Goal: Task Accomplishment & Management: Complete application form

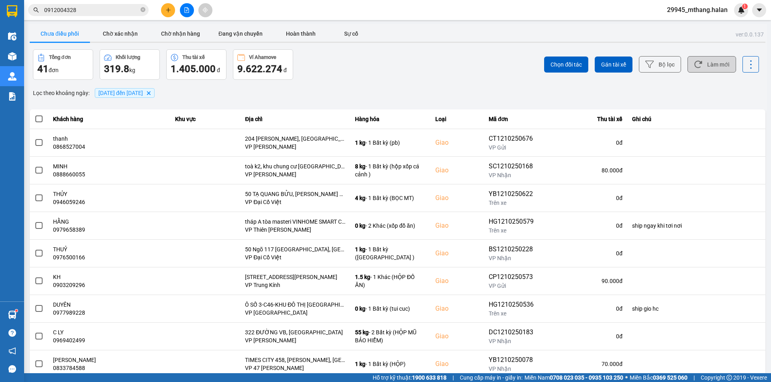
click at [694, 64] on icon at bounding box center [698, 64] width 8 height 7
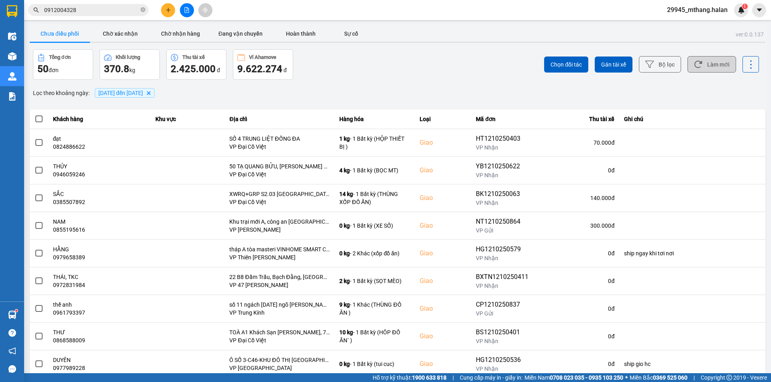
click at [701, 69] on button "Làm mới" at bounding box center [711, 64] width 49 height 16
click at [702, 63] on button "Làm mới" at bounding box center [711, 64] width 49 height 16
click at [704, 63] on button "Làm mới" at bounding box center [711, 64] width 49 height 16
click at [709, 65] on button "Làm mới" at bounding box center [711, 64] width 49 height 16
click at [710, 68] on button "Làm mới" at bounding box center [711, 64] width 49 height 16
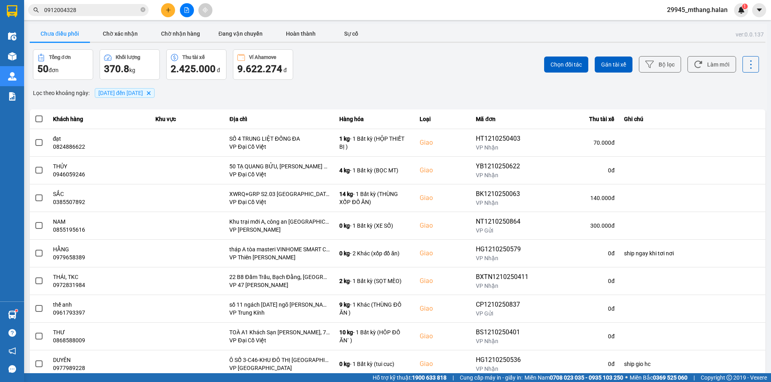
click at [101, 12] on input "0912004328" at bounding box center [91, 10] width 95 height 9
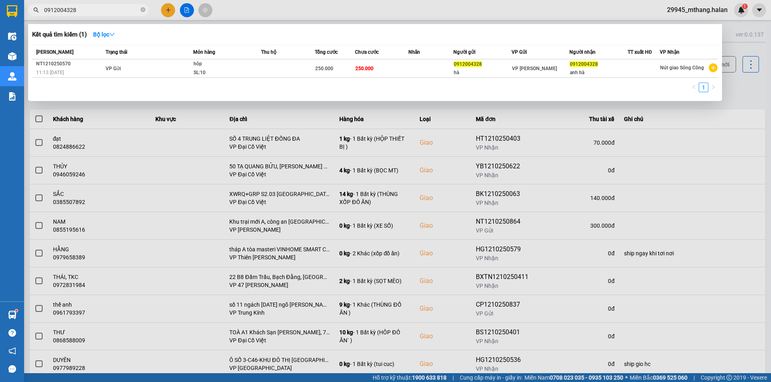
click at [101, 12] on input "0912004328" at bounding box center [91, 10] width 95 height 9
click at [738, 96] on div at bounding box center [385, 191] width 771 height 382
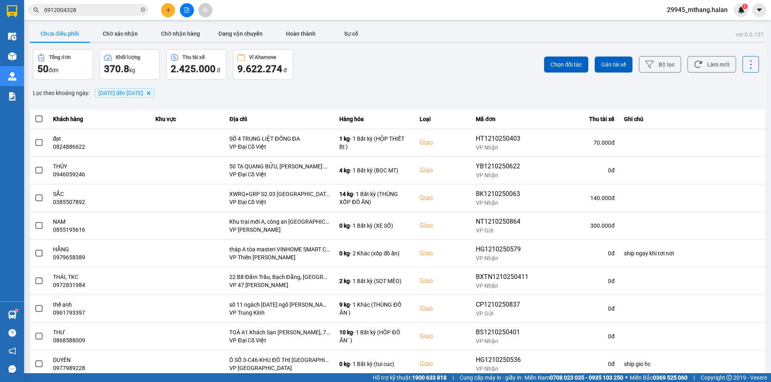
click at [124, 10] on input "0912004328" at bounding box center [91, 10] width 95 height 9
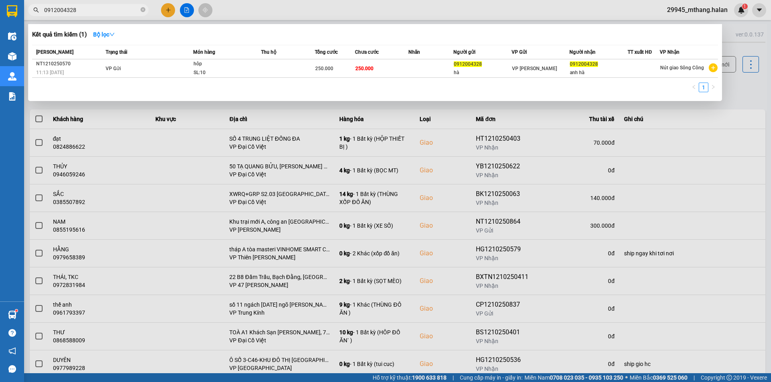
click at [123, 9] on input "0912004328" at bounding box center [91, 10] width 95 height 9
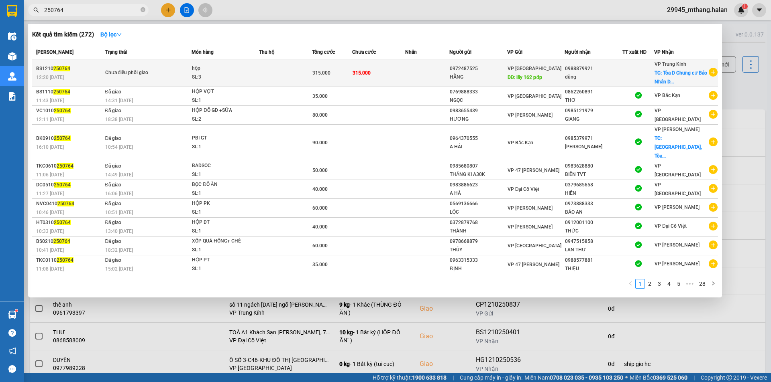
type input "250764"
click at [551, 77] on div "VP Bắc Sơn DĐ: lấy 162 pđp" at bounding box center [535, 73] width 57 height 18
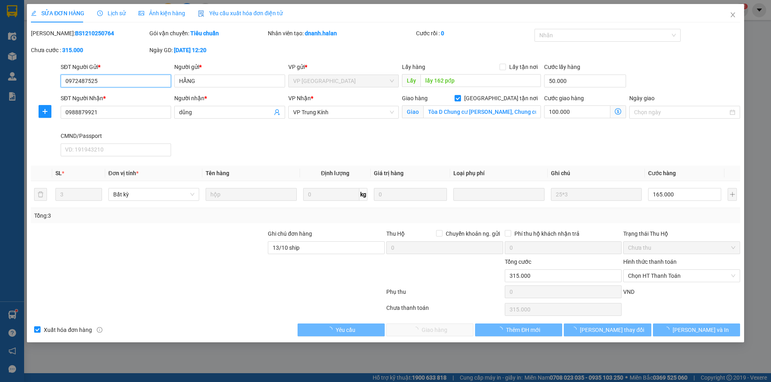
type input "0972487525"
type input "HẰNG"
type input "lấy 162 pđp"
type input "50.000"
type input "0988879921"
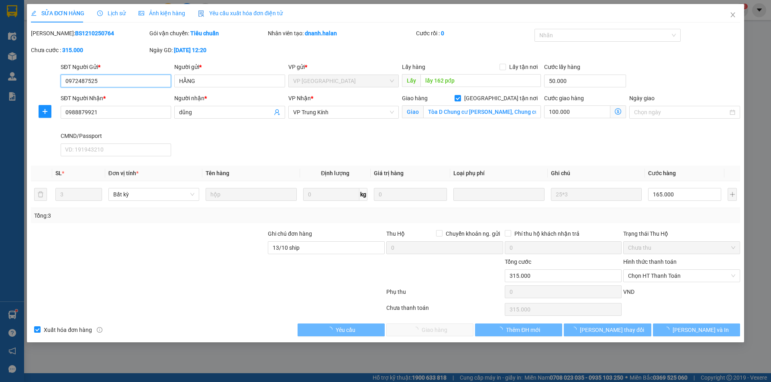
type input "dũng"
checkbox input "true"
type input "Tòa D Chung cư [PERSON_NAME] [PERSON_NAME], [PERSON_NAME] cư [PERSON_NAME] dân,…"
type input "13/10 ship"
type input "0"
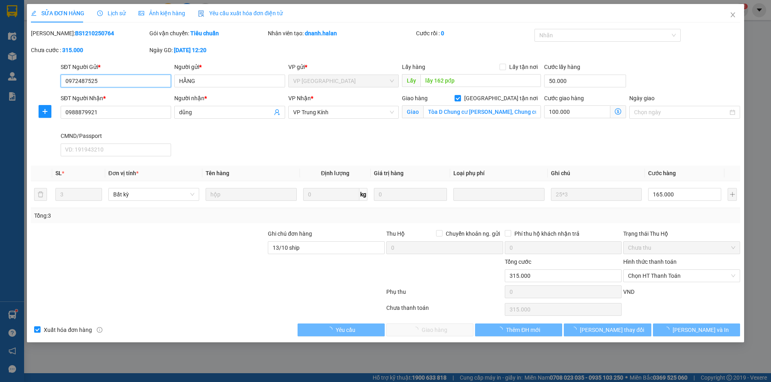
type input "315.000"
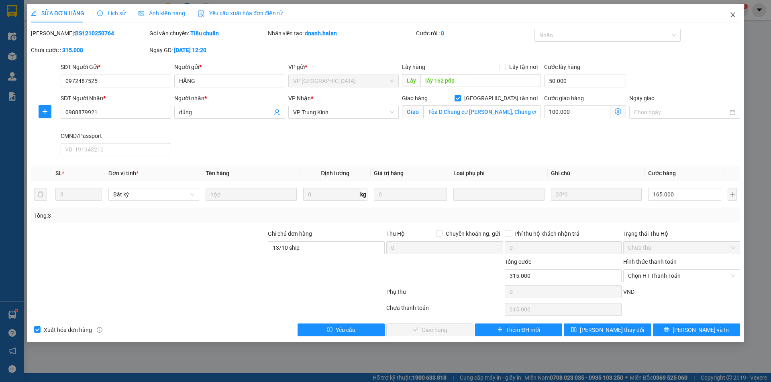
click at [731, 14] on icon "close" at bounding box center [732, 15] width 6 height 6
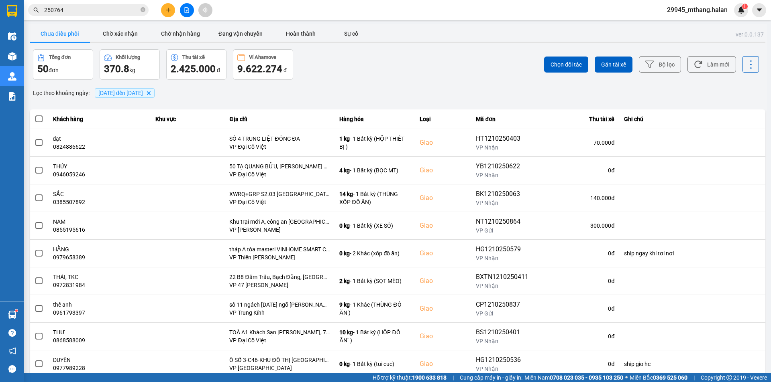
click at [113, 13] on input "250764" at bounding box center [91, 10] width 95 height 9
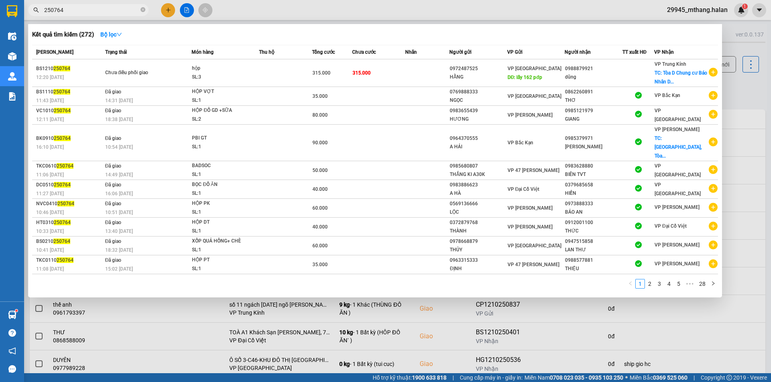
click at [86, 12] on input "250764" at bounding box center [91, 10] width 95 height 9
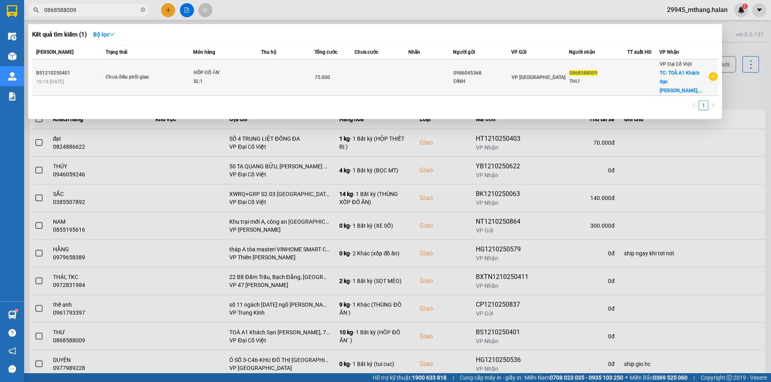
type input "0868588009"
click at [496, 77] on div "ĐỈNH" at bounding box center [481, 81] width 57 height 8
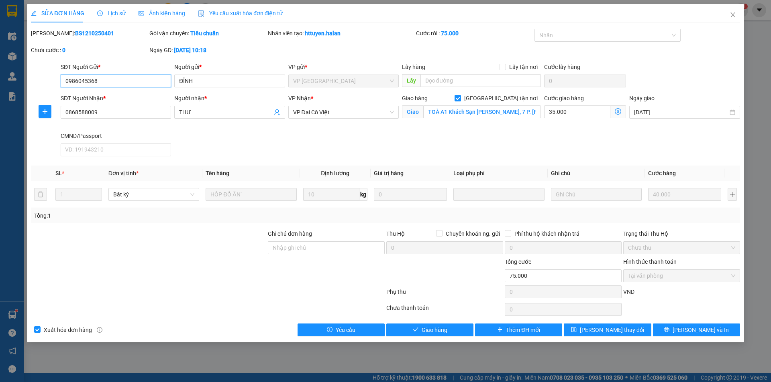
type input "0986045368"
type input "ĐỈNH"
type input "0868588009"
type input "THƯ"
checkbox input "true"
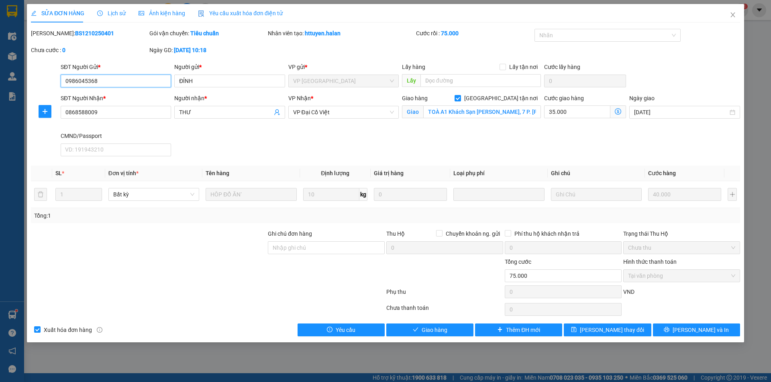
type input "TOÀ A1 Khách Sạn [PERSON_NAME], 7 P. [PERSON_NAME], [PERSON_NAME], Đống Đa, [GE…"
type input "0"
type input "75.000"
click at [732, 14] on icon "close" at bounding box center [732, 15] width 6 height 6
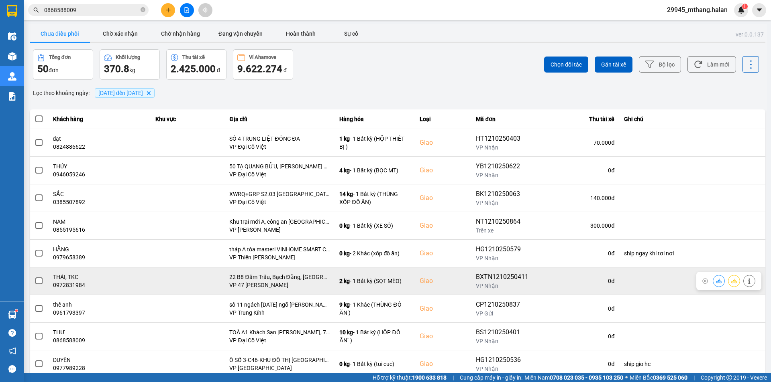
scroll to position [51, 0]
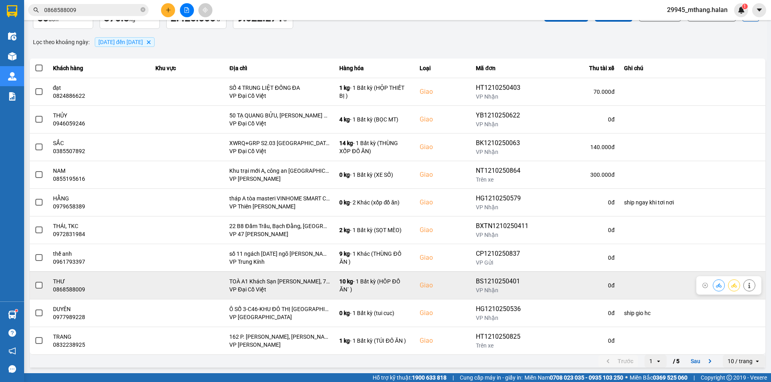
click at [716, 287] on icon at bounding box center [719, 286] width 6 height 6
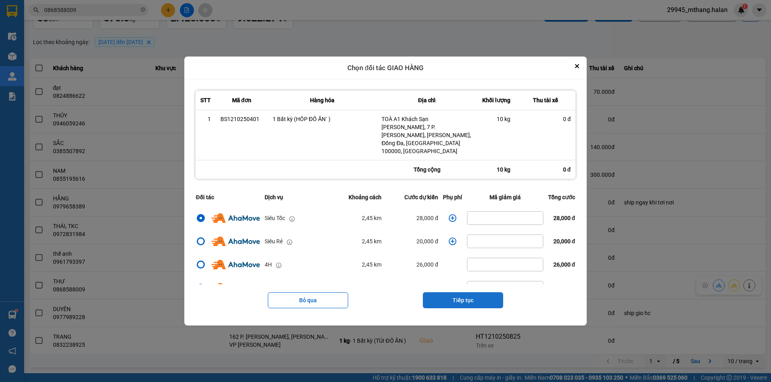
drag, startPoint x: 462, startPoint y: 291, endPoint x: 465, endPoint y: 271, distance: 20.7
click at [462, 293] on button "Tiếp tục" at bounding box center [463, 301] width 80 height 16
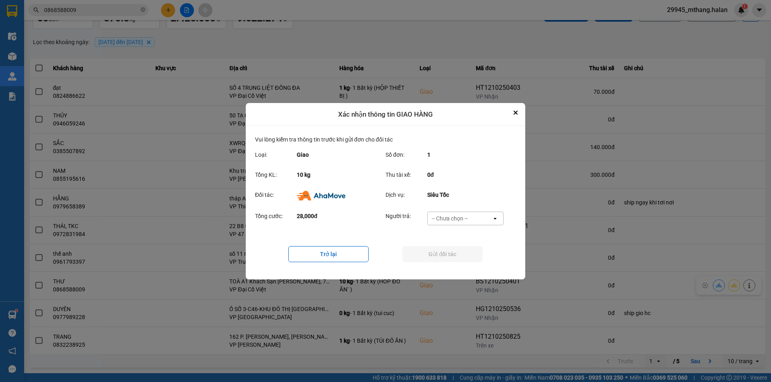
click at [465, 217] on div "-- Chưa chọn --" at bounding box center [449, 219] width 36 height 8
drag, startPoint x: 456, startPoint y: 271, endPoint x: 451, endPoint y: 262, distance: 10.1
click at [456, 269] on div "Ví Ahamove" at bounding box center [465, 264] width 76 height 14
click at [443, 258] on button "Gửi đối tác" at bounding box center [442, 254] width 80 height 16
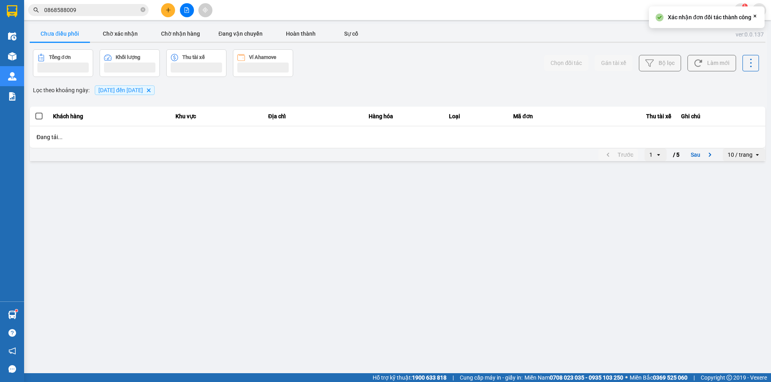
scroll to position [0, 0]
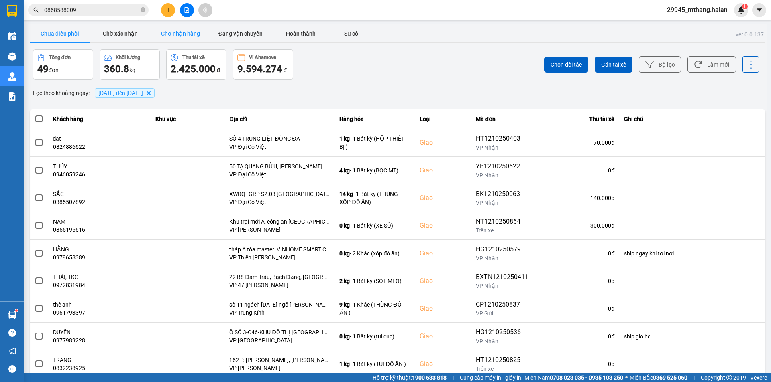
click at [175, 34] on button "Chờ nhận hàng" at bounding box center [180, 34] width 60 height 16
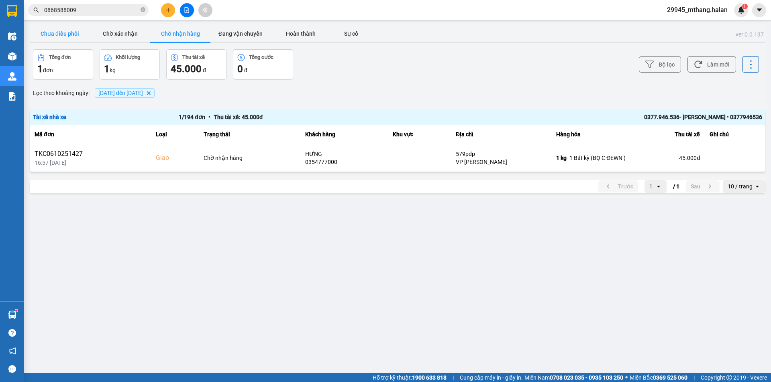
click at [75, 36] on button "Chưa điều phối" at bounding box center [60, 34] width 60 height 16
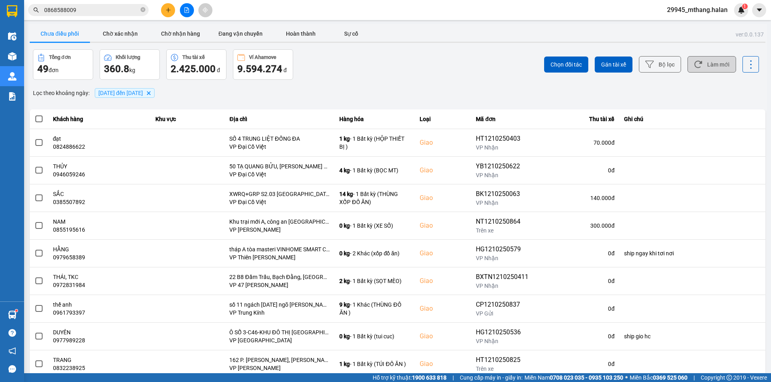
click at [702, 59] on button "Làm mới" at bounding box center [711, 64] width 49 height 16
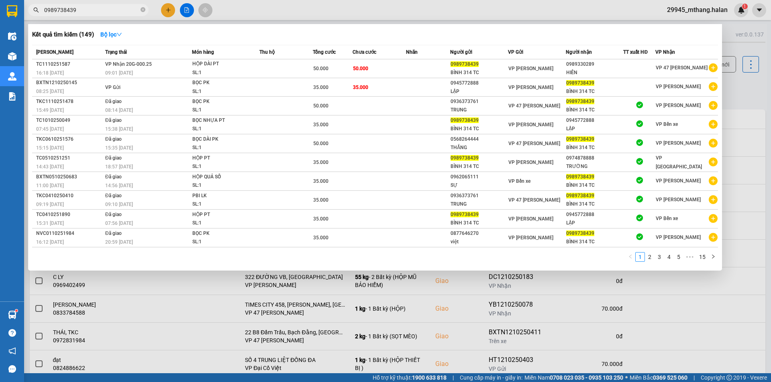
click at [738, 98] on div at bounding box center [385, 191] width 771 height 382
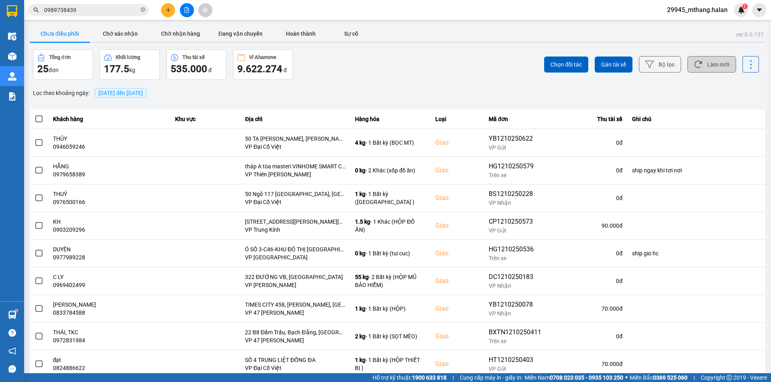
click at [706, 61] on button "Làm mới" at bounding box center [711, 64] width 49 height 16
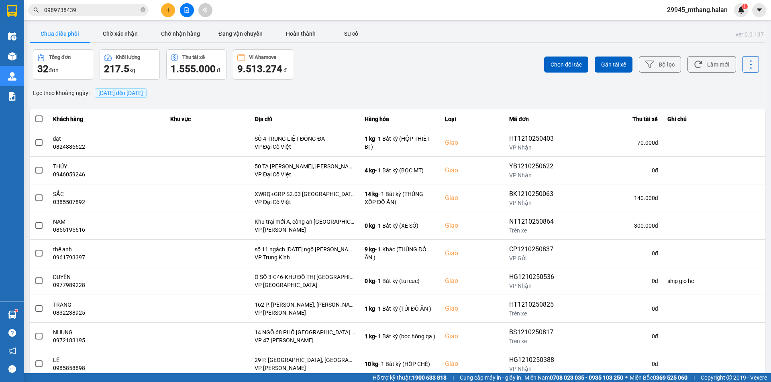
click at [96, 10] on input "0989738439" at bounding box center [91, 10] width 95 height 9
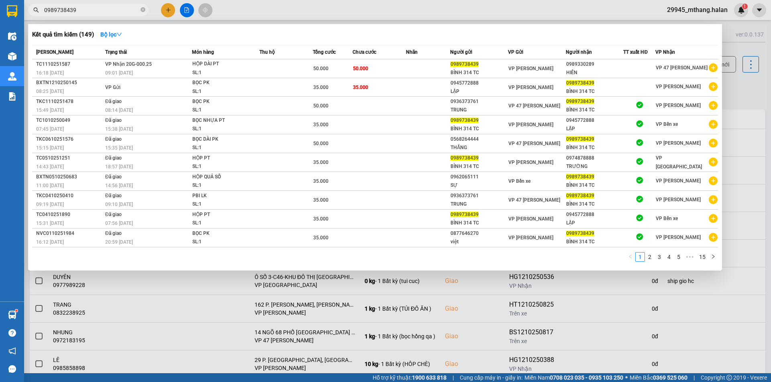
click at [96, 10] on input "0989738439" at bounding box center [91, 10] width 95 height 9
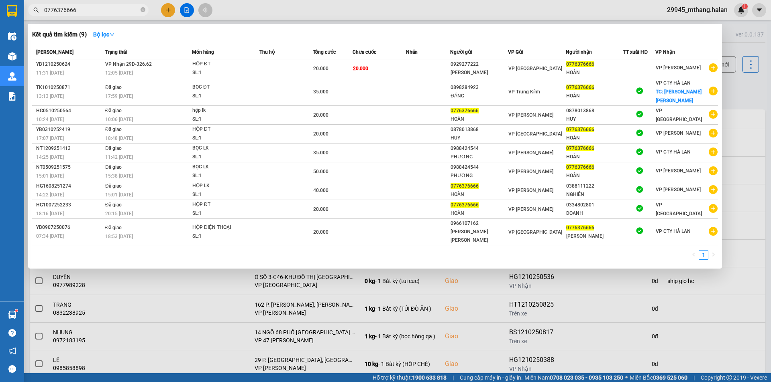
click at [106, 12] on input "0776376666" at bounding box center [91, 10] width 95 height 9
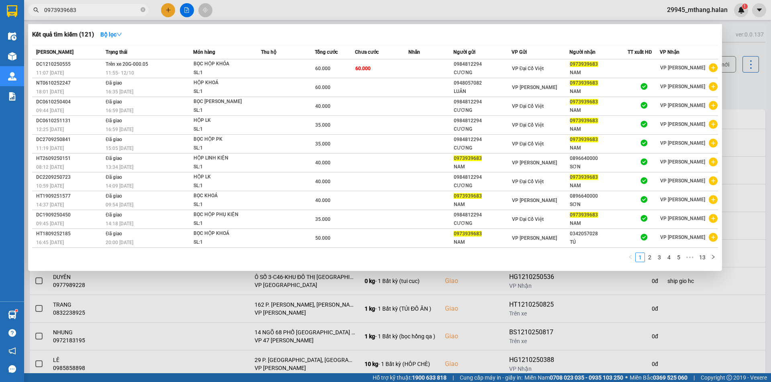
click at [94, 7] on input "0973939683" at bounding box center [91, 10] width 95 height 9
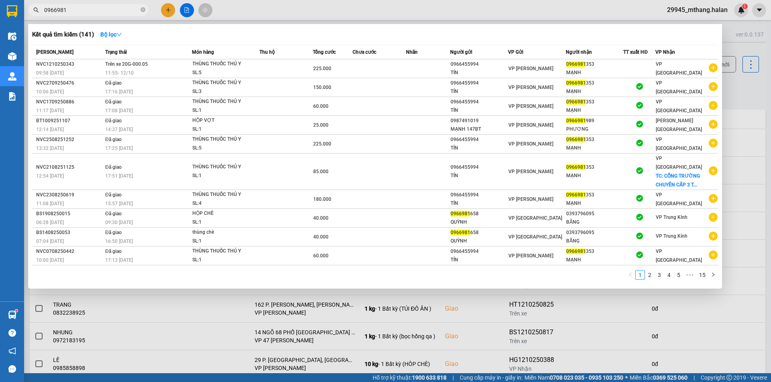
click at [98, 12] on input "0966981" at bounding box center [91, 10] width 95 height 9
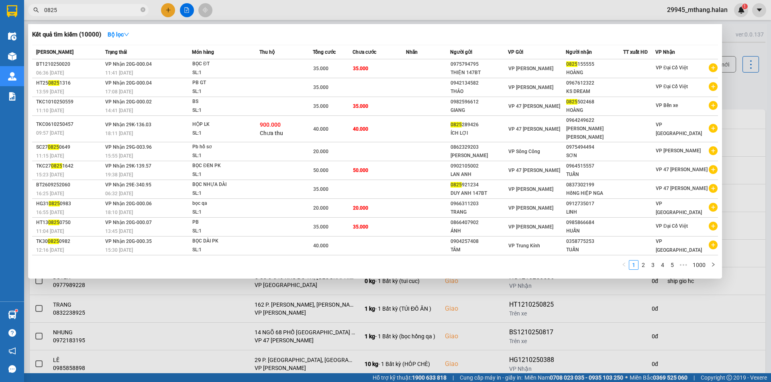
click at [98, 11] on input "0825" at bounding box center [91, 10] width 95 height 9
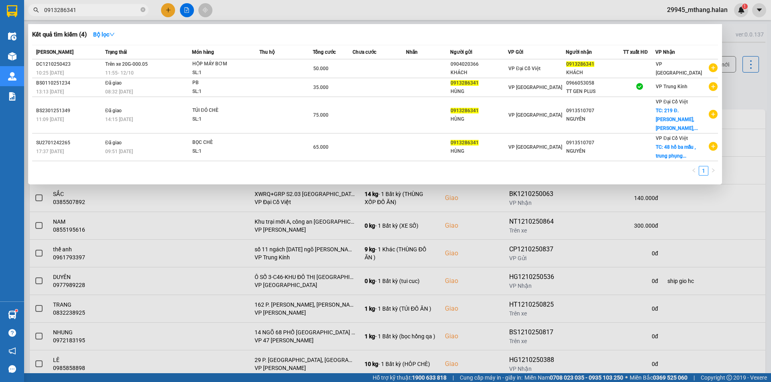
click at [752, 98] on div at bounding box center [385, 191] width 771 height 382
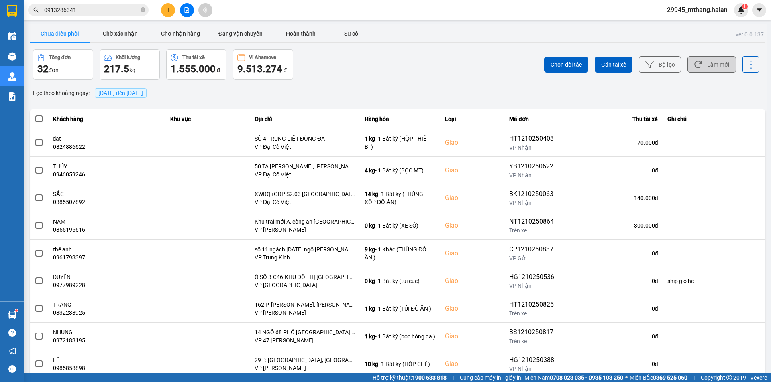
click at [709, 62] on button "Làm mới" at bounding box center [711, 64] width 49 height 16
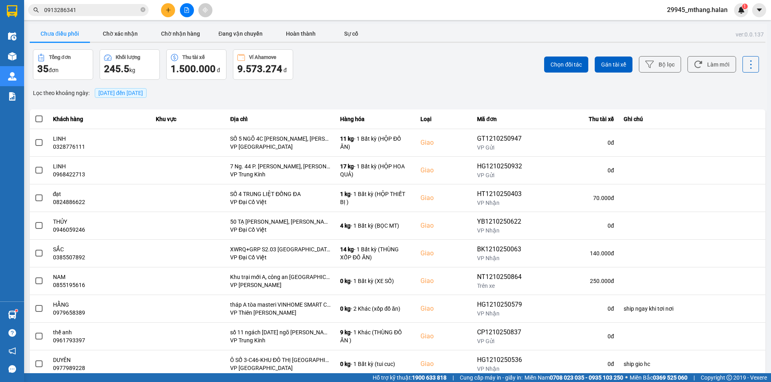
click at [109, 14] on input "0913286341" at bounding box center [91, 10] width 95 height 9
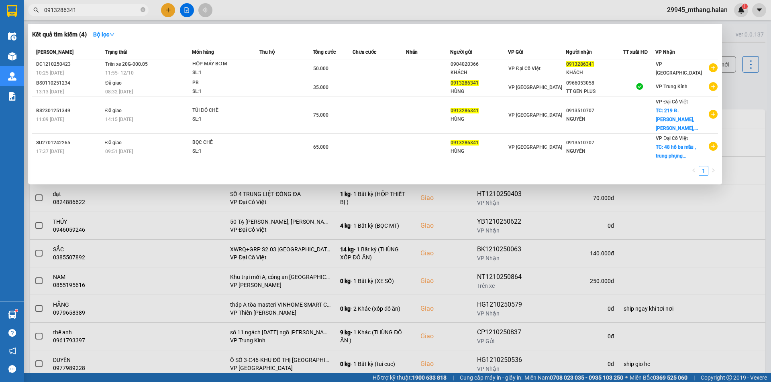
click at [109, 14] on input "0913286341" at bounding box center [91, 10] width 95 height 9
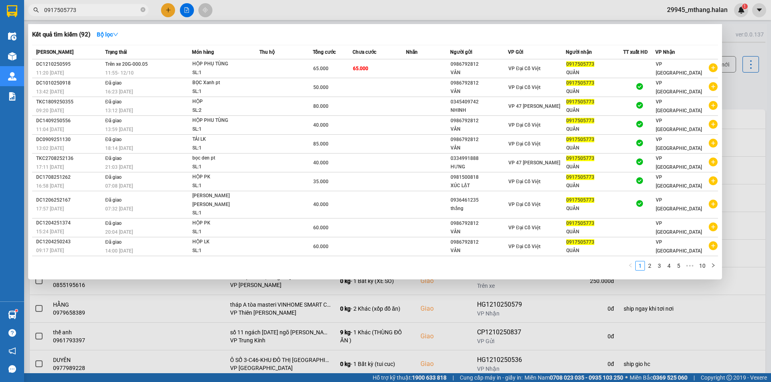
click at [743, 97] on div at bounding box center [385, 191] width 771 height 382
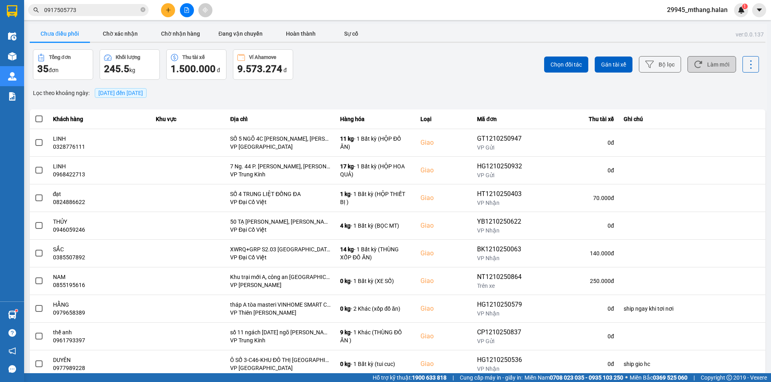
click at [709, 61] on button "Làm mới" at bounding box center [711, 64] width 49 height 16
click at [111, 8] on input "0917505773" at bounding box center [91, 10] width 95 height 9
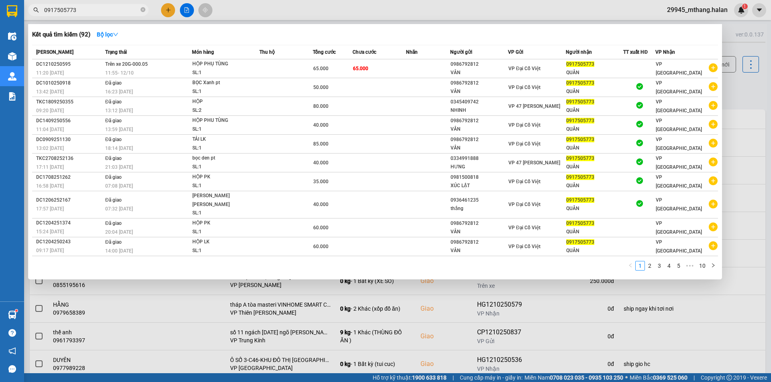
click at [111, 8] on input "0917505773" at bounding box center [91, 10] width 95 height 9
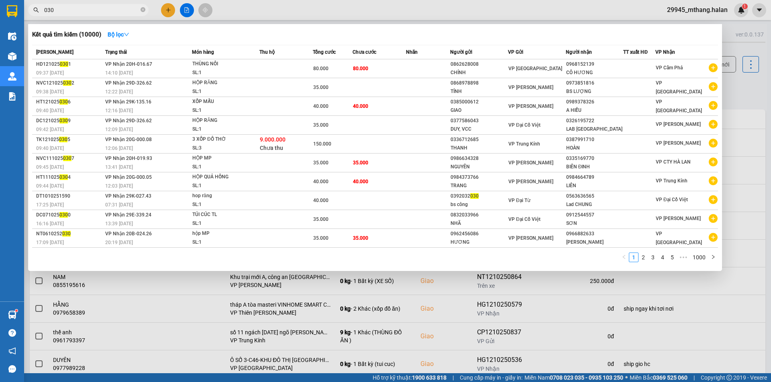
click at [112, 5] on span "030" at bounding box center [88, 10] width 120 height 12
click at [113, 9] on input "030" at bounding box center [91, 10] width 95 height 9
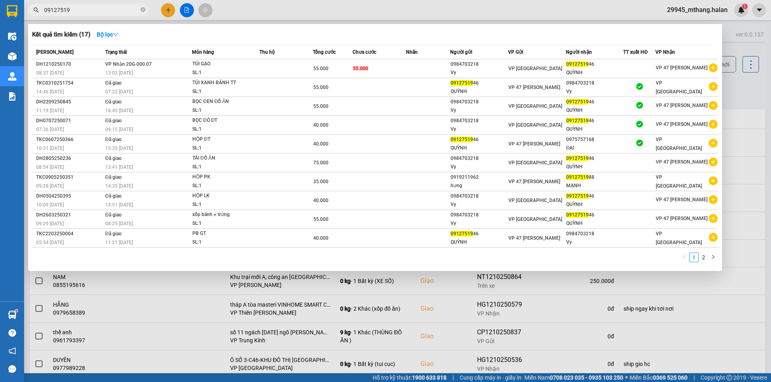
click at [103, 9] on input "09127519" at bounding box center [91, 10] width 95 height 9
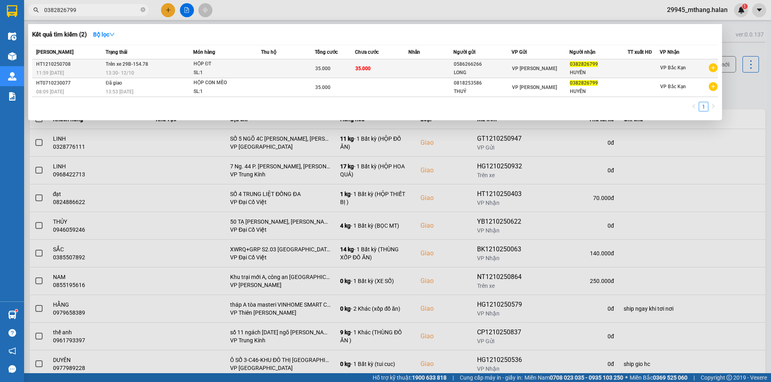
type input "0382826799"
click at [304, 68] on td at bounding box center [288, 68] width 54 height 19
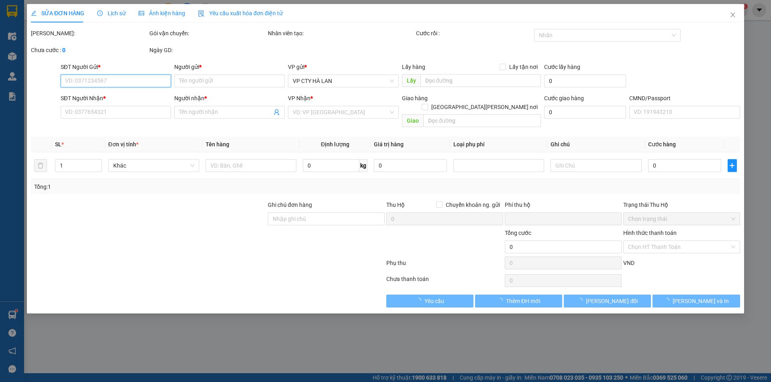
type input "0586266266"
type input "LONG"
type input "0382826799"
type input "HUYỀN"
type input "0"
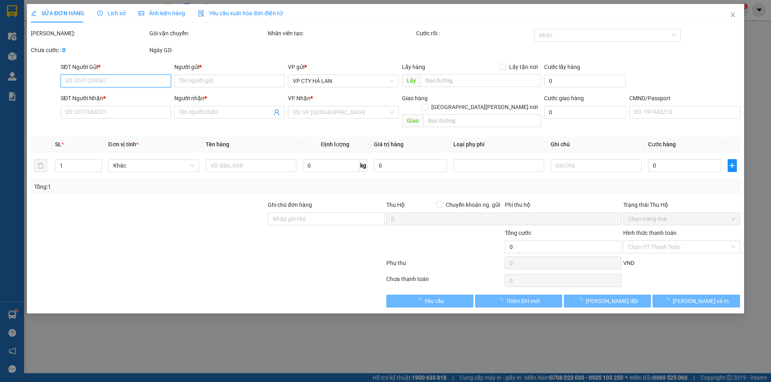
type input "35.000"
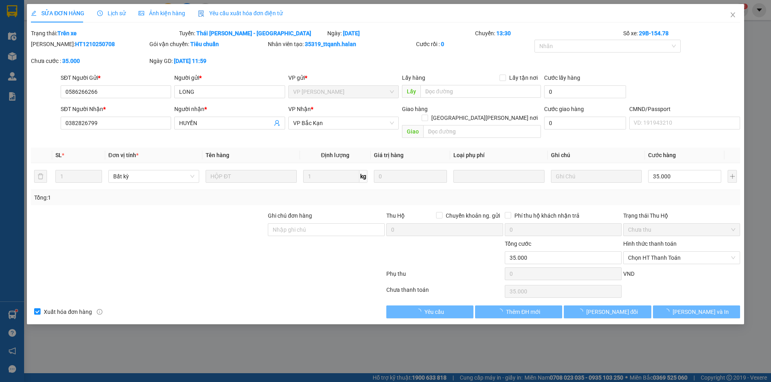
click at [112, 14] on span "Lịch sử" at bounding box center [111, 13] width 28 height 6
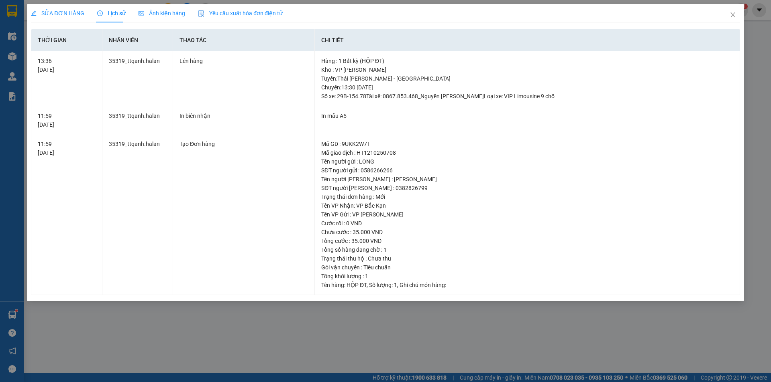
drag, startPoint x: 66, startPoint y: 16, endPoint x: 159, endPoint y: 37, distance: 94.6
click at [67, 16] on span "SỬA ĐƠN HÀNG" at bounding box center [57, 13] width 53 height 6
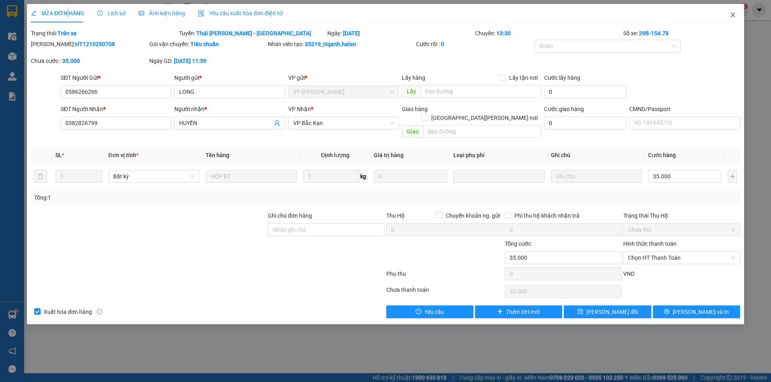
click at [733, 15] on icon "close" at bounding box center [732, 14] width 4 height 5
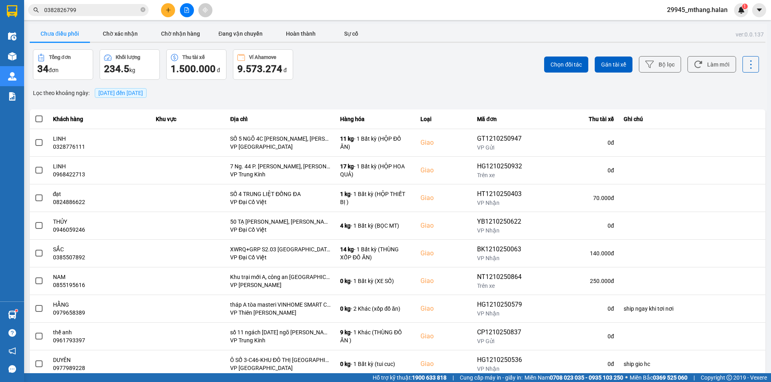
click at [90, 12] on input "0382826799" at bounding box center [91, 10] width 95 height 9
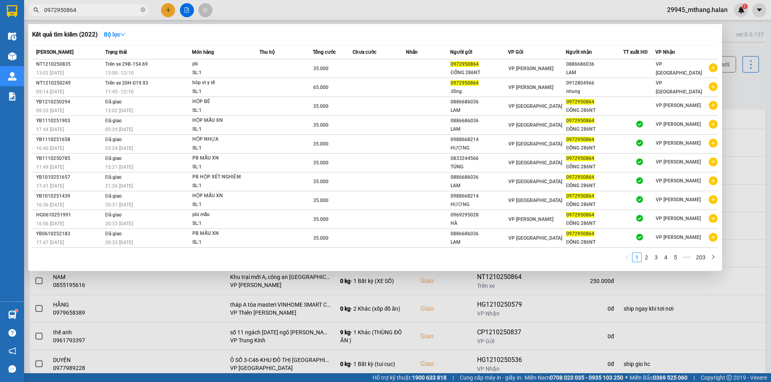
type input "0972950864"
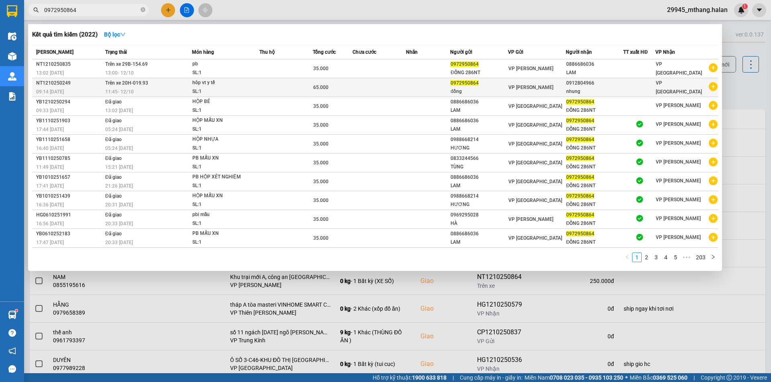
click at [151, 92] on div "11:45 - 12/10" at bounding box center [148, 91] width 86 height 9
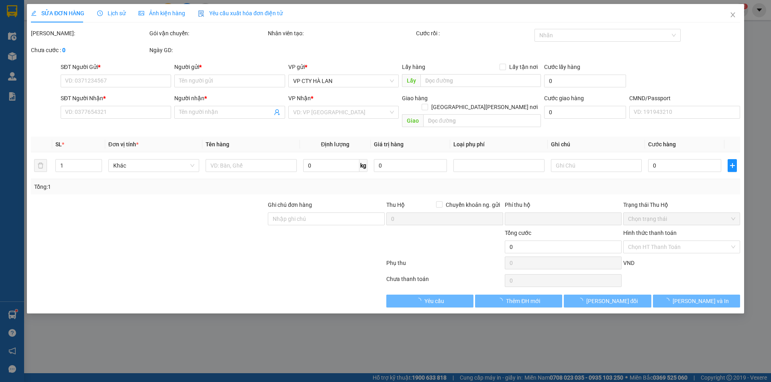
click at [115, 12] on span "Lịch sử" at bounding box center [111, 13] width 28 height 6
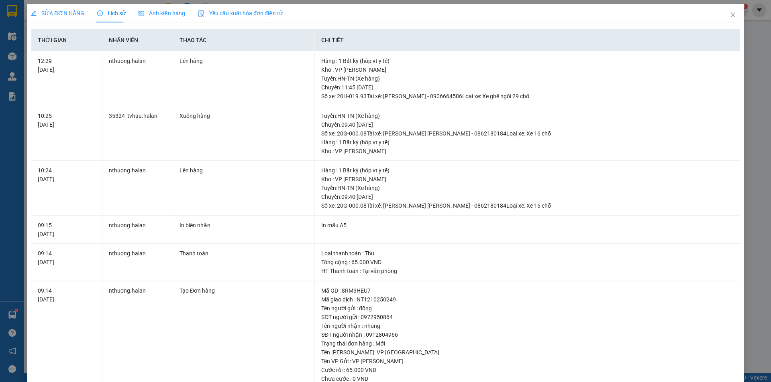
drag, startPoint x: 59, startPoint y: 14, endPoint x: 79, endPoint y: 18, distance: 19.7
click at [59, 14] on span "SỬA ĐƠN HÀNG" at bounding box center [57, 13] width 53 height 6
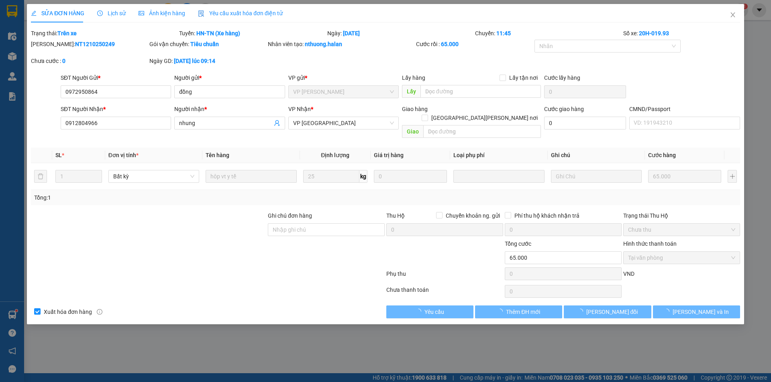
type input "0972950864"
type input "đồng"
type input "0912804966"
type input "nhung"
type input "0"
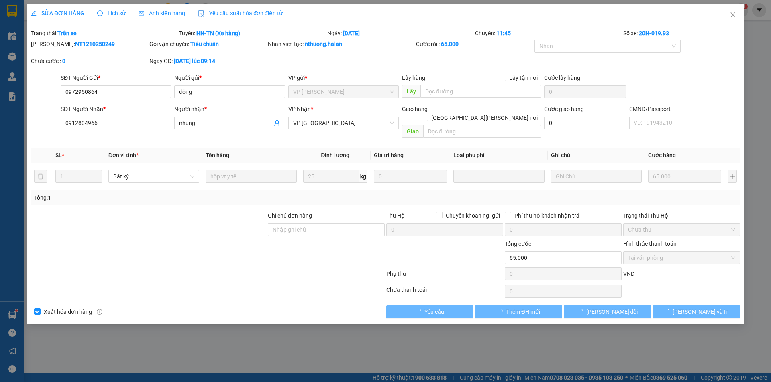
type input "65.000"
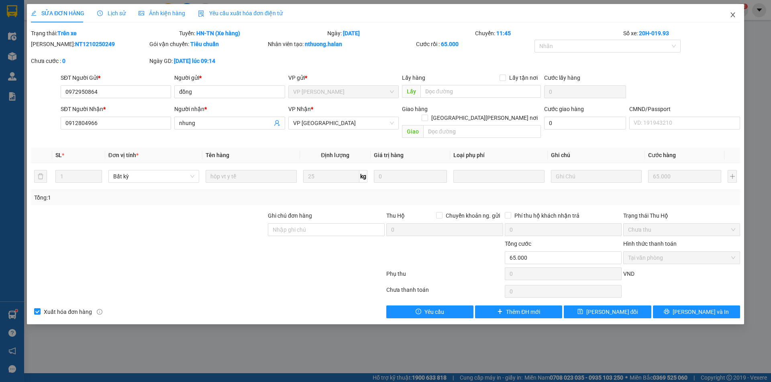
click at [729, 14] on icon "close" at bounding box center [732, 15] width 6 height 6
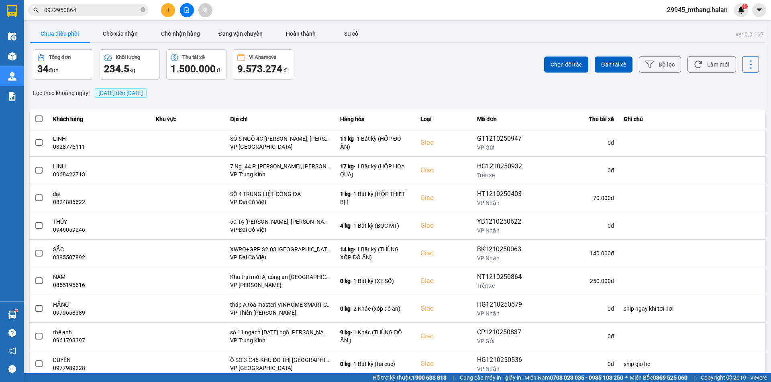
click at [105, 10] on input "0972950864" at bounding box center [91, 10] width 95 height 9
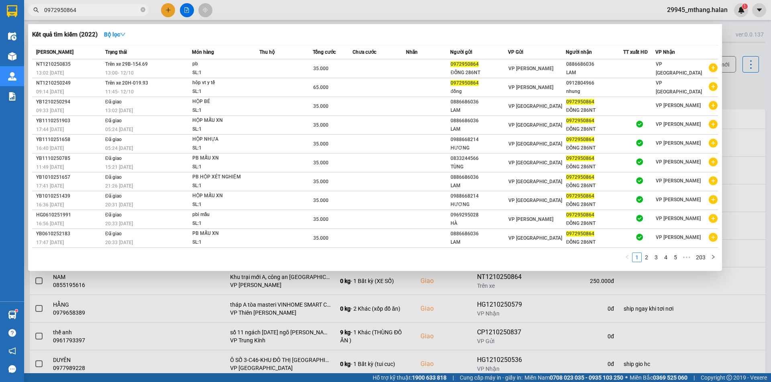
click at [111, 14] on input "0972950864" at bounding box center [91, 10] width 95 height 9
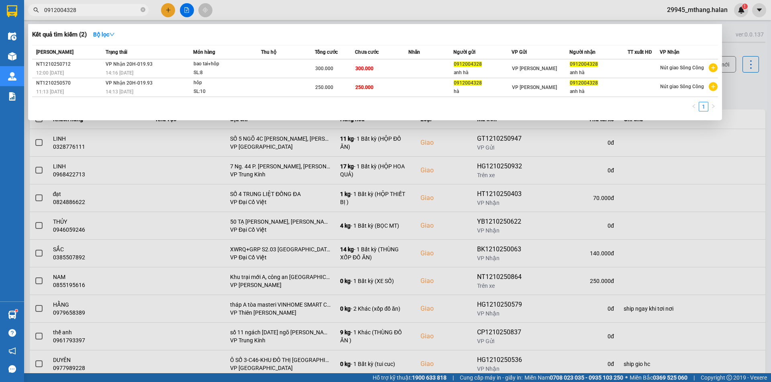
click at [99, 10] on input "0912004328" at bounding box center [91, 10] width 95 height 9
click at [734, 92] on div at bounding box center [385, 191] width 771 height 382
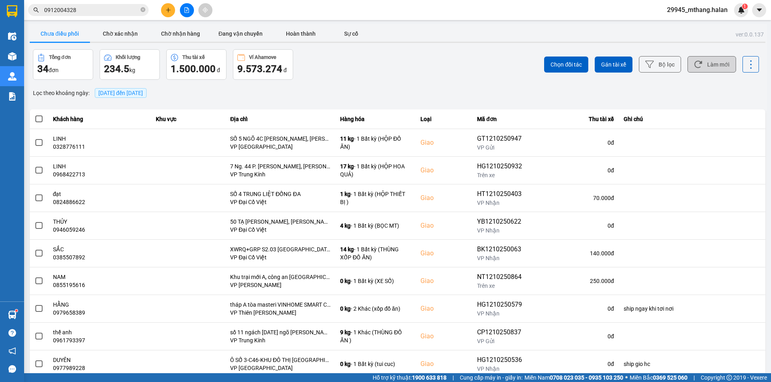
click at [712, 66] on button "Làm mới" at bounding box center [711, 64] width 49 height 16
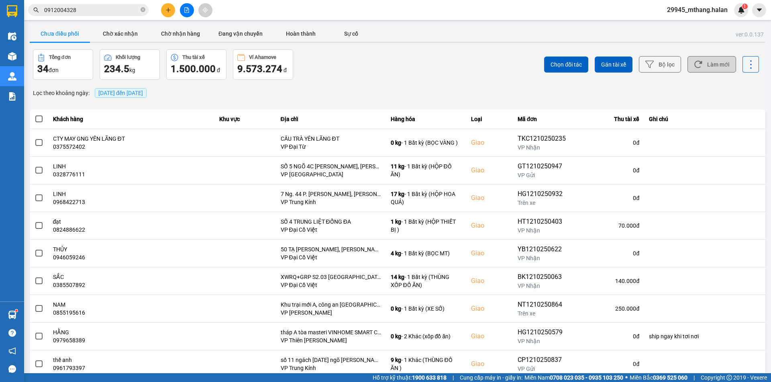
click at [709, 67] on button "Làm mới" at bounding box center [711, 64] width 49 height 16
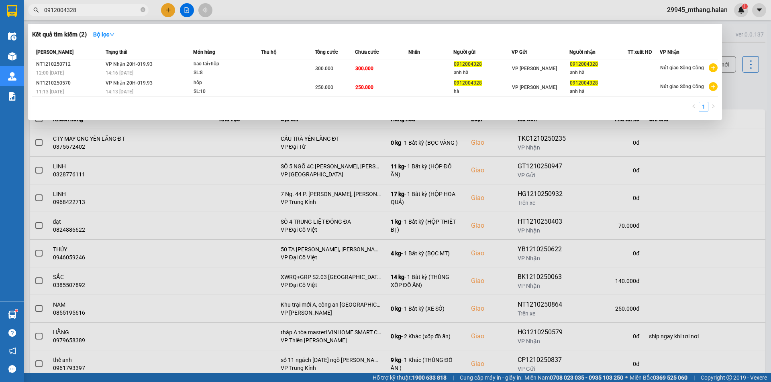
click at [110, 9] on input "0912004328" at bounding box center [91, 10] width 95 height 9
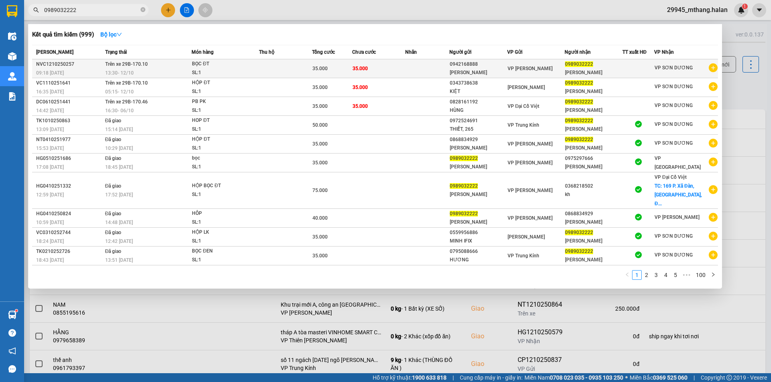
click at [171, 68] on td "Trên xe 29B-170.10 13:30 - 12/10" at bounding box center [147, 68] width 89 height 19
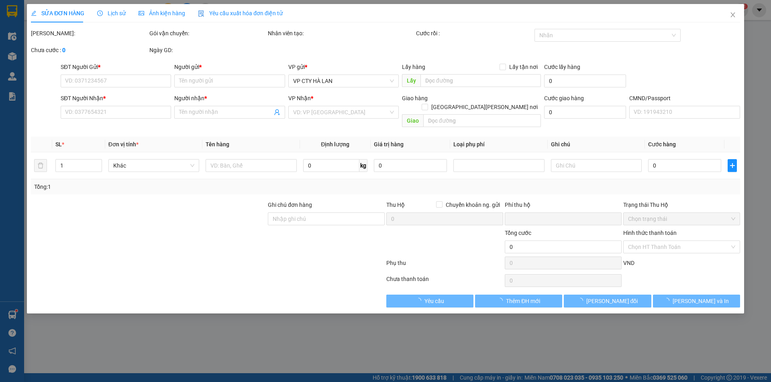
click at [114, 14] on span "Lịch sử" at bounding box center [111, 13] width 28 height 6
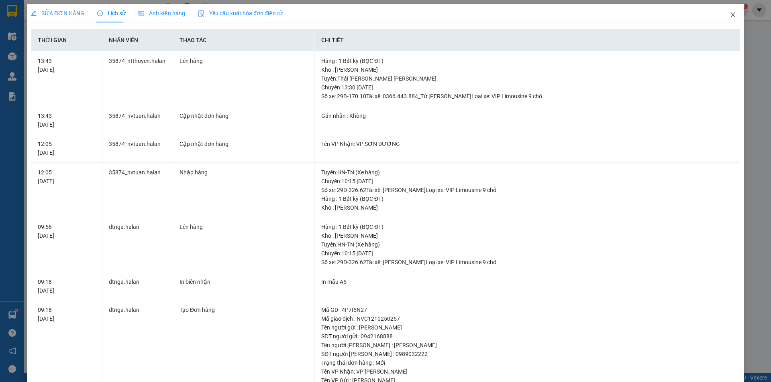
click at [729, 13] on icon "close" at bounding box center [732, 15] width 6 height 6
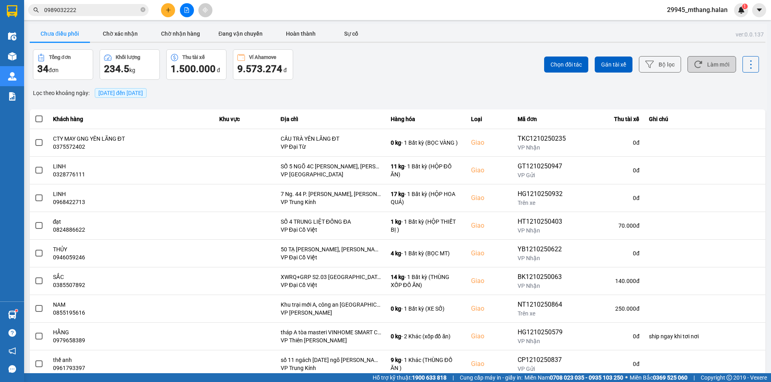
click at [705, 59] on button "Làm mới" at bounding box center [711, 64] width 49 height 16
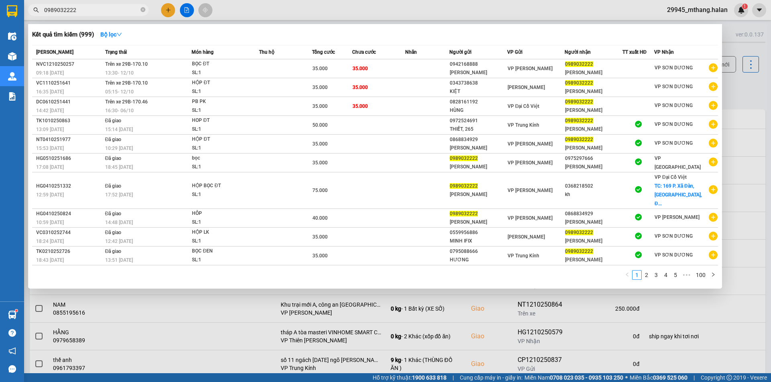
click at [105, 12] on input "0989032222" at bounding box center [91, 10] width 95 height 9
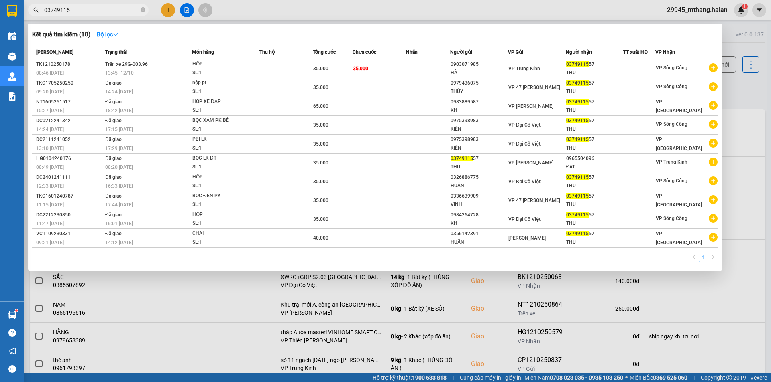
type input "03749115"
click at [85, 10] on input "03749115" at bounding box center [91, 10] width 95 height 9
click at [77, 10] on input "03749115" at bounding box center [91, 10] width 95 height 9
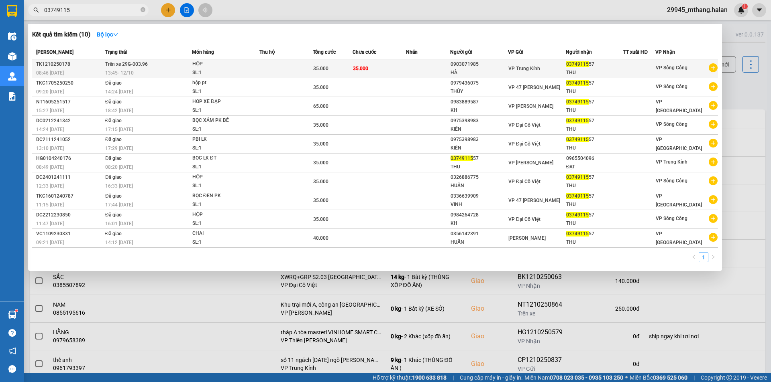
click at [245, 65] on div "HỘP" at bounding box center [222, 64] width 60 height 9
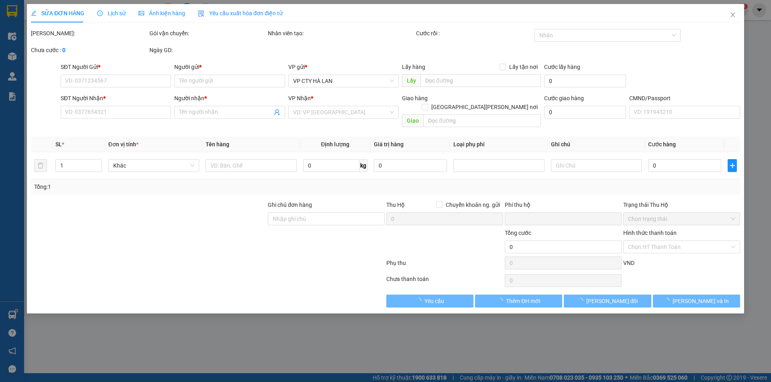
type input "0903071985"
type input "HÀ"
type input "0374911557"
type input "THU"
type input "0"
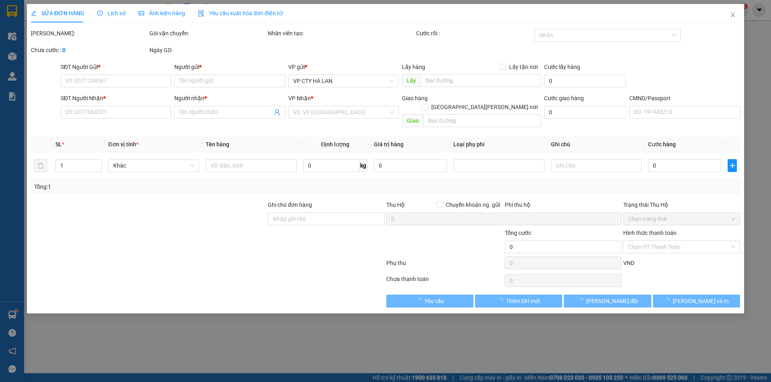
type input "35.000"
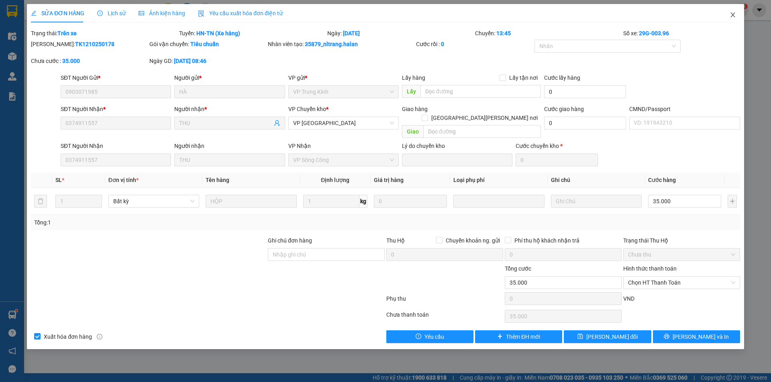
click at [730, 15] on icon "close" at bounding box center [732, 15] width 6 height 6
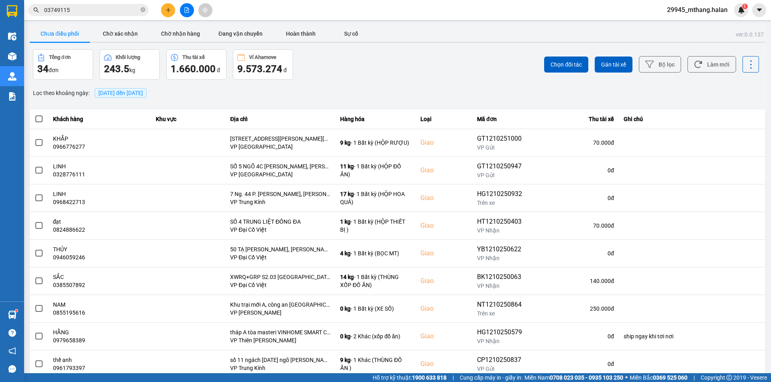
click at [108, 13] on input "03749115" at bounding box center [91, 10] width 95 height 9
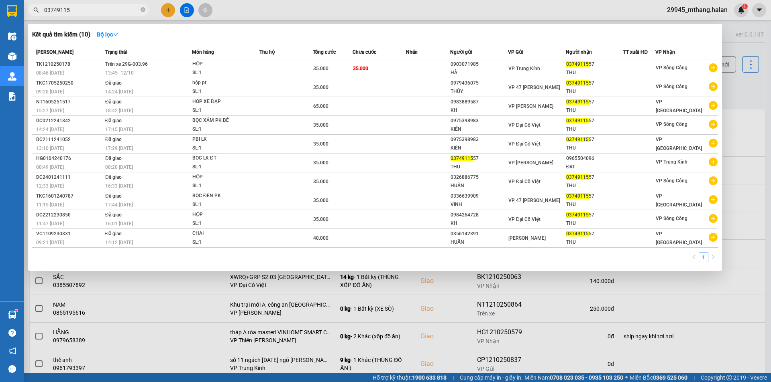
click at [104, 11] on input "03749115" at bounding box center [91, 10] width 95 height 9
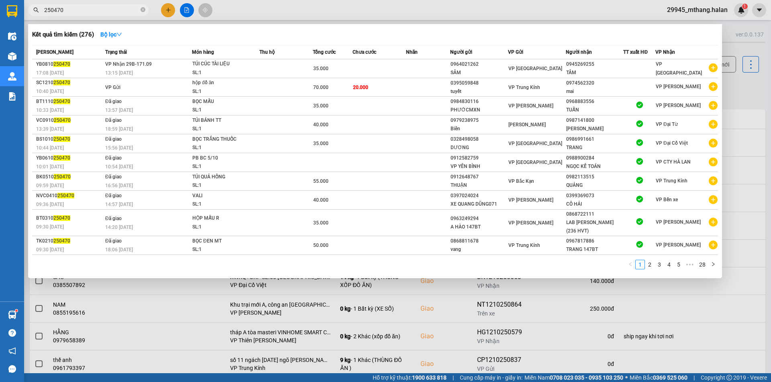
click at [746, 87] on div at bounding box center [385, 191] width 771 height 382
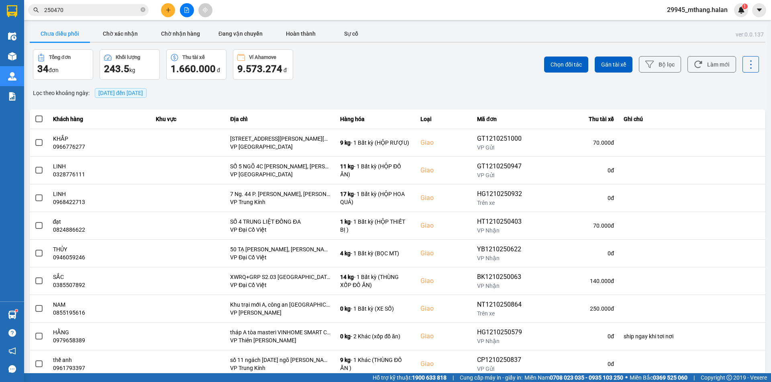
click at [118, 13] on input "250470" at bounding box center [91, 10] width 95 height 9
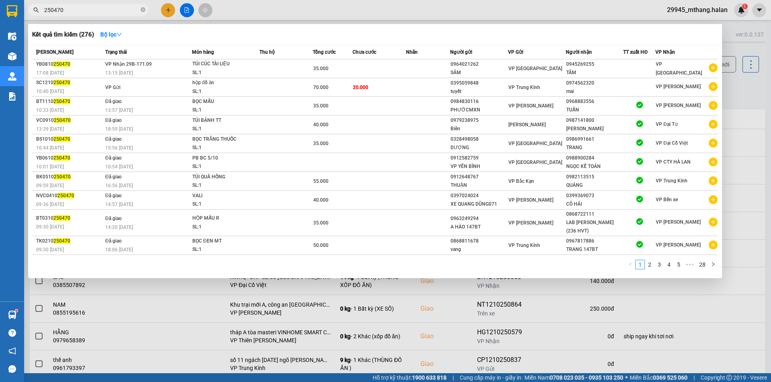
click at [118, 13] on input "250470" at bounding box center [91, 10] width 95 height 9
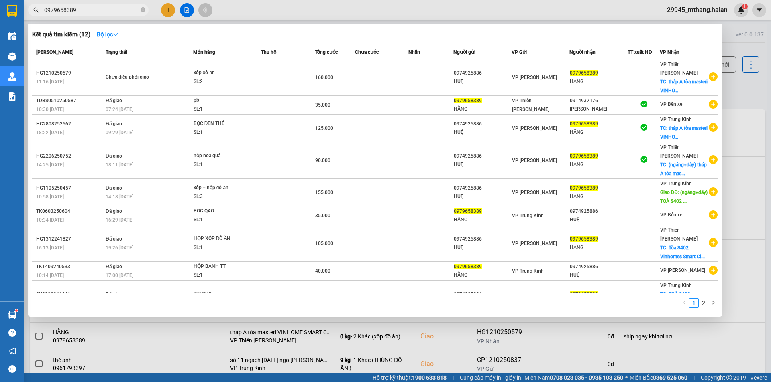
type input "0979658389"
click at [755, 92] on div at bounding box center [385, 191] width 771 height 382
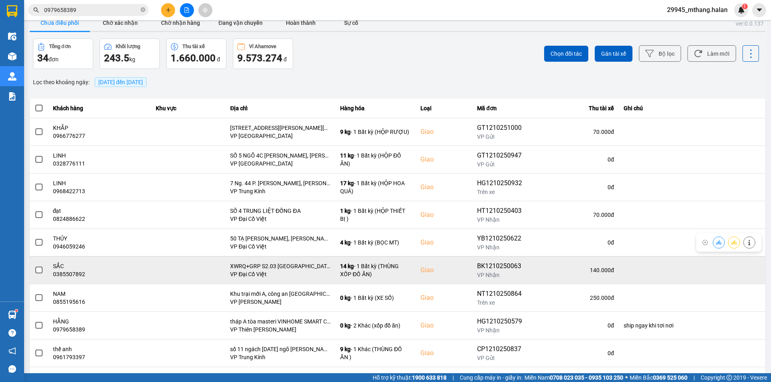
scroll to position [51, 0]
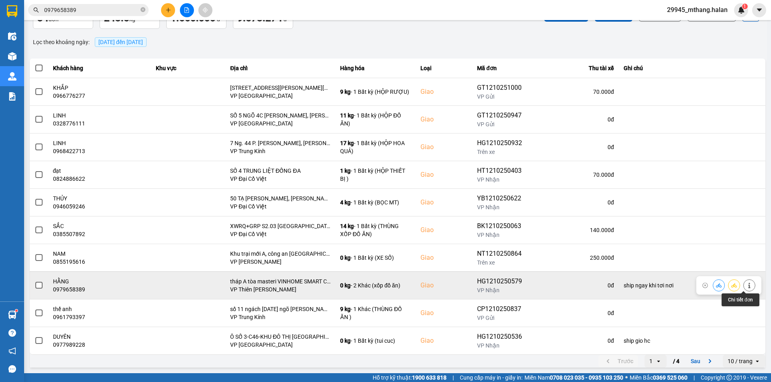
click at [746, 283] on icon at bounding box center [749, 286] width 6 height 6
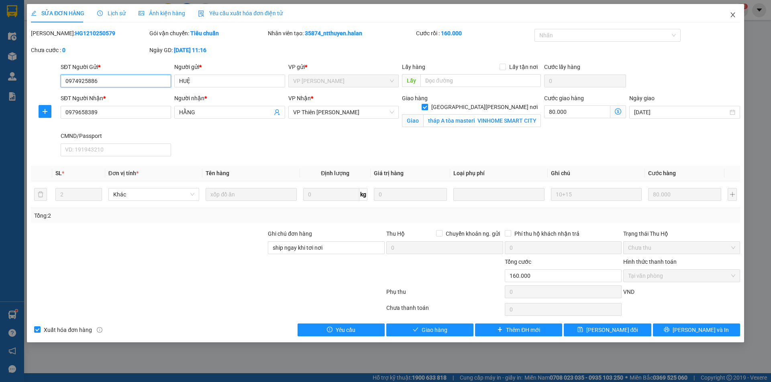
type input "0974925886"
type input "HUỆ"
type input "0979658389"
type input "HẰNG"
checkbox input "true"
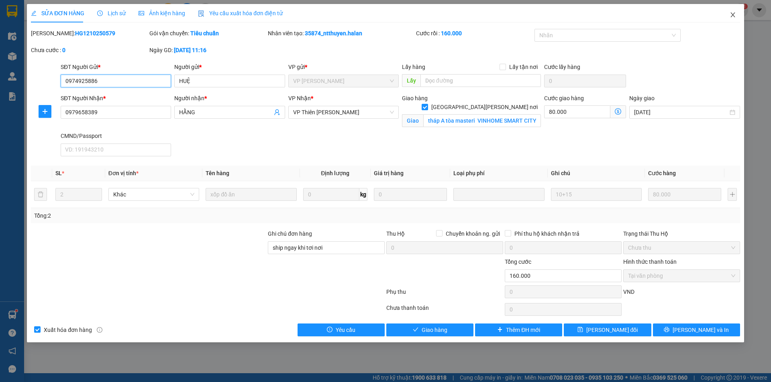
type input "tháp A tòa masteri VINHOME SMART CITY TÂY MỖ NAM TỪ LIÊM"
type input "ship ngay khi tơi nơi"
type input "0"
type input "160.000"
click at [732, 16] on icon "close" at bounding box center [732, 14] width 4 height 5
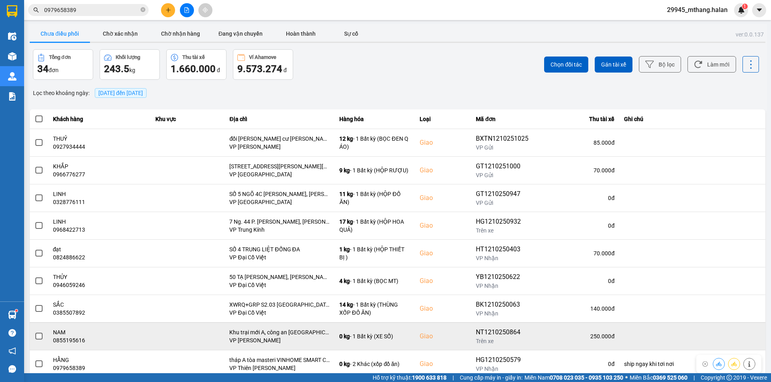
scroll to position [51, 0]
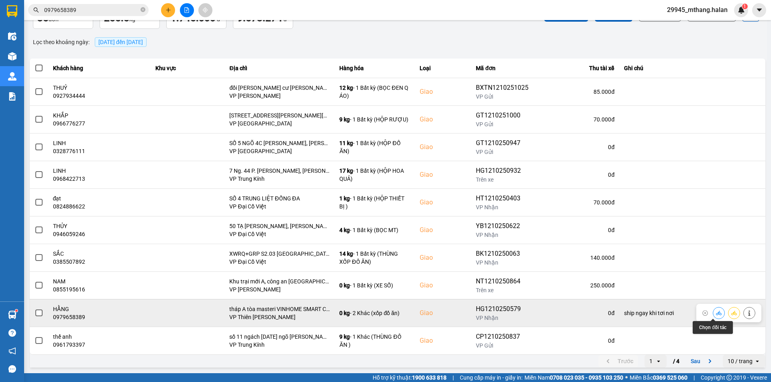
click at [716, 313] on icon at bounding box center [719, 314] width 6 height 6
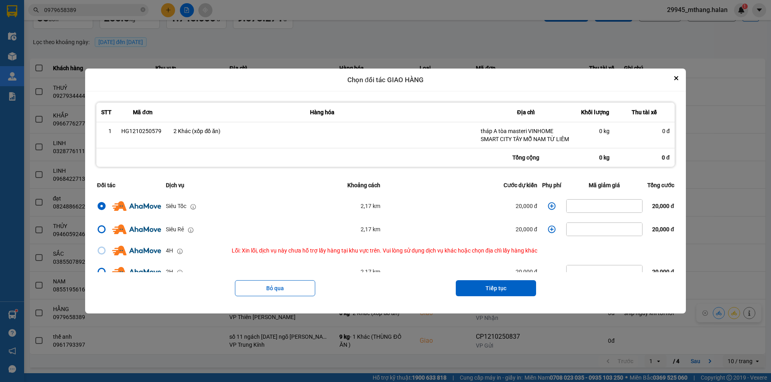
click at [549, 207] on icon "dialog" at bounding box center [551, 207] width 8 height 8
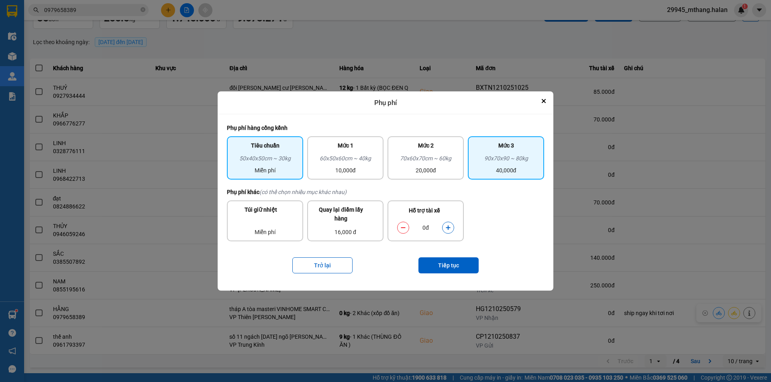
click at [478, 160] on div "90x70x90 ~ 80kg" at bounding box center [505, 160] width 67 height 12
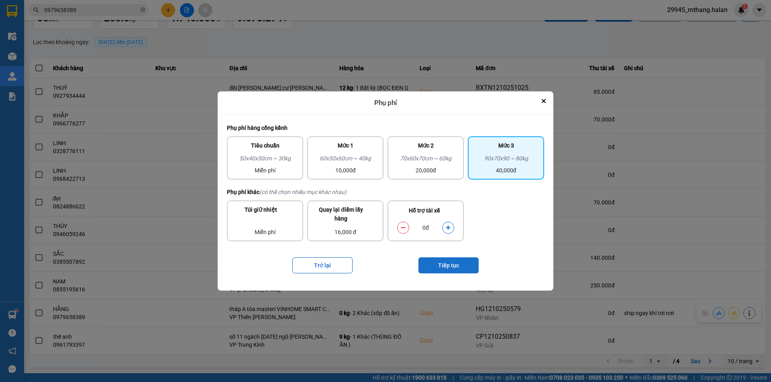
click at [448, 273] on button "Tiếp tục" at bounding box center [448, 266] width 60 height 16
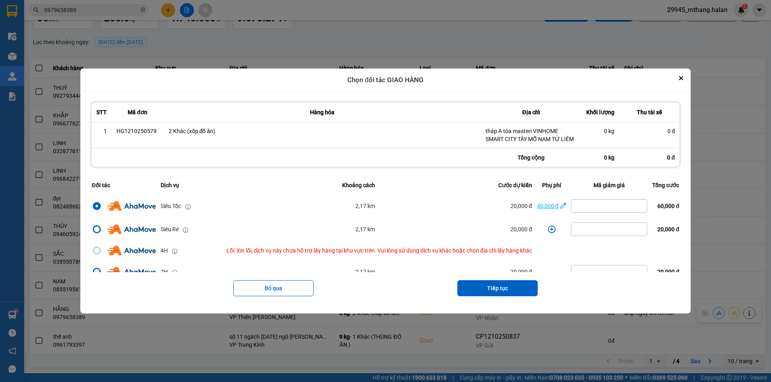
click at [544, 208] on div "40,000 đ" at bounding box center [548, 206] width 22 height 9
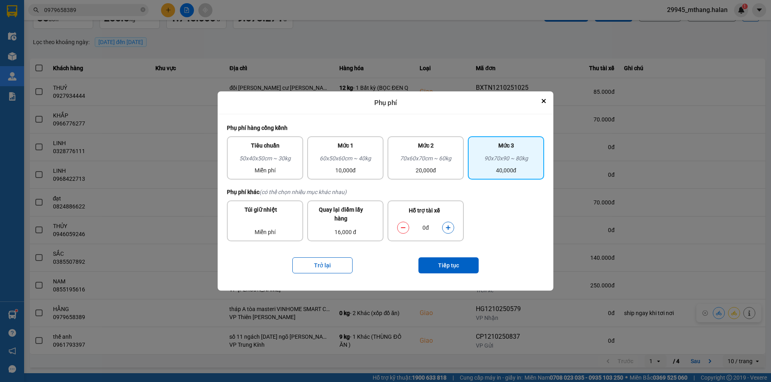
click at [452, 227] on button "dialog" at bounding box center [447, 228] width 11 height 14
click at [448, 266] on button "Tiếp tục" at bounding box center [448, 266] width 60 height 16
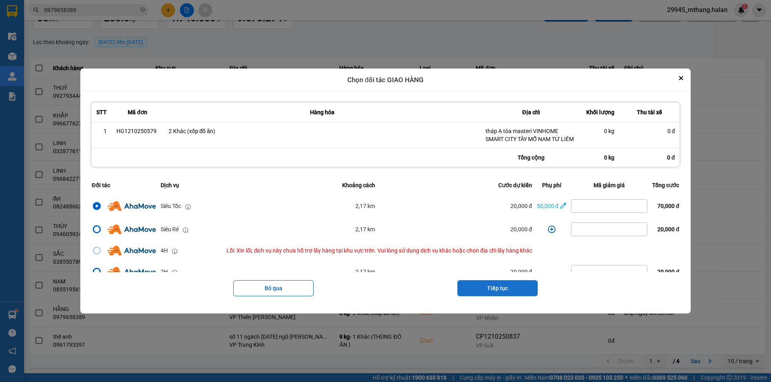
click at [497, 283] on button "Tiếp tục" at bounding box center [497, 289] width 80 height 16
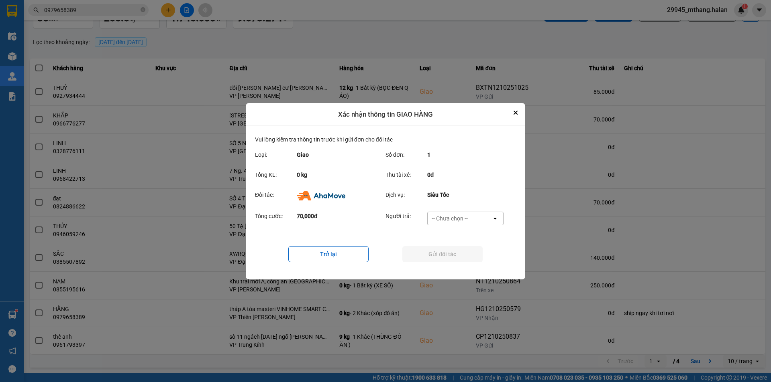
drag, startPoint x: 469, startPoint y: 216, endPoint x: 460, endPoint y: 225, distance: 12.2
click at [469, 216] on div "-- Chưa chọn --" at bounding box center [459, 218] width 64 height 13
click at [437, 259] on div "Ví Ahamove" at bounding box center [465, 264] width 76 height 14
click at [430, 257] on button "Gửi đối tác" at bounding box center [442, 254] width 80 height 16
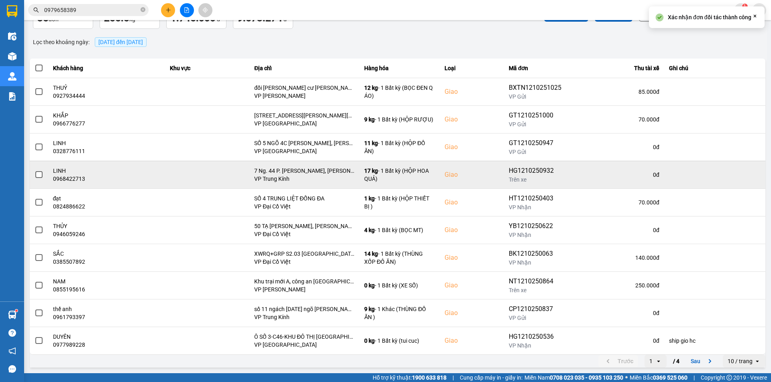
scroll to position [0, 0]
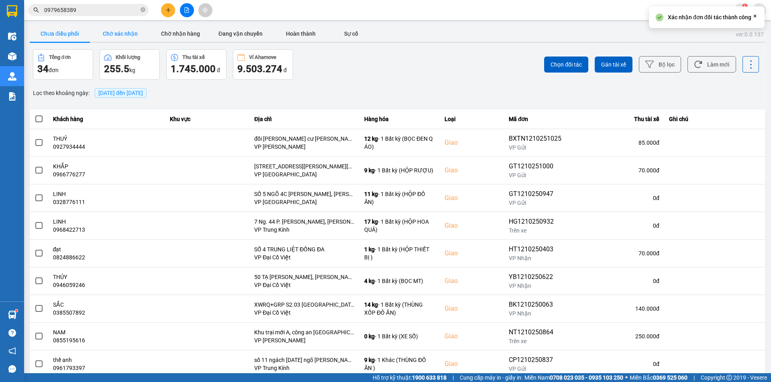
click at [118, 27] on button "Chờ xác nhận" at bounding box center [120, 34] width 60 height 16
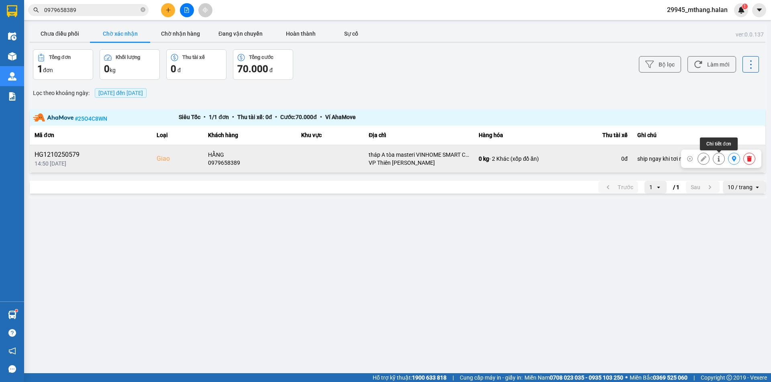
click at [720, 159] on icon at bounding box center [719, 159] width 6 height 6
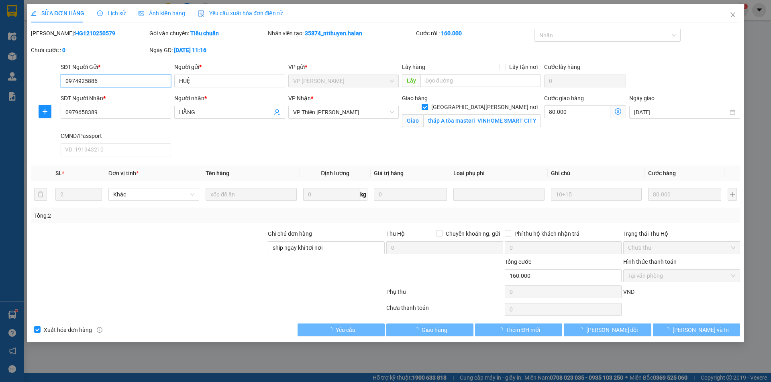
type input "0974925886"
type input "HUỆ"
type input "0979658389"
type input "HẰNG"
checkbox input "true"
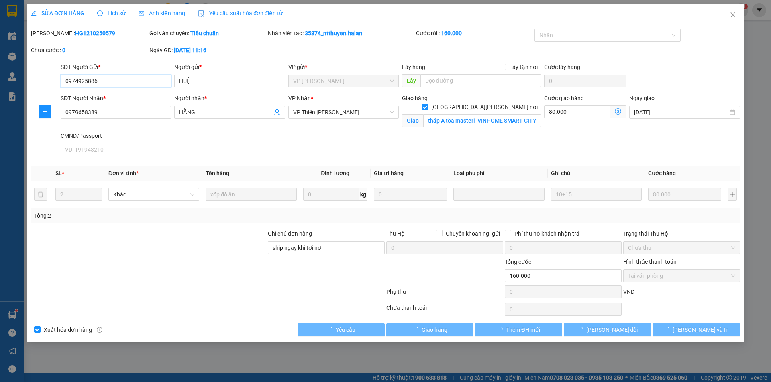
type input "tháp A tòa masteri VINHOME SMART CITY TÂY MỖ NAM TỪ LIÊM"
type input "ship ngay khi tơi nơi"
type input "0"
type input "160.000"
click at [115, 12] on span "Lịch sử" at bounding box center [111, 13] width 28 height 6
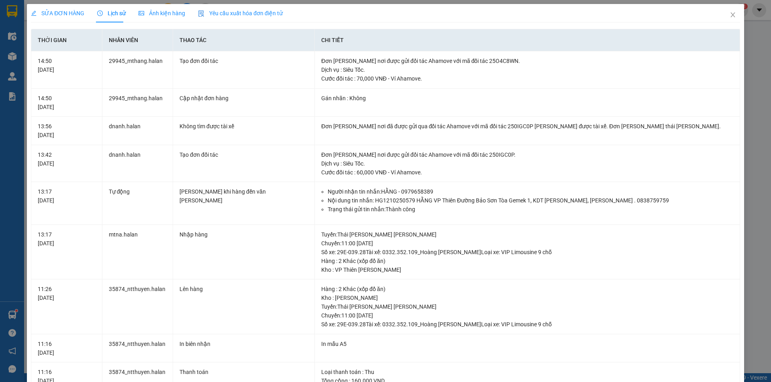
click at [63, 11] on span "SỬA ĐƠN HÀNG" at bounding box center [57, 13] width 53 height 6
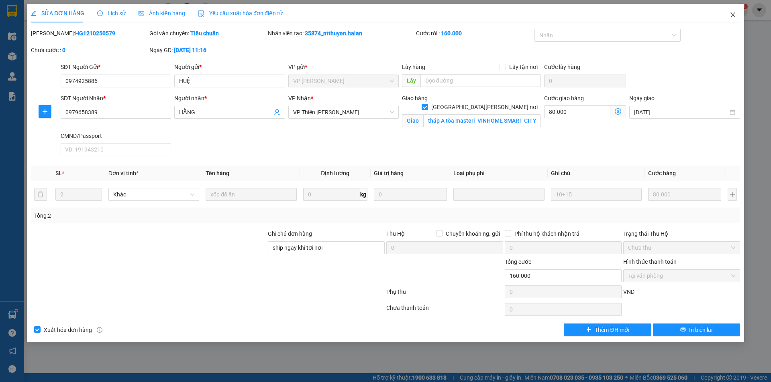
click at [730, 14] on icon "close" at bounding box center [732, 15] width 6 height 6
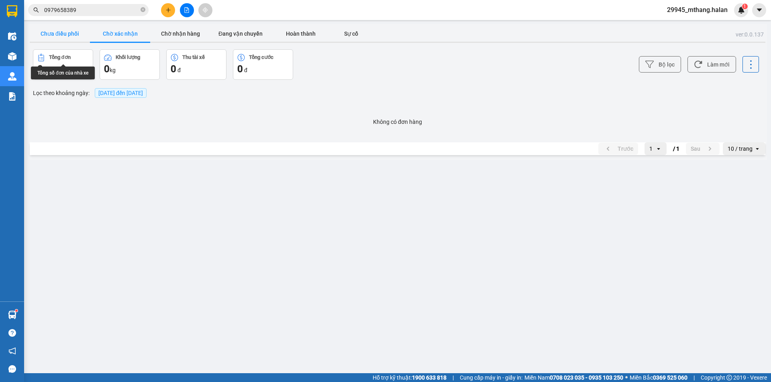
click at [60, 36] on button "Chưa điều phối" at bounding box center [60, 34] width 60 height 16
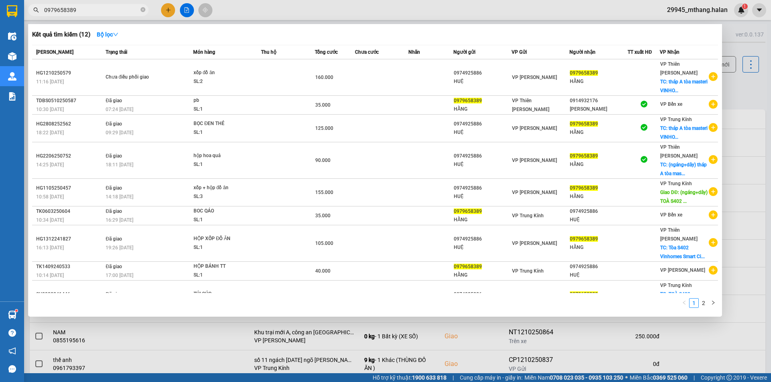
click at [100, 11] on input "0979658389" at bounding box center [91, 10] width 95 height 9
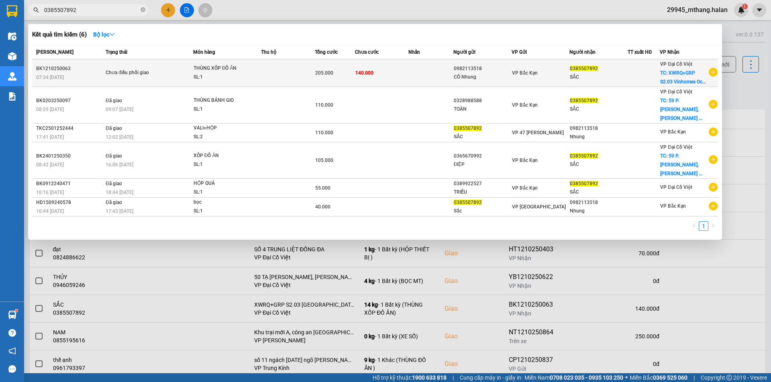
type input "0385507892"
click at [385, 73] on td "140.000" at bounding box center [382, 73] width 54 height 28
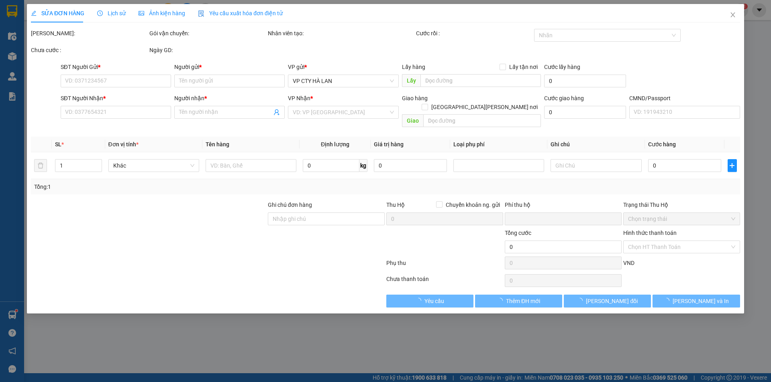
type input "0982113518"
type input "CÔ Nhung"
type input "0385507892"
type input "SẮC"
checkbox input "true"
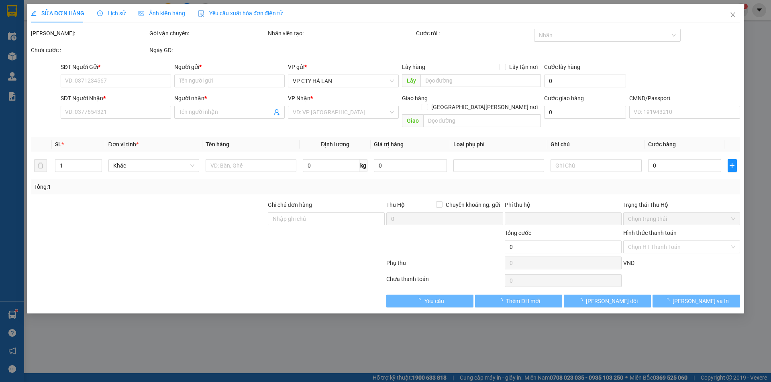
type input "XWRQ+GRP S2.03 Vinhomes Ocean Park, CT04, Đa Tốn, Gia Lâm, Hà Nội, Việt Nam"
type input "0"
type input "205.000"
type input "65.000"
type input "140.000"
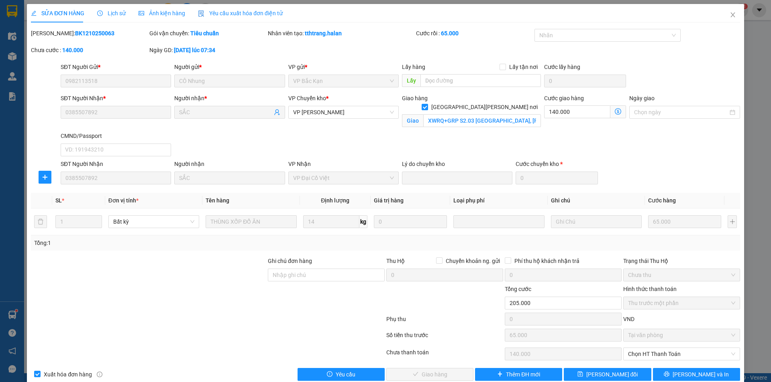
click at [108, 12] on span "Lịch sử" at bounding box center [111, 13] width 28 height 6
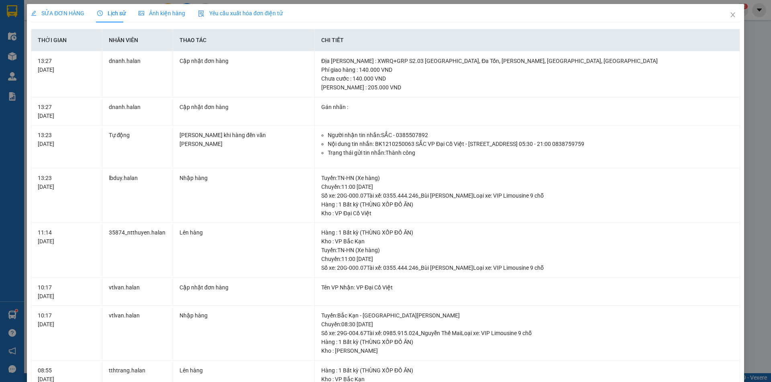
click at [60, 14] on span "SỬA ĐƠN HÀNG" at bounding box center [57, 13] width 53 height 6
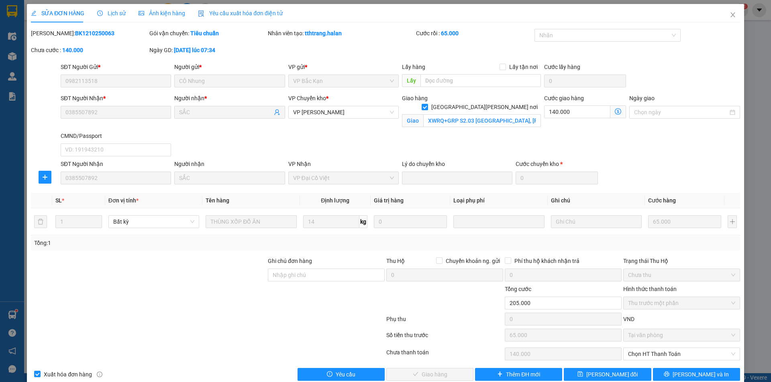
click at [98, 13] on icon "clock-circle" at bounding box center [100, 13] width 6 height 6
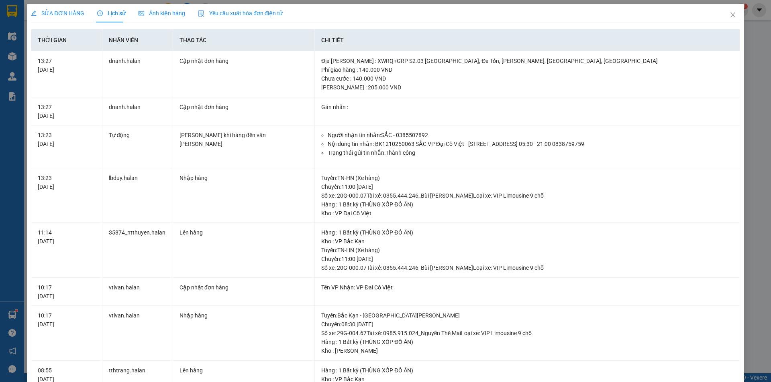
click at [65, 14] on span "SỬA ĐƠN HÀNG" at bounding box center [57, 13] width 53 height 6
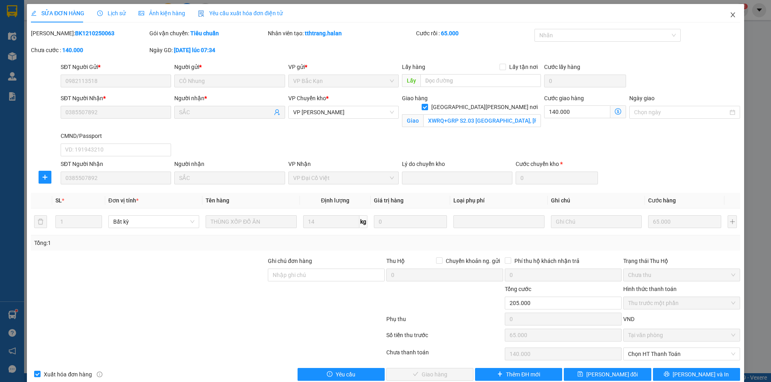
click at [730, 14] on icon "close" at bounding box center [732, 14] width 4 height 5
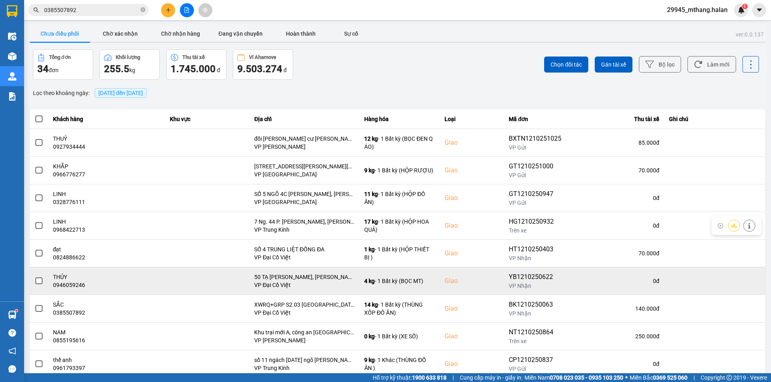
scroll to position [51, 0]
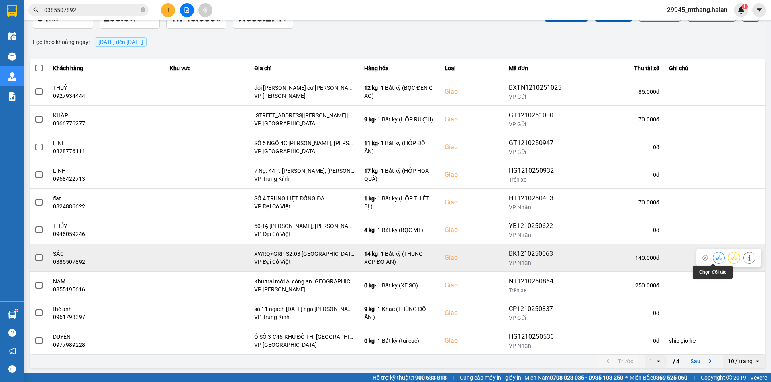
click at [713, 259] on button at bounding box center [718, 258] width 11 height 14
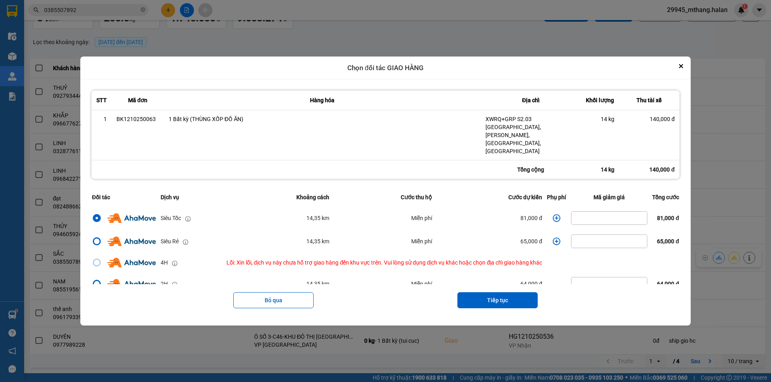
click at [554, 215] on icon "dialog" at bounding box center [557, 219] width 8 height 8
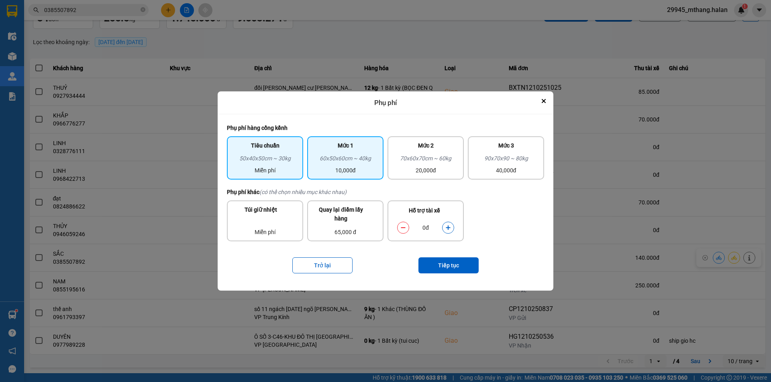
click at [360, 164] on div "60x50x60cm ~ 40kg" at bounding box center [345, 160] width 67 height 12
click at [447, 226] on icon "dialog" at bounding box center [448, 228] width 6 height 6
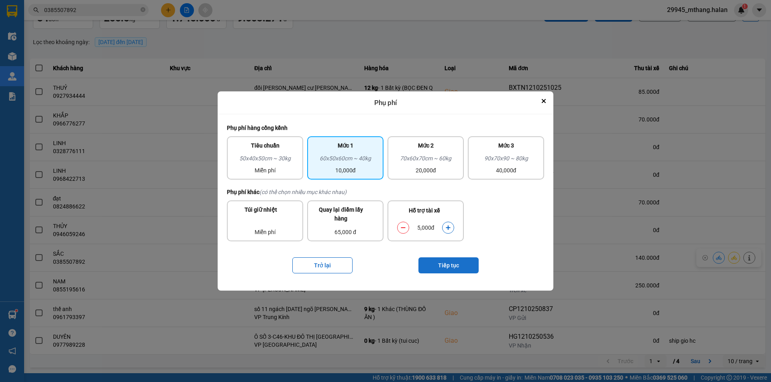
click at [452, 268] on button "Tiếp tục" at bounding box center [448, 266] width 60 height 16
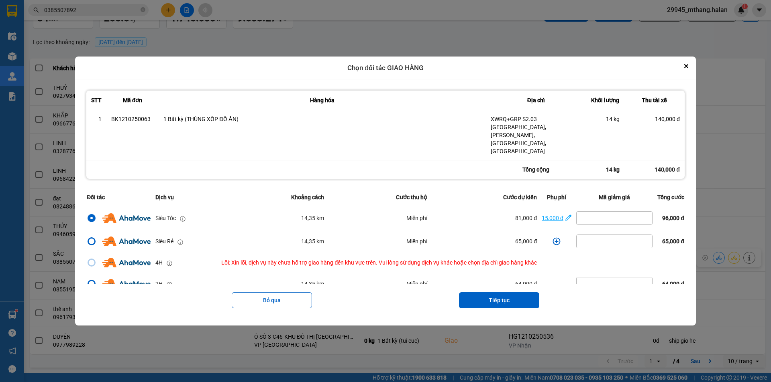
click at [553, 214] on div "15,000 đ" at bounding box center [552, 218] width 22 height 9
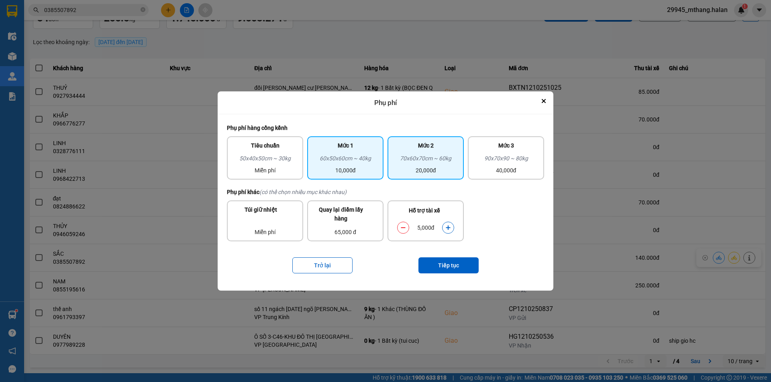
click at [434, 161] on div "70x60x70cm ~ 60kg" at bounding box center [425, 160] width 67 height 12
click at [403, 228] on icon "dialog" at bounding box center [403, 228] width 6 height 6
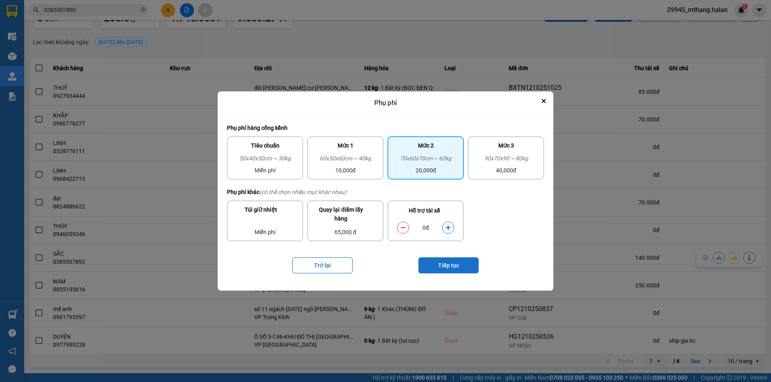
click at [441, 260] on button "Tiếp tục" at bounding box center [448, 266] width 60 height 16
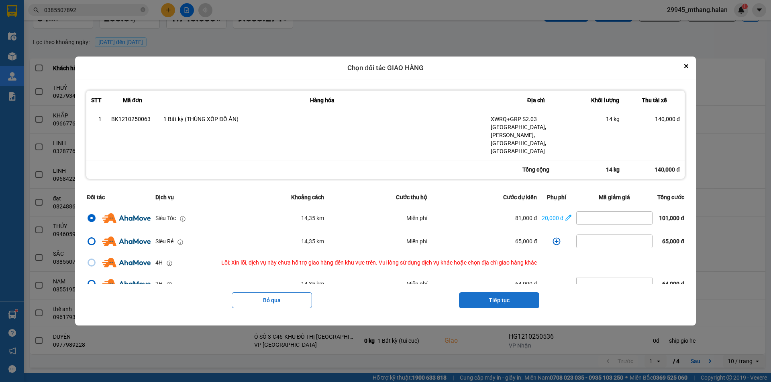
click at [490, 293] on button "Tiếp tục" at bounding box center [499, 301] width 80 height 16
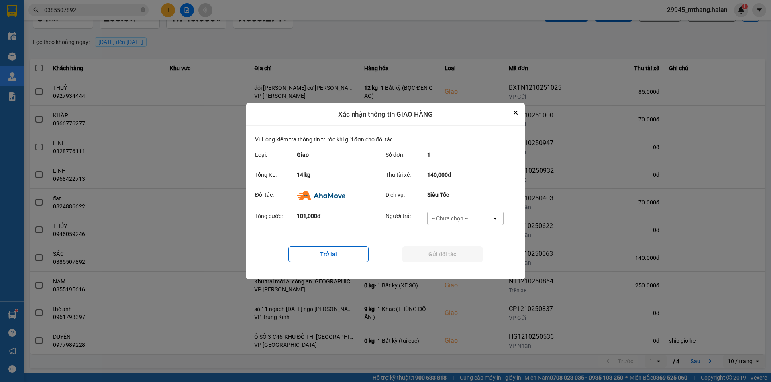
drag, startPoint x: 477, startPoint y: 208, endPoint x: 470, endPoint y: 220, distance: 13.6
click at [476, 209] on div "Vui lòng kiểm tra thông tin trước khi gửi đơn cho đối tác Loại: Giao Số đơn: 1 …" at bounding box center [385, 202] width 261 height 135
click at [471, 222] on div "-- Chưa chọn --" at bounding box center [459, 218] width 64 height 13
click at [456, 264] on span "Ví Ahamove" at bounding box center [449, 264] width 33 height 8
click at [445, 257] on button "Gửi đối tác" at bounding box center [442, 254] width 80 height 16
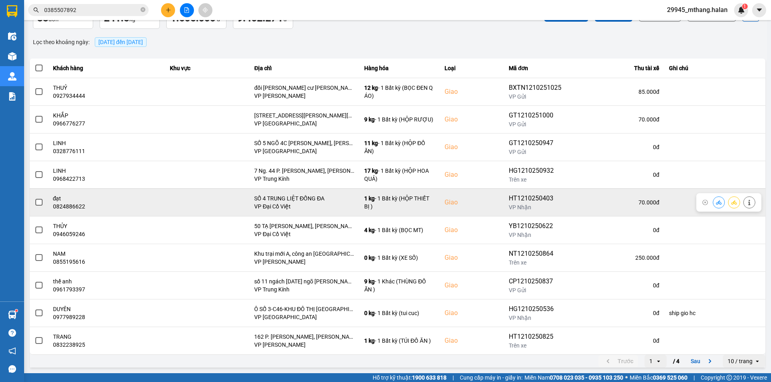
click at [746, 203] on icon at bounding box center [749, 203] width 6 height 6
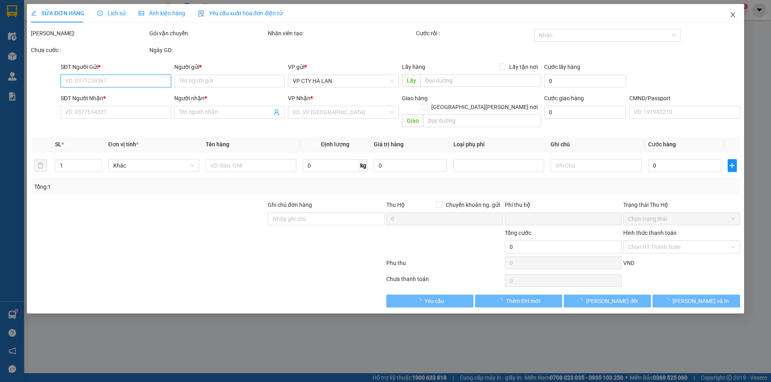
type input "0986703748"
type input "HOÀNG"
type input "0824886622"
type input "đạt"
checkbox input "true"
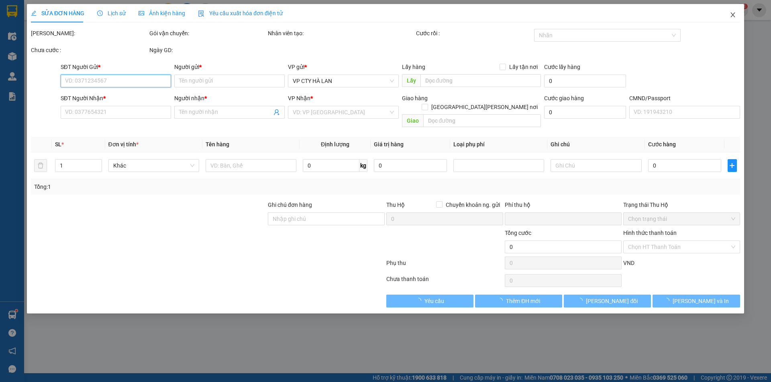
type input "SỐ 4 TRUNG LIỆT ĐỐNG ĐA"
type input "0"
type input "70.000"
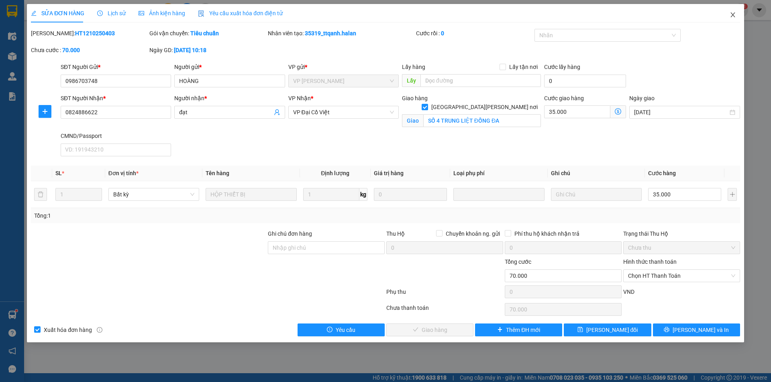
click at [735, 14] on icon "close" at bounding box center [732, 15] width 6 height 6
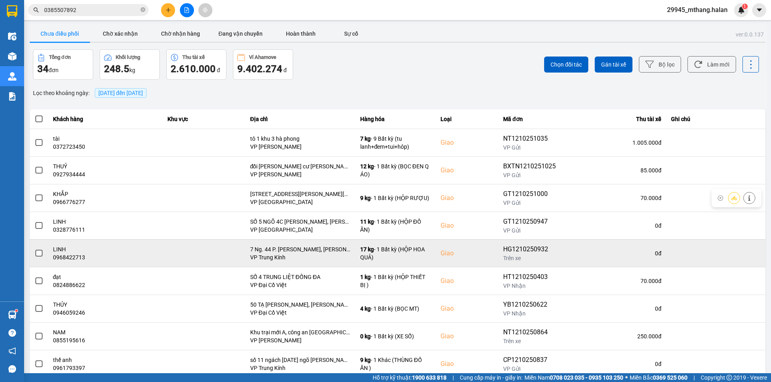
scroll to position [51, 0]
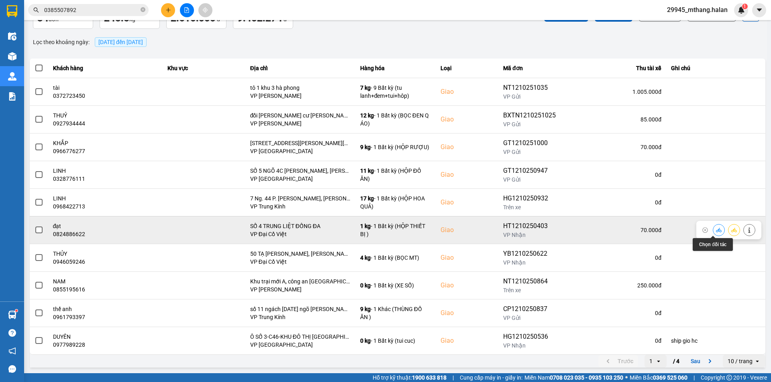
click at [713, 231] on button at bounding box center [718, 230] width 11 height 14
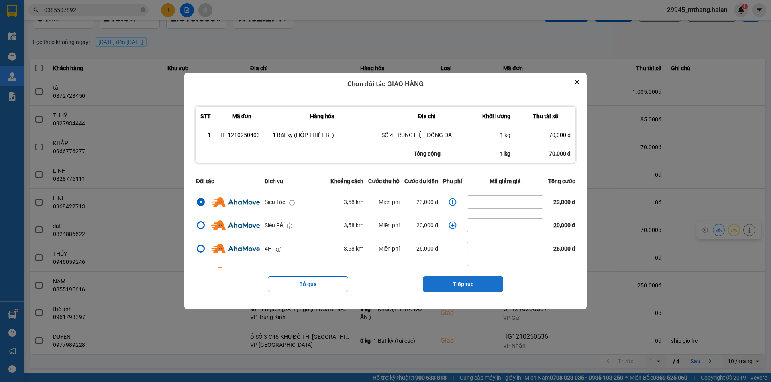
click at [462, 291] on button "Tiếp tục" at bounding box center [463, 285] width 80 height 16
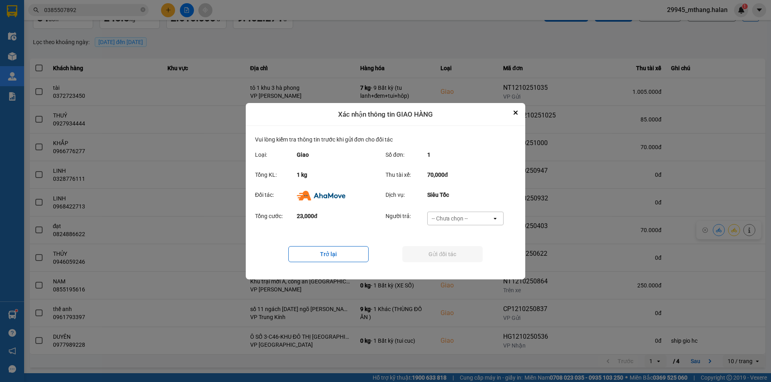
click at [442, 216] on div "-- Chưa chọn --" at bounding box center [449, 219] width 36 height 8
drag, startPoint x: 452, startPoint y: 262, endPoint x: 448, endPoint y: 258, distance: 5.4
click at [454, 262] on span "Ví Ahamove" at bounding box center [449, 264] width 33 height 8
click at [440, 255] on button "Gửi đối tác" at bounding box center [442, 254] width 80 height 16
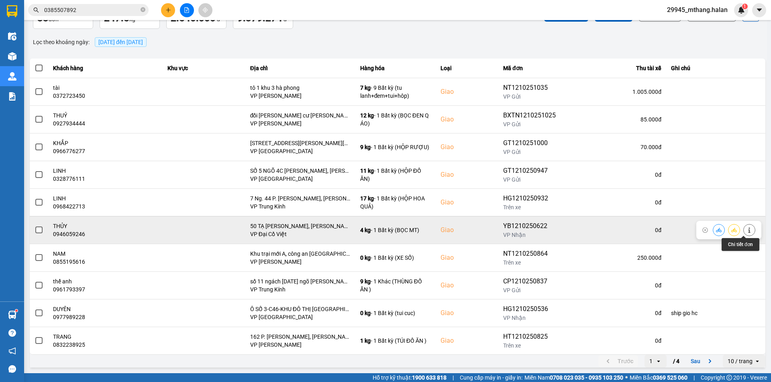
click at [743, 234] on button at bounding box center [748, 230] width 11 height 14
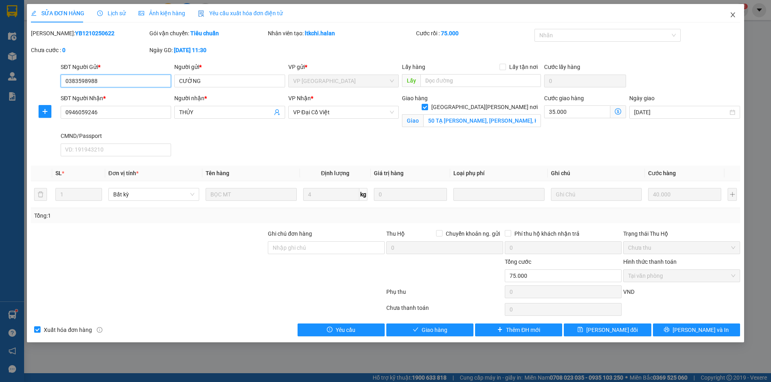
type input "0383598988"
type input "CƯỜNG"
type input "0946059246"
type input "THỦY"
checkbox input "true"
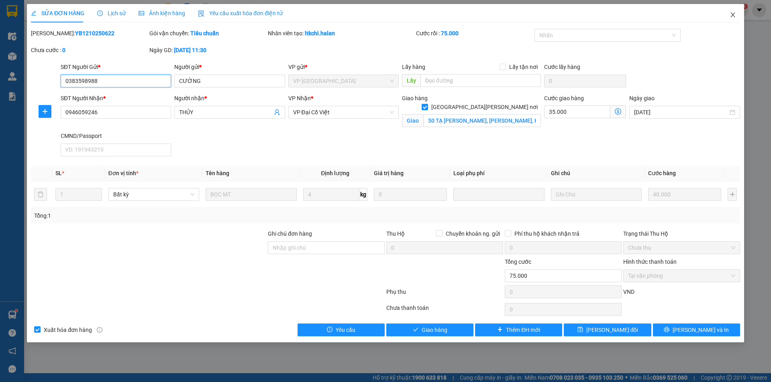
type input "50 TẠ QUANG BỬU, BÁCH KHOA, HAI BÀ TRƯNG. HN"
type input "0"
type input "75.000"
click at [732, 14] on icon "close" at bounding box center [732, 15] width 6 height 6
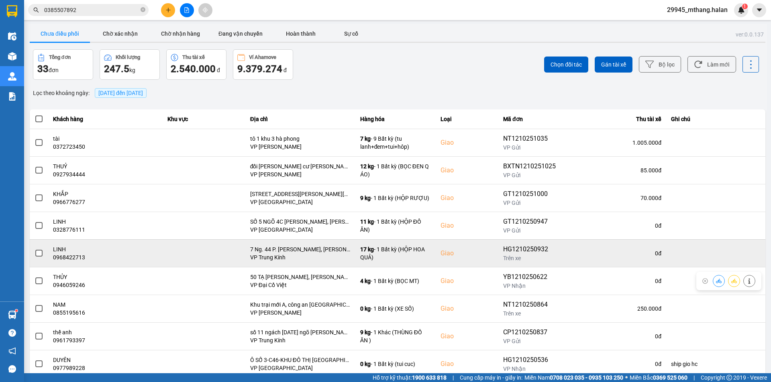
scroll to position [51, 0]
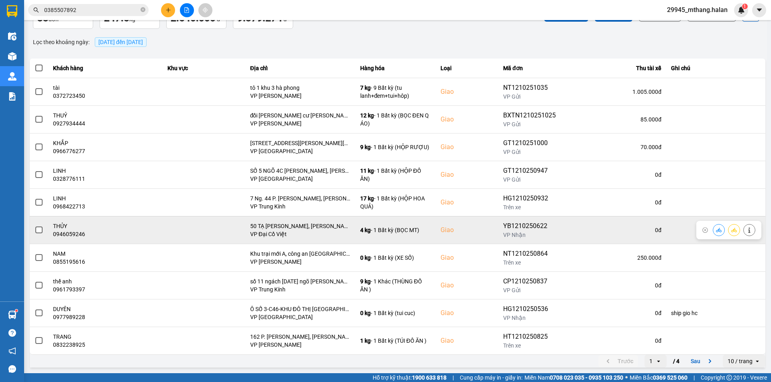
click at [713, 232] on button at bounding box center [718, 230] width 11 height 14
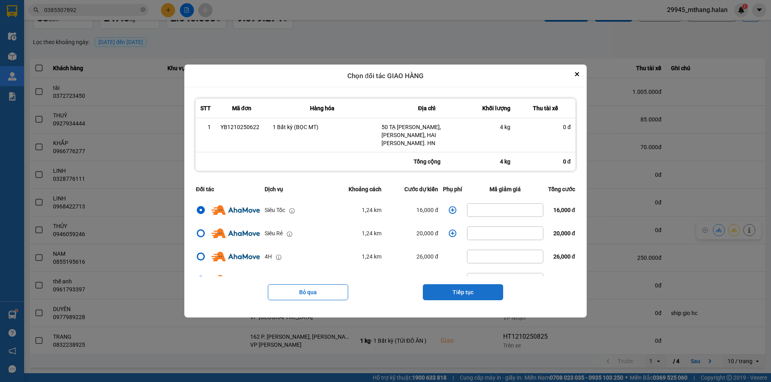
click at [459, 289] on button "Tiếp tục" at bounding box center [463, 293] width 80 height 16
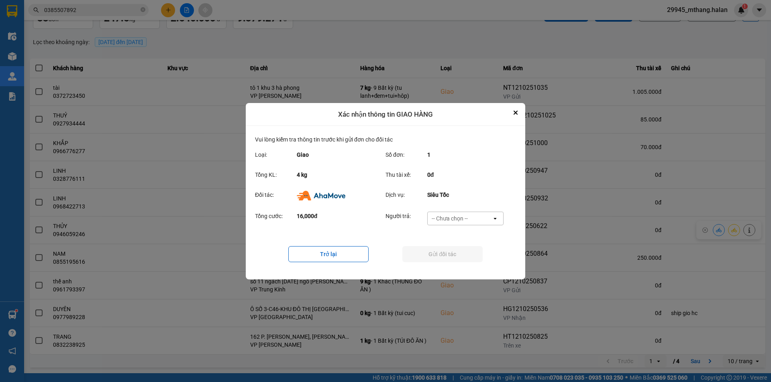
click at [448, 218] on div "-- Chưa chọn --" at bounding box center [449, 219] width 36 height 8
click at [445, 265] on span "Ví Ahamove" at bounding box center [449, 264] width 33 height 8
click at [421, 257] on button "Gửi đối tác" at bounding box center [442, 254] width 80 height 16
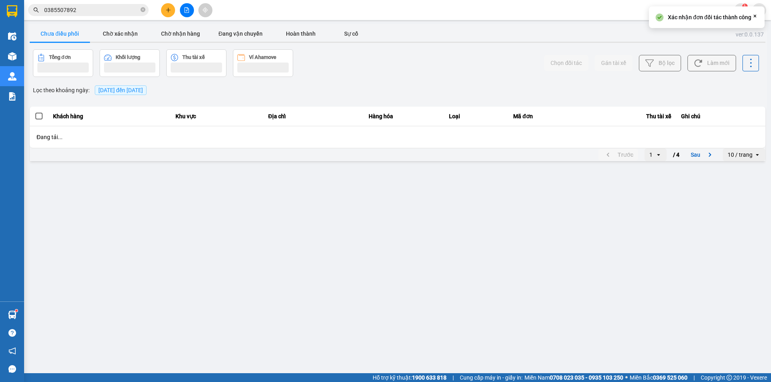
scroll to position [0, 0]
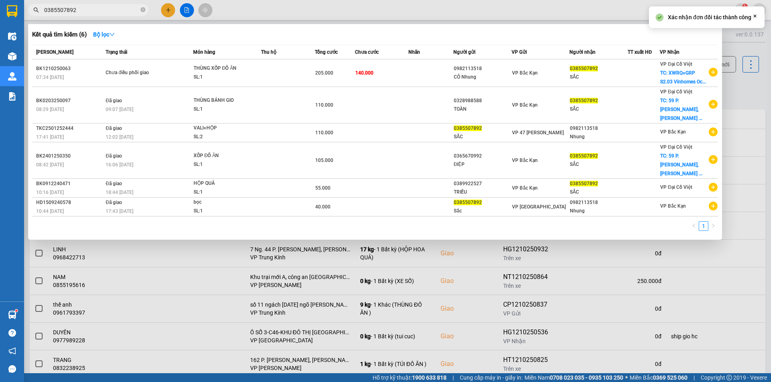
click at [103, 12] on input "0385507892" at bounding box center [91, 10] width 95 height 9
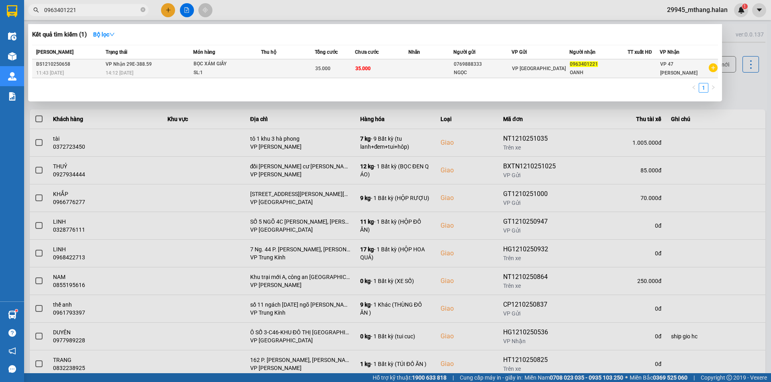
type input "0963401221"
click at [279, 67] on td at bounding box center [288, 68] width 54 height 19
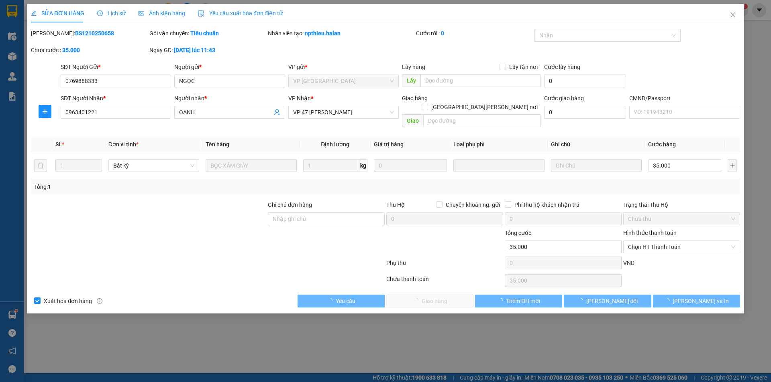
type input "0769888333"
type input "NGỌC"
type input "0963401221"
type input "OANH"
type input "0"
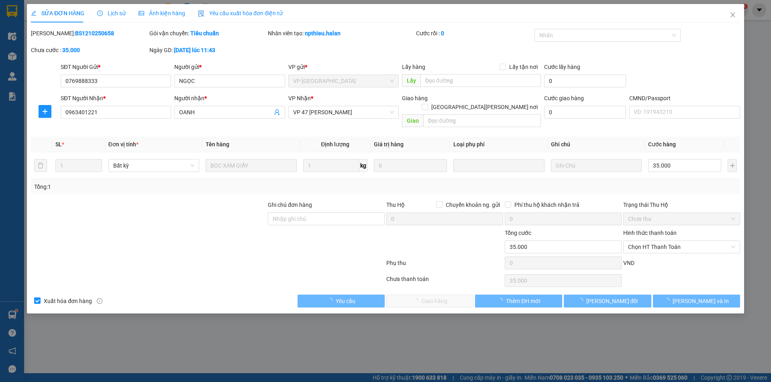
type input "35.000"
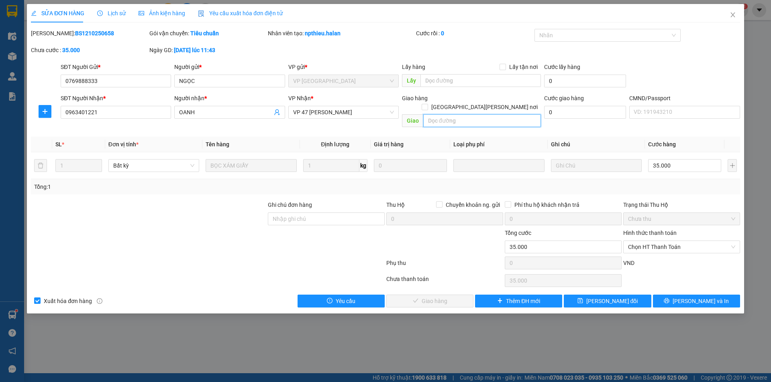
click at [487, 116] on input "text" at bounding box center [482, 120] width 118 height 13
paste input "11-15 Ngách 61/4 Phố Lạc Trung, Vĩnh Tuy, Hai Bà Trưng, Hà Nội, Việt Nam"
drag, startPoint x: 475, startPoint y: 114, endPoint x: 398, endPoint y: 108, distance: 77.6
click at [398, 108] on div "SĐT Người Nhận * 0963401221 Người nhận * OANH VP Nhận * VP 47 Trần Khát Chân Gi…" at bounding box center [400, 112] width 682 height 37
click at [451, 114] on input "11-15 Ngách 61/4 Phố Lạc Trung, Vĩnh Tuy, Hai Bà Trưng, Hà Nội, Việt Nam" at bounding box center [482, 120] width 118 height 13
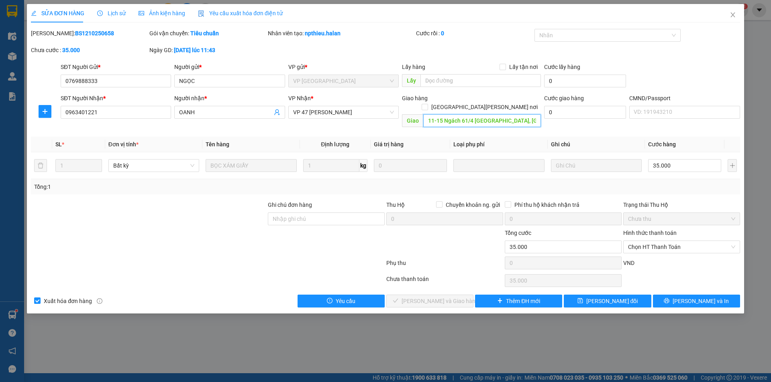
drag, startPoint x: 437, startPoint y: 111, endPoint x: 422, endPoint y: 109, distance: 15.3
click at [423, 114] on input "11-15 Ngách 61/4 Phố Lạc Trung, Vĩnh Tuy, Hai Bà Trưng, Hà Nội, Việt Nam" at bounding box center [482, 120] width 118 height 13
click at [437, 114] on input "11-15 Ngách 61/4 Phố Lạc Trung, Vĩnh Tuy, Hai Bà Trưng, Hà Nội, Việt Nam" at bounding box center [482, 120] width 118 height 13
drag, startPoint x: 436, startPoint y: 110, endPoint x: 423, endPoint y: 110, distance: 13.3
click at [423, 114] on input "11-15 Ngách 61/4 Phố Lạc Trung, Vĩnh Tuy, Hai Bà Trưng, Hà Nội, Việt Nam" at bounding box center [482, 120] width 118 height 13
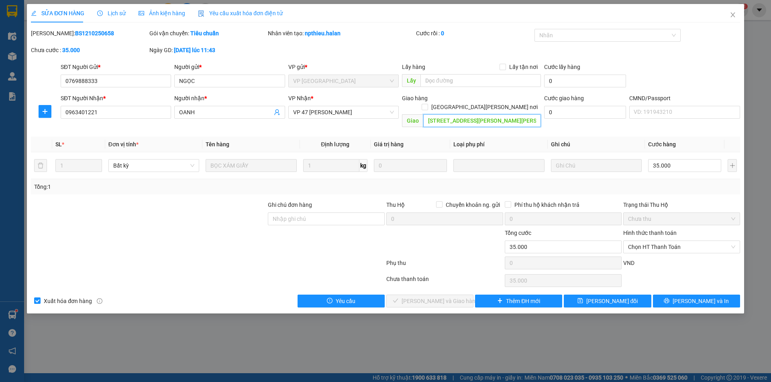
click at [450, 114] on input "15 Ngách 61/4 Phố Lạc Trung, Vĩnh Tuy, Hai Bà Trưng, Hà Nội, Việt Nam" at bounding box center [482, 120] width 118 height 13
type input "15 NgÕ 61/4 Phố Lạc Trung, Vĩnh Tuy, Hai Bà Trưng, Hà Nội, Việt Nam"
click at [427, 104] on input "[GEOGRAPHIC_DATA] tận nơi" at bounding box center [424, 107] width 6 height 6
checkbox input "true"
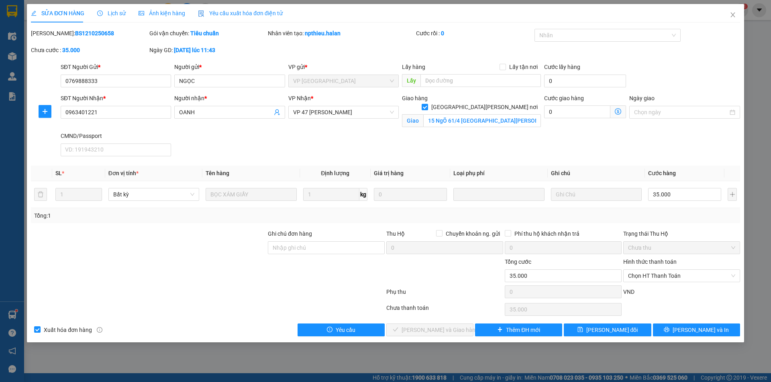
click at [614, 110] on span at bounding box center [618, 112] width 16 height 13
click at [615, 111] on icon "dollar-circle" at bounding box center [617, 111] width 6 height 6
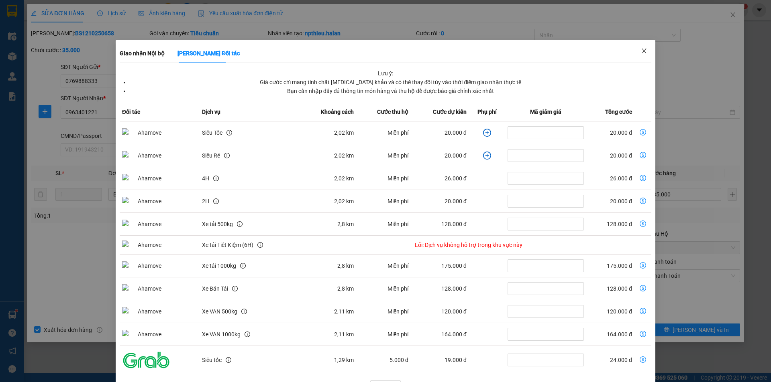
click at [641, 49] on icon "close" at bounding box center [644, 51] width 6 height 6
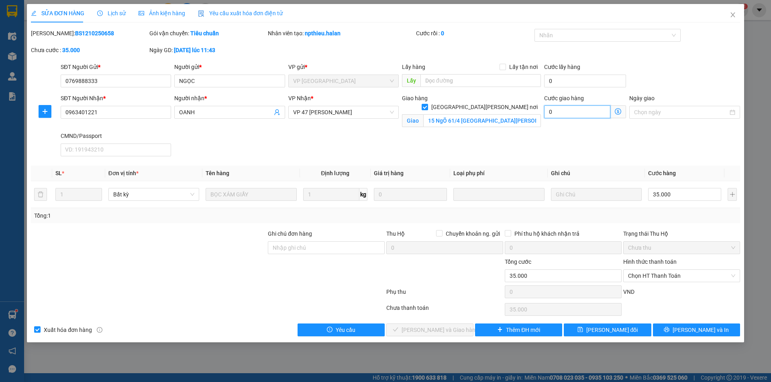
click at [573, 111] on input "0" at bounding box center [577, 112] width 66 height 13
type input "35.003"
type input "3"
type input "35.030"
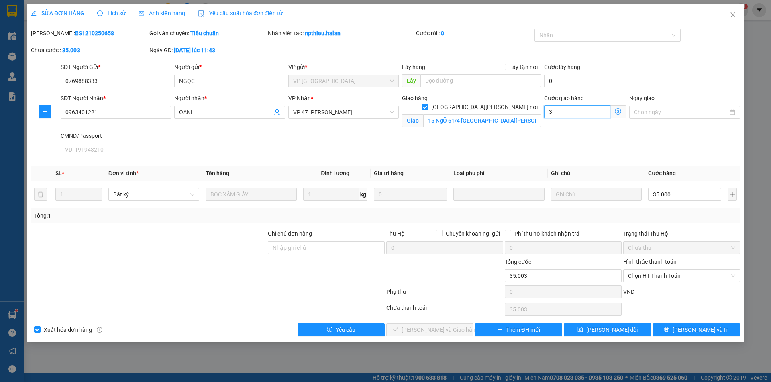
type input "35.030"
type input "30"
type input "65.000"
type input "30.000"
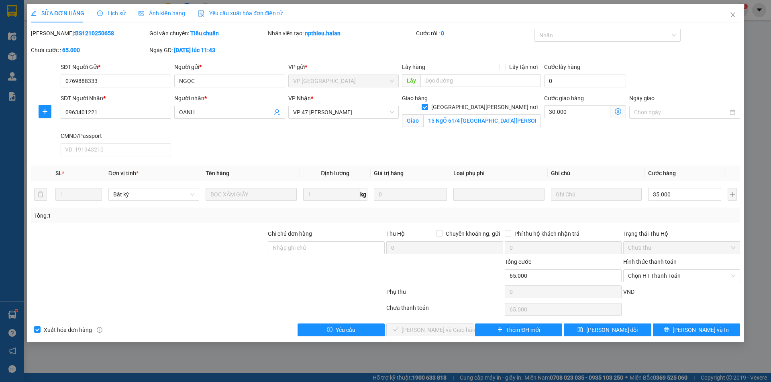
click at [491, 125] on div "Giao hàng Giao tận nơi Giao 15 NgÕ 61/4 Phố Lạc Trung, Vĩnh Tuy, Hai Bà Trưng, …" at bounding box center [471, 113] width 142 height 38
click at [595, 330] on button "[PERSON_NAME] thay đổi" at bounding box center [607, 330] width 87 height 13
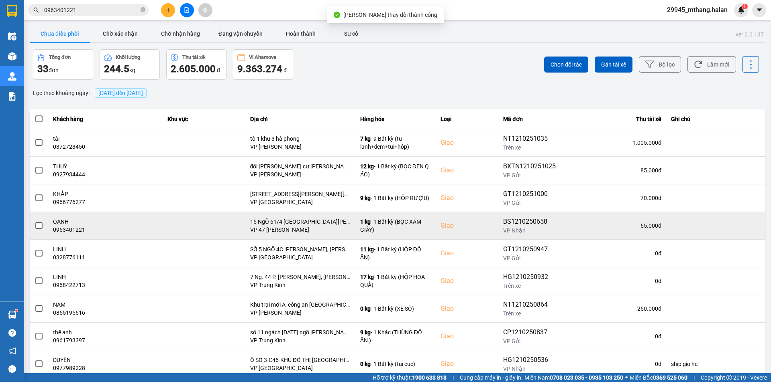
scroll to position [51, 0]
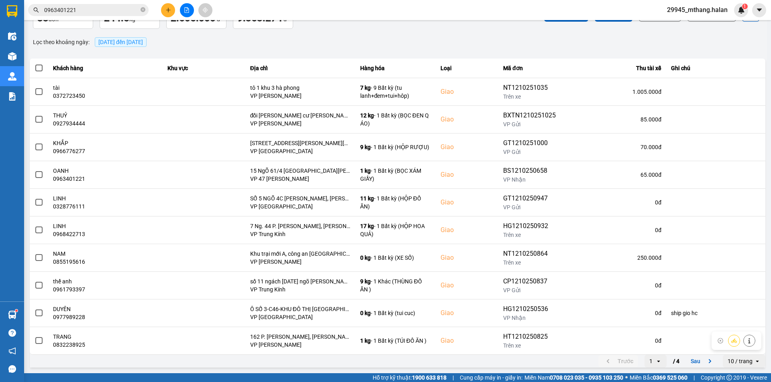
click at [686, 358] on button "Sau" at bounding box center [703, 362] width 34 height 12
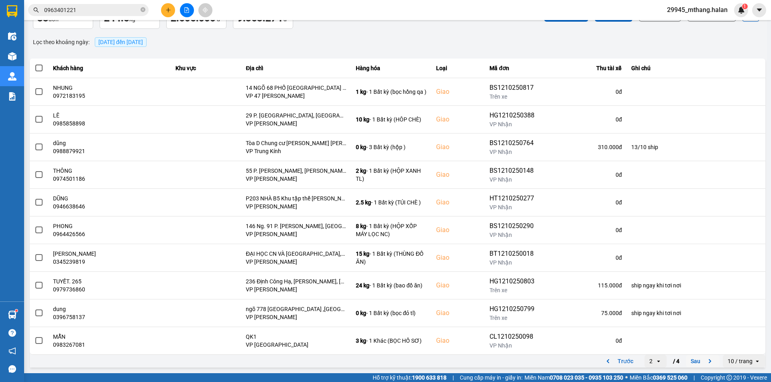
click at [692, 363] on button "Sau" at bounding box center [703, 362] width 34 height 12
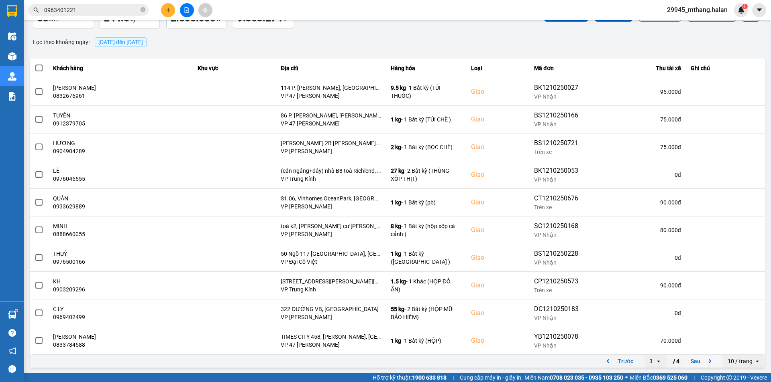
click at [694, 361] on button "Sau" at bounding box center [703, 362] width 34 height 12
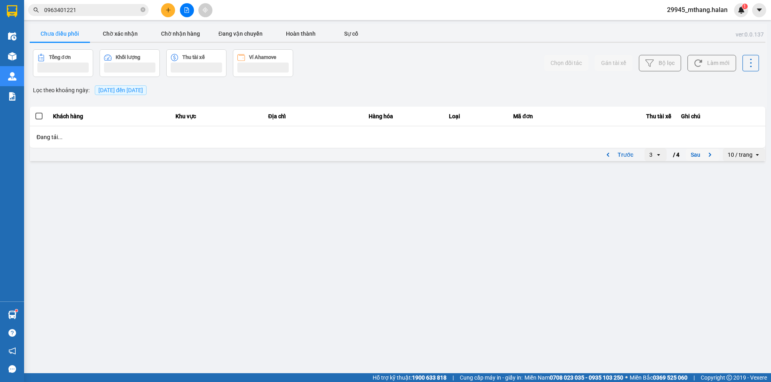
scroll to position [0, 0]
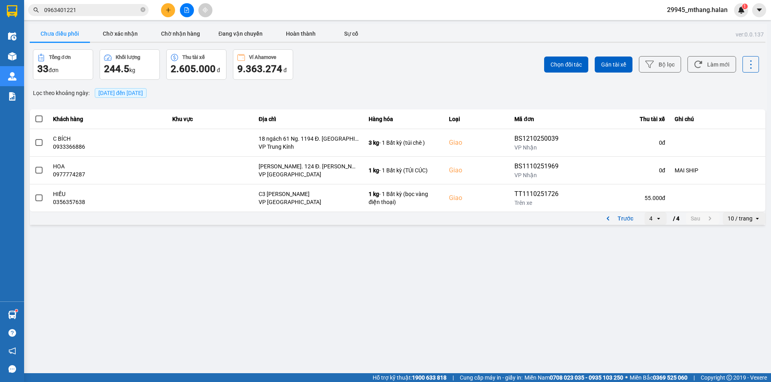
click at [102, 7] on input "0963401221" at bounding box center [91, 10] width 95 height 9
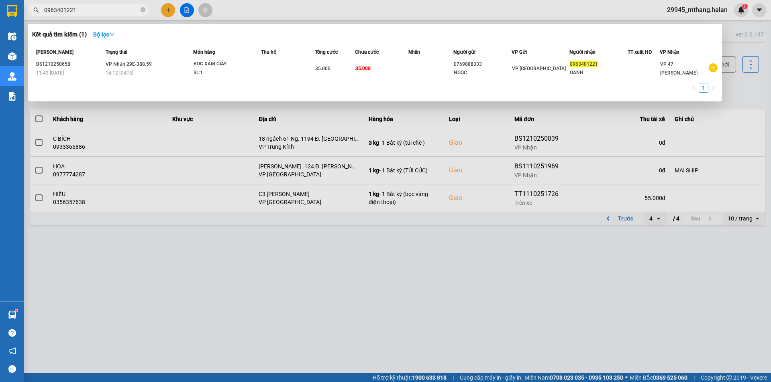
click at [498, 286] on div at bounding box center [385, 191] width 771 height 382
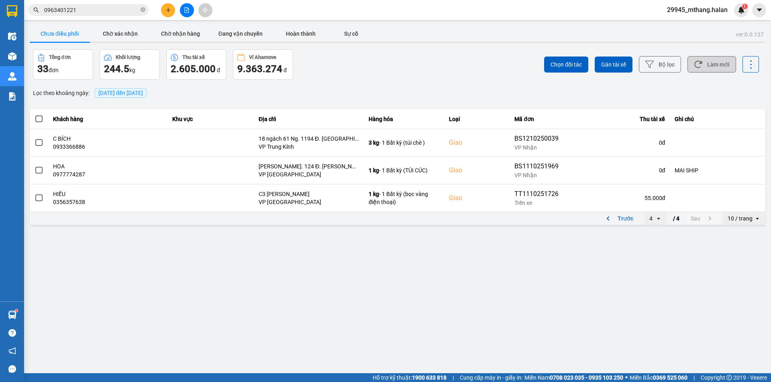
click at [705, 62] on button "Làm mới" at bounding box center [711, 64] width 49 height 16
click at [649, 217] on div "4" at bounding box center [650, 219] width 3 height 8
click at [657, 232] on div "1" at bounding box center [655, 235] width 9 height 8
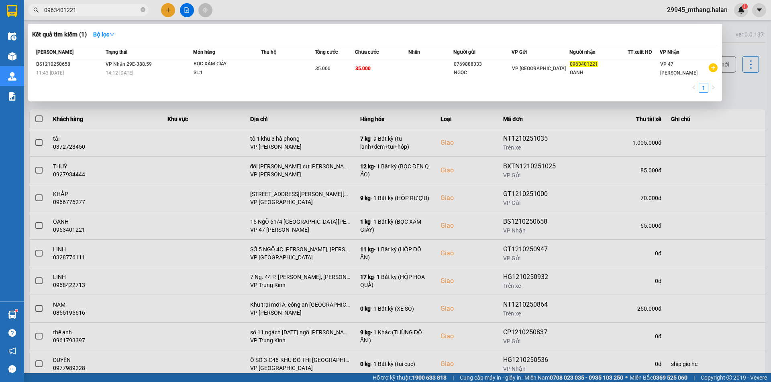
click at [102, 6] on input "0963401221" at bounding box center [91, 10] width 95 height 9
drag, startPoint x: 737, startPoint y: 100, endPoint x: 732, endPoint y: 100, distance: 4.8
click at [734, 100] on div at bounding box center [385, 191] width 771 height 382
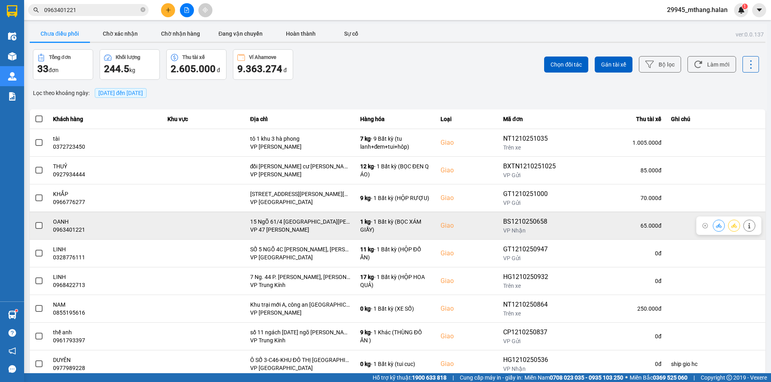
click at [716, 227] on icon at bounding box center [719, 226] width 6 height 4
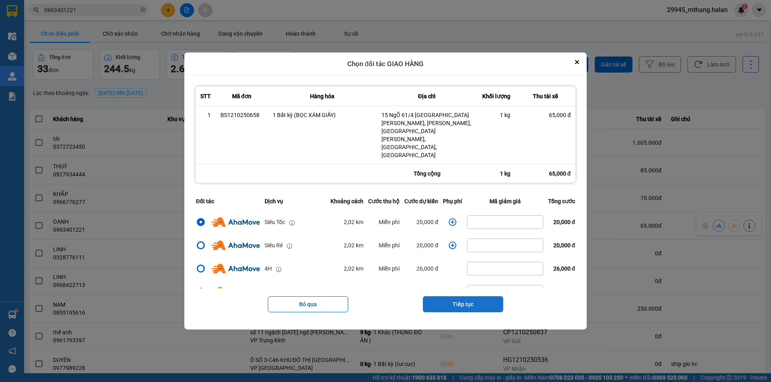
click at [445, 297] on button "Tiếp tục" at bounding box center [463, 305] width 80 height 16
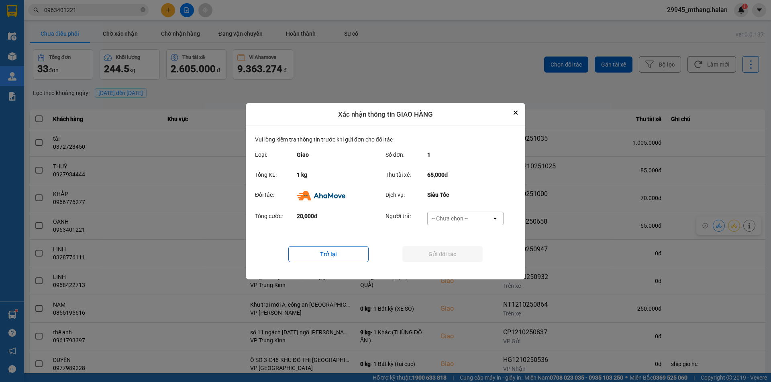
click at [453, 218] on div "-- Chưa chọn --" at bounding box center [449, 219] width 36 height 8
click at [442, 262] on span "Ví Ahamove" at bounding box center [449, 264] width 33 height 8
click at [431, 258] on button "Gửi đối tác" at bounding box center [442, 254] width 80 height 16
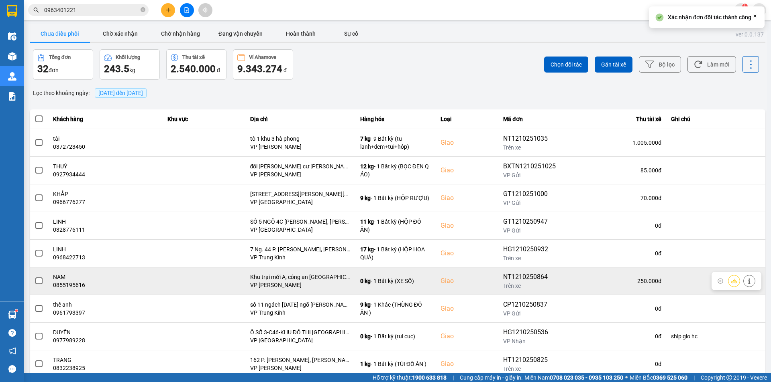
scroll to position [51, 0]
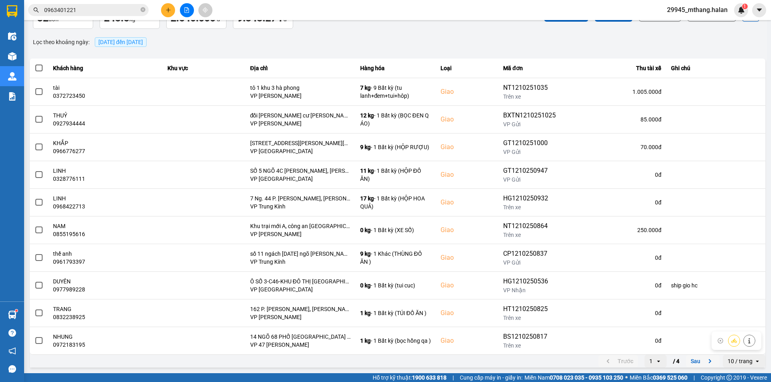
click at [688, 361] on button "Sau" at bounding box center [703, 362] width 34 height 12
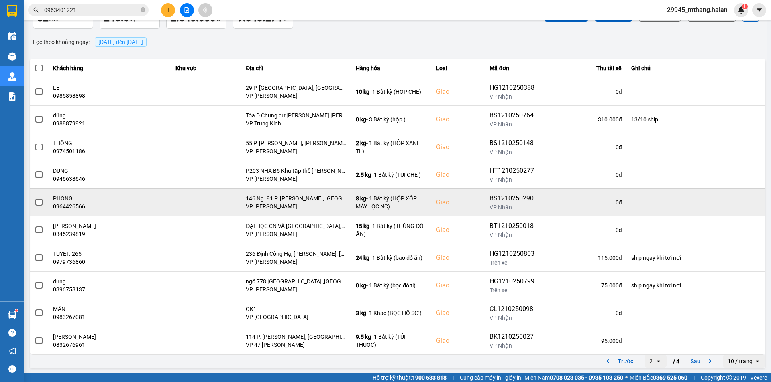
scroll to position [0, 0]
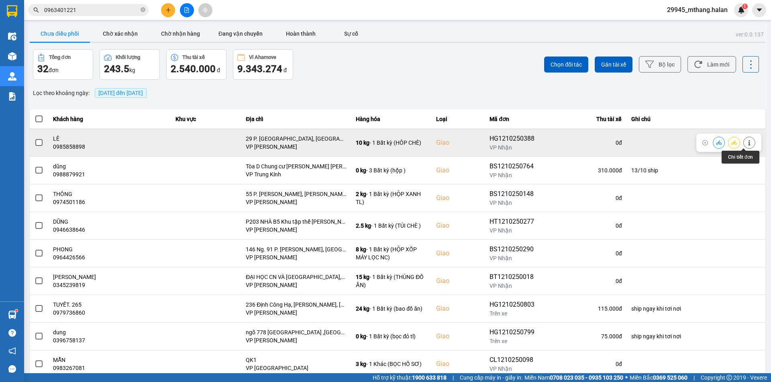
click at [743, 146] on button at bounding box center [748, 143] width 11 height 14
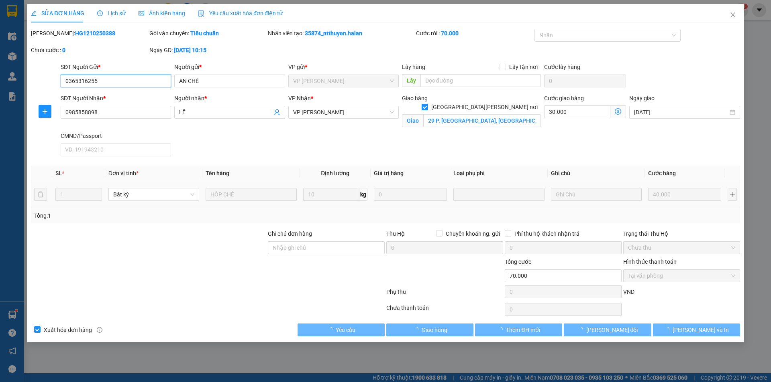
type input "0365316255"
type input "AN CHÈ"
type input "0985858898"
type input "LÊ"
checkbox input "true"
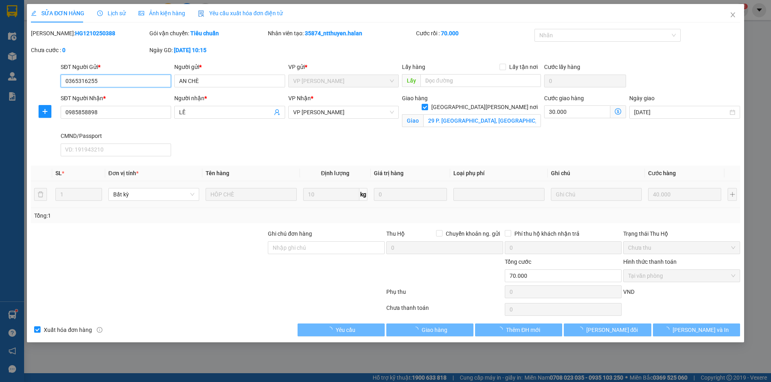
type input "29 P. Lâm Hạ, Bồ Đề, Long Biên, Hà Nội, Việt Nam"
type input "0"
type input "70.000"
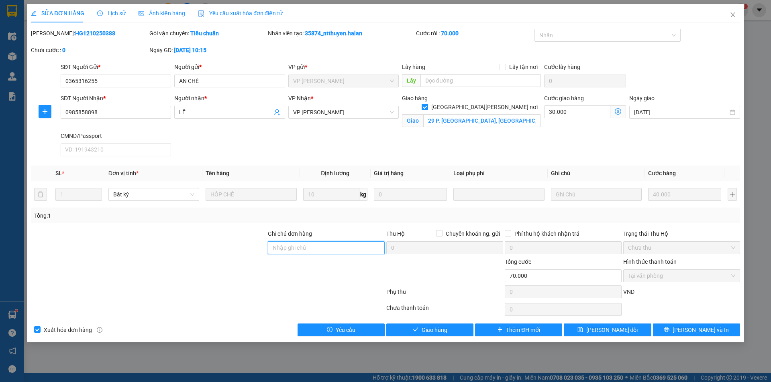
click at [322, 254] on input "Ghi chú đơn hàng" at bounding box center [326, 248] width 117 height 13
type input "LH KHÁCH TRƯỚC KHI SHIP"
click at [604, 331] on span "[PERSON_NAME] thay đổi" at bounding box center [612, 330] width 52 height 9
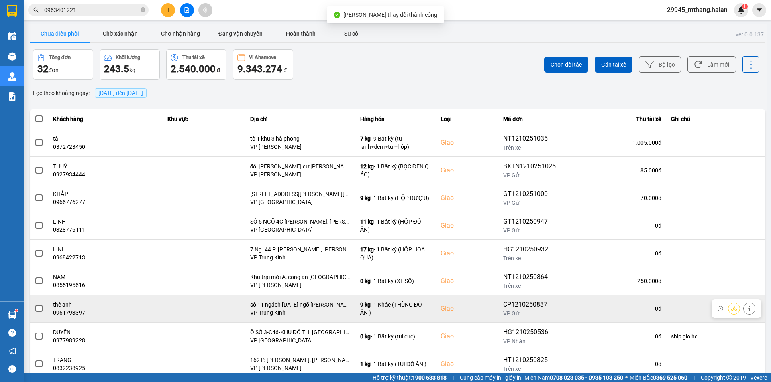
scroll to position [51, 0]
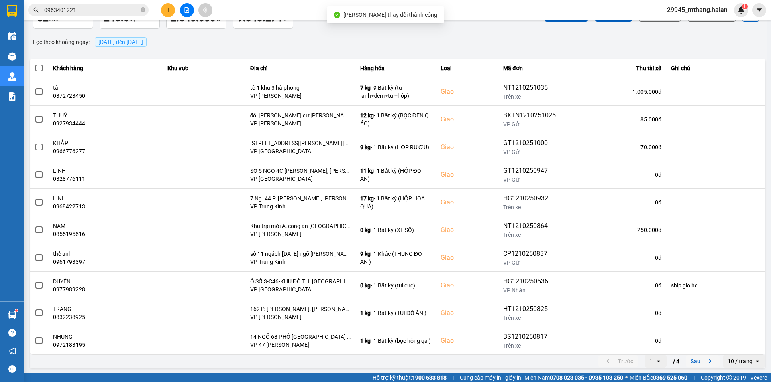
click at [686, 364] on button "Sau" at bounding box center [703, 362] width 34 height 12
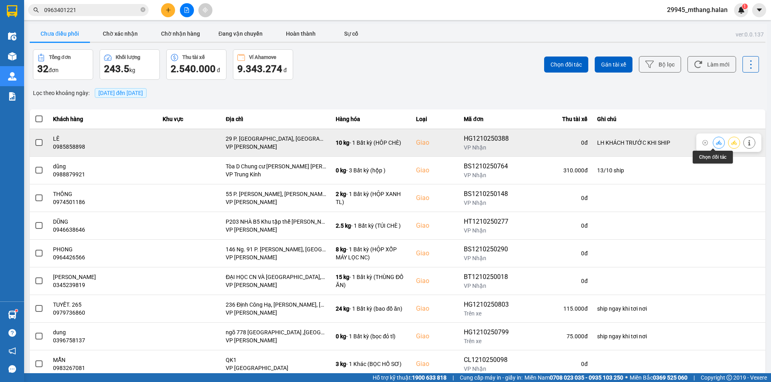
click at [713, 146] on button at bounding box center [718, 143] width 11 height 14
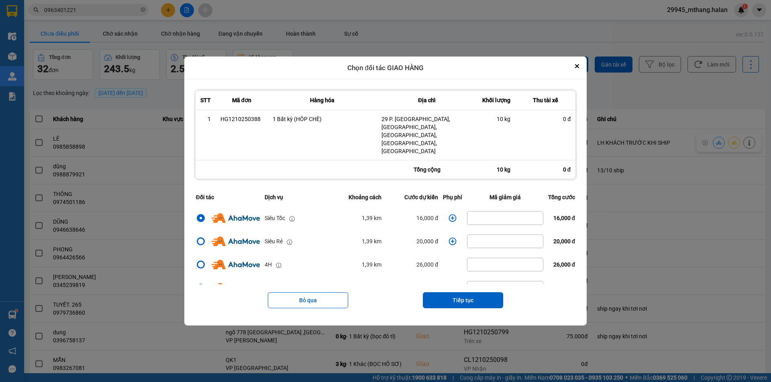
click at [450, 215] on icon "dialog" at bounding box center [453, 219] width 8 height 8
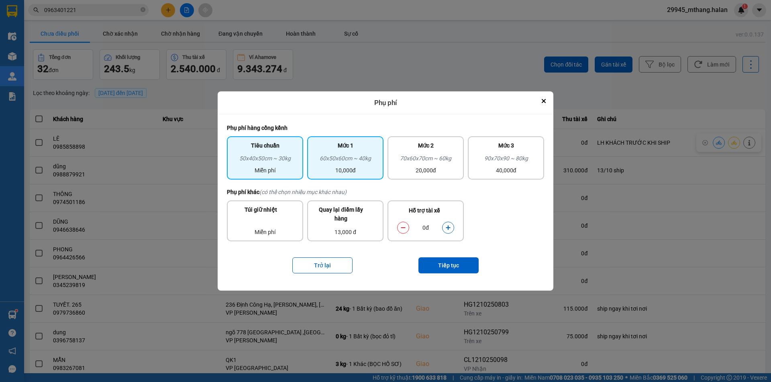
click at [362, 174] on div "10,000đ" at bounding box center [345, 170] width 67 height 9
click at [272, 168] on div "Miễn phí" at bounding box center [265, 170] width 67 height 9
click at [450, 229] on icon "dialog" at bounding box center [448, 228] width 6 height 6
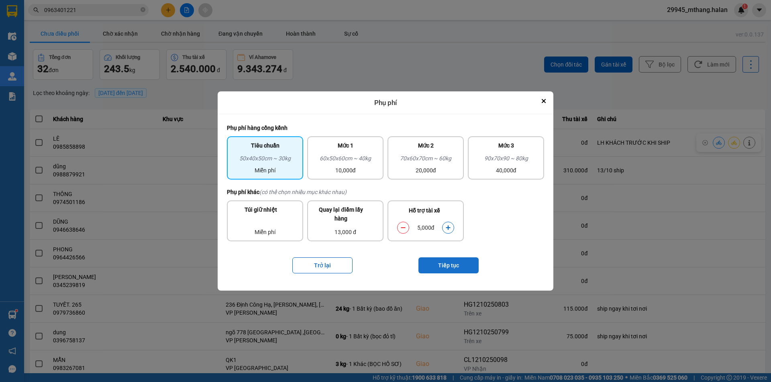
click at [430, 270] on button "Tiếp tục" at bounding box center [448, 266] width 60 height 16
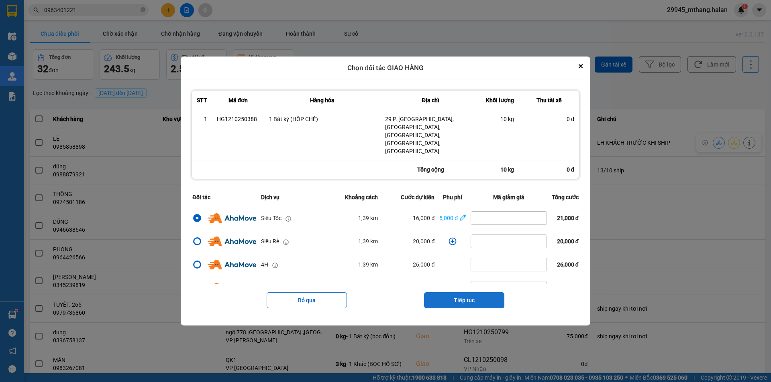
click at [463, 293] on button "Tiếp tục" at bounding box center [464, 301] width 80 height 16
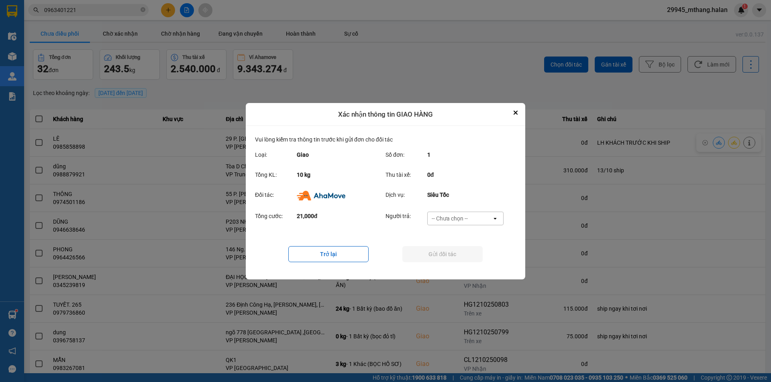
click at [452, 218] on div "-- Chưa chọn --" at bounding box center [449, 219] width 36 height 8
drag, startPoint x: 453, startPoint y: 224, endPoint x: 433, endPoint y: 254, distance: 35.3
click at [454, 269] on div "Ví Ahamove" at bounding box center [465, 264] width 76 height 14
click at [432, 254] on button "Gửi đối tác" at bounding box center [442, 254] width 80 height 16
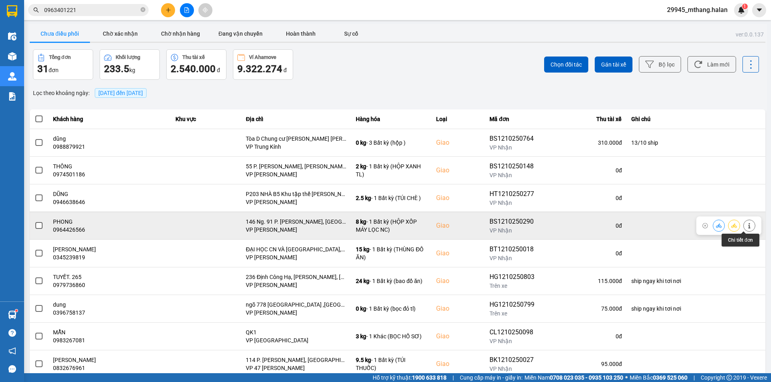
click at [748, 224] on icon at bounding box center [749, 226] width 2 height 6
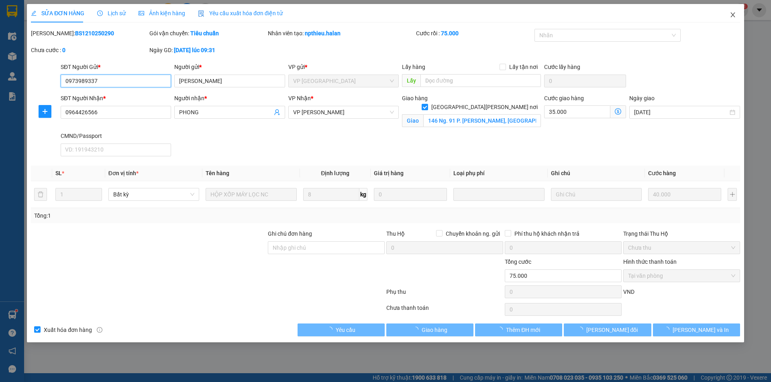
type input "0973989337"
type input "HỒNG ANH"
type input "0964426566"
type input "PHONG"
checkbox input "true"
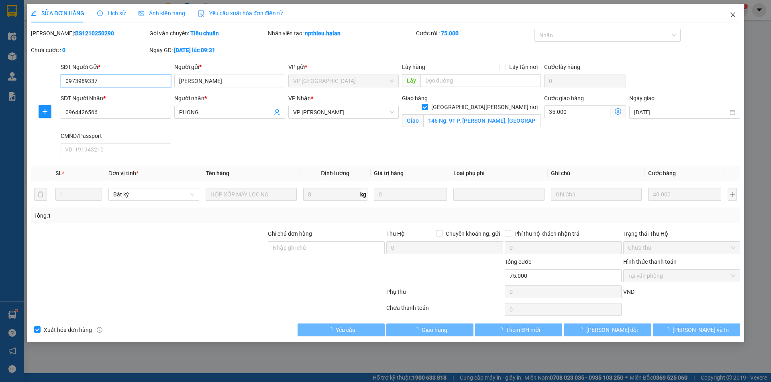
type input "146 Ng. 91 P. Trần Quang Diệu, Quang Trung, Đống Đa, Hà Nội 100000, Việt Nam"
type input "0"
type input "75.000"
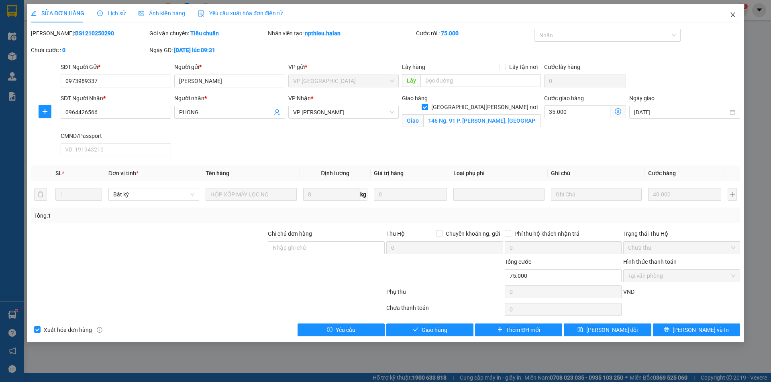
click at [732, 14] on icon "close" at bounding box center [732, 14] width 4 height 5
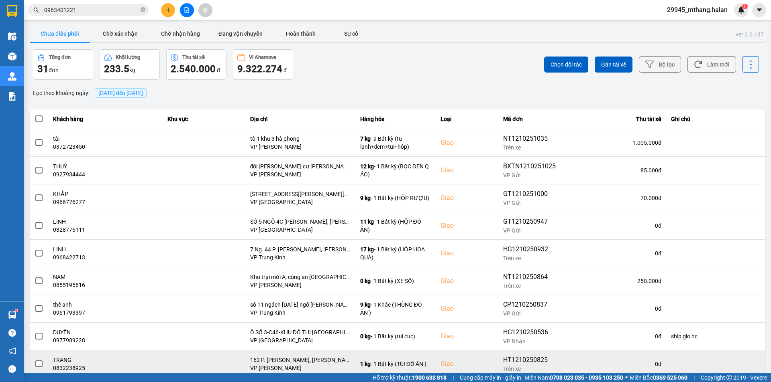
scroll to position [51, 0]
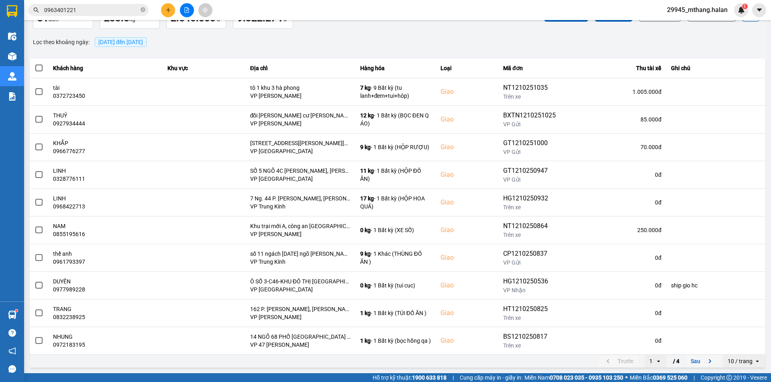
click at [689, 360] on button "Sau" at bounding box center [703, 362] width 34 height 12
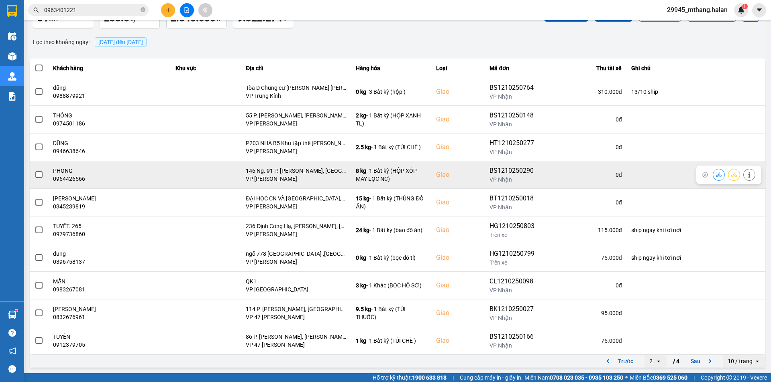
click at [715, 175] on button at bounding box center [718, 175] width 11 height 14
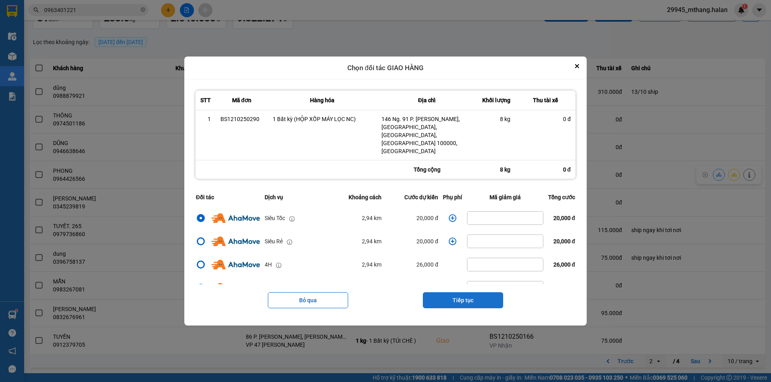
click at [462, 293] on button "Tiếp tục" at bounding box center [463, 301] width 80 height 16
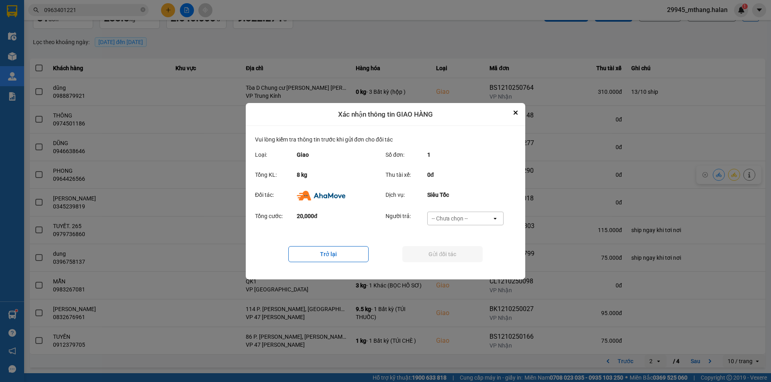
click at [474, 222] on div "-- Chưa chọn --" at bounding box center [459, 218] width 64 height 13
click at [458, 260] on div "Ví Ahamove" at bounding box center [465, 264] width 76 height 14
click at [452, 257] on button "Gửi đối tác" at bounding box center [442, 254] width 80 height 16
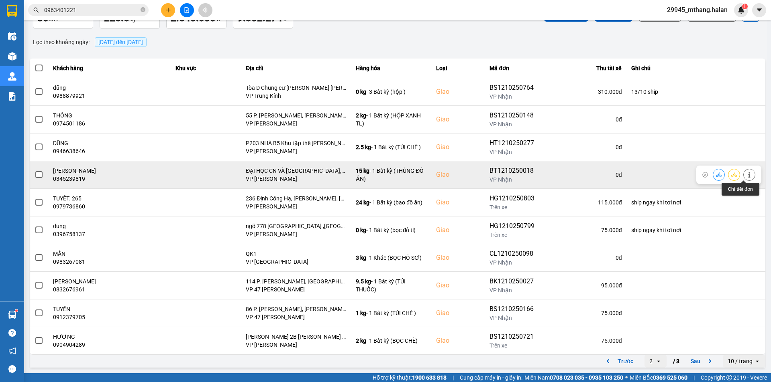
click at [746, 175] on icon at bounding box center [749, 175] width 6 height 6
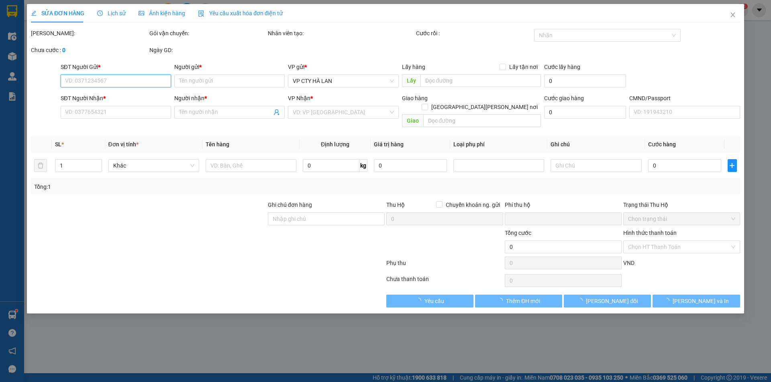
type input "0967516576"
type input "TÂM"
type input "0345239819"
type input "NGỌC TÚ"
checkbox input "true"
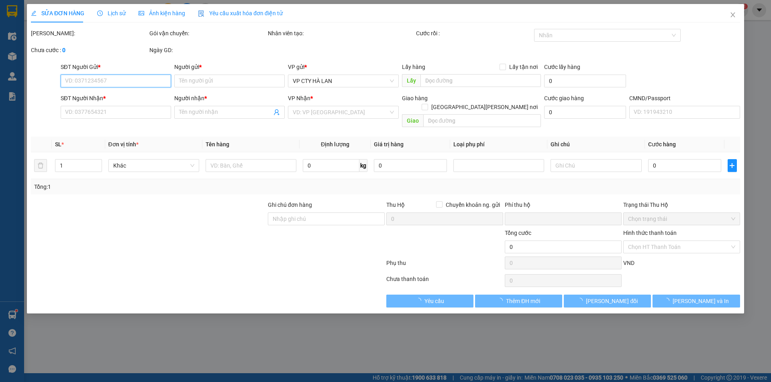
type input "ĐẠI HỌC CN VÀ TM HÀ NỘI,XÃ THUẬN AN, GIA LÂM"
type input "0"
type input "130.000"
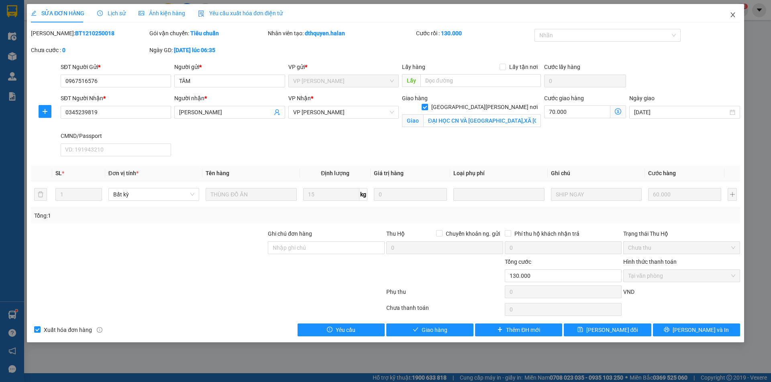
click at [730, 15] on icon "close" at bounding box center [732, 15] width 6 height 6
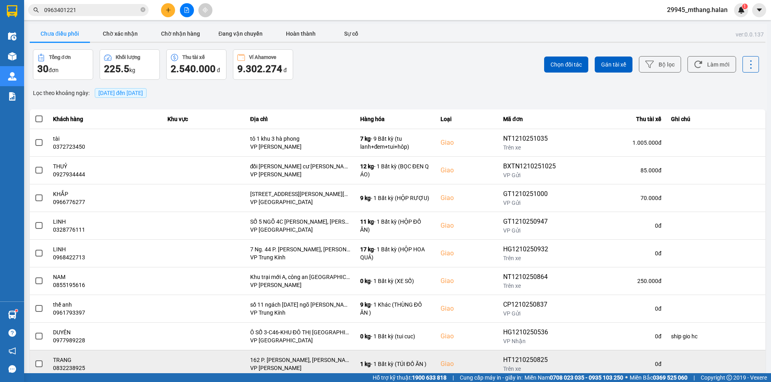
scroll to position [51, 0]
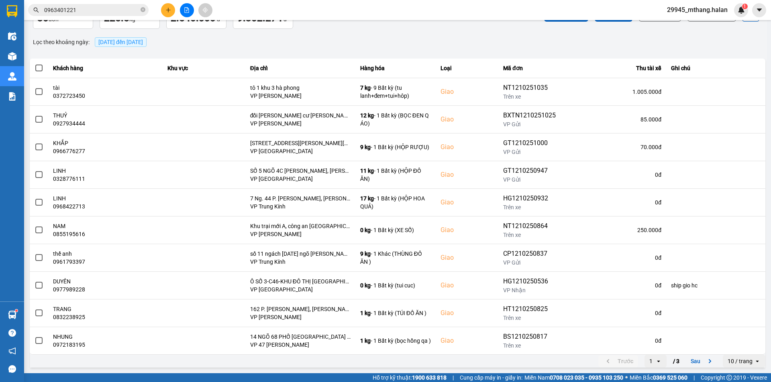
click at [696, 362] on button "Sau" at bounding box center [703, 362] width 34 height 12
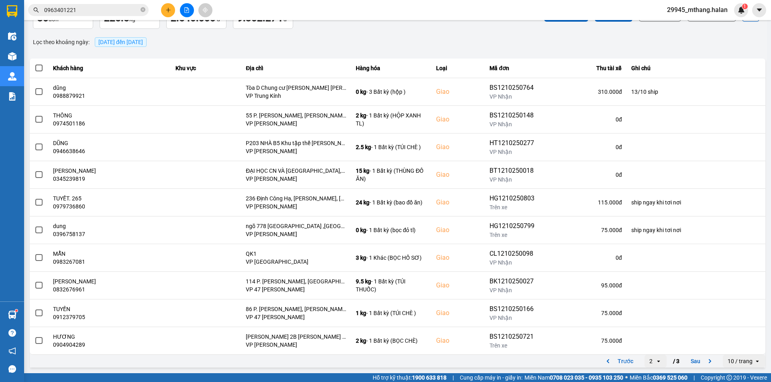
scroll to position [0, 0]
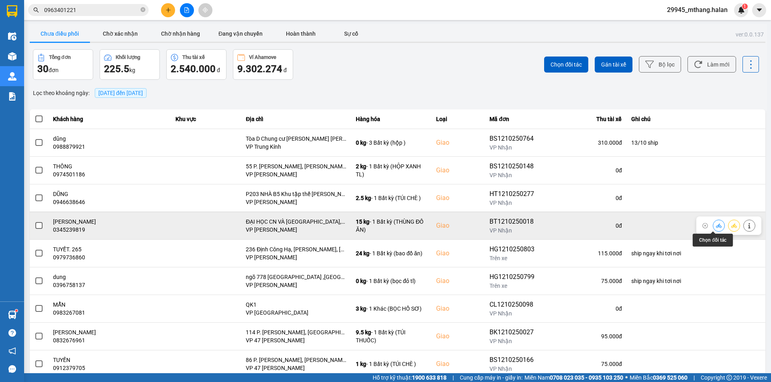
click at [716, 227] on icon at bounding box center [719, 226] width 6 height 4
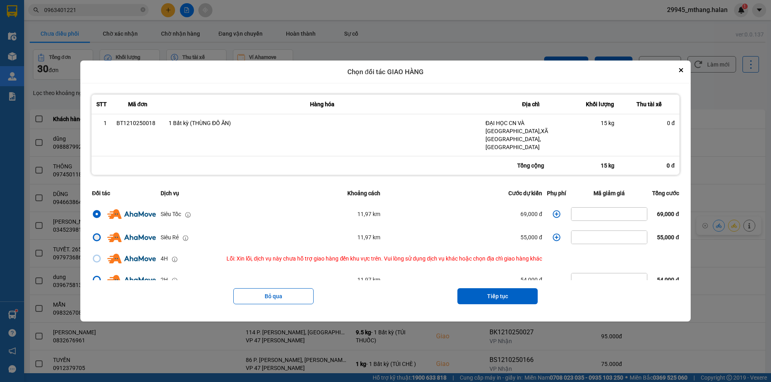
click at [94, 235] on div "dialog" at bounding box center [97, 238] width 6 height 6
click at [92, 238] on input "dialog" at bounding box center [92, 238] width 0 height 0
click at [552, 234] on icon "dialog" at bounding box center [556, 238] width 8 height 8
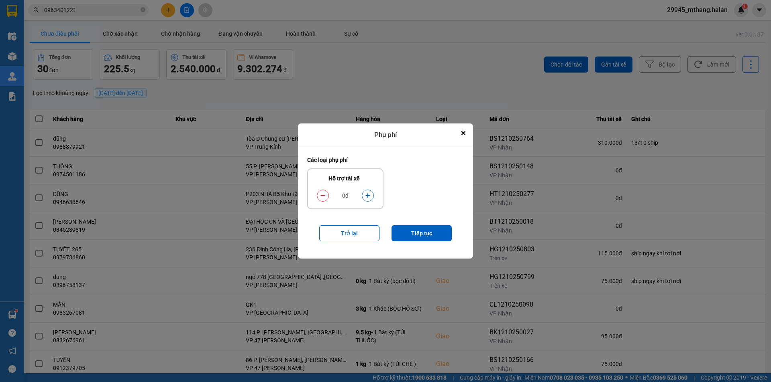
click at [363, 196] on button "dialog" at bounding box center [367, 196] width 11 height 14
click at [439, 242] on div "Trở lại Tiếp tục" at bounding box center [385, 234] width 157 height 32
click at [437, 235] on button "Tiếp tục" at bounding box center [421, 234] width 60 height 16
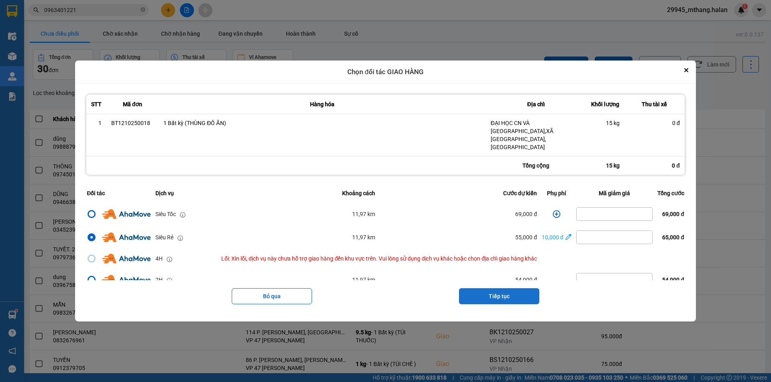
click at [499, 289] on button "Tiếp tục" at bounding box center [499, 297] width 80 height 16
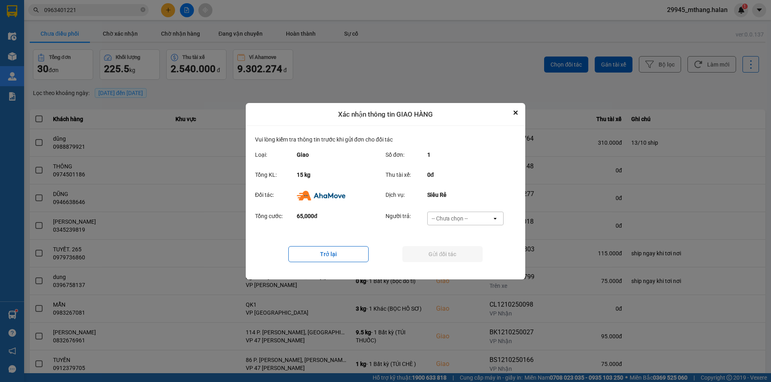
drag, startPoint x: 473, startPoint y: 217, endPoint x: 470, endPoint y: 223, distance: 6.6
click at [473, 217] on div "-- Chưa chọn --" at bounding box center [459, 218] width 64 height 13
drag, startPoint x: 453, startPoint y: 266, endPoint x: 437, endPoint y: 256, distance: 18.4
click at [453, 264] on span "Ví Ahamove" at bounding box center [449, 264] width 33 height 8
click at [437, 256] on button "Gửi đối tác" at bounding box center [442, 254] width 80 height 16
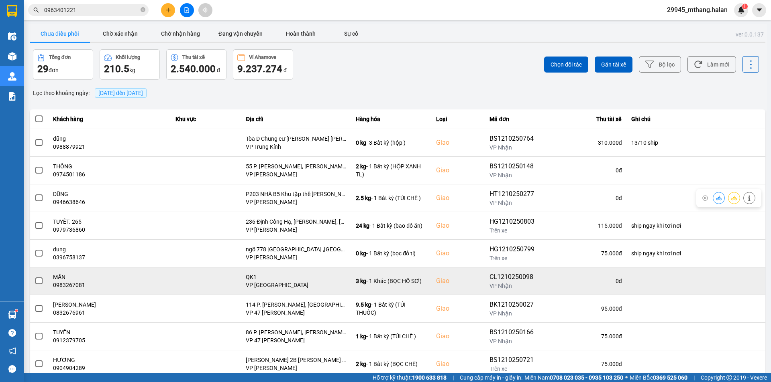
scroll to position [51, 0]
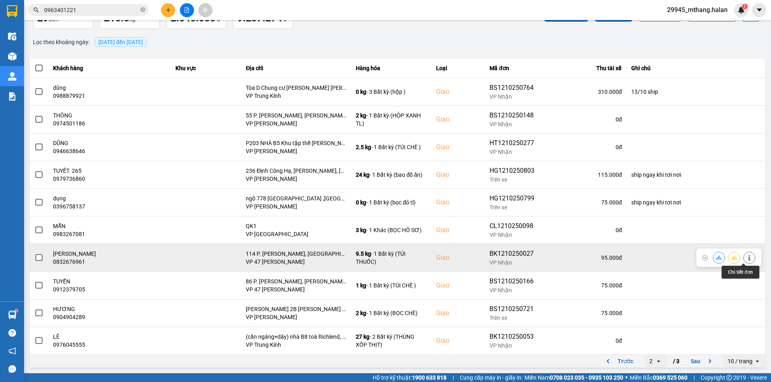
click at [746, 260] on icon at bounding box center [749, 258] width 6 height 6
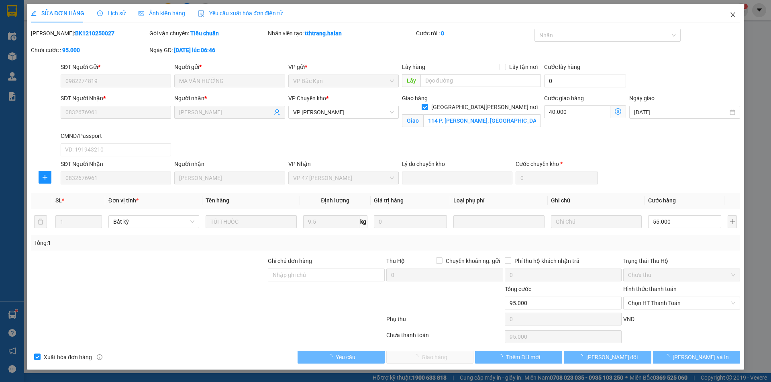
type input "0982274819"
type input "MA VĂN HƯỞNG"
type input "0832676961"
type input "NGUYỄN THỊ THU"
checkbox input "true"
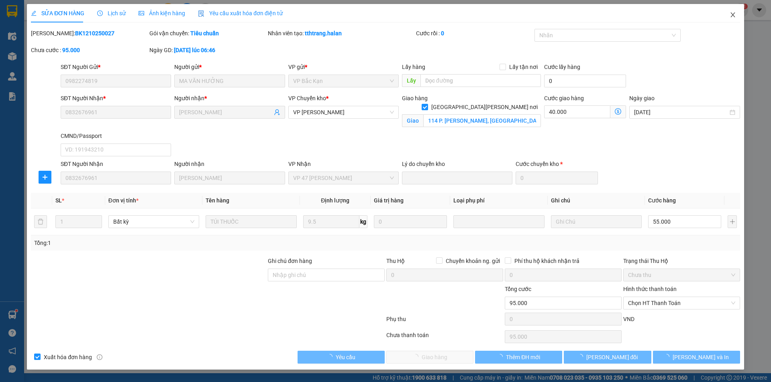
type input "114 P. Nguyên Khiết, Phúc Tân, Hoàn Kiếm, Hà Nội"
type input "0"
type input "95.000"
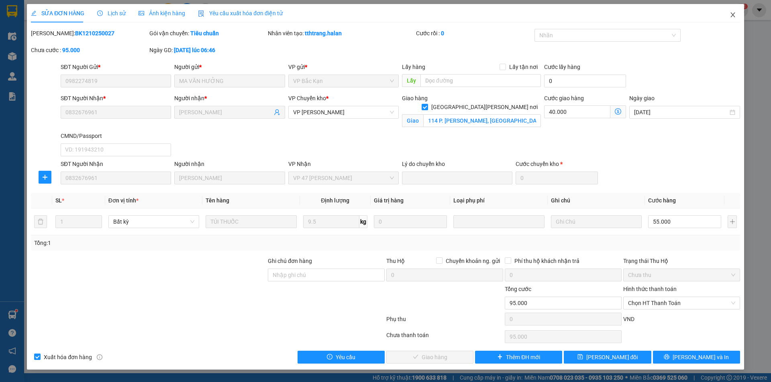
click at [732, 16] on icon "close" at bounding box center [732, 14] width 4 height 5
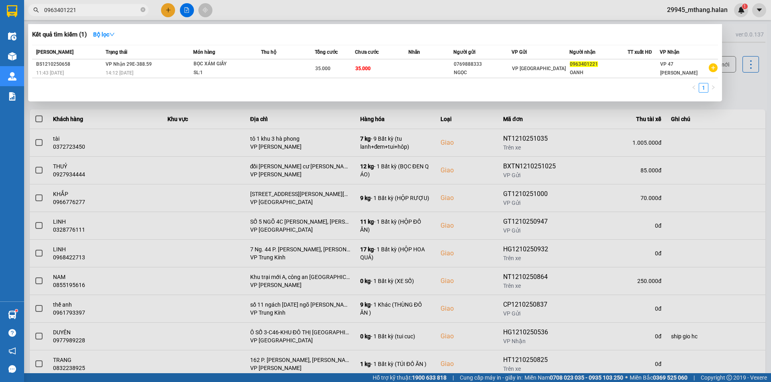
click at [96, 9] on input "0963401221" at bounding box center [91, 10] width 95 height 9
click at [749, 101] on div at bounding box center [385, 191] width 771 height 382
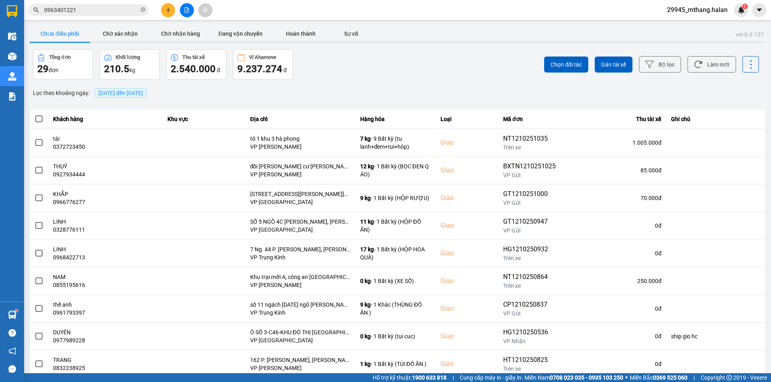
click at [108, 9] on input "0963401221" at bounding box center [91, 10] width 95 height 9
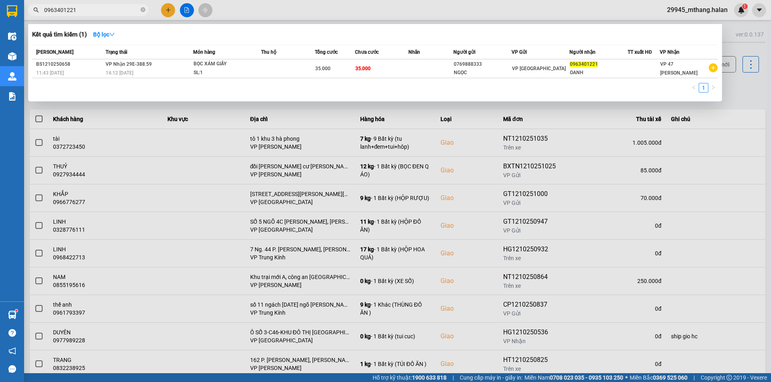
click at [108, 9] on input "0963401221" at bounding box center [91, 10] width 95 height 9
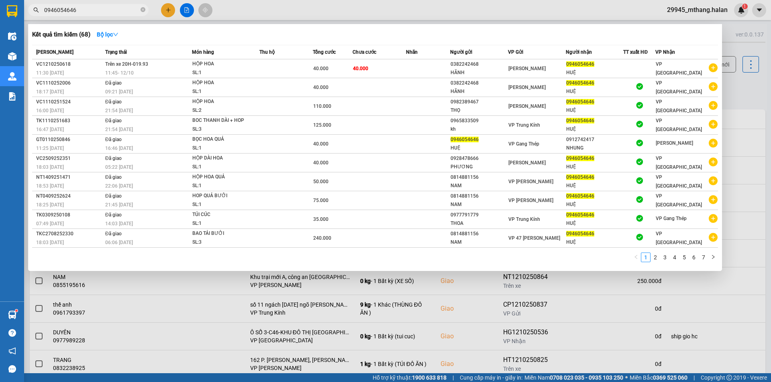
type input "0946054646"
click at [742, 88] on div at bounding box center [385, 191] width 771 height 382
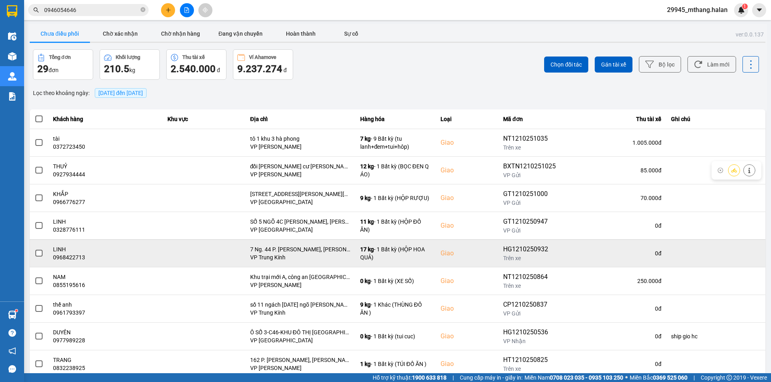
scroll to position [51, 0]
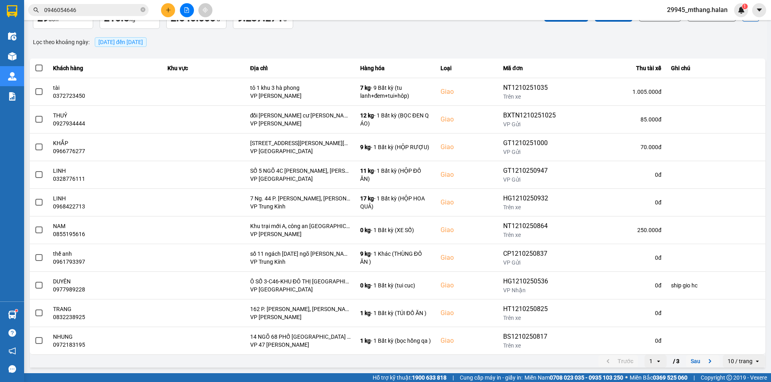
click at [691, 359] on button "Sau" at bounding box center [703, 362] width 34 height 12
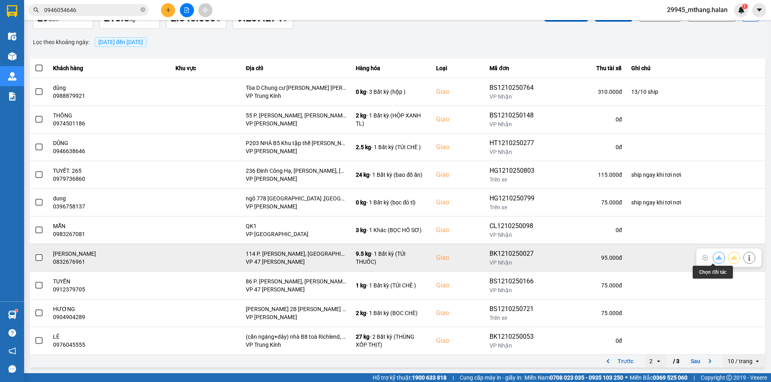
click at [716, 258] on icon at bounding box center [719, 258] width 6 height 6
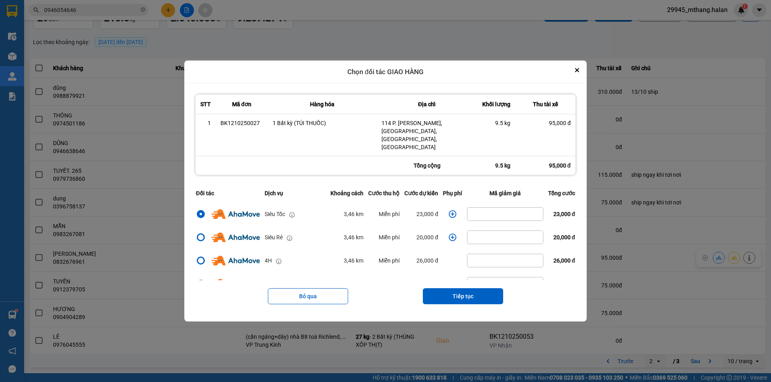
click at [449, 211] on icon "dialog" at bounding box center [453, 215] width 8 height 8
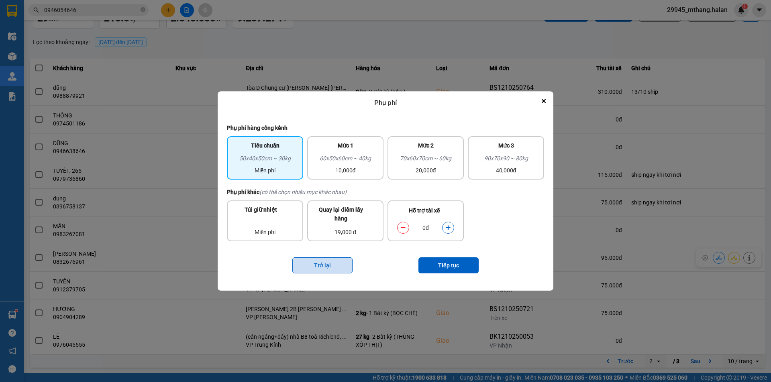
click at [312, 263] on button "Trở lại" at bounding box center [322, 266] width 60 height 16
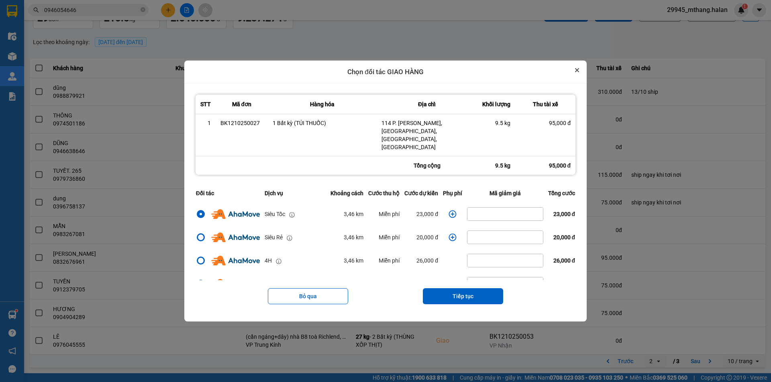
click at [579, 75] on button "Close" at bounding box center [577, 70] width 10 height 10
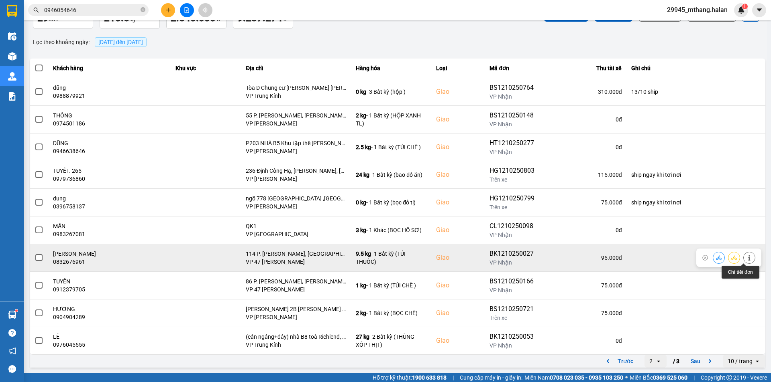
click at [748, 258] on icon at bounding box center [749, 258] width 2 height 6
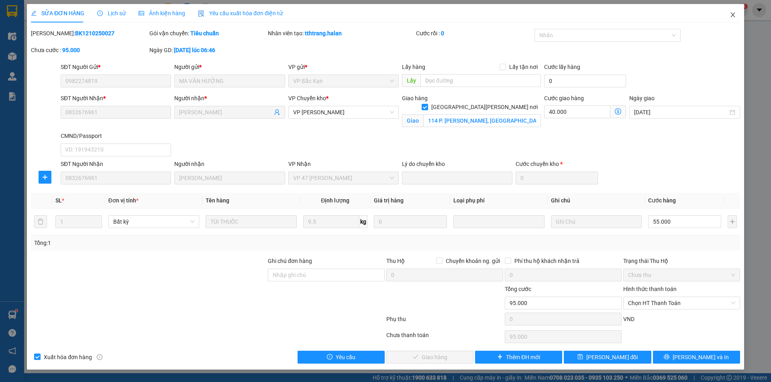
type input "0982274819"
type input "MA VĂN HƯỞNG"
type input "0832676961"
type input "NGUYỄN THỊ THU"
checkbox input "true"
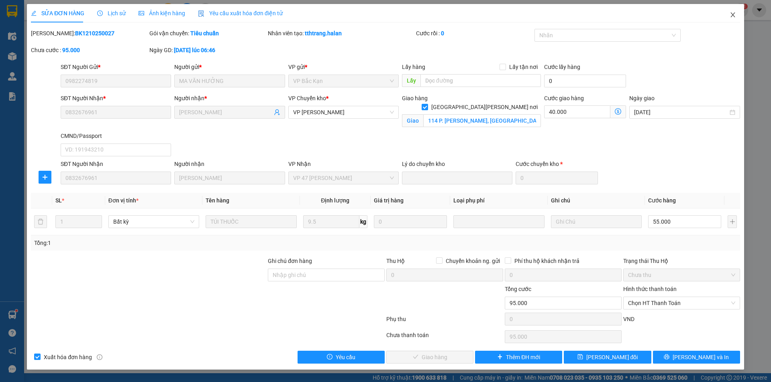
type input "114 P. Nguyên Khiết, Phúc Tân, Hoàn Kiếm, Hà Nội"
type input "0"
type input "95.000"
click at [729, 15] on icon "close" at bounding box center [732, 15] width 6 height 6
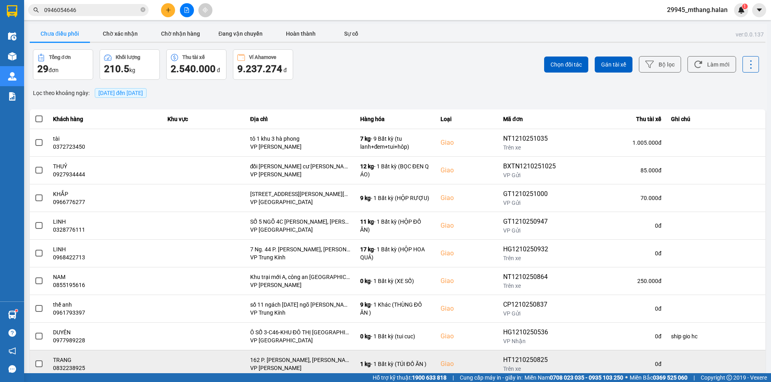
scroll to position [51, 0]
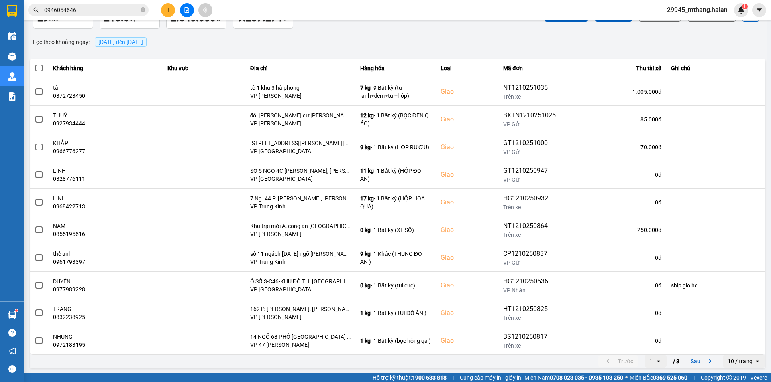
click at [690, 364] on button "Sau" at bounding box center [703, 362] width 34 height 12
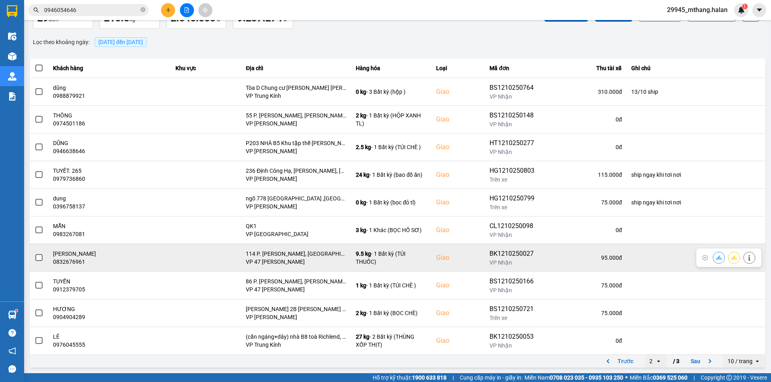
click at [713, 258] on button at bounding box center [718, 258] width 11 height 14
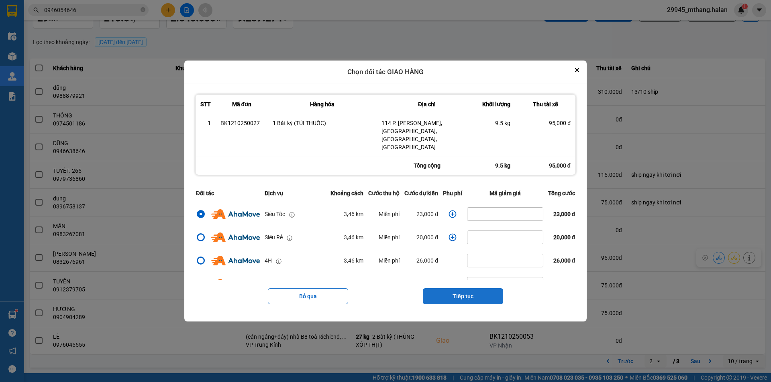
click at [458, 289] on button "Tiếp tục" at bounding box center [463, 297] width 80 height 16
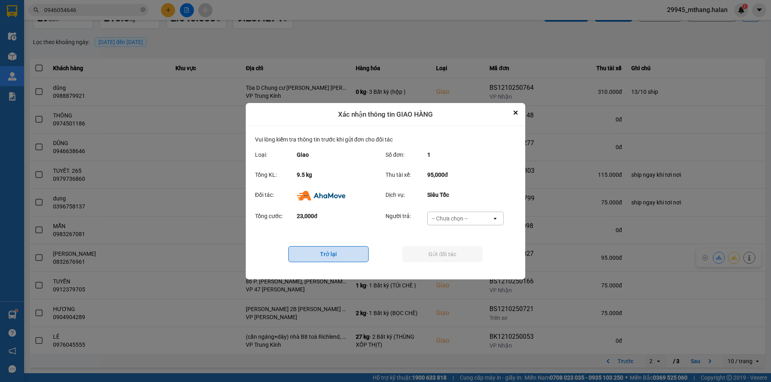
click at [336, 254] on button "Trở lại" at bounding box center [328, 254] width 80 height 16
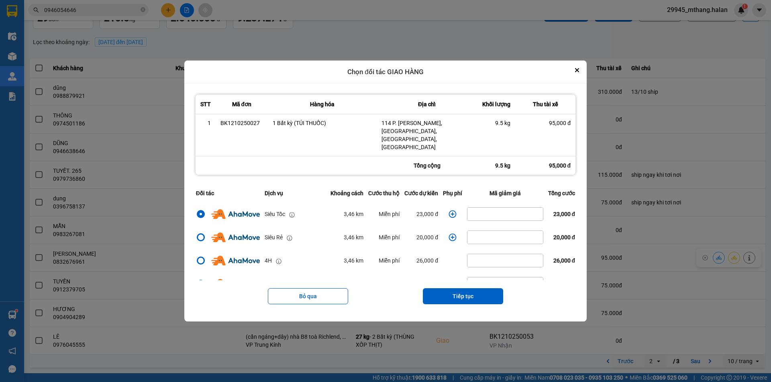
click at [451, 210] on icon "dialog" at bounding box center [452, 214] width 8 height 8
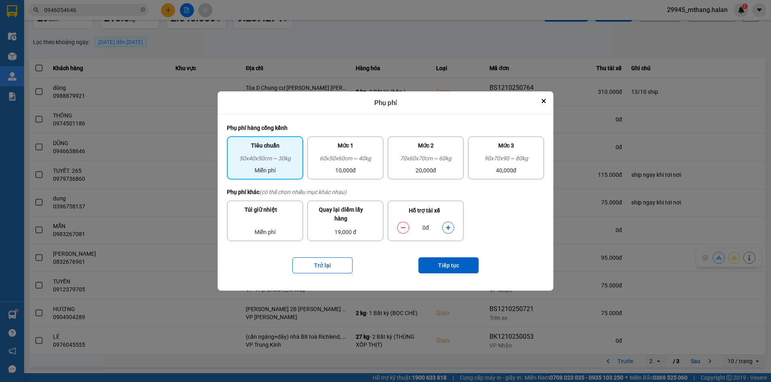
click at [449, 229] on icon "dialog" at bounding box center [448, 228] width 6 height 6
click at [445, 263] on button "Tiếp tục" at bounding box center [448, 266] width 60 height 16
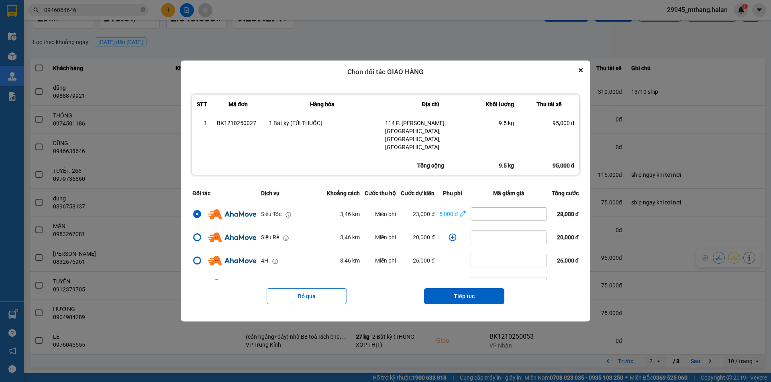
drag, startPoint x: 458, startPoint y: 295, endPoint x: 467, endPoint y: 271, distance: 25.9
click at [459, 294] on button "Tiếp tục" at bounding box center [464, 297] width 80 height 16
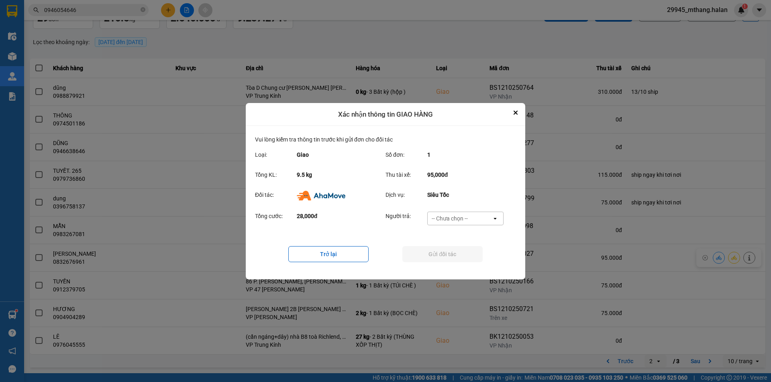
drag, startPoint x: 474, startPoint y: 221, endPoint x: 469, endPoint y: 225, distance: 6.9
click at [471, 222] on div "-- Chưa chọn --" at bounding box center [459, 218] width 64 height 13
click at [452, 261] on div "Ví Ahamove" at bounding box center [465, 264] width 76 height 14
click at [427, 255] on button "Gửi đối tác" at bounding box center [442, 254] width 80 height 16
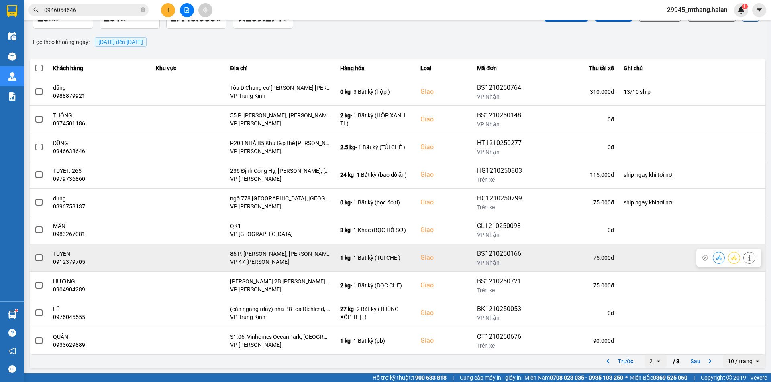
click at [743, 262] on button at bounding box center [748, 258] width 11 height 14
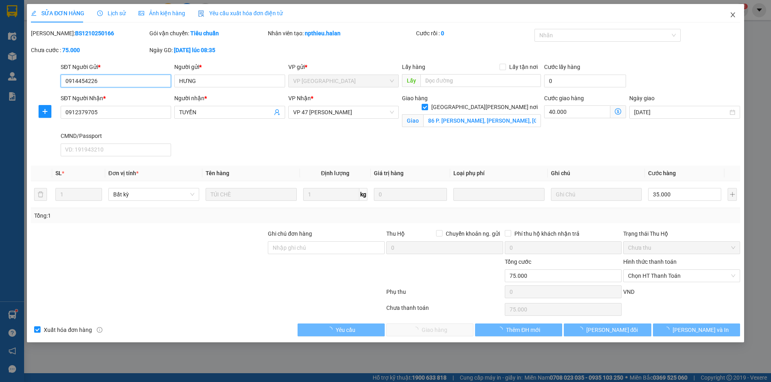
type input "0914454226"
type input "HƯNG"
type input "0912379705"
type input "TUYỀN"
checkbox input "true"
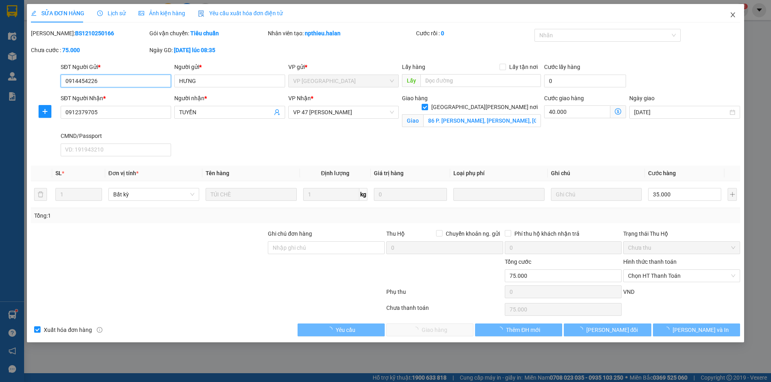
type input "86 P. Tân Khai, Vĩnh Hưng, Hai Bà Trưng, Hà Nội, Việt Nam"
type input "0"
type input "75.000"
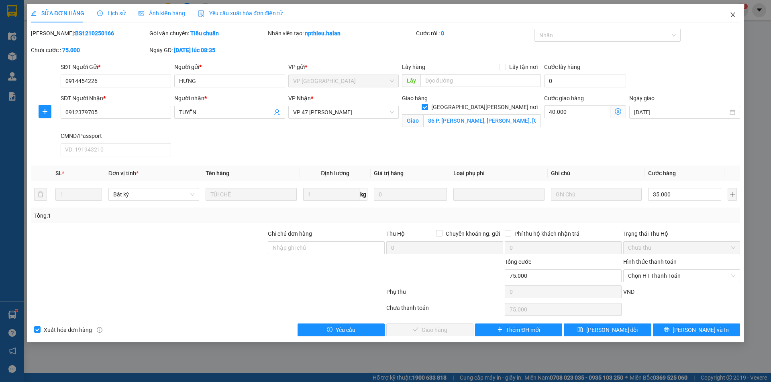
click at [734, 14] on icon "close" at bounding box center [732, 14] width 4 height 5
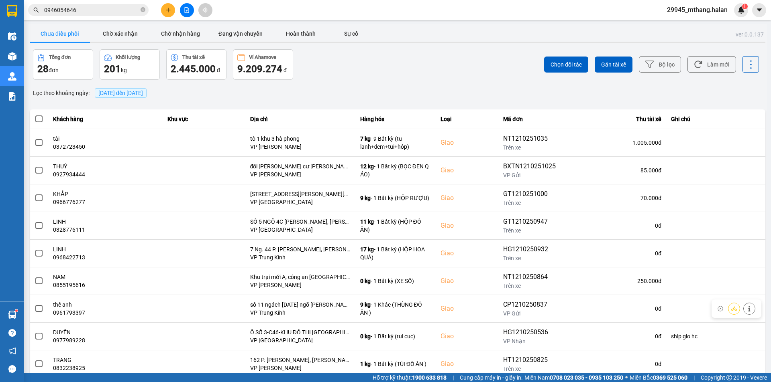
scroll to position [51, 0]
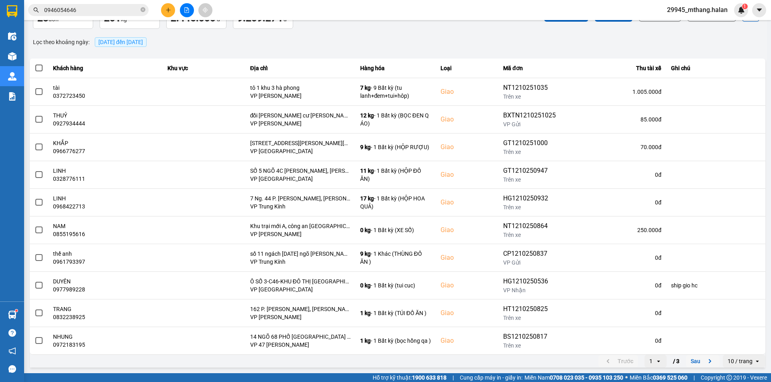
click at [686, 363] on button "Sau" at bounding box center [703, 362] width 34 height 12
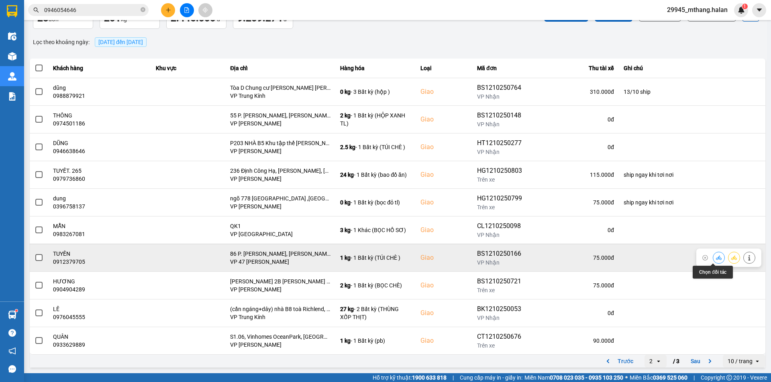
drag, startPoint x: 708, startPoint y: 260, endPoint x: 698, endPoint y: 259, distance: 10.1
click at [713, 259] on button at bounding box center [718, 258] width 11 height 14
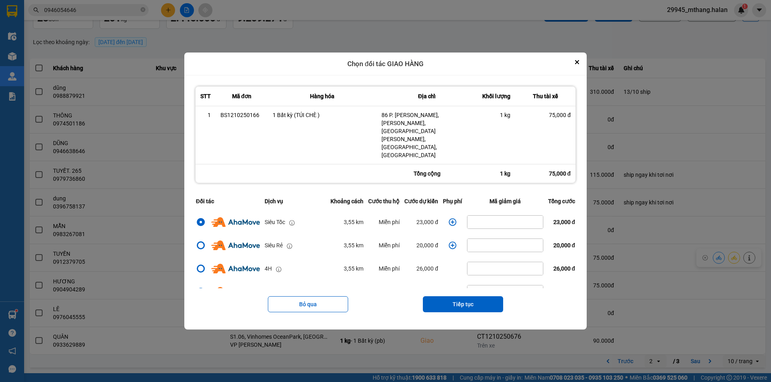
drag, startPoint x: 462, startPoint y: 296, endPoint x: 456, endPoint y: 274, distance: 22.7
click at [461, 297] on button "Tiếp tục" at bounding box center [463, 305] width 80 height 16
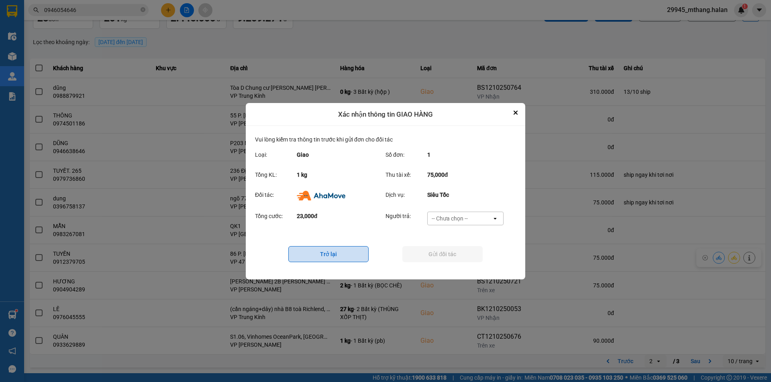
click at [342, 253] on button "Trở lại" at bounding box center [328, 254] width 80 height 16
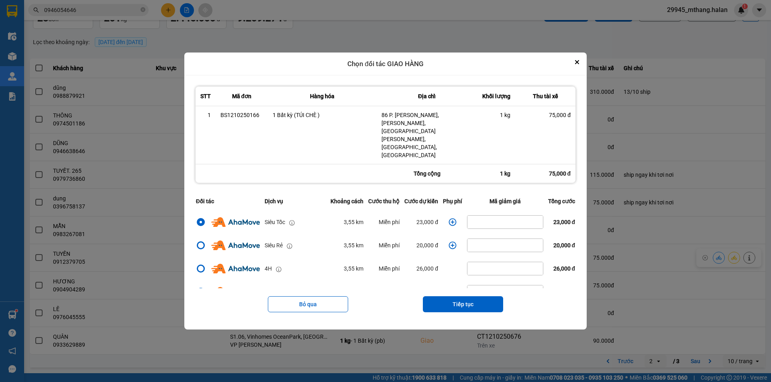
click at [450, 219] on icon "dialog" at bounding box center [453, 223] width 8 height 8
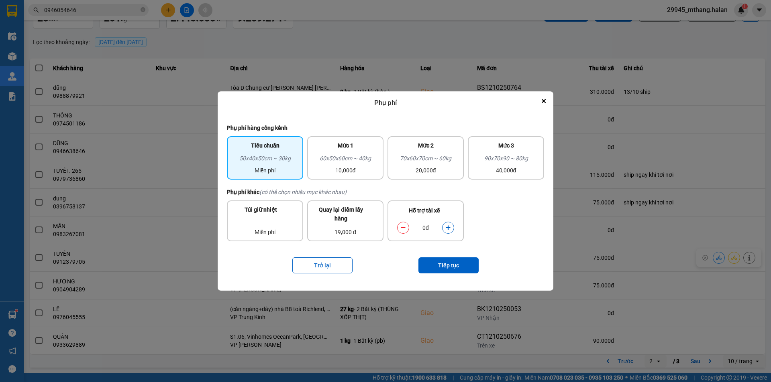
click at [451, 227] on button "dialog" at bounding box center [447, 228] width 11 height 14
click at [452, 263] on button "Tiếp tục" at bounding box center [448, 266] width 60 height 16
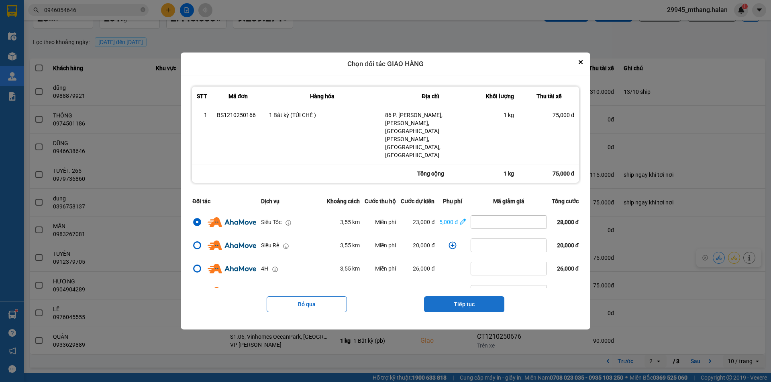
click at [458, 297] on button "Tiếp tục" at bounding box center [464, 305] width 80 height 16
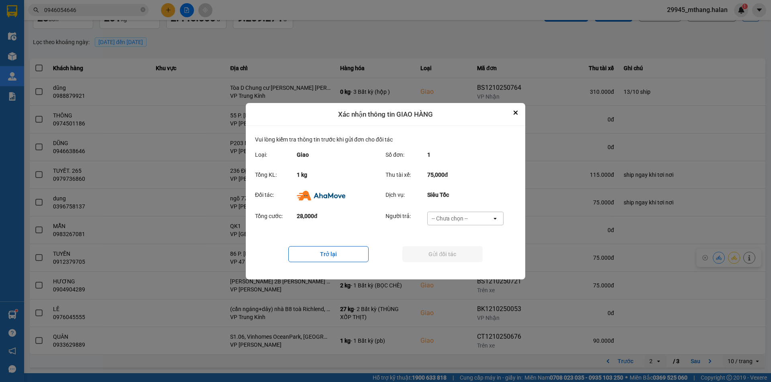
click at [470, 223] on div "-- Chưa chọn --" at bounding box center [459, 218] width 64 height 13
drag, startPoint x: 453, startPoint y: 266, endPoint x: 443, endPoint y: 259, distance: 11.8
click at [453, 266] on span "Ví Ahamove" at bounding box center [449, 264] width 33 height 8
click at [443, 259] on button "Gửi đối tác" at bounding box center [442, 254] width 80 height 16
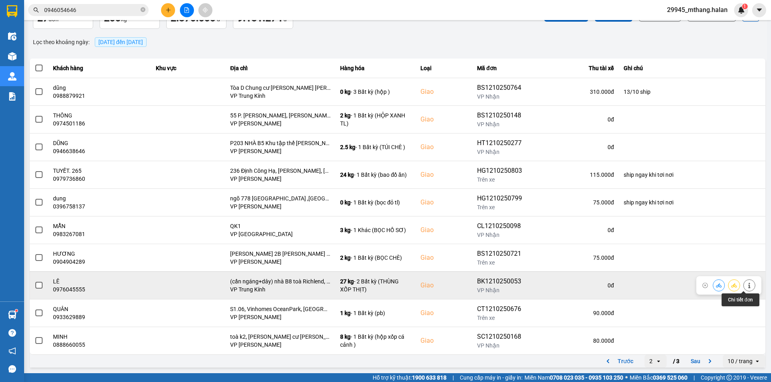
click at [746, 287] on icon at bounding box center [749, 286] width 6 height 6
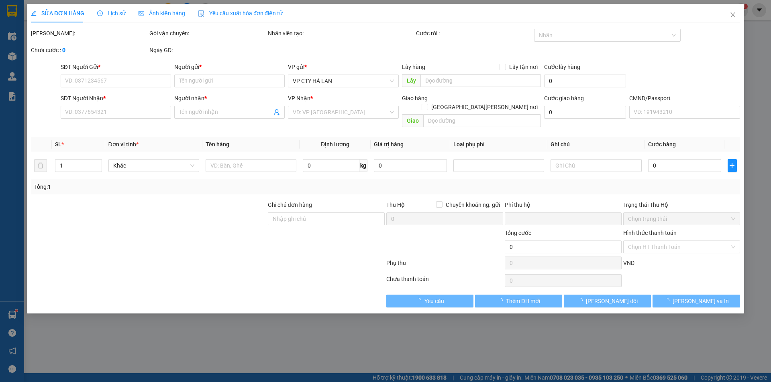
type input "0982816622"
type input "HOÀI"
type input "0976045555"
type input "LÊ"
checkbox input "true"
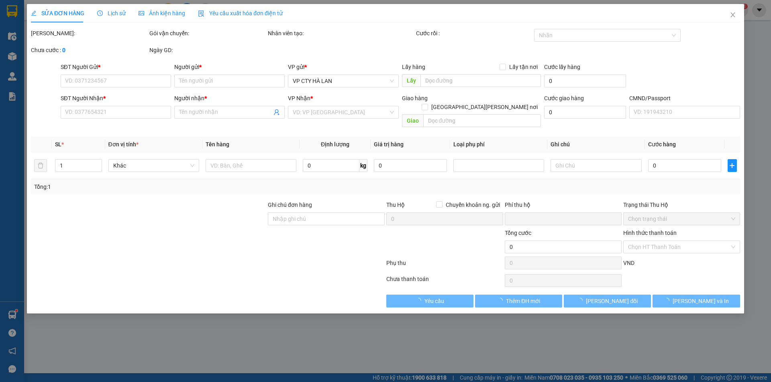
type input "(cần ngáng+dây) nhà B8 toà Richlend, số 9a ngõ 181 xuân thuỷ , dịch vọng hậu, c…"
type input "0"
type input "135.000"
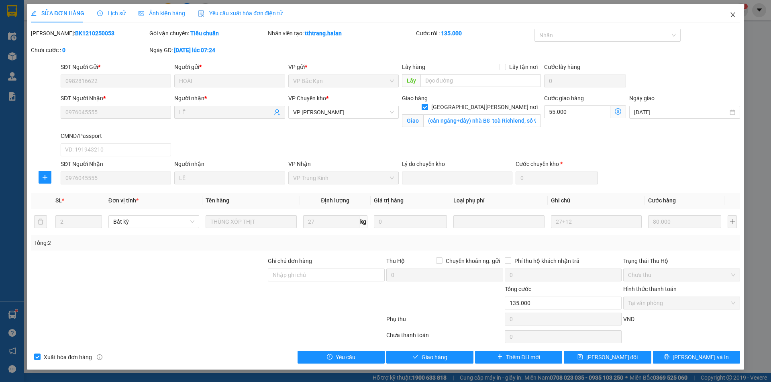
click at [733, 16] on icon "close" at bounding box center [732, 15] width 6 height 6
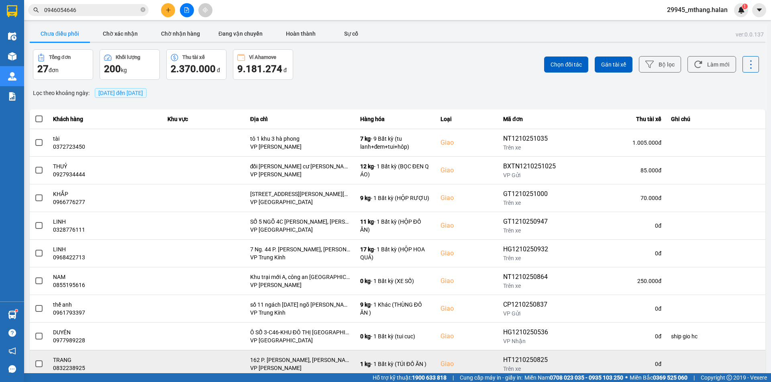
scroll to position [51, 0]
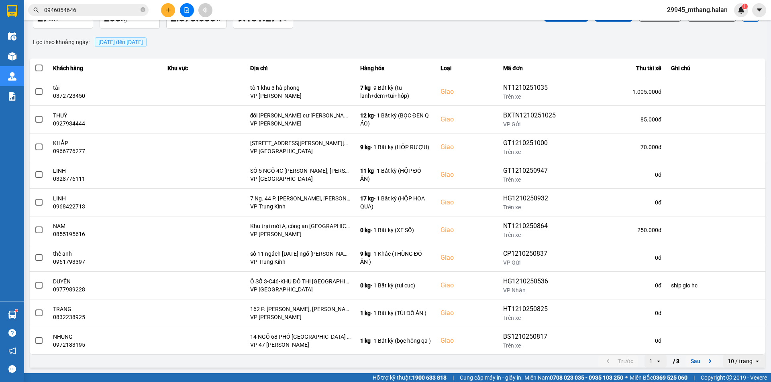
click at [687, 363] on button "Sau" at bounding box center [703, 362] width 34 height 12
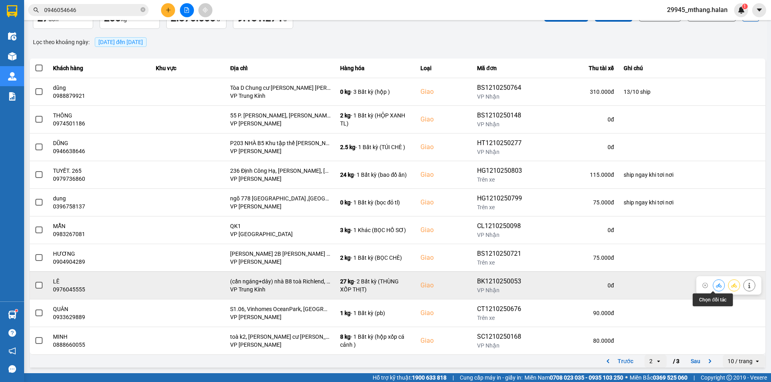
click at [713, 285] on button at bounding box center [718, 286] width 11 height 14
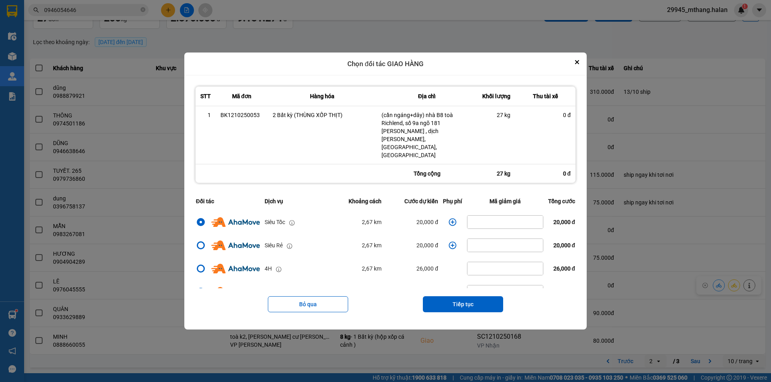
click at [448, 218] on icon "dialog" at bounding box center [452, 222] width 8 height 8
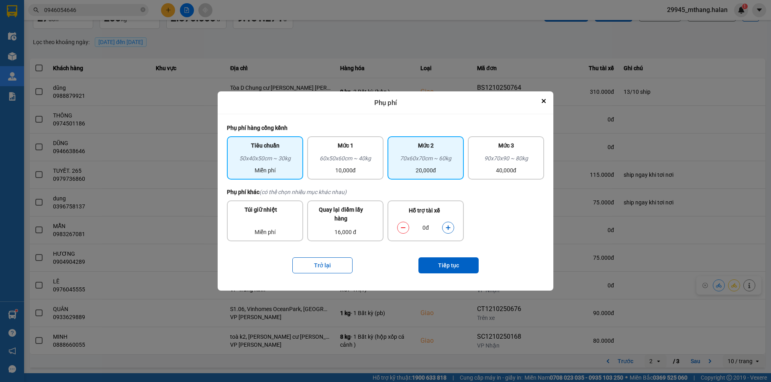
click at [442, 171] on div "20,000đ" at bounding box center [425, 170] width 67 height 9
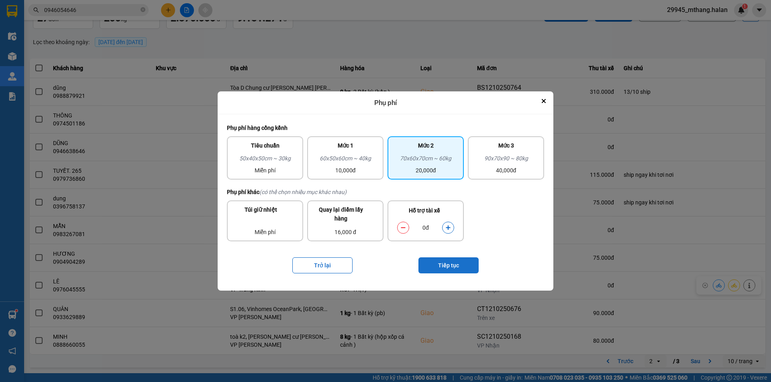
click at [440, 267] on button "Tiếp tục" at bounding box center [448, 266] width 60 height 16
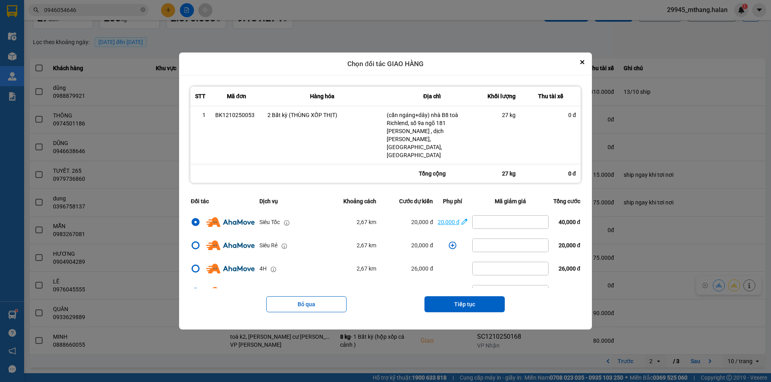
click at [455, 218] on div "20,000 đ" at bounding box center [448, 222] width 22 height 9
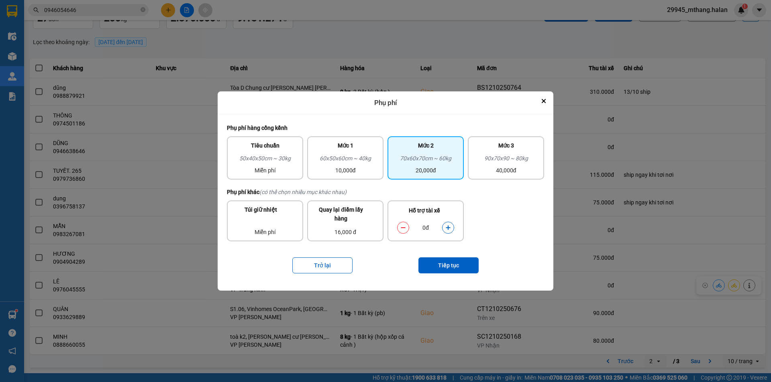
click at [447, 226] on icon "dialog" at bounding box center [448, 228] width 6 height 6
click at [446, 267] on button "Tiếp tục" at bounding box center [448, 266] width 60 height 16
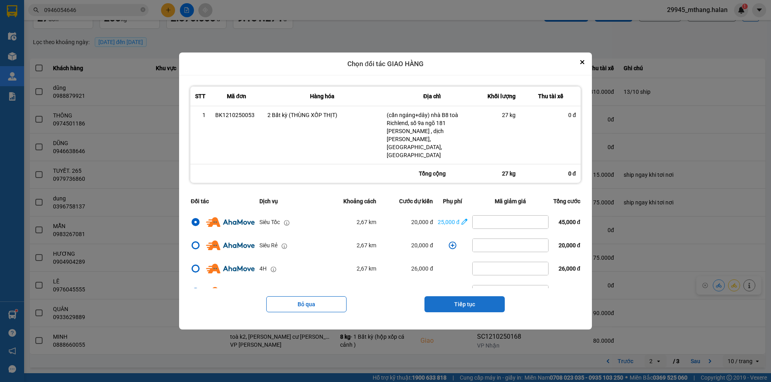
click at [466, 297] on button "Tiếp tục" at bounding box center [464, 305] width 80 height 16
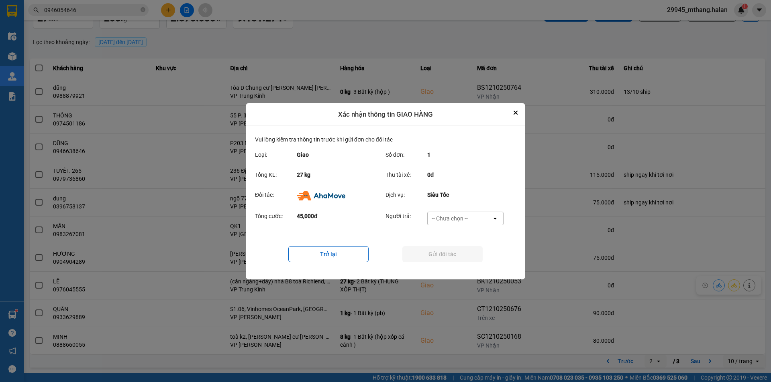
drag, startPoint x: 459, startPoint y: 216, endPoint x: 459, endPoint y: 225, distance: 8.4
click at [459, 217] on div "-- Chưa chọn --" at bounding box center [449, 219] width 36 height 8
click at [456, 265] on span "Ví Ahamove" at bounding box center [449, 264] width 33 height 8
click at [444, 258] on button "Gửi đối tác" at bounding box center [442, 254] width 80 height 16
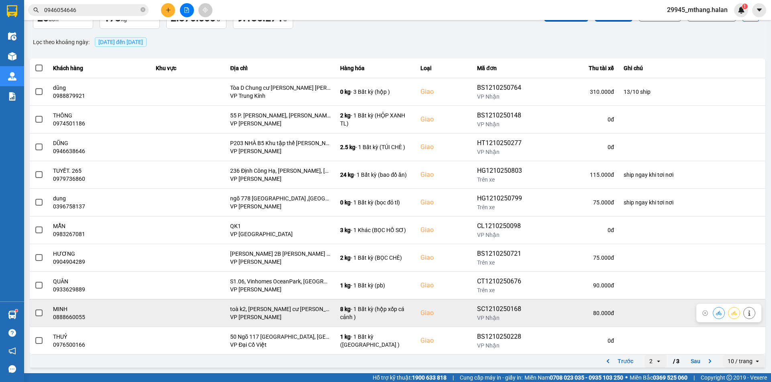
click at [743, 319] on button at bounding box center [748, 313] width 11 height 14
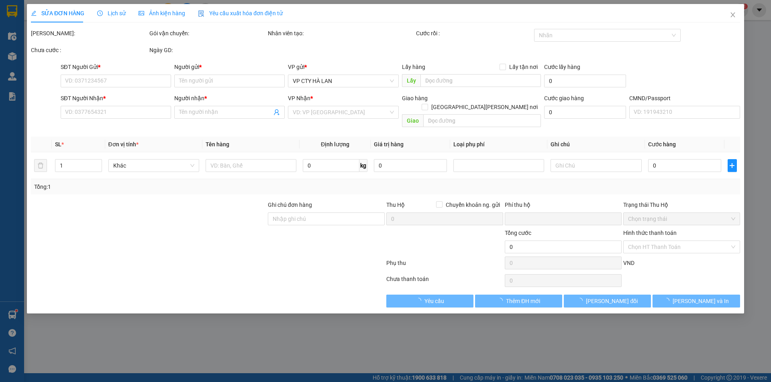
type input "0328247446"
type input "CƯỜNG"
type input "0888660055"
type input "MINH"
checkbox input "true"
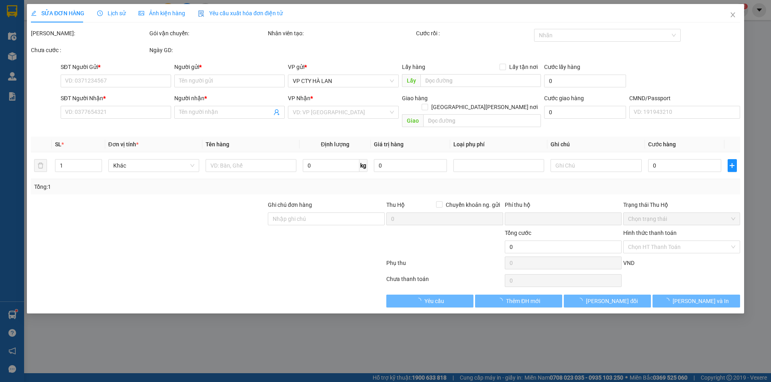
type input "toà k2, khu chung cư khai sơn , long biên , hn"
checkbox input "true"
type input "0"
type input "80.000"
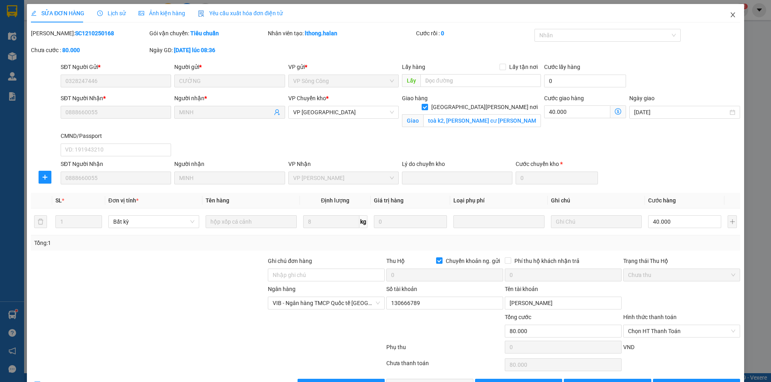
click at [722, 16] on span "Close" at bounding box center [732, 15] width 22 height 22
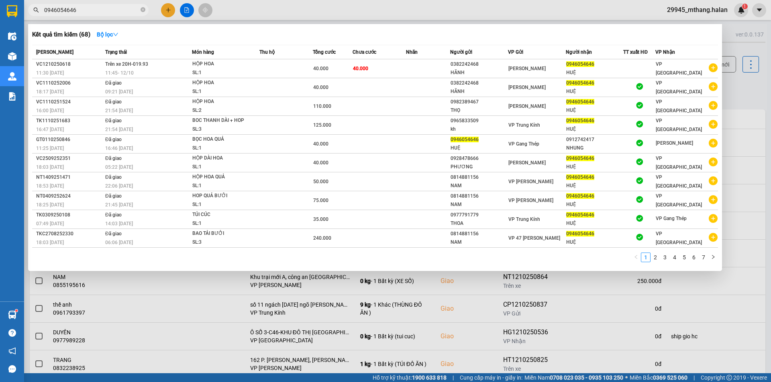
click at [125, 10] on input "0946054646" at bounding box center [91, 10] width 95 height 9
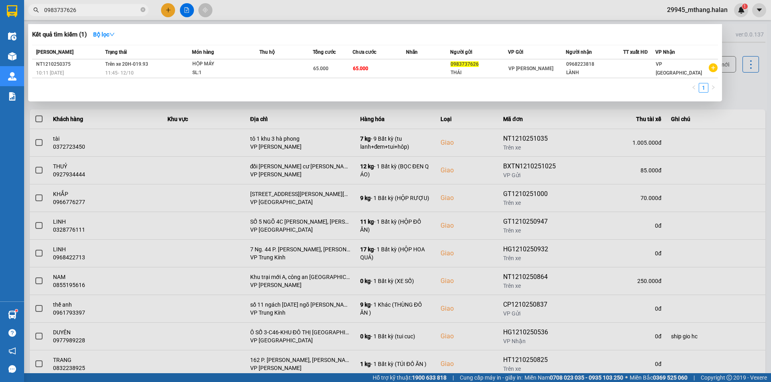
type input "0983737626"
click at [743, 95] on div at bounding box center [385, 191] width 771 height 382
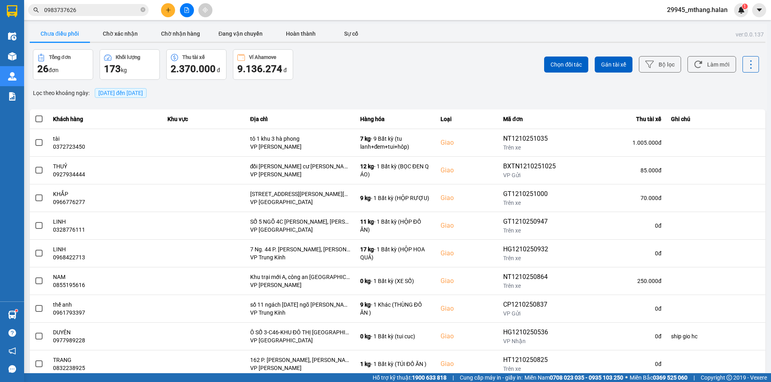
click at [104, 11] on input "0983737626" at bounding box center [91, 10] width 95 height 9
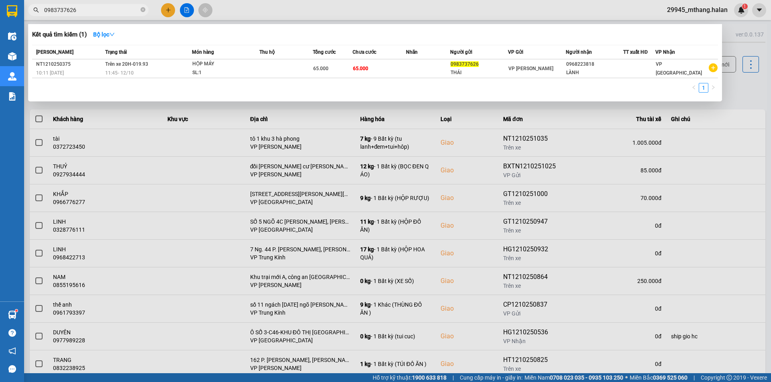
click at [743, 91] on div at bounding box center [385, 191] width 771 height 382
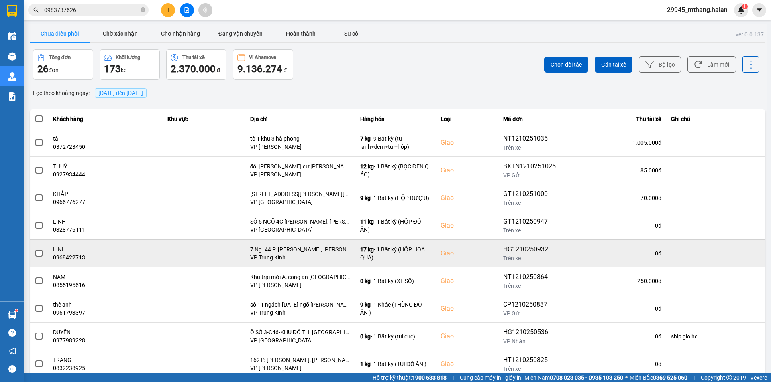
scroll to position [51, 0]
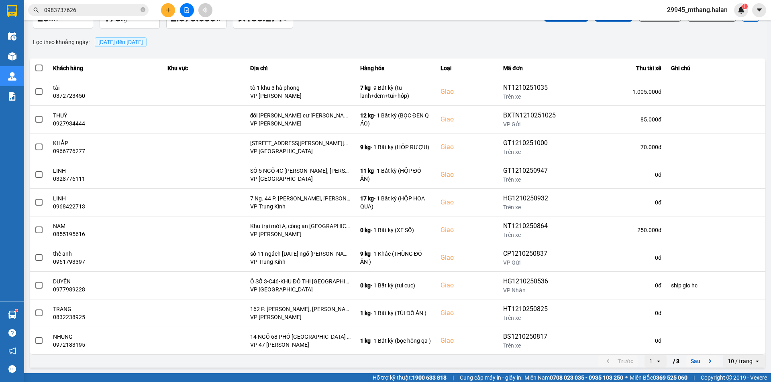
click at [691, 364] on button "Sau" at bounding box center [703, 362] width 34 height 12
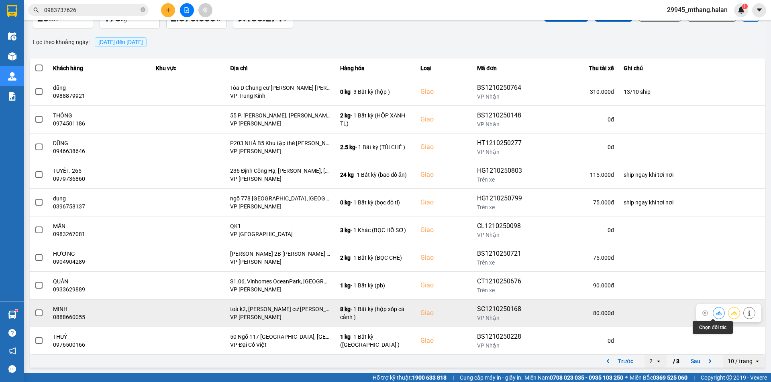
click at [716, 314] on icon at bounding box center [719, 313] width 6 height 4
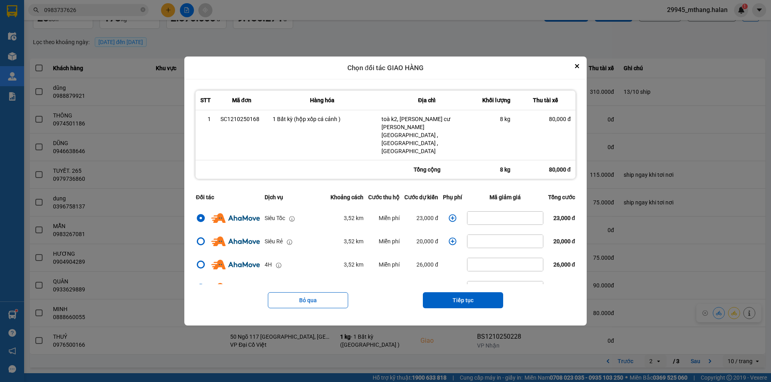
click at [448, 214] on icon "dialog" at bounding box center [452, 218] width 8 height 8
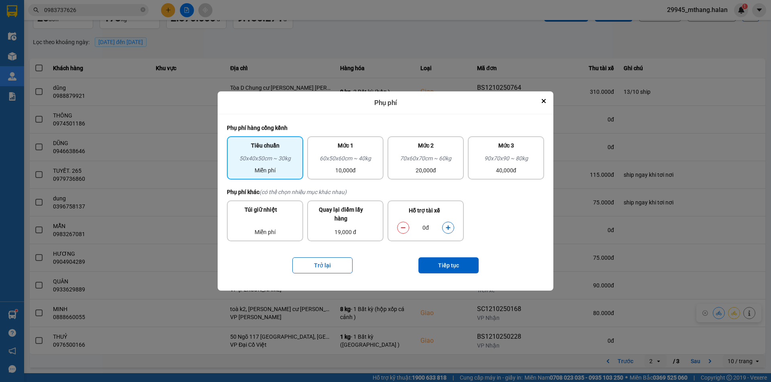
click at [447, 231] on button "dialog" at bounding box center [447, 228] width 11 height 14
click at [442, 266] on button "Tiếp tục" at bounding box center [448, 266] width 60 height 16
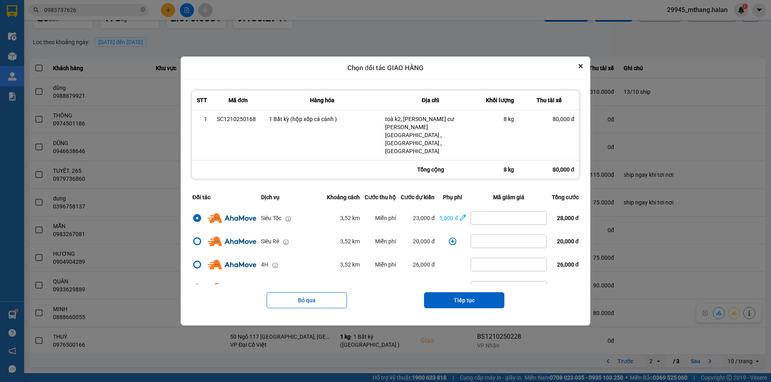
drag, startPoint x: 468, startPoint y: 291, endPoint x: 468, endPoint y: 278, distance: 13.6
click at [468, 293] on button "Tiếp tục" at bounding box center [464, 301] width 80 height 16
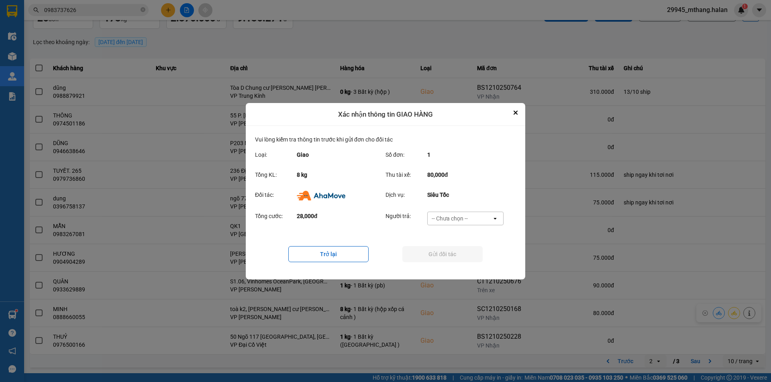
click at [447, 220] on div "-- Chưa chọn --" at bounding box center [449, 219] width 36 height 8
click at [446, 261] on span "Ví Ahamove" at bounding box center [449, 264] width 33 height 8
click at [435, 257] on button "Gửi đối tác" at bounding box center [442, 254] width 80 height 16
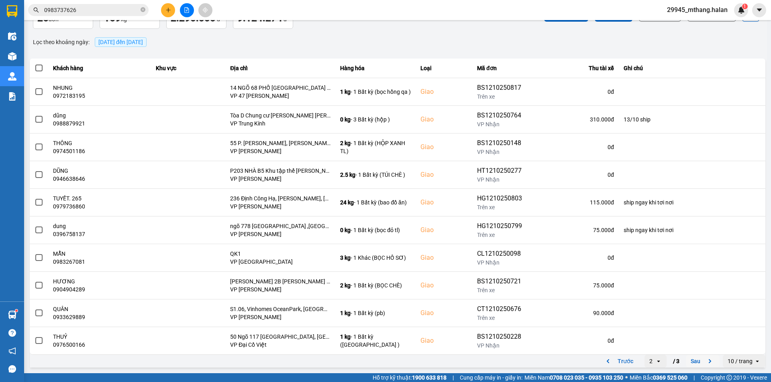
click at [690, 360] on button "Sau" at bounding box center [703, 362] width 34 height 12
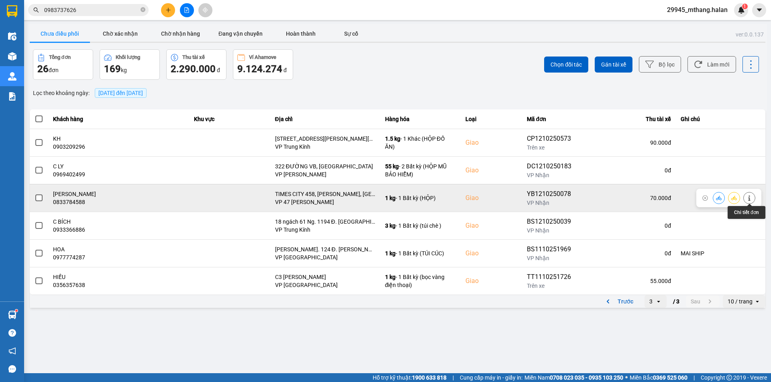
click at [745, 199] on button at bounding box center [748, 198] width 11 height 14
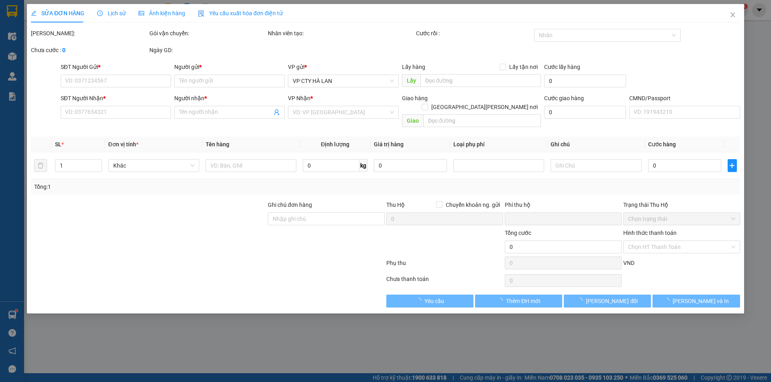
type input "0967713886"
type input "MẪN YẾN"
type input "0833784588"
type input "THẢO TUẤN"
checkbox input "true"
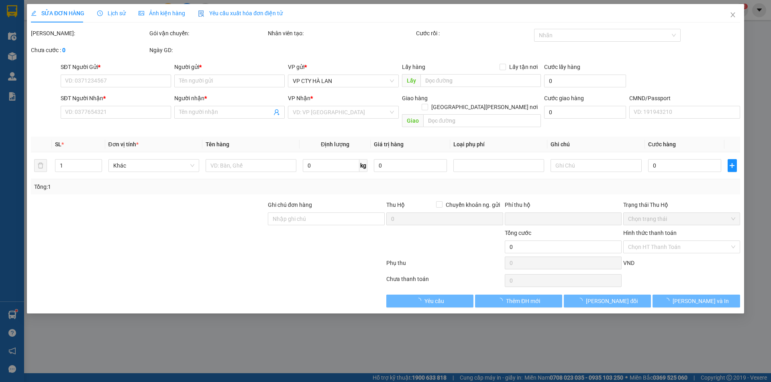
type input "TIMES CITY 458, MINH KHAI, HAI BÀ TRƯNG, HÀ NỘI"
type input "0"
type input "70.000"
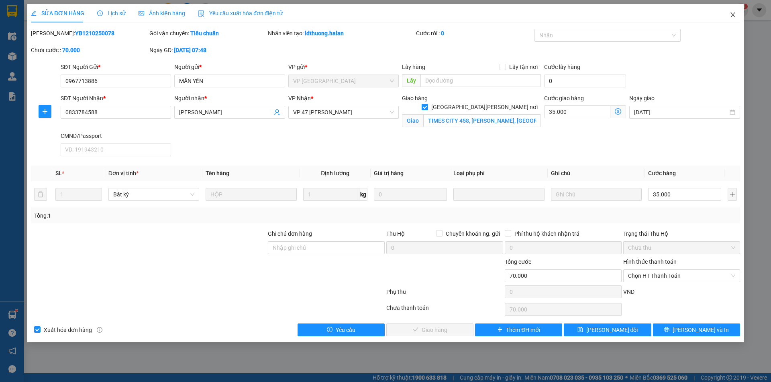
click at [730, 15] on icon "close" at bounding box center [732, 15] width 6 height 6
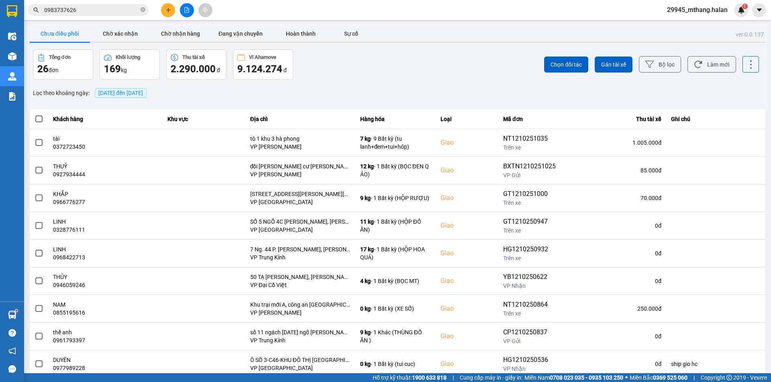
scroll to position [51, 0]
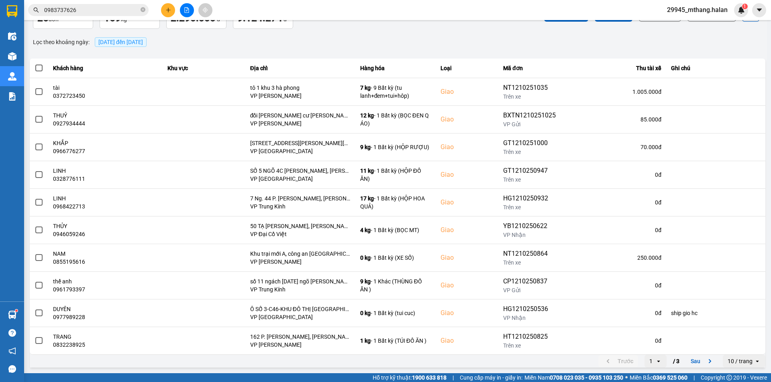
drag, startPoint x: 653, startPoint y: 366, endPoint x: 649, endPoint y: 356, distance: 11.2
click at [655, 366] on div "open" at bounding box center [660, 361] width 11 height 13
click at [647, 339] on li "3" at bounding box center [649, 344] width 22 height 14
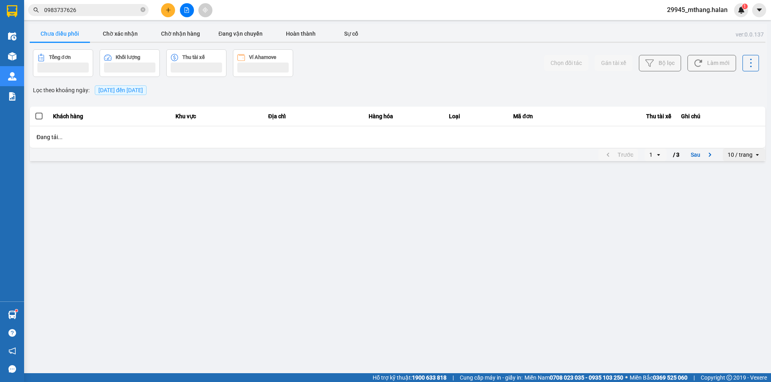
scroll to position [0, 0]
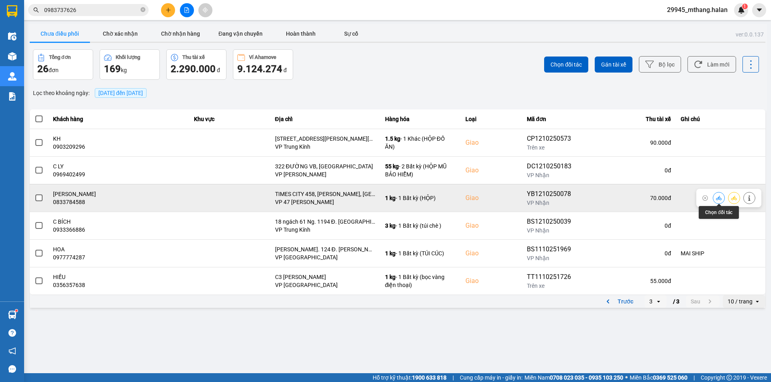
click at [719, 199] on icon at bounding box center [719, 198] width 6 height 4
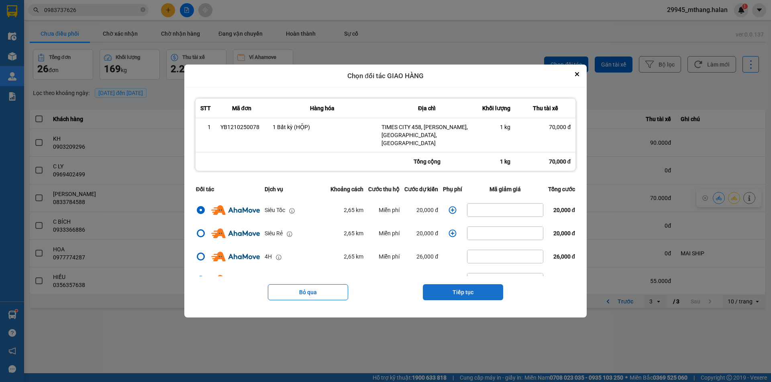
drag, startPoint x: 452, startPoint y: 286, endPoint x: 453, endPoint y: 272, distance: 14.1
click at [451, 285] on button "Tiếp tục" at bounding box center [463, 293] width 80 height 16
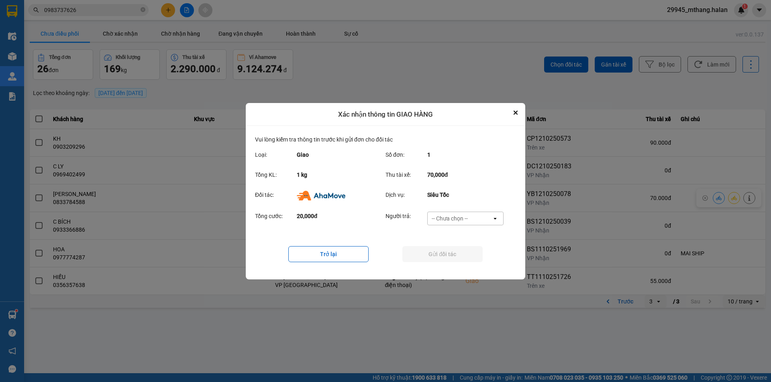
drag, startPoint x: 460, startPoint y: 218, endPoint x: 460, endPoint y: 222, distance: 4.4
click at [460, 218] on div "-- Chưa chọn --" at bounding box center [449, 219] width 36 height 8
click at [457, 267] on span "Ví Ahamove" at bounding box center [449, 264] width 33 height 8
click at [421, 256] on button "Gửi đối tác" at bounding box center [442, 254] width 80 height 16
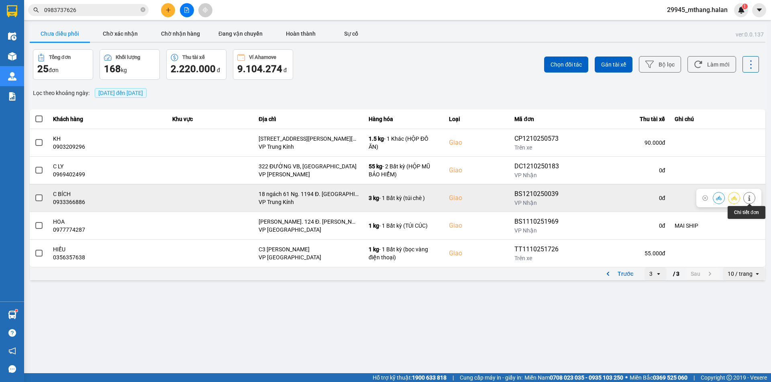
click at [752, 199] on button at bounding box center [748, 198] width 11 height 14
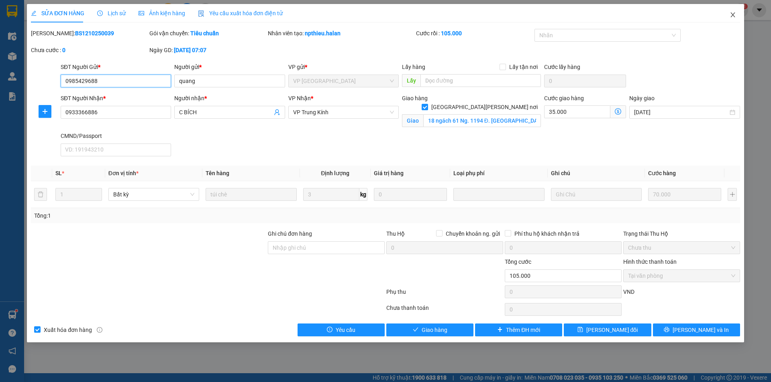
type input "0985429688"
type input "quang"
type input "0933366886"
type input "C BÍCH"
checkbox input "true"
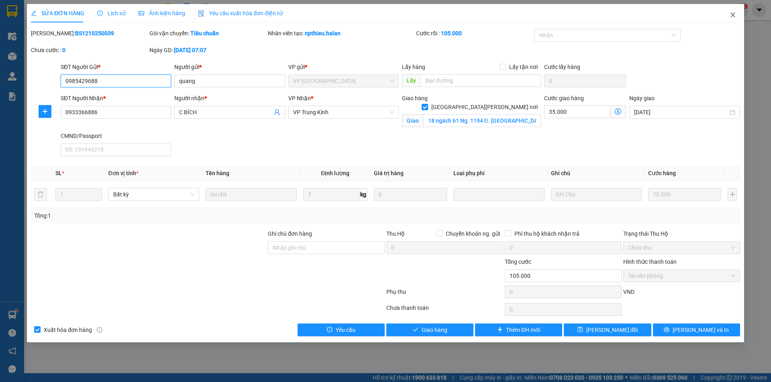
type input "18 ngách 61 Ng. 1194 Đ. Láng, Láng Thượng, Đống Đa, Hà Nội, Việt Nam"
type input "0"
type input "105.000"
click at [732, 16] on icon "close" at bounding box center [732, 14] width 4 height 5
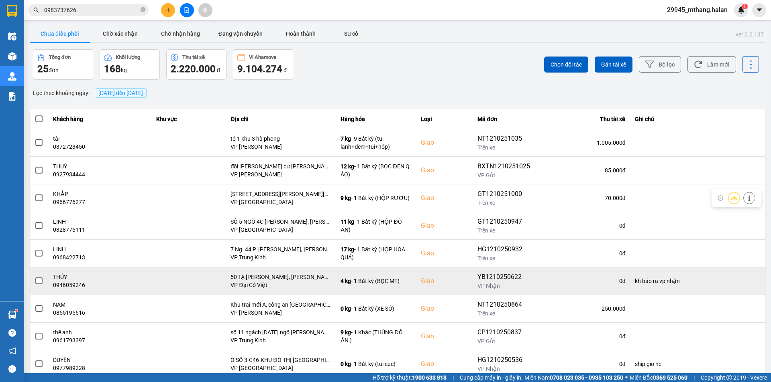
scroll to position [51, 0]
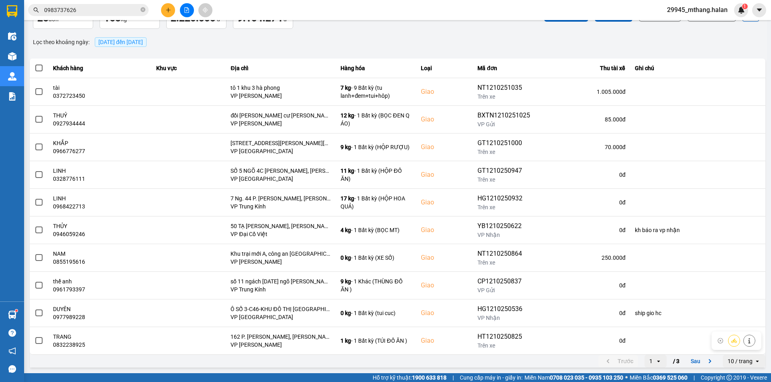
click at [657, 362] on icon at bounding box center [658, 362] width 3 height 2
click at [646, 346] on div "3" at bounding box center [649, 344] width 9 height 8
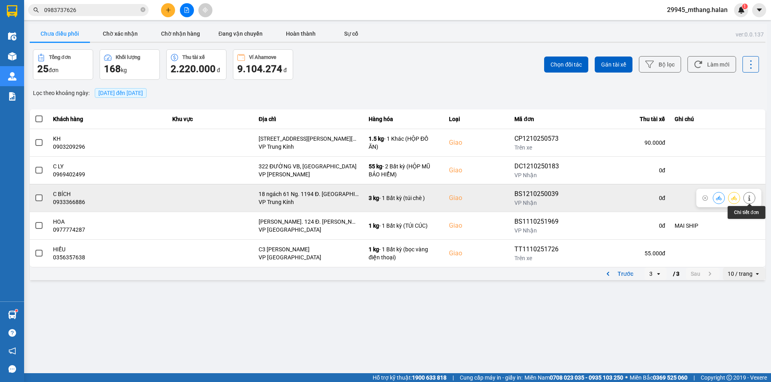
click at [750, 200] on icon at bounding box center [749, 198] width 2 height 6
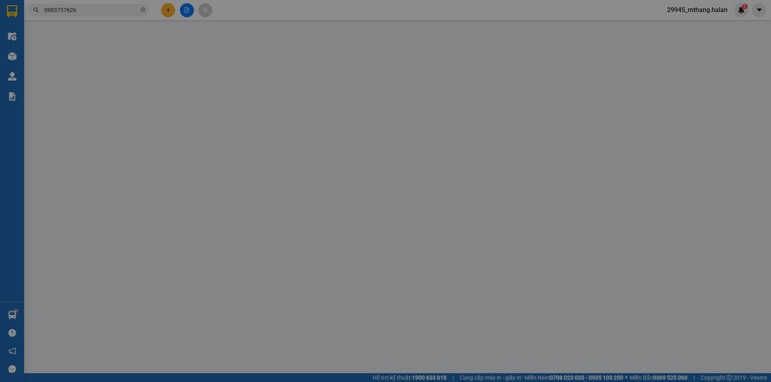
type input "0985429688"
type input "quang"
type input "0933366886"
type input "C BÍCH"
checkbox input "true"
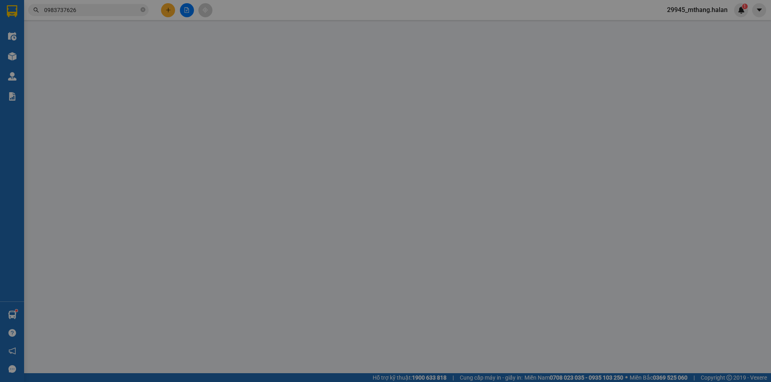
type input "18 ngách 61 Ng. 1194 Đ. Láng, Láng Thượng, Đống Đa, Hà Nội, Việt Nam"
type input "0"
type input "105.000"
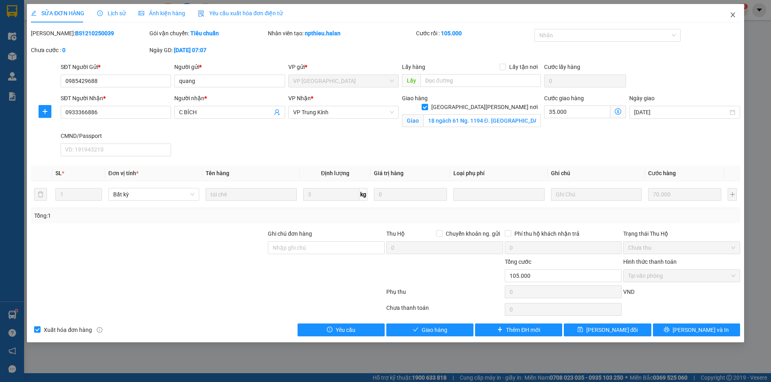
click at [730, 15] on icon "close" at bounding box center [732, 15] width 6 height 6
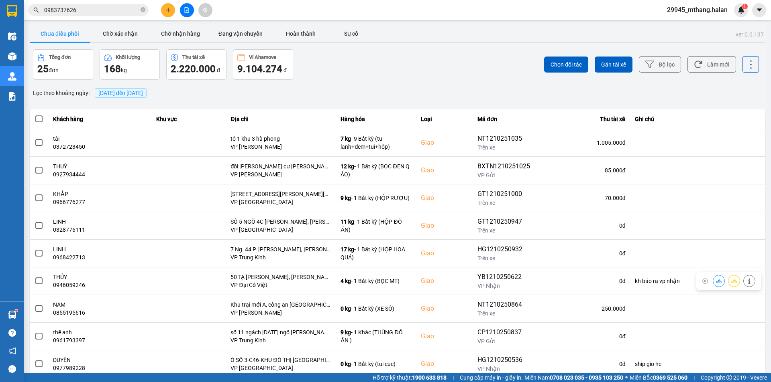
scroll to position [51, 0]
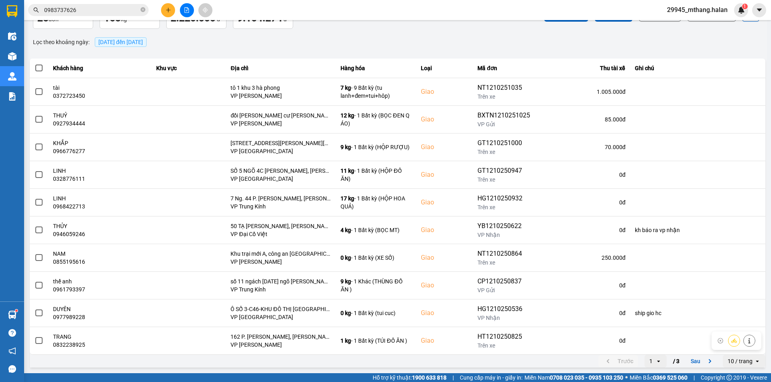
click at [649, 364] on div "1" at bounding box center [650, 362] width 3 height 8
click at [640, 344] on li "3" at bounding box center [649, 344] width 22 height 14
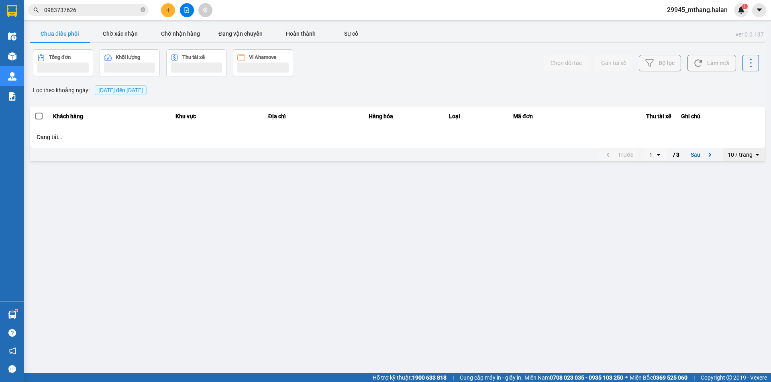
scroll to position [0, 0]
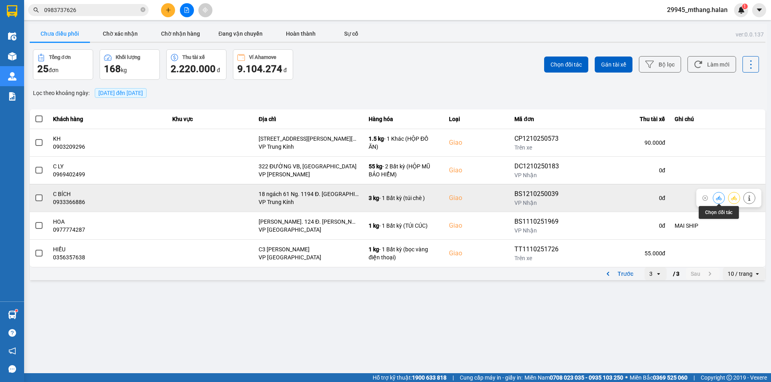
click at [721, 199] on icon at bounding box center [719, 198] width 6 height 4
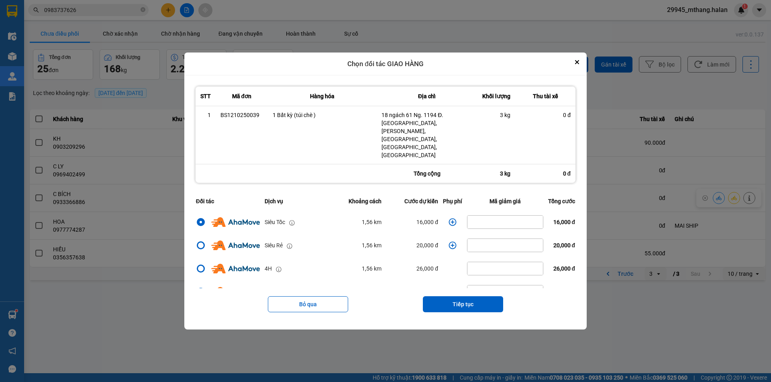
click at [449, 218] on icon "dialog" at bounding box center [452, 222] width 8 height 8
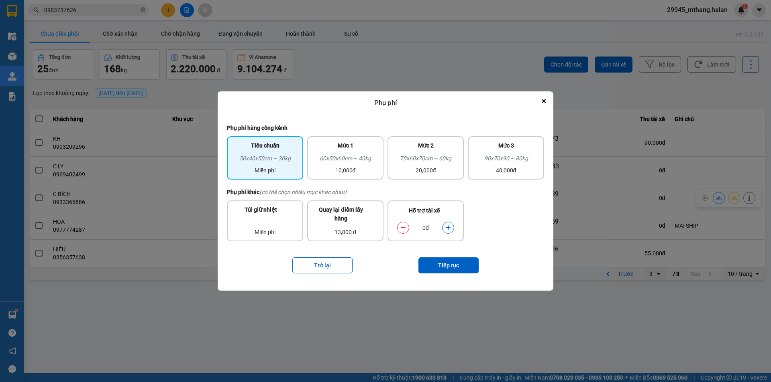
click at [445, 227] on button "dialog" at bounding box center [447, 228] width 11 height 14
click at [450, 258] on button "Tiếp tục" at bounding box center [448, 266] width 60 height 16
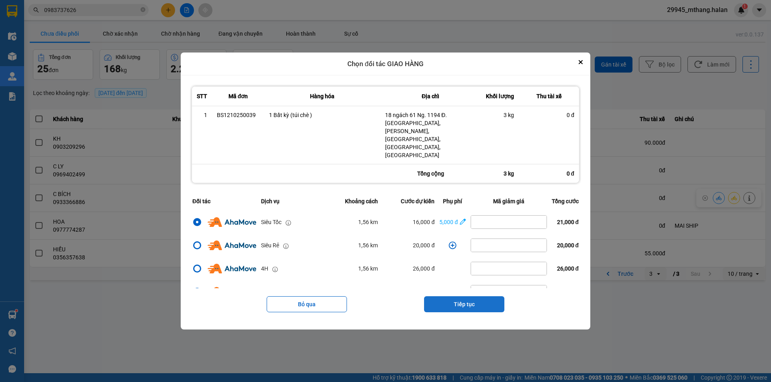
click at [468, 297] on button "Tiếp tục" at bounding box center [464, 305] width 80 height 16
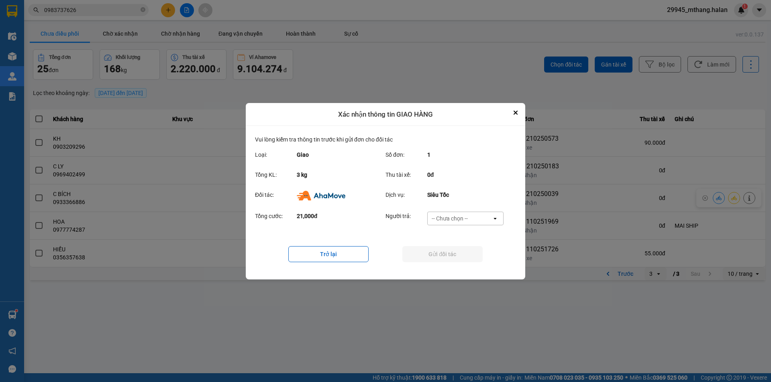
drag, startPoint x: 464, startPoint y: 220, endPoint x: 464, endPoint y: 252, distance: 32.1
click at [464, 228] on div "Người trả: -- Chưa chọn -- open" at bounding box center [446, 221] width 123 height 18
click at [463, 219] on div "-- Chưa chọn --" at bounding box center [449, 219] width 36 height 8
click at [456, 267] on span "Ví Ahamove" at bounding box center [449, 264] width 33 height 8
click at [443, 254] on button "Gửi đối tác" at bounding box center [442, 254] width 80 height 16
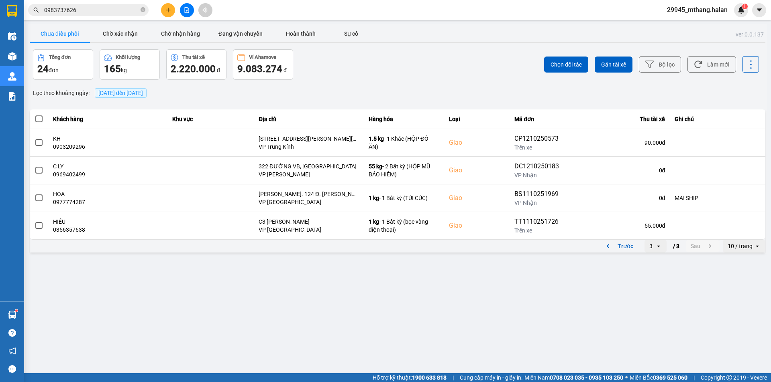
click at [656, 249] on icon "open" at bounding box center [658, 246] width 6 height 6
click at [649, 261] on div "1" at bounding box center [649, 263] width 9 height 8
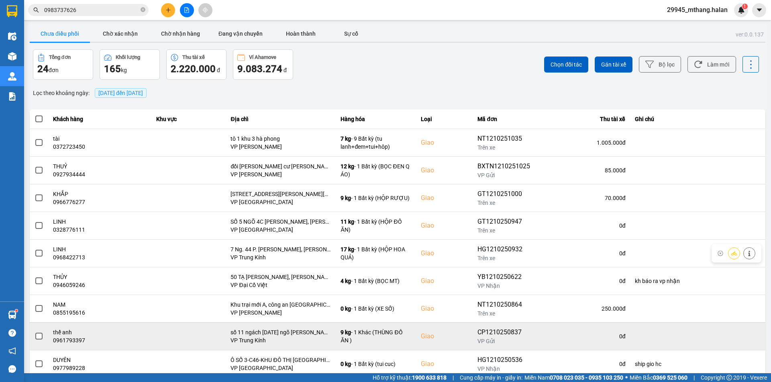
scroll to position [51, 0]
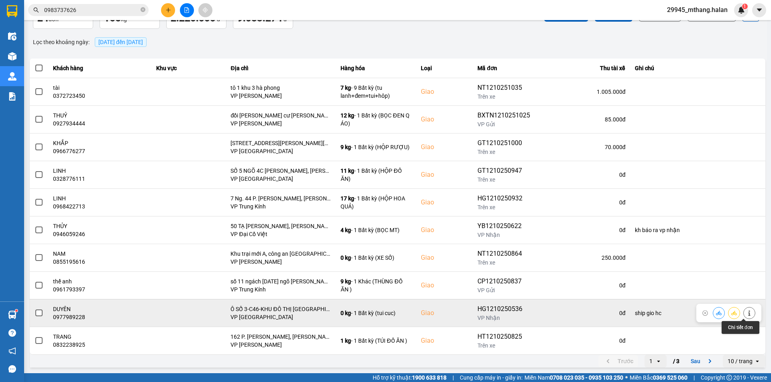
click at [746, 315] on icon at bounding box center [749, 314] width 6 height 6
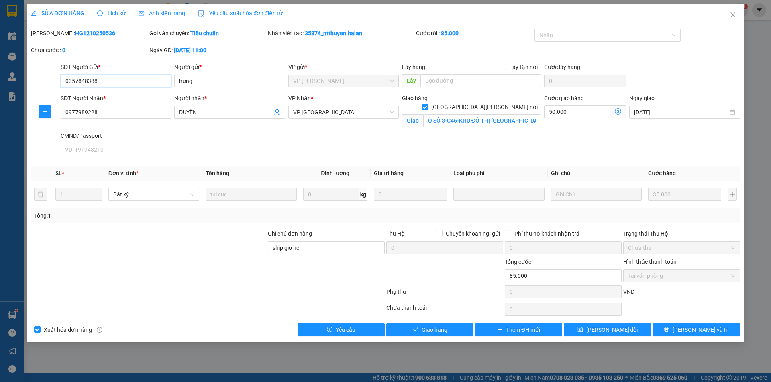
type input "0357848388"
type input "hưng"
type input "0977989228"
type input "DUYÊN"
checkbox input "true"
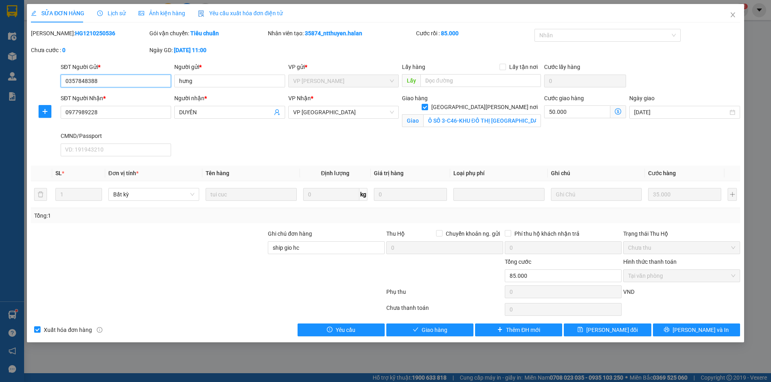
type input "Ô SỐ 3-C46-KHU ĐÔ THỊ GELEXIMCO, Dương Nội, Hà Đông, Hà Nội"
type input "ship gio hc"
type input "0"
type input "85.000"
click at [306, 248] on input "ship gio hc" at bounding box center [326, 248] width 117 height 13
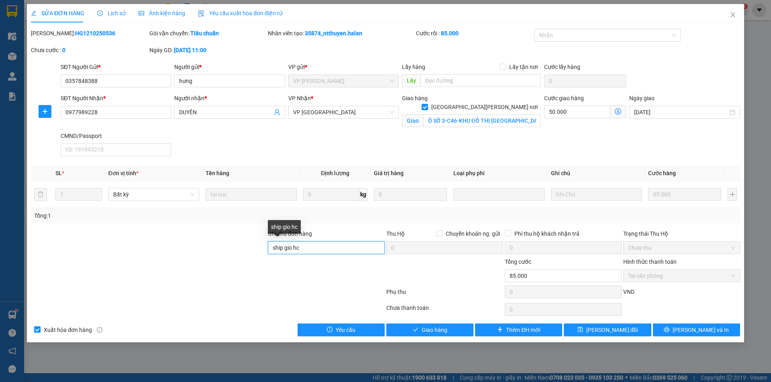
click at [309, 249] on input "ship gio hc" at bounding box center [326, 248] width 117 height 13
type input "ship gio hc 13/10"
click at [601, 330] on span "[PERSON_NAME] thay đổi" at bounding box center [612, 330] width 52 height 9
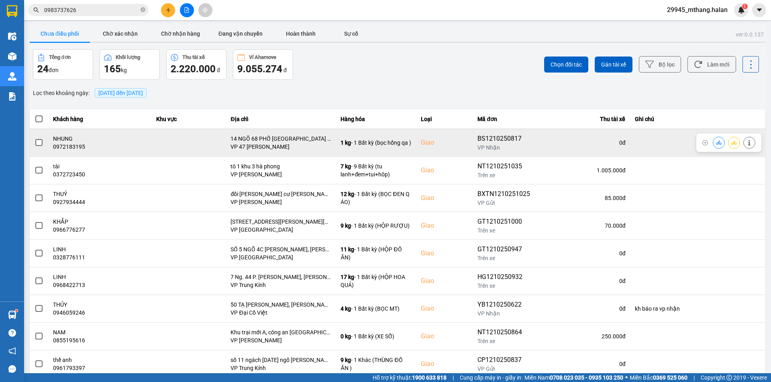
click at [746, 144] on icon at bounding box center [749, 143] width 6 height 6
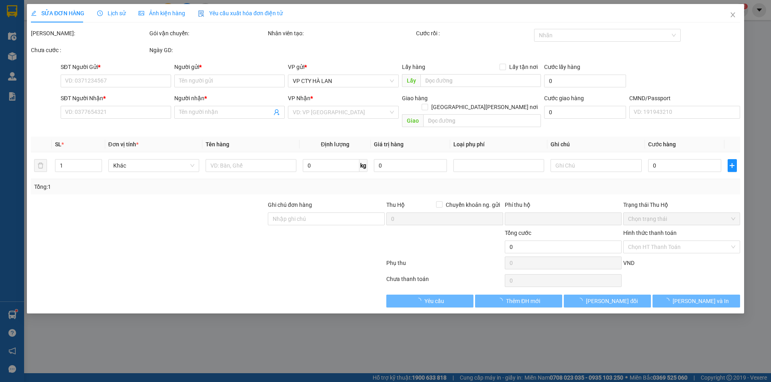
type input "0989533936"
type input "NGUYỆT"
type input "0972183195"
type input "NHUNG"
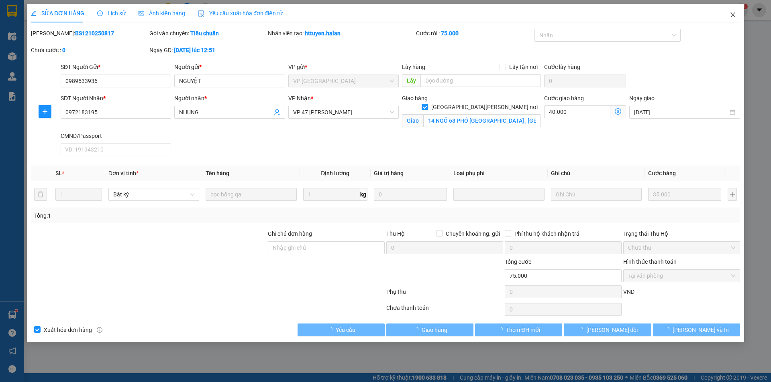
click at [730, 17] on icon "close" at bounding box center [732, 15] width 6 height 6
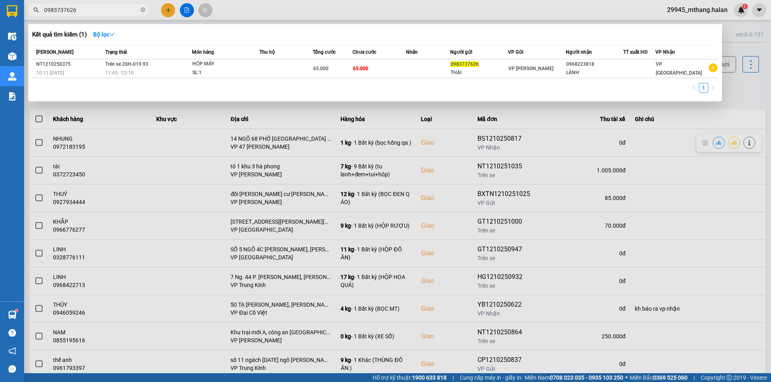
click at [113, 13] on input "0983737626" at bounding box center [91, 10] width 95 height 9
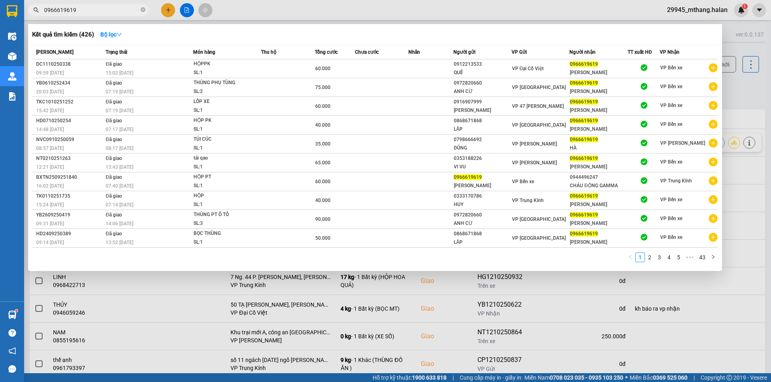
click at [113, 13] on input "0966619619" at bounding box center [91, 10] width 95 height 9
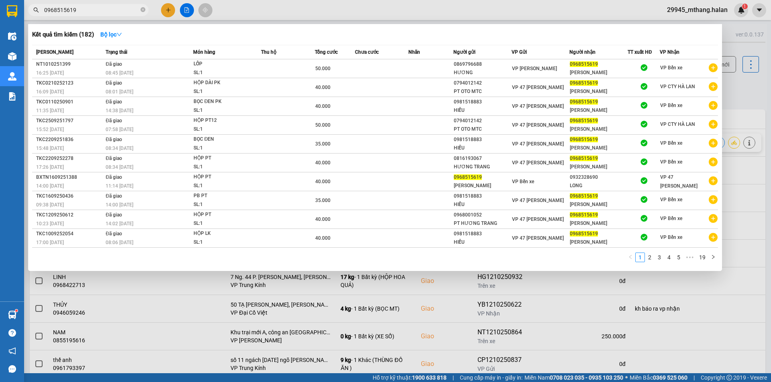
click at [93, 8] on input "0968515619" at bounding box center [91, 10] width 95 height 9
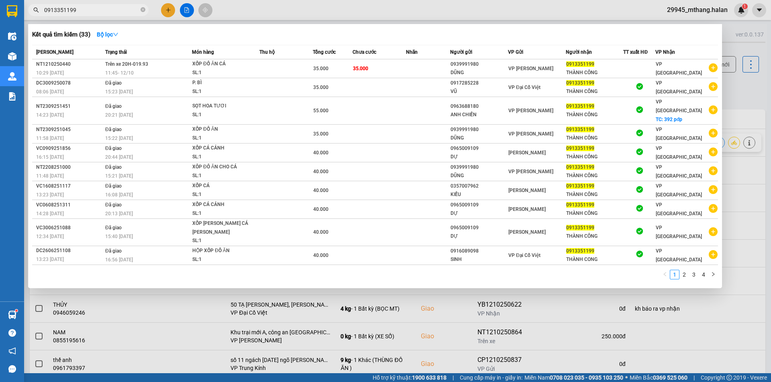
click at [83, 8] on input "0913351199" at bounding box center [91, 10] width 95 height 9
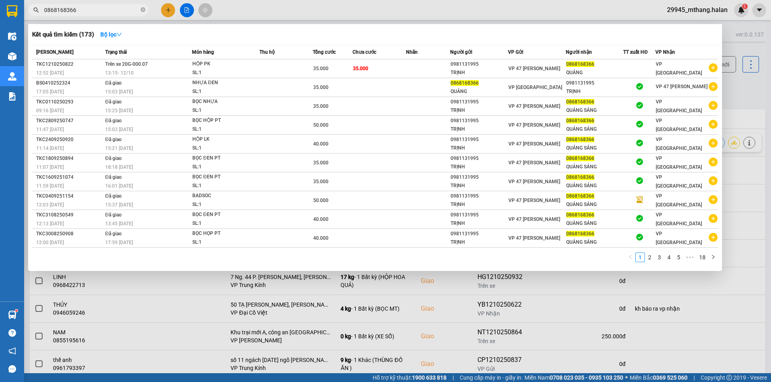
click at [103, 11] on input "0868168366" at bounding box center [91, 10] width 95 height 9
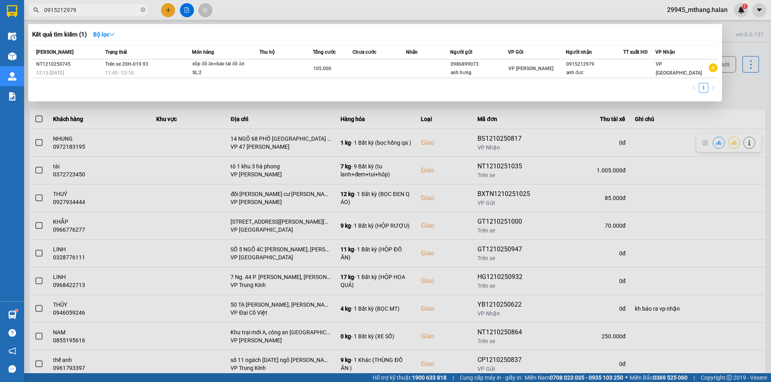
click at [106, 13] on input "0915212979" at bounding box center [91, 10] width 95 height 9
click at [104, 7] on input "0915212979" at bounding box center [91, 10] width 95 height 9
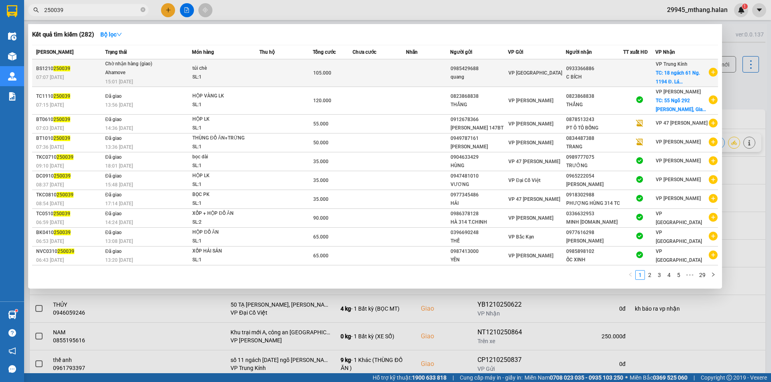
click at [606, 78] on div "C BÍCH" at bounding box center [594, 77] width 57 height 8
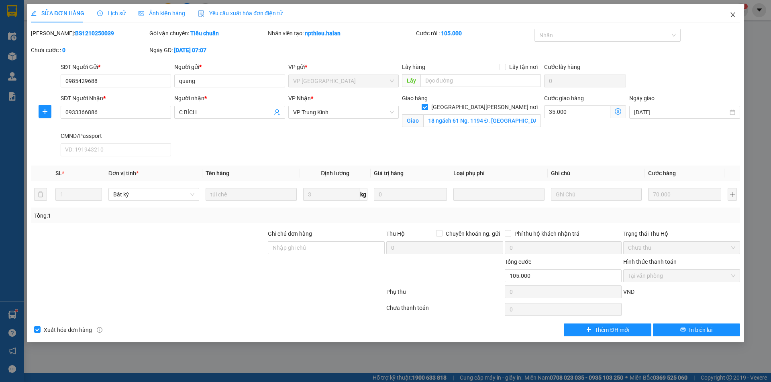
click at [732, 18] on span "Close" at bounding box center [732, 15] width 22 height 22
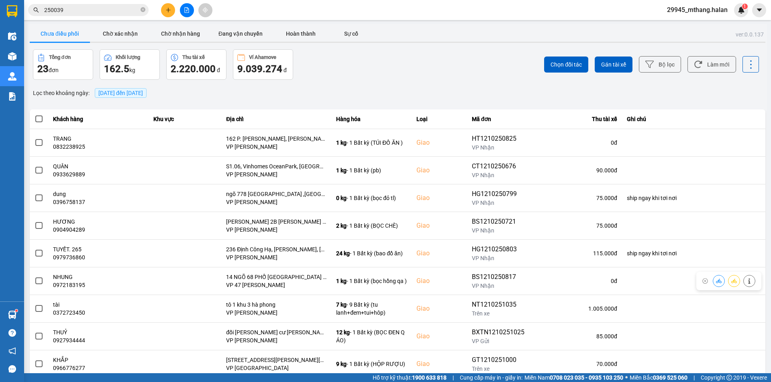
click at [108, 12] on input "250039" at bounding box center [91, 10] width 95 height 9
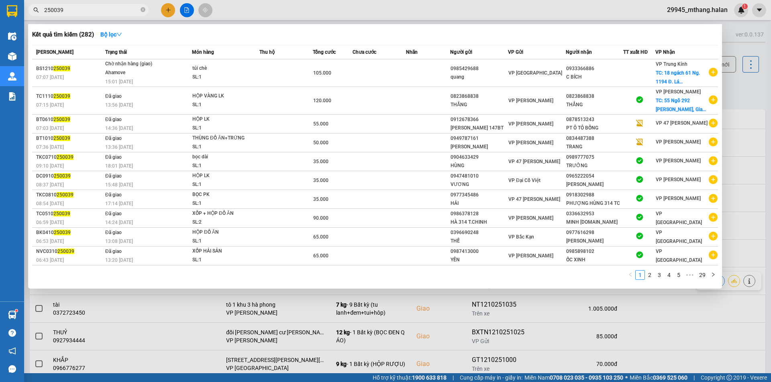
click at [108, 12] on input "250039" at bounding box center [91, 10] width 95 height 9
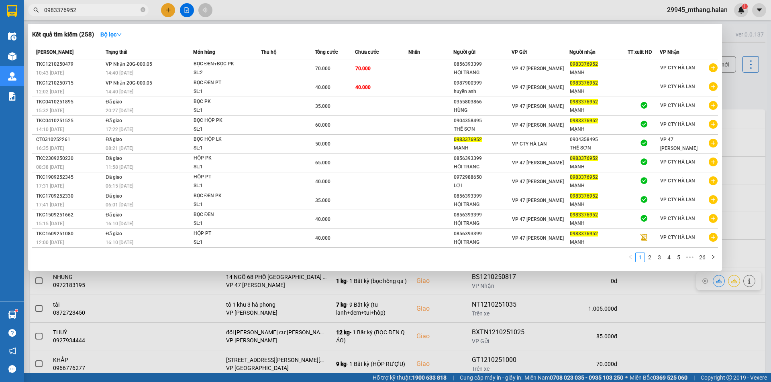
drag, startPoint x: 754, startPoint y: 96, endPoint x: 747, endPoint y: 94, distance: 7.5
click at [754, 96] on div at bounding box center [385, 191] width 771 height 382
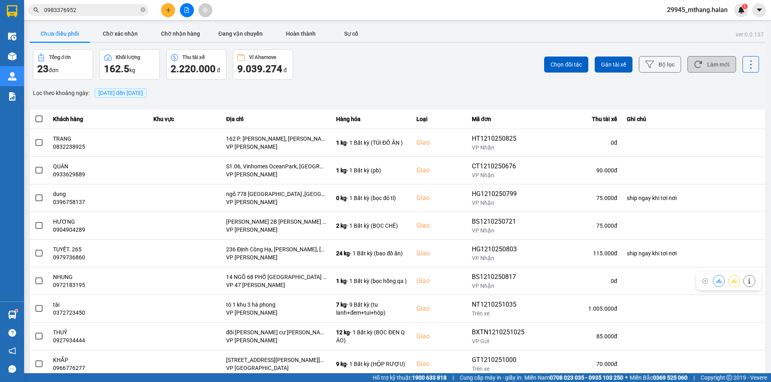
click at [702, 71] on button "Làm mới" at bounding box center [711, 64] width 49 height 16
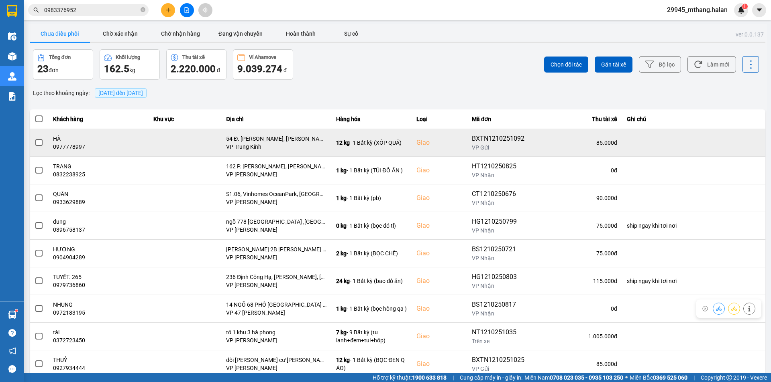
scroll to position [51, 0]
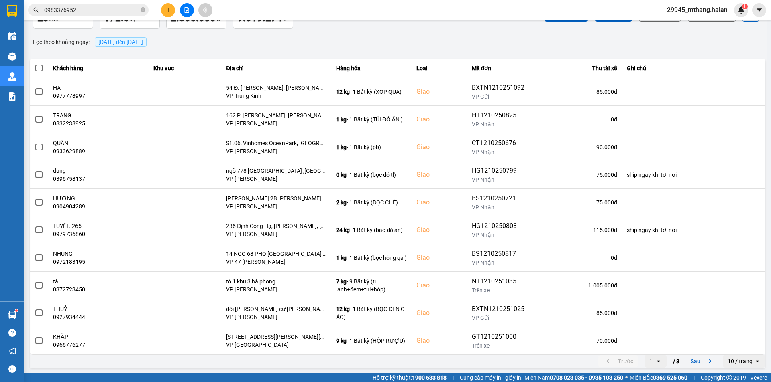
click at [325, 56] on div "ver: 0.0.137 Chưa điều phối Chờ xác nhận Chờ nhận hàng Đang vận chuyển Hoàn thà…" at bounding box center [397, 171] width 739 height 397
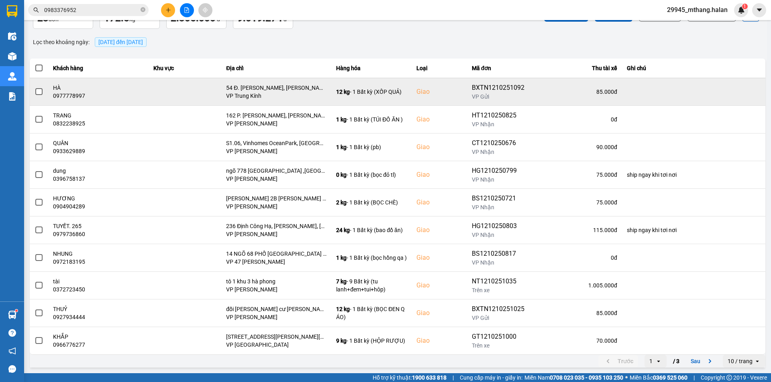
scroll to position [0, 0]
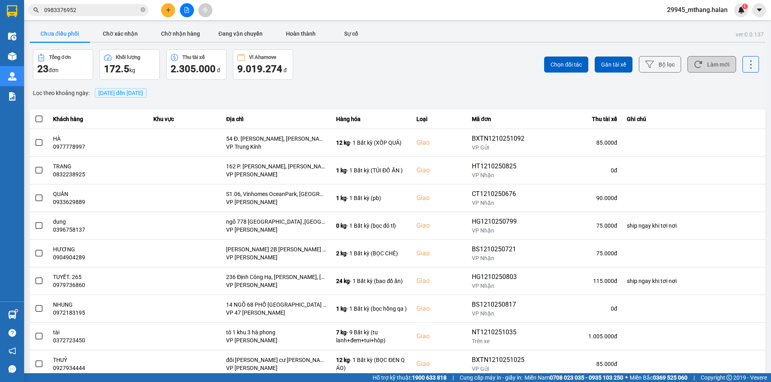
click at [708, 64] on button "Làm mới" at bounding box center [711, 64] width 49 height 16
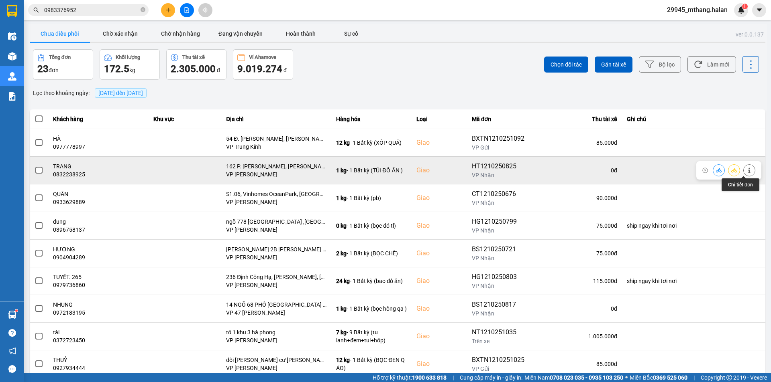
click at [746, 170] on icon at bounding box center [749, 171] width 6 height 6
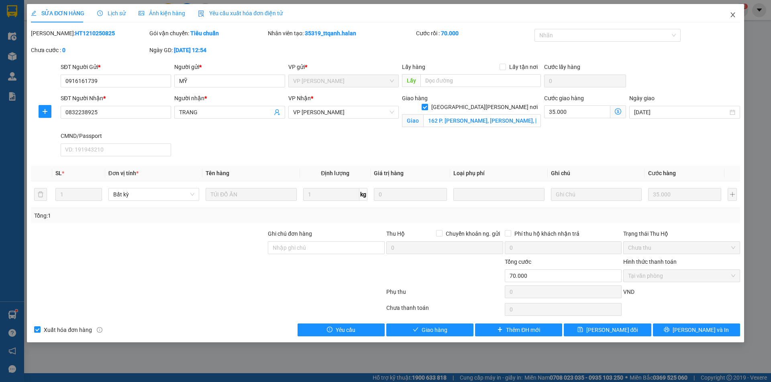
click at [730, 15] on icon "close" at bounding box center [732, 15] width 6 height 6
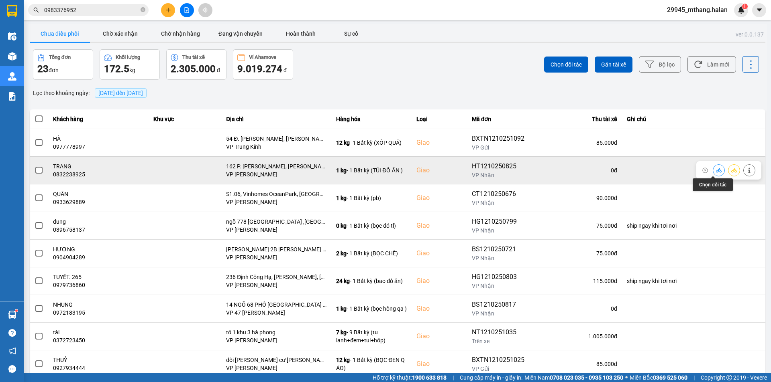
click at [716, 173] on icon at bounding box center [719, 171] width 6 height 6
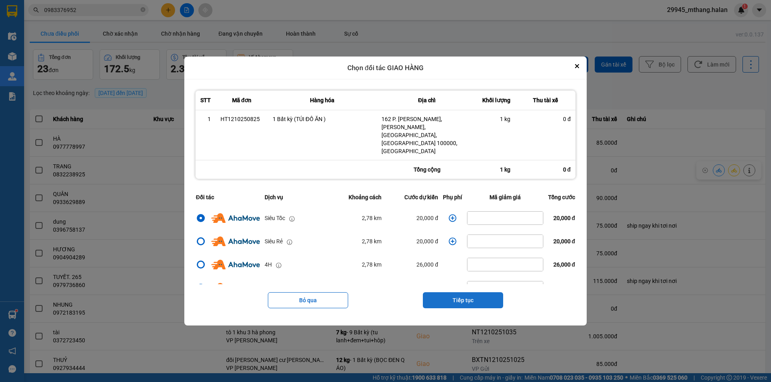
click at [460, 294] on button "Tiếp tục" at bounding box center [463, 301] width 80 height 16
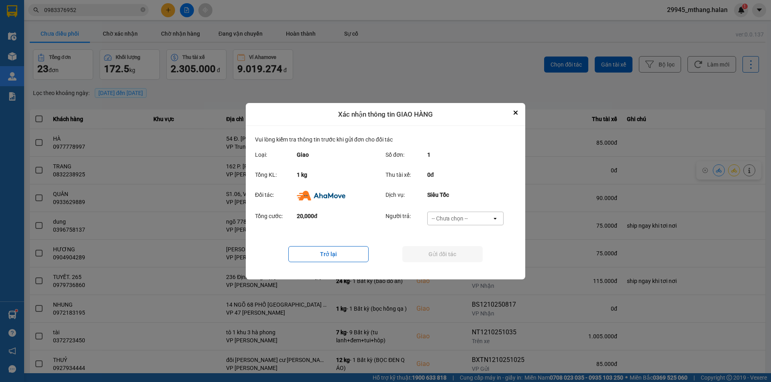
click at [448, 220] on div "-- Chưa chọn --" at bounding box center [449, 219] width 36 height 8
drag, startPoint x: 448, startPoint y: 220, endPoint x: 429, endPoint y: 262, distance: 46.0
click at [452, 266] on span "Ví Ahamove" at bounding box center [449, 264] width 33 height 8
click at [429, 262] on button "Gửi đối tác" at bounding box center [442, 254] width 80 height 16
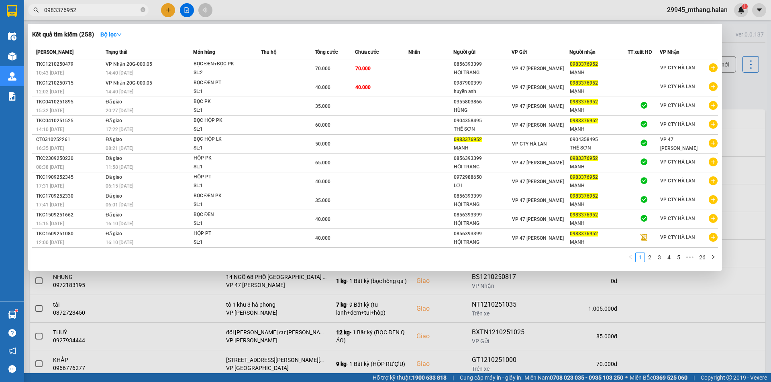
click at [97, 11] on input "0983376952" at bounding box center [91, 10] width 95 height 9
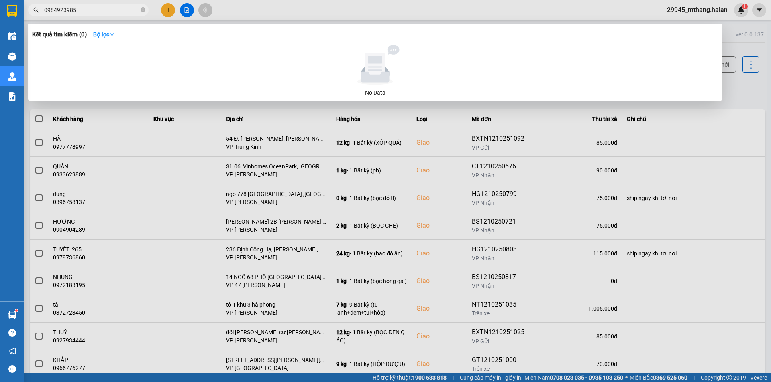
click at [97, 10] on input "0984923985" at bounding box center [91, 10] width 95 height 9
click at [753, 84] on div at bounding box center [385, 191] width 771 height 382
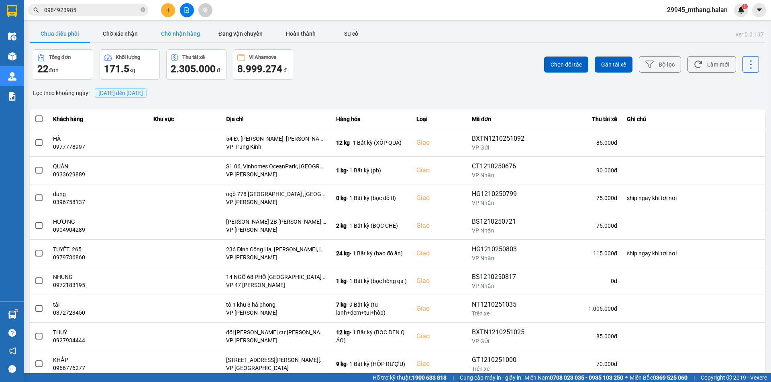
click at [195, 34] on button "Chờ nhận hàng" at bounding box center [180, 34] width 60 height 16
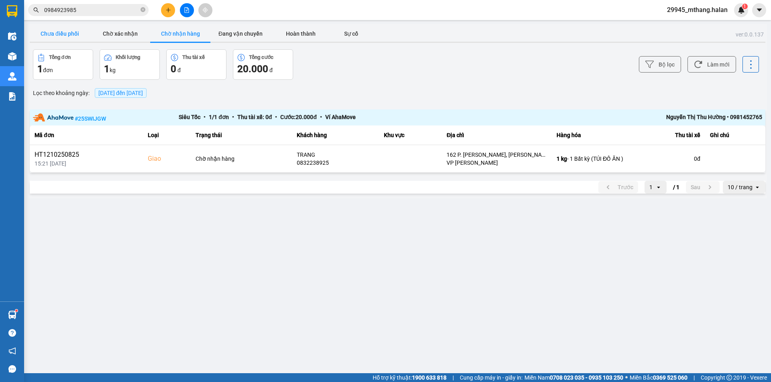
click at [63, 36] on button "Chưa điều phối" at bounding box center [60, 34] width 60 height 16
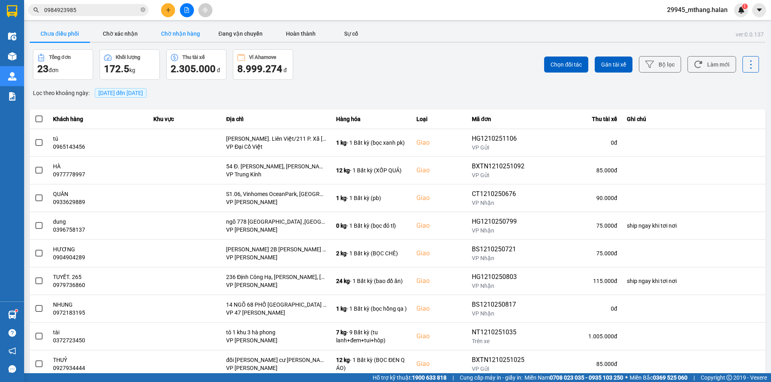
click at [176, 35] on button "Chờ nhận hàng" at bounding box center [180, 34] width 60 height 16
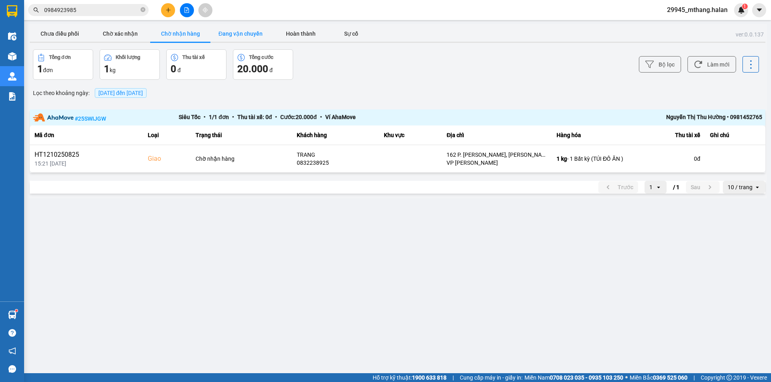
click at [238, 36] on button "Đang vận chuyển" at bounding box center [240, 34] width 60 height 16
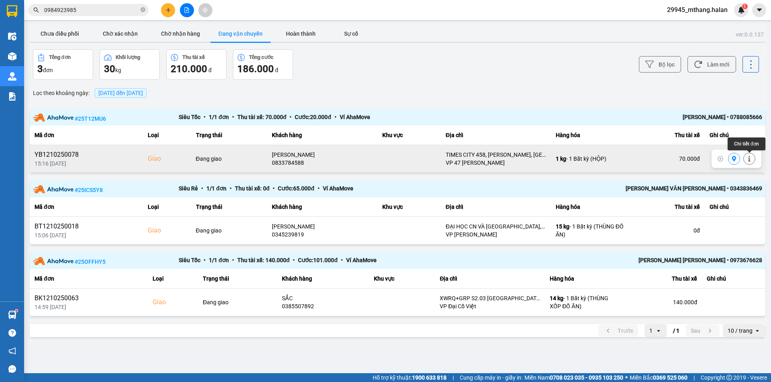
click at [749, 159] on icon at bounding box center [749, 160] width 2 height 6
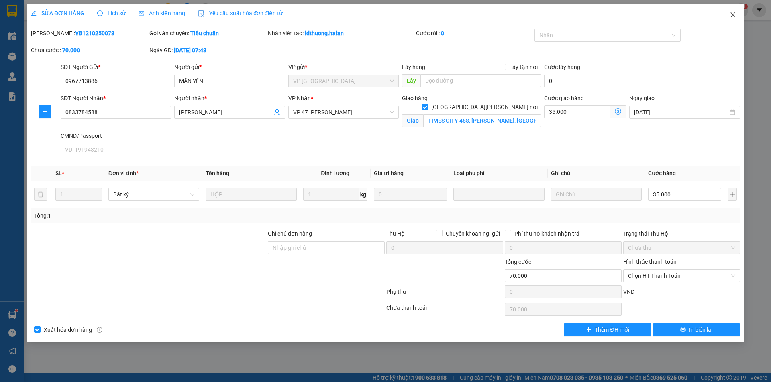
click at [732, 15] on icon "close" at bounding box center [732, 15] width 6 height 6
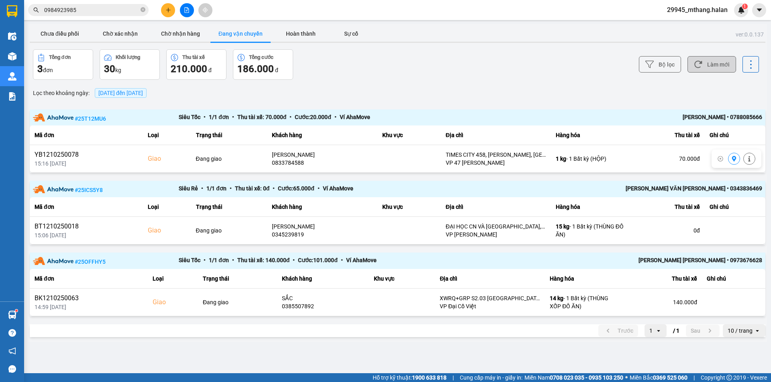
click at [724, 63] on button "Làm mới" at bounding box center [711, 64] width 49 height 16
click at [122, 34] on button "Chờ xác nhận" at bounding box center [120, 34] width 60 height 16
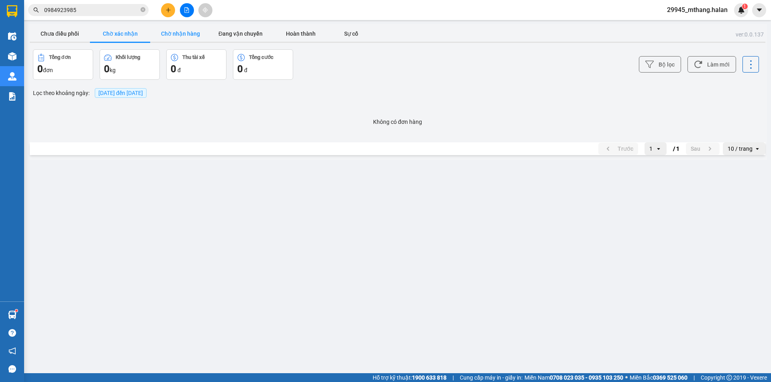
click at [174, 35] on button "Chờ nhận hàng" at bounding box center [180, 34] width 60 height 16
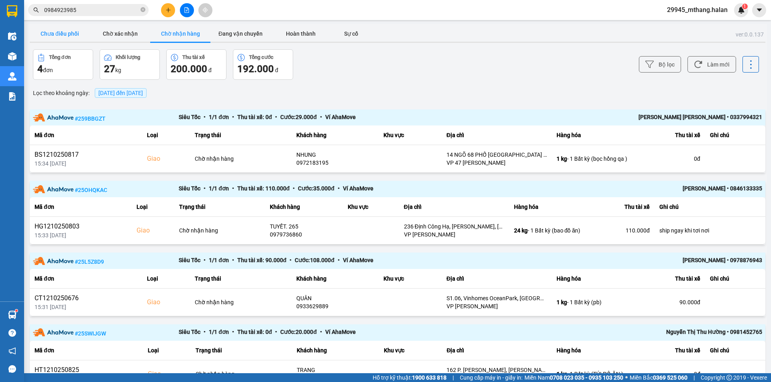
click at [67, 37] on button "Chưa điều phối" at bounding box center [60, 34] width 60 height 16
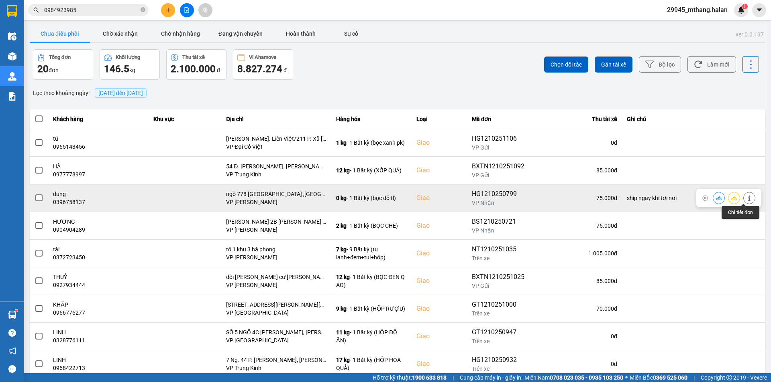
click at [746, 200] on icon at bounding box center [749, 198] width 6 height 6
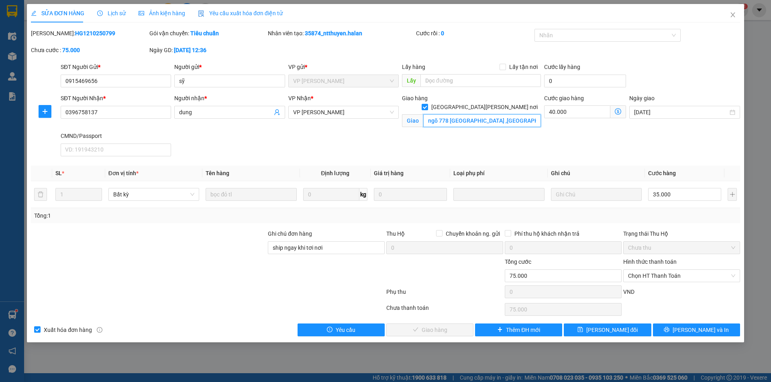
click at [478, 114] on input "ngõ 778 kim giang ,quận hoàng mai" at bounding box center [482, 120] width 118 height 13
click at [730, 14] on icon "close" at bounding box center [732, 15] width 6 height 6
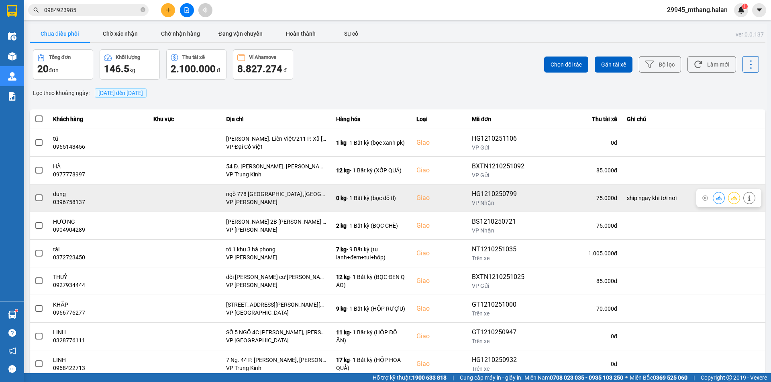
click at [714, 200] on button at bounding box center [718, 198] width 11 height 14
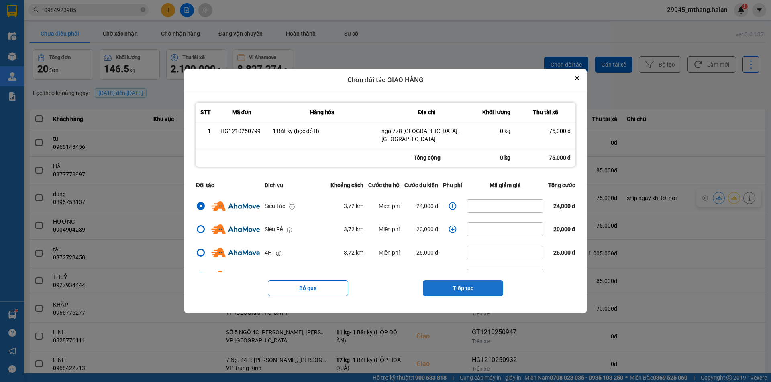
click at [448, 283] on button "Tiếp tục" at bounding box center [463, 289] width 80 height 16
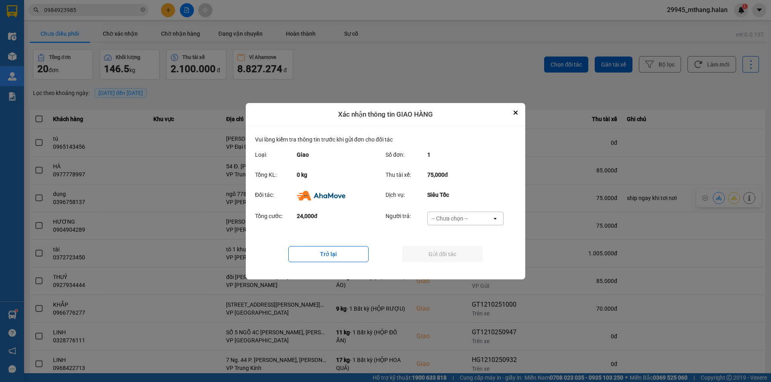
click at [436, 220] on div "-- Chưa chọn --" at bounding box center [449, 219] width 36 height 8
click at [442, 263] on span "Ví Ahamove" at bounding box center [449, 264] width 33 height 8
click at [417, 256] on button "Gửi đối tác" at bounding box center [442, 254] width 80 height 16
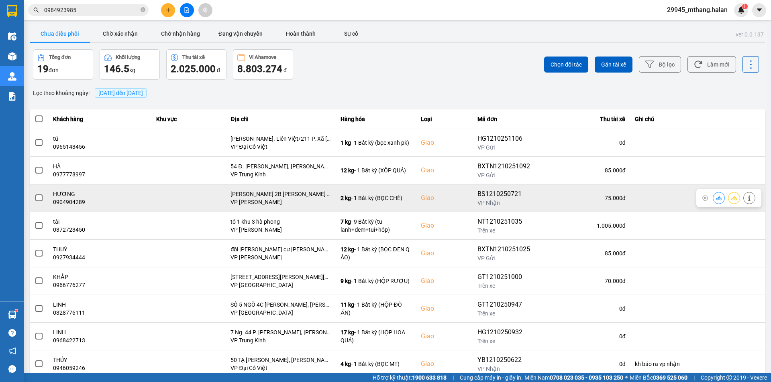
click at [746, 199] on button at bounding box center [748, 198] width 11 height 14
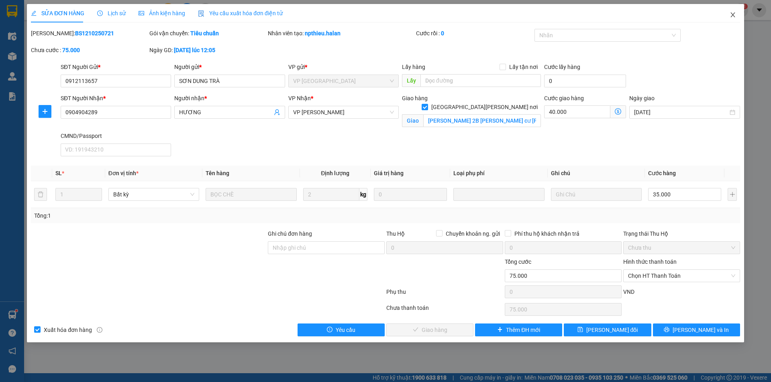
click at [730, 15] on icon "close" at bounding box center [732, 15] width 6 height 6
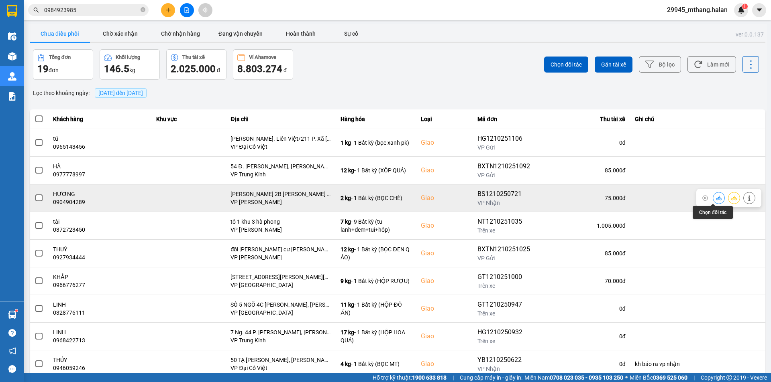
click at [716, 198] on icon at bounding box center [719, 198] width 6 height 6
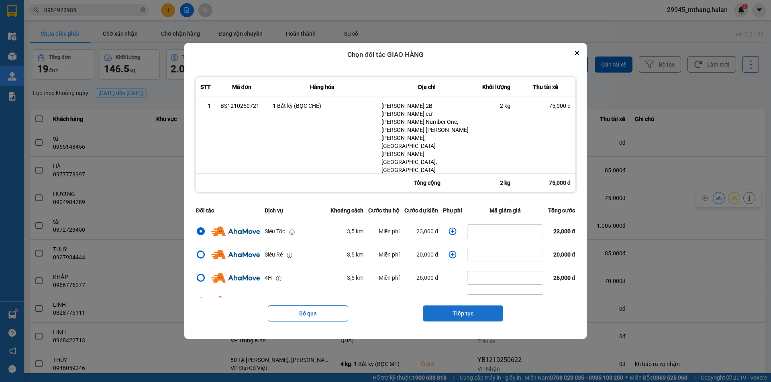
click at [455, 306] on button "Tiếp tục" at bounding box center [463, 314] width 80 height 16
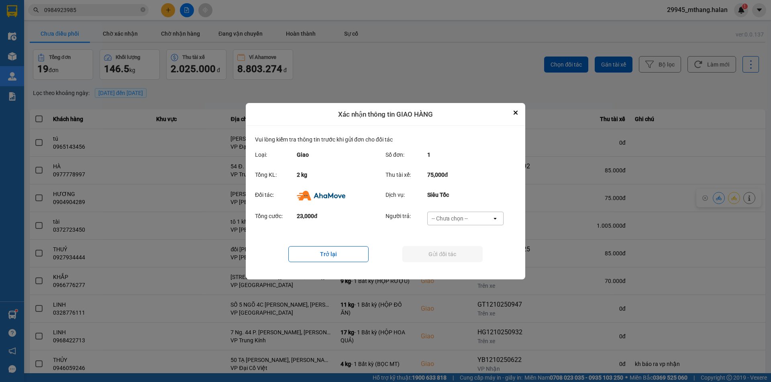
click at [445, 220] on div "-- Chưa chọn --" at bounding box center [449, 219] width 36 height 8
click at [451, 258] on div "Ví Ahamove" at bounding box center [465, 264] width 76 height 14
click at [435, 255] on button "Gửi đối tác" at bounding box center [442, 254] width 80 height 16
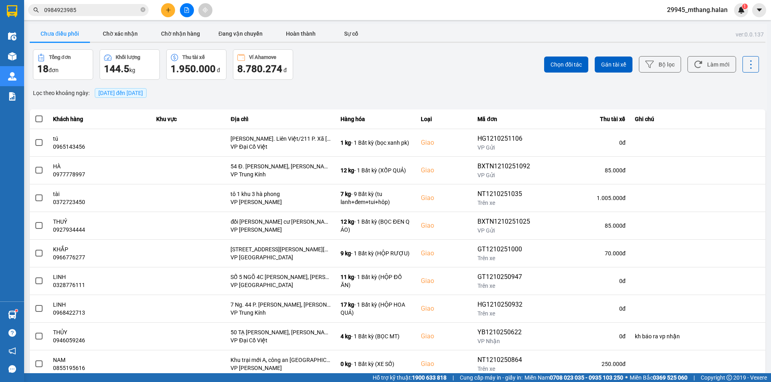
click at [104, 9] on input "0984923985" at bounding box center [91, 10] width 95 height 9
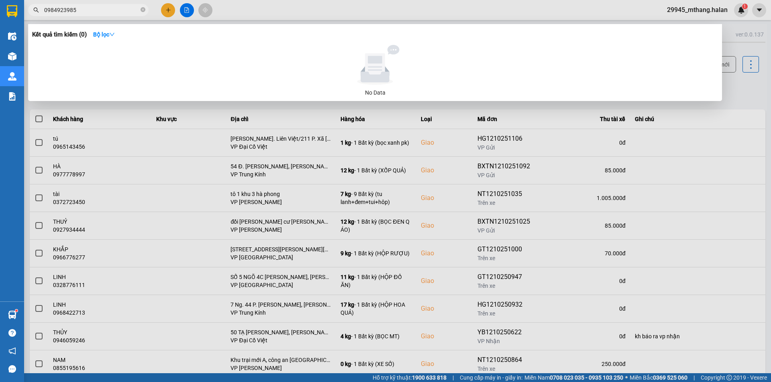
click at [104, 9] on input "0984923985" at bounding box center [91, 10] width 95 height 9
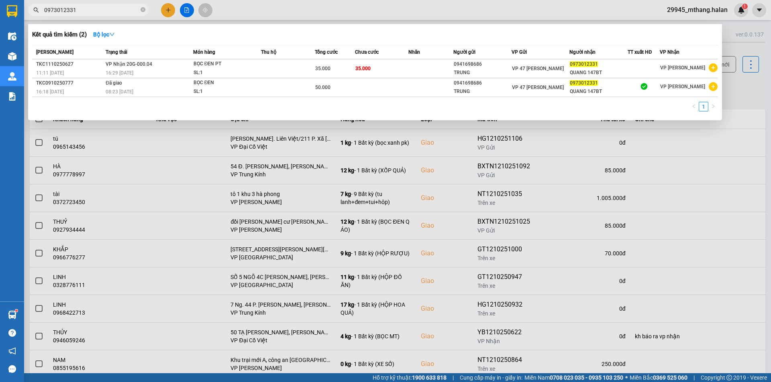
click at [743, 110] on div at bounding box center [385, 191] width 771 height 382
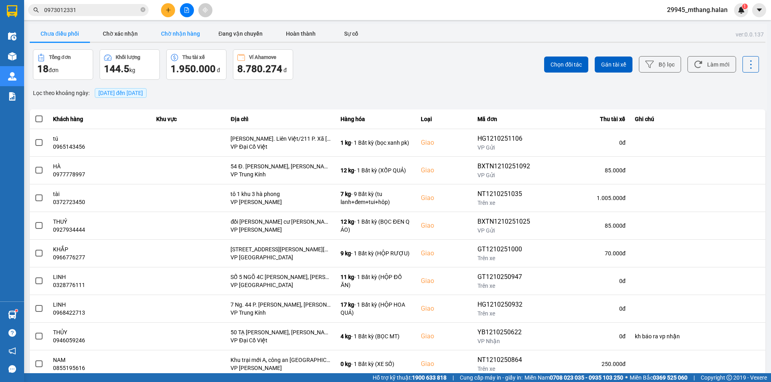
click at [179, 40] on button "Chờ nhận hàng" at bounding box center [180, 34] width 60 height 16
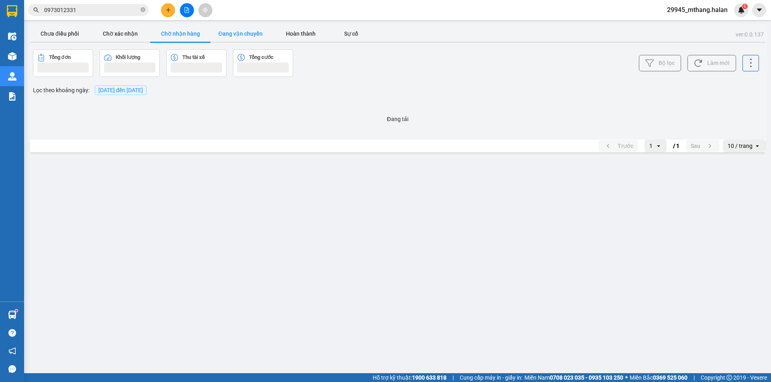
click at [241, 35] on button "Đang vận chuyển" at bounding box center [240, 34] width 60 height 16
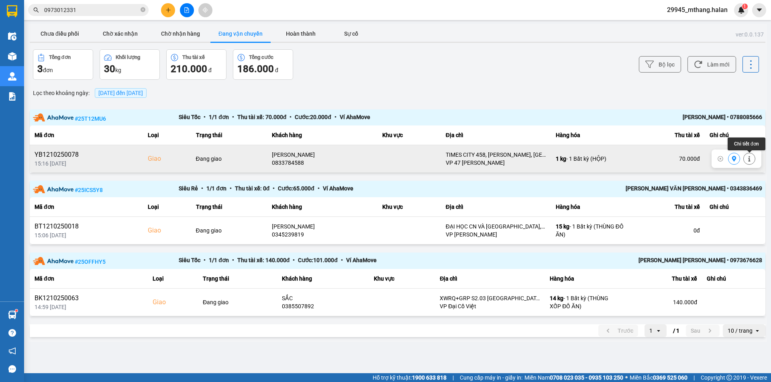
click at [749, 160] on icon at bounding box center [749, 160] width 2 height 6
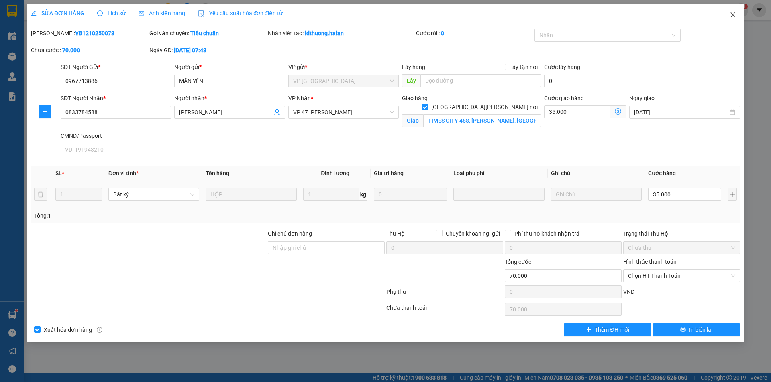
click at [732, 15] on icon "close" at bounding box center [732, 14] width 4 height 5
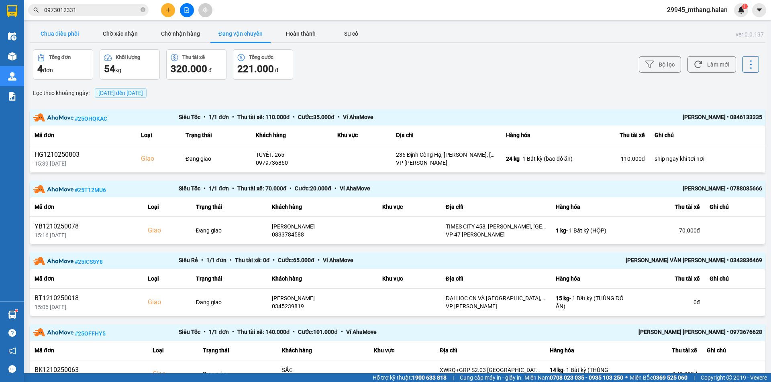
click at [69, 31] on button "Chưa điều phối" at bounding box center [60, 34] width 60 height 16
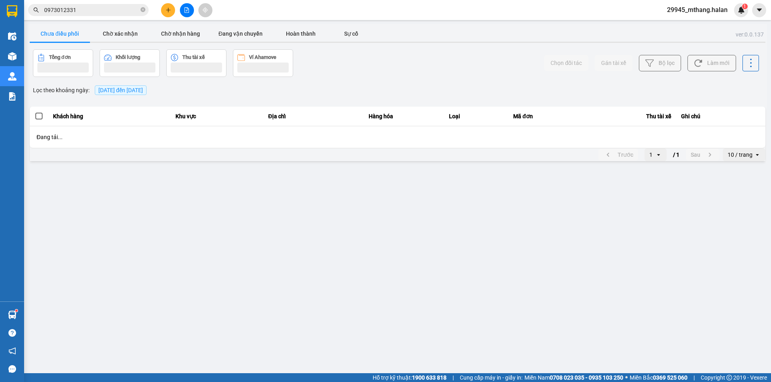
click at [97, 9] on input "0973012331" at bounding box center [91, 10] width 95 height 9
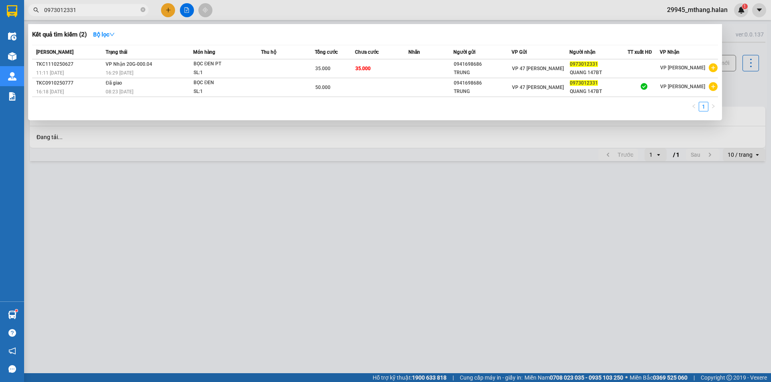
click at [97, 9] on input "0973012331" at bounding box center [91, 10] width 95 height 9
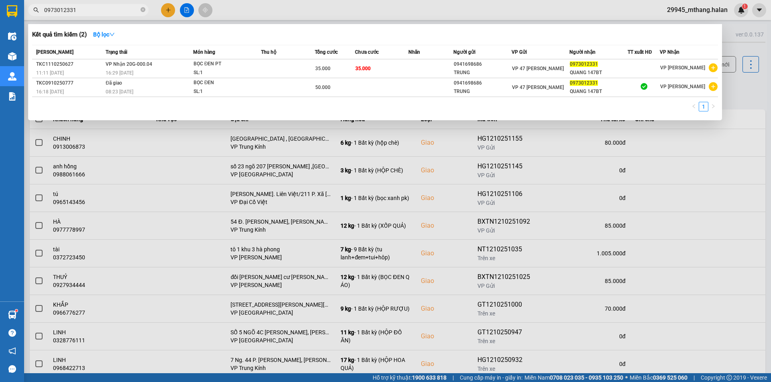
click at [104, 12] on input "0973012331" at bounding box center [91, 10] width 95 height 9
click at [92, 12] on input "0973012331" at bounding box center [91, 10] width 95 height 9
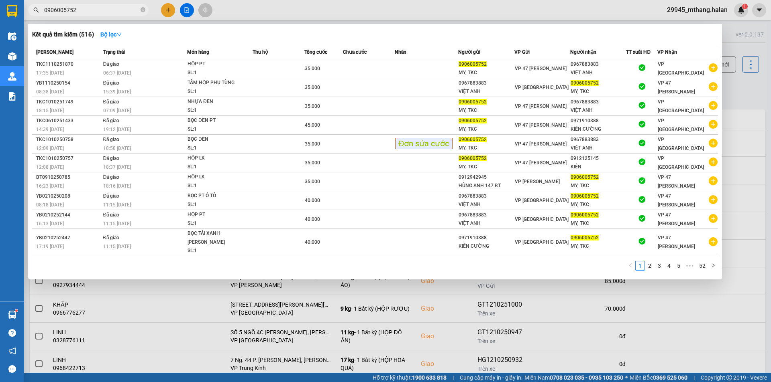
click at [119, 8] on input "0906005752" at bounding box center [91, 10] width 95 height 9
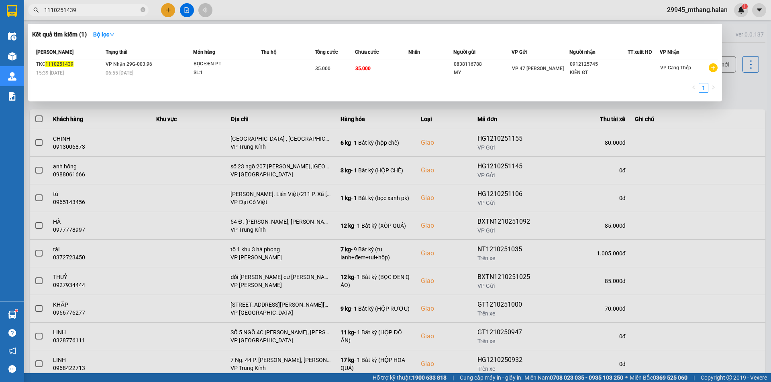
click at [745, 85] on div at bounding box center [385, 191] width 771 height 382
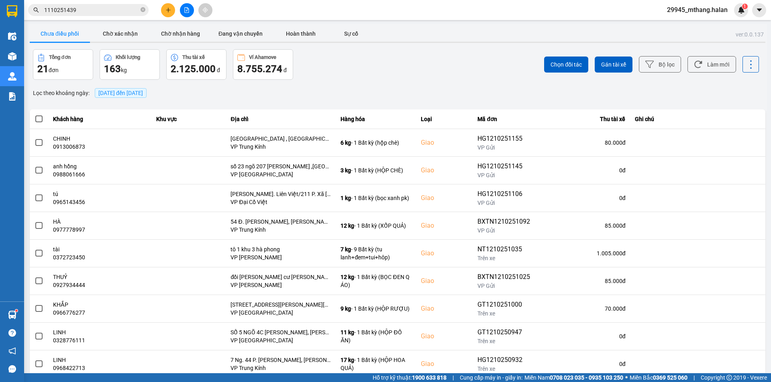
click at [299, 96] on div "Lọc theo khoảng ngày : 12/10/2025 đến 12/10/2025" at bounding box center [397, 93] width 735 height 14
click at [705, 63] on button "Làm mới" at bounding box center [711, 64] width 49 height 16
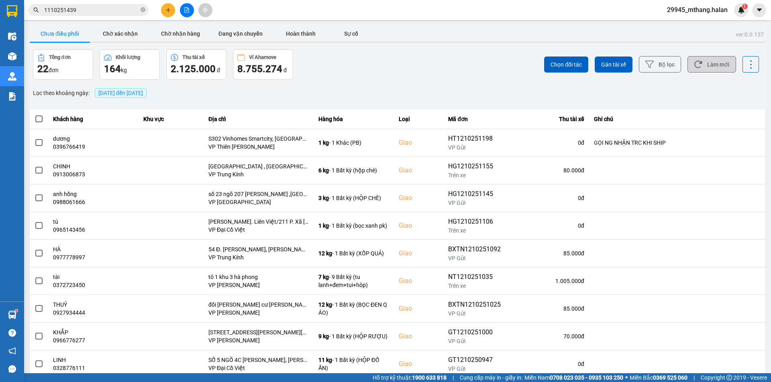
click at [704, 67] on button "Làm mới" at bounding box center [711, 64] width 49 height 16
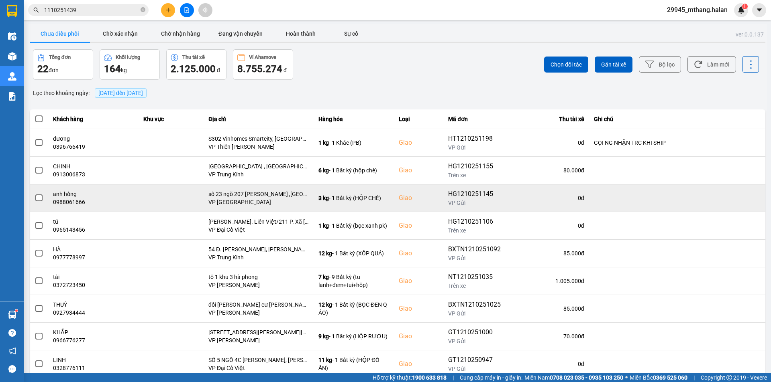
scroll to position [51, 0]
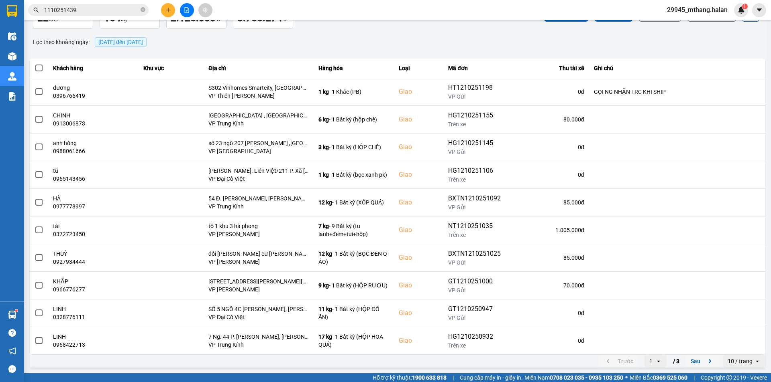
click at [689, 360] on button "Sau" at bounding box center [703, 362] width 34 height 12
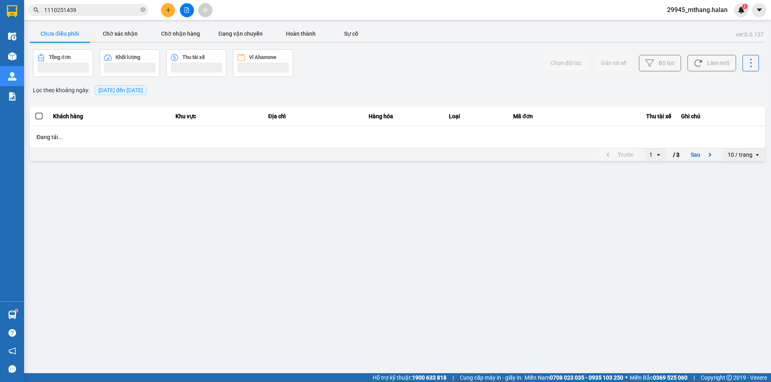
scroll to position [0, 0]
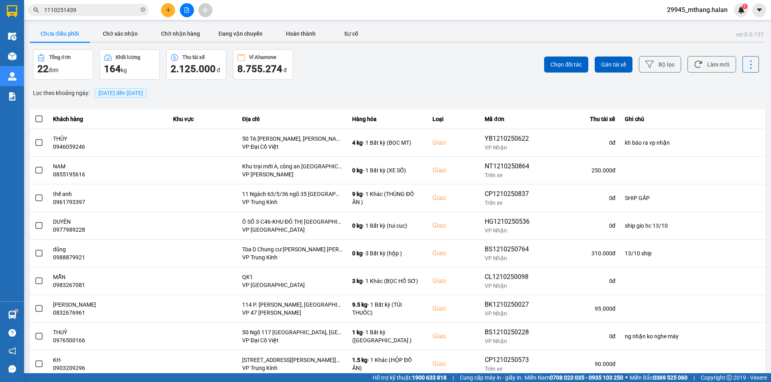
click at [103, 12] on input "1110251439" at bounding box center [91, 10] width 95 height 9
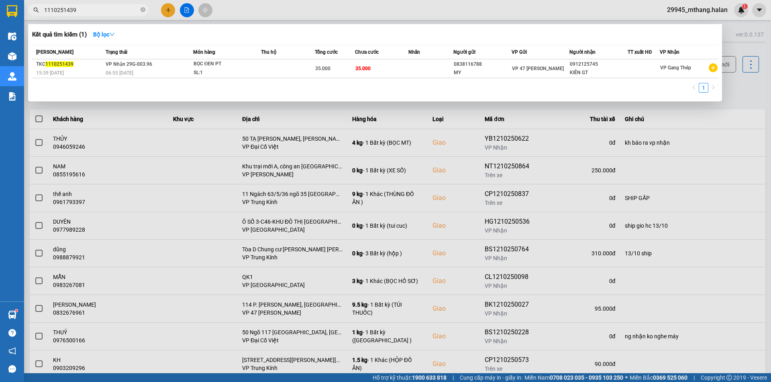
click at [103, 12] on input "1110251439" at bounding box center [91, 10] width 95 height 9
click at [755, 80] on div at bounding box center [385, 191] width 771 height 382
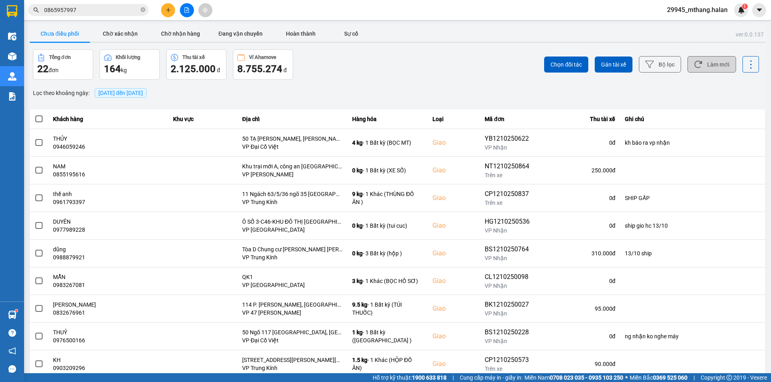
click at [722, 64] on button "Làm mới" at bounding box center [711, 64] width 49 height 16
click at [97, 10] on input "0865957997" at bounding box center [91, 10] width 95 height 9
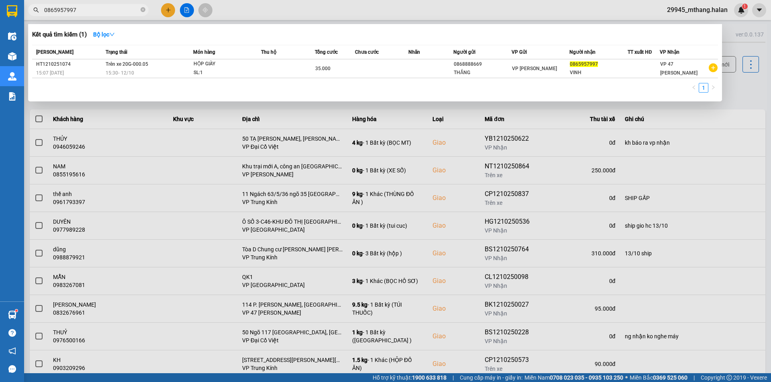
click at [97, 10] on input "0865957997" at bounding box center [91, 10] width 95 height 9
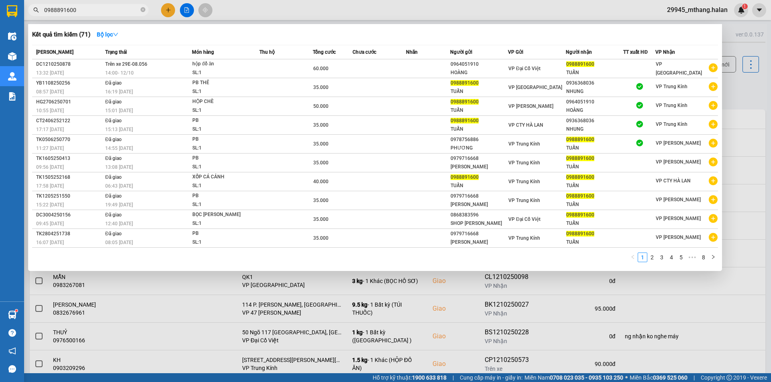
click at [749, 95] on div at bounding box center [385, 191] width 771 height 382
click at [89, 8] on input "0988891600" at bounding box center [91, 10] width 95 height 9
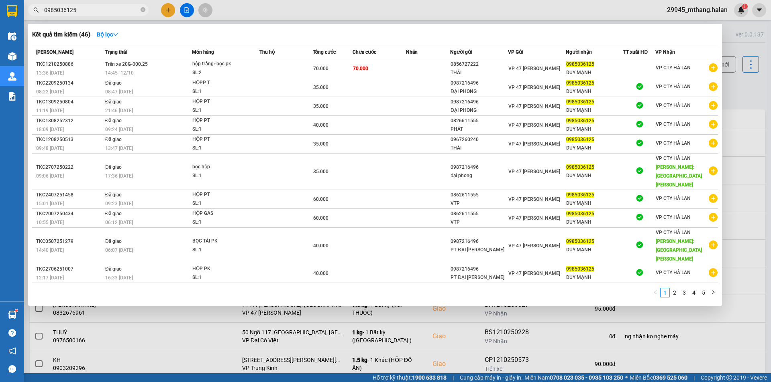
click at [742, 95] on div at bounding box center [385, 191] width 771 height 382
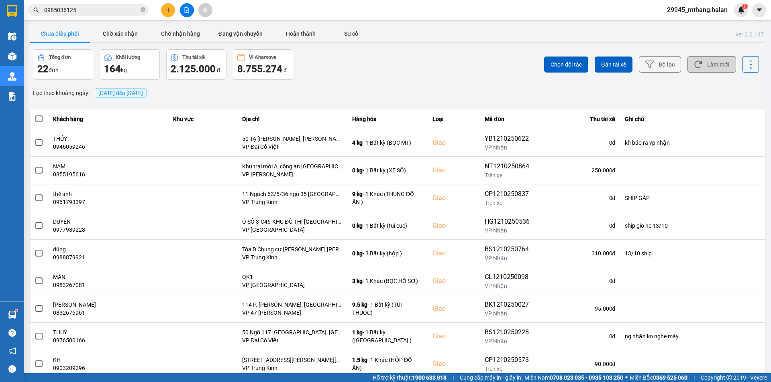
click at [715, 63] on button "Làm mới" at bounding box center [711, 64] width 49 height 16
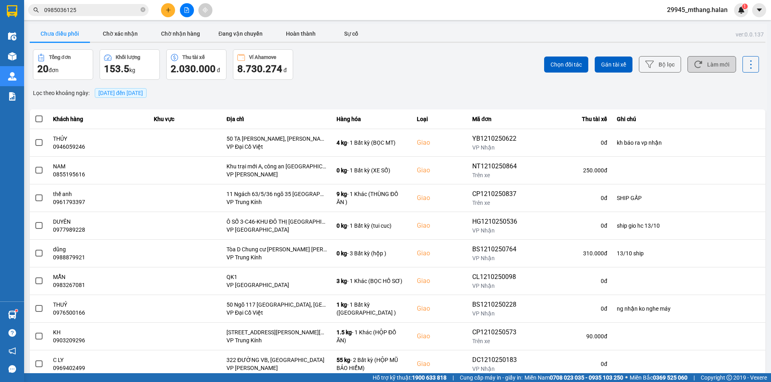
drag, startPoint x: 699, startPoint y: 67, endPoint x: 707, endPoint y: 61, distance: 10.2
click at [699, 68] on button "Làm mới" at bounding box center [711, 64] width 49 height 16
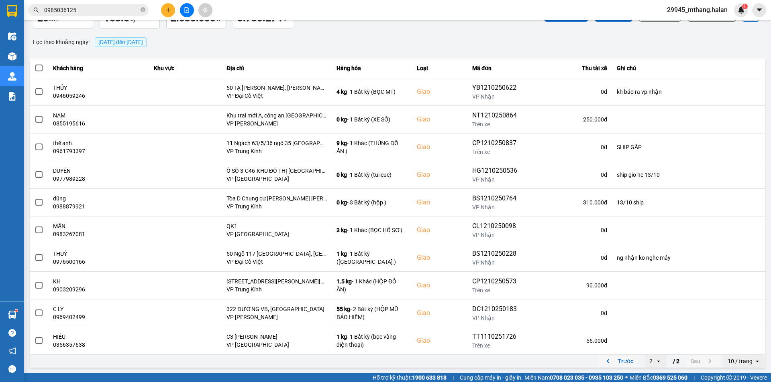
click at [615, 360] on button "Trước" at bounding box center [618, 362] width 40 height 12
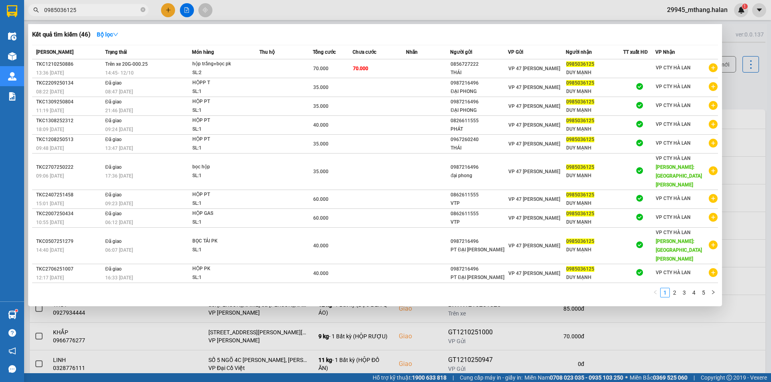
click at [97, 7] on input "0985036125" at bounding box center [91, 10] width 95 height 9
click at [742, 102] on div at bounding box center [385, 191] width 771 height 382
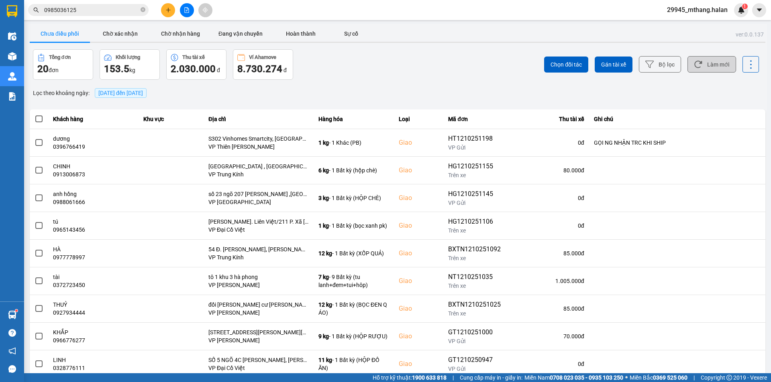
click at [708, 63] on button "Làm mới" at bounding box center [711, 64] width 49 height 16
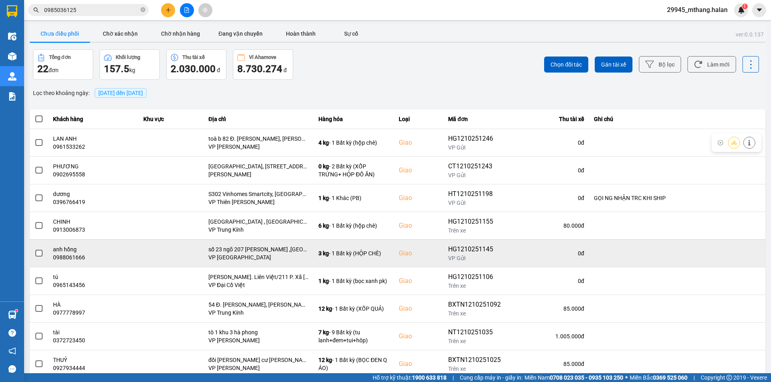
scroll to position [51, 0]
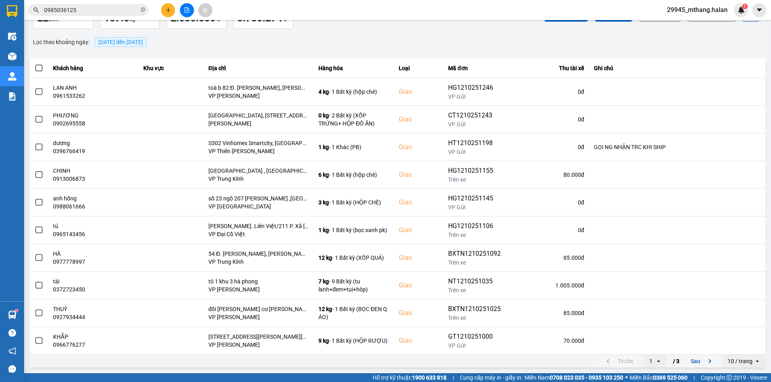
click at [689, 362] on button "Sau" at bounding box center [703, 362] width 34 height 12
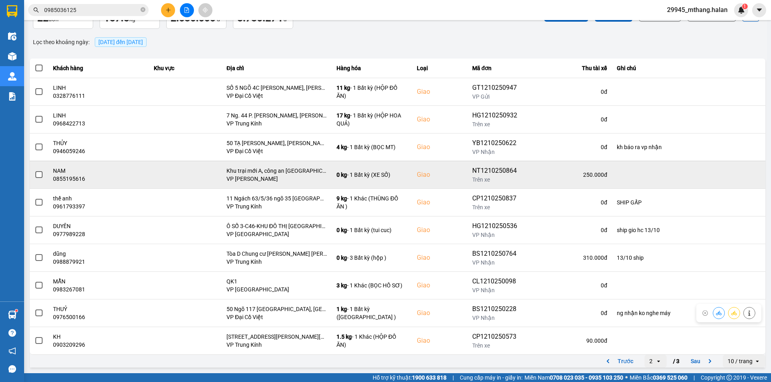
scroll to position [0, 0]
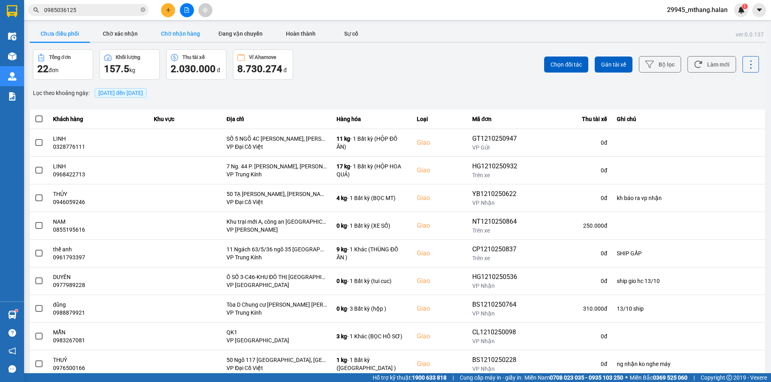
click at [183, 36] on button "Chờ nhận hàng" at bounding box center [180, 34] width 60 height 16
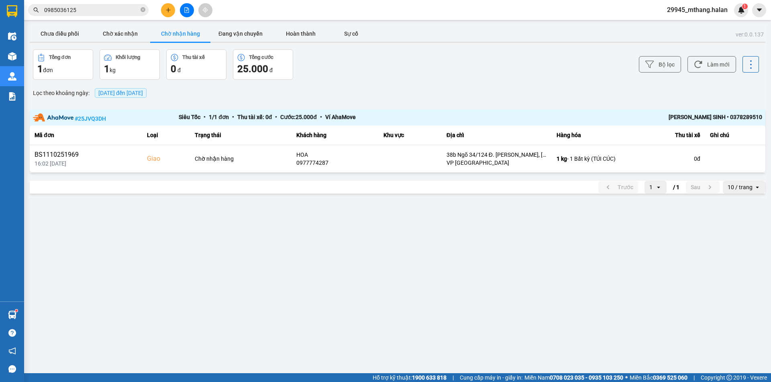
click at [97, 13] on input "0985036125" at bounding box center [91, 10] width 95 height 9
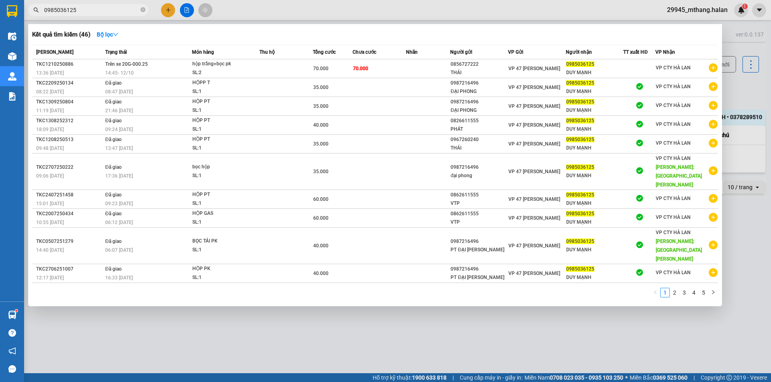
click at [97, 13] on input "0985036125" at bounding box center [91, 10] width 95 height 9
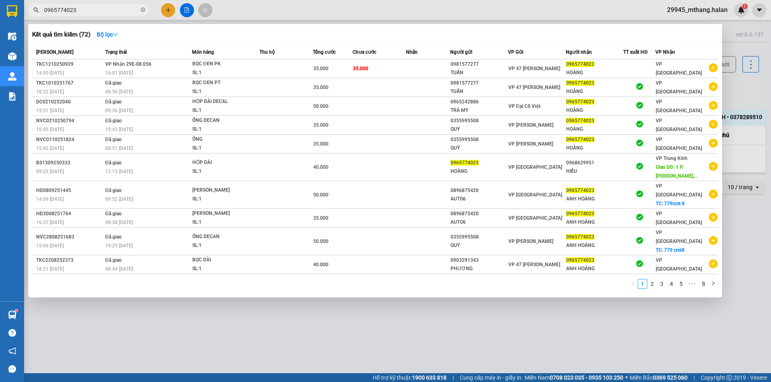
click at [745, 91] on div at bounding box center [385, 191] width 771 height 382
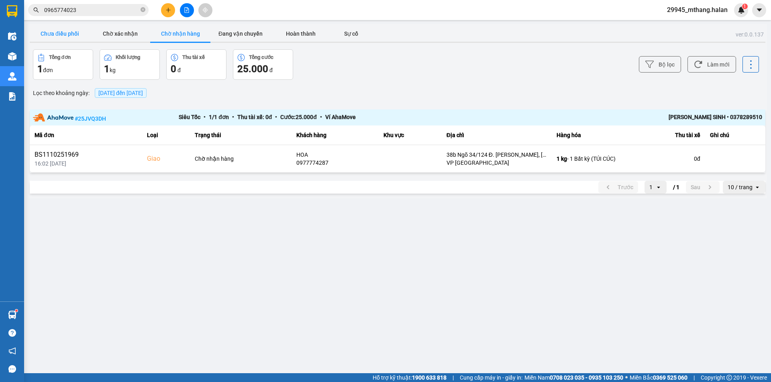
drag, startPoint x: 41, startPoint y: 30, endPoint x: 55, endPoint y: 33, distance: 14.7
click at [41, 30] on button "Chưa điều phối" at bounding box center [60, 34] width 60 height 16
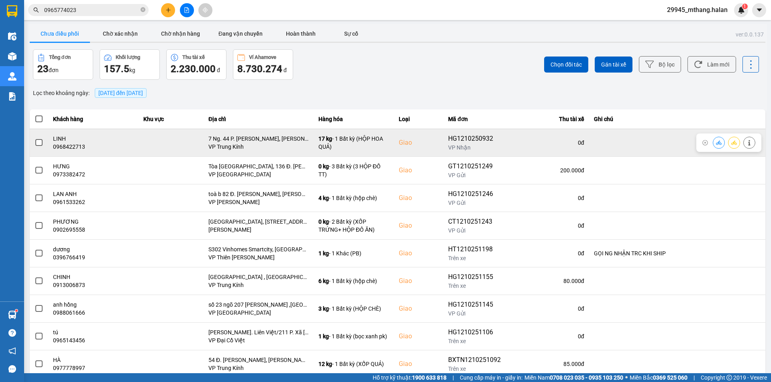
click at [746, 143] on icon at bounding box center [749, 143] width 6 height 6
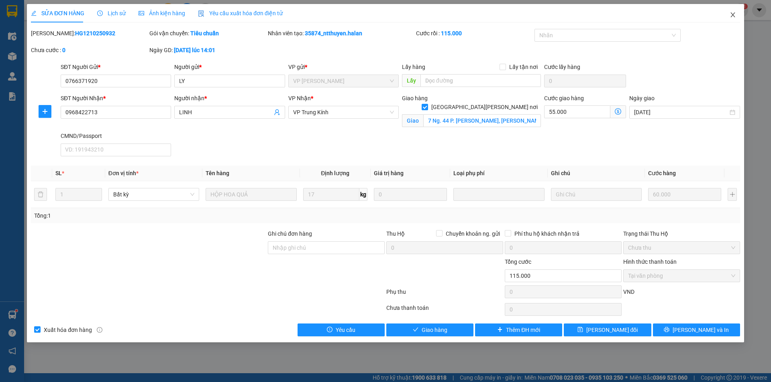
click at [732, 14] on icon "close" at bounding box center [732, 14] width 4 height 5
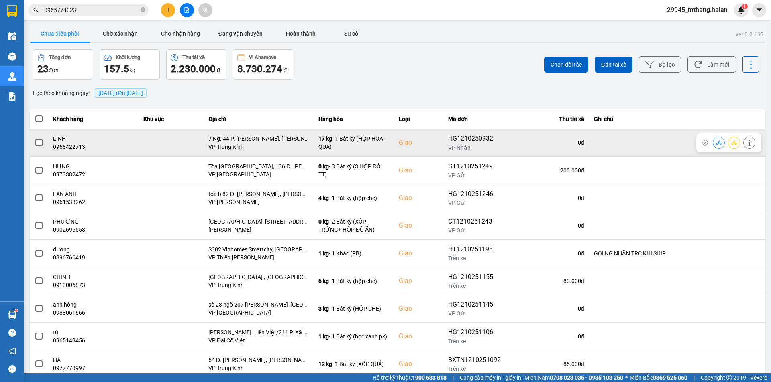
click at [716, 143] on icon at bounding box center [719, 143] width 6 height 6
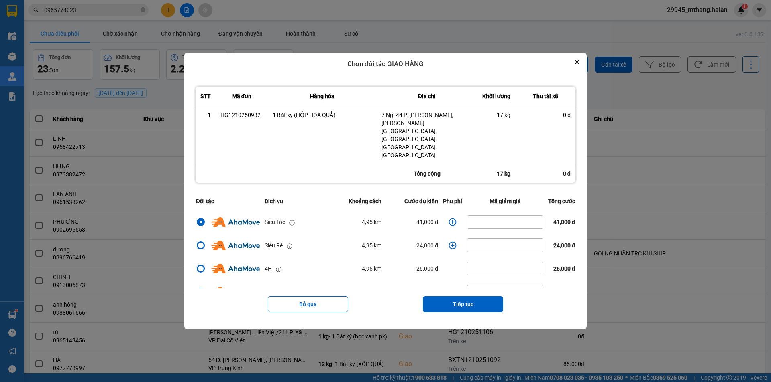
click at [451, 218] on icon "dialog" at bounding box center [452, 222] width 8 height 8
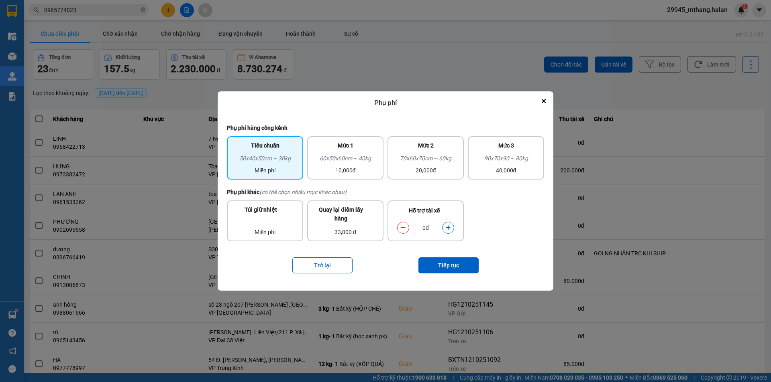
click at [448, 228] on icon "dialog" at bounding box center [448, 228] width 4 height 4
click at [442, 266] on button "Tiếp tục" at bounding box center [448, 266] width 60 height 16
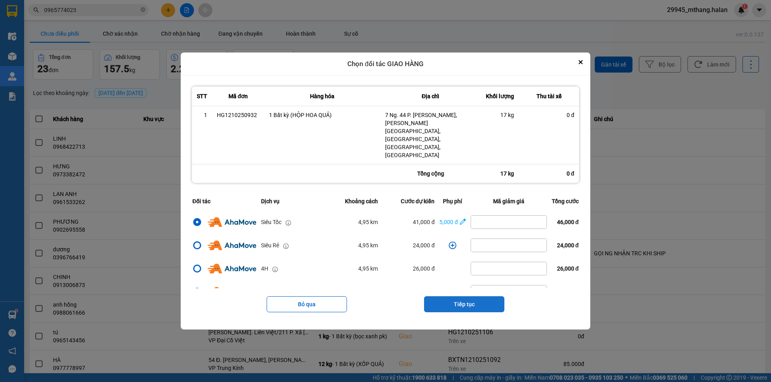
click at [463, 297] on button "Tiếp tục" at bounding box center [464, 305] width 80 height 16
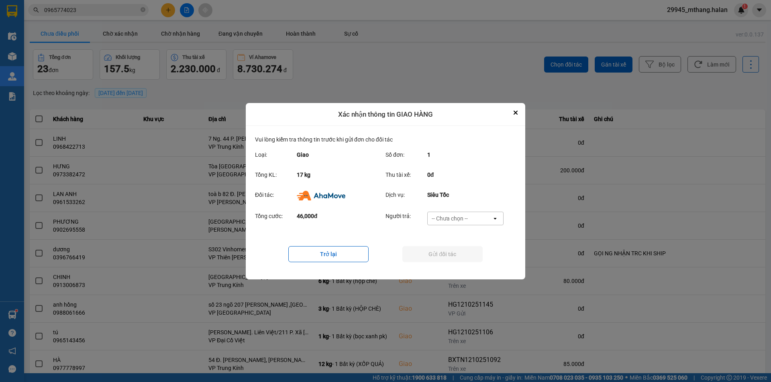
click at [447, 216] on div "-- Chưa chọn --" at bounding box center [449, 219] width 36 height 8
click at [439, 266] on span "Ví Ahamove" at bounding box center [449, 264] width 33 height 8
click at [421, 258] on button "Gửi đối tác" at bounding box center [442, 254] width 80 height 16
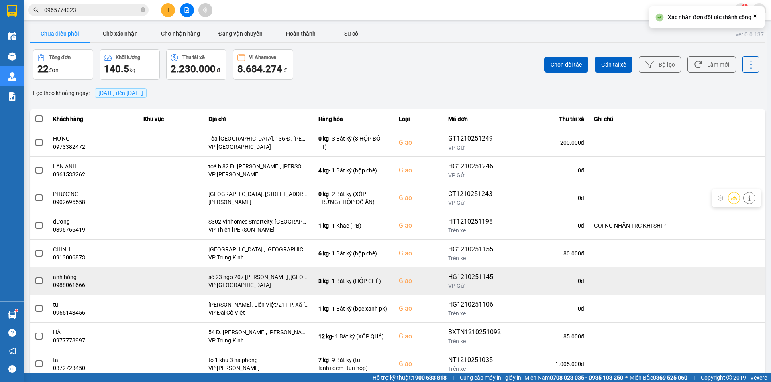
scroll to position [51, 0]
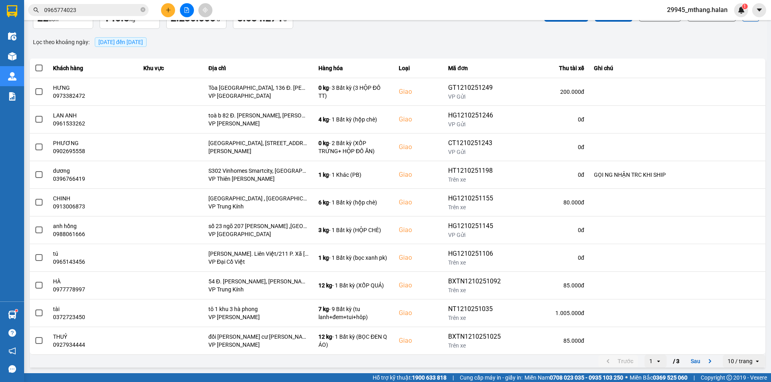
click at [94, 12] on input "0965774023" at bounding box center [91, 10] width 95 height 9
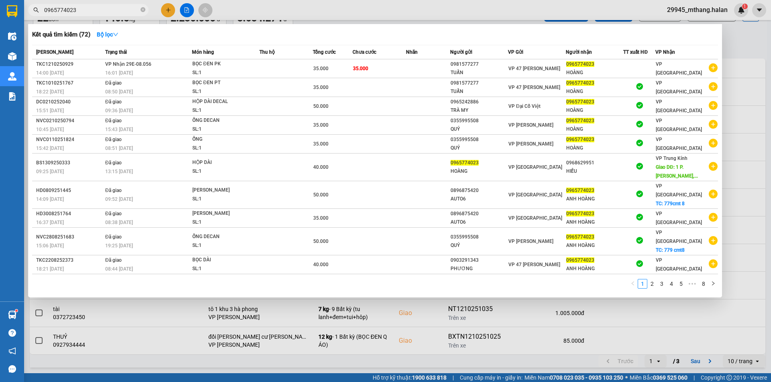
click at [94, 12] on input "0965774023" at bounding box center [91, 10] width 95 height 9
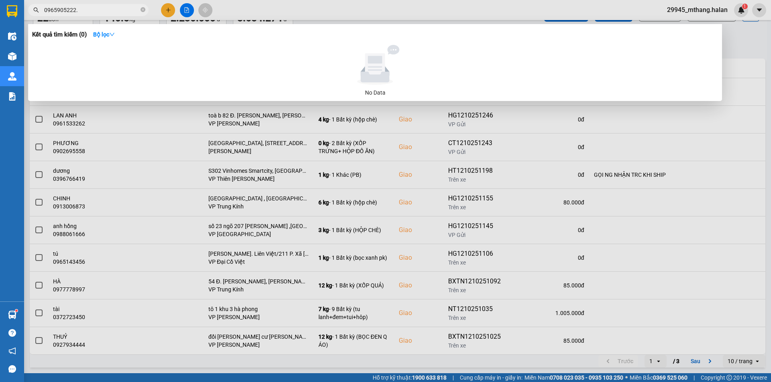
click at [92, 9] on input "0965905222." at bounding box center [91, 10] width 95 height 9
click at [92, 10] on input "0965905222." at bounding box center [91, 10] width 95 height 9
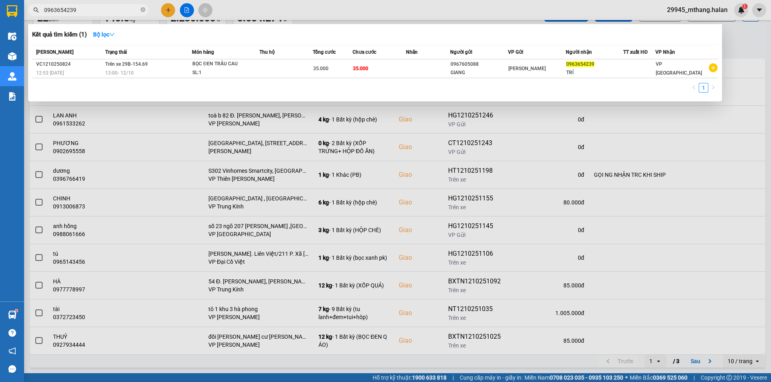
click at [103, 11] on input "0963654239" at bounding box center [91, 10] width 95 height 9
click at [104, 10] on input "0963654239" at bounding box center [91, 10] width 95 height 9
click at [98, 14] on input "0963654239" at bounding box center [91, 10] width 95 height 9
click at [108, 10] on input "0963654239" at bounding box center [91, 10] width 95 height 9
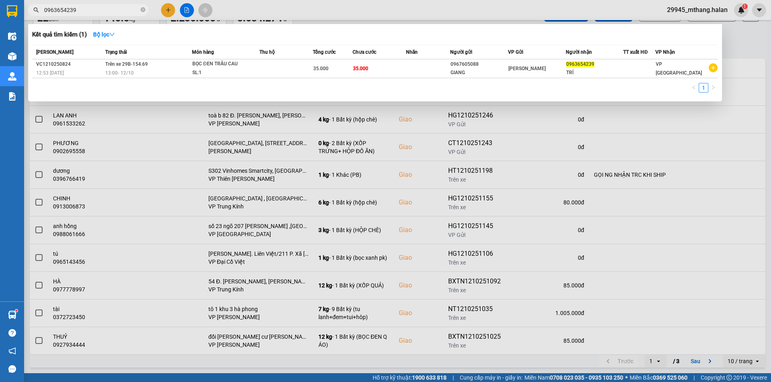
click at [85, 9] on input "0963654239" at bounding box center [91, 10] width 95 height 9
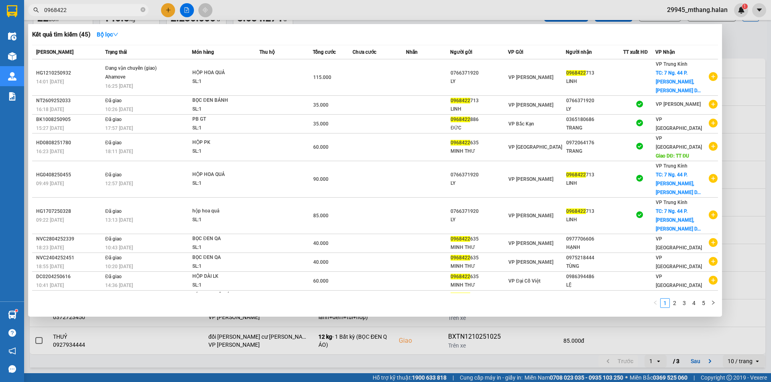
click at [78, 6] on input "0968422" at bounding box center [91, 10] width 95 height 9
click at [759, 35] on div at bounding box center [385, 191] width 771 height 382
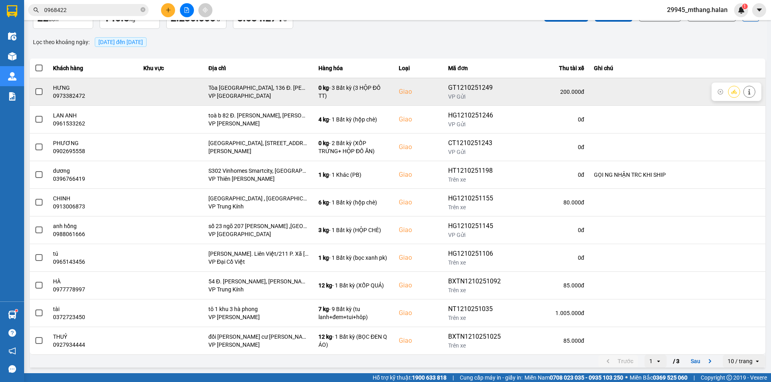
scroll to position [0, 0]
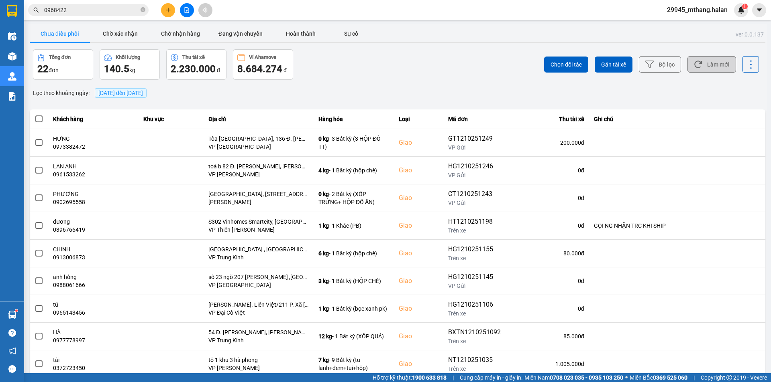
click at [702, 67] on button "Làm mới" at bounding box center [711, 64] width 49 height 16
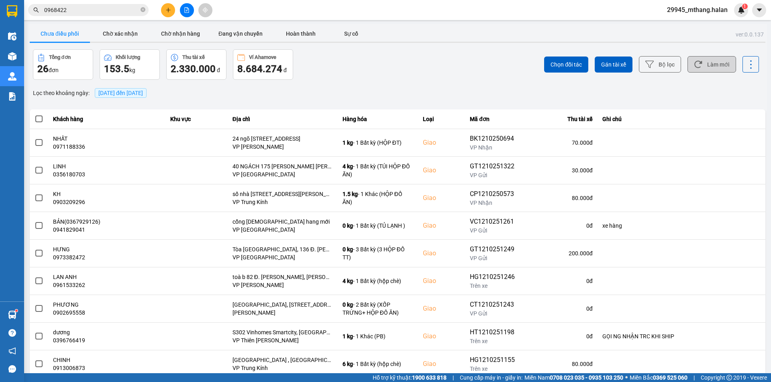
click at [720, 66] on button "Làm mới" at bounding box center [711, 64] width 49 height 16
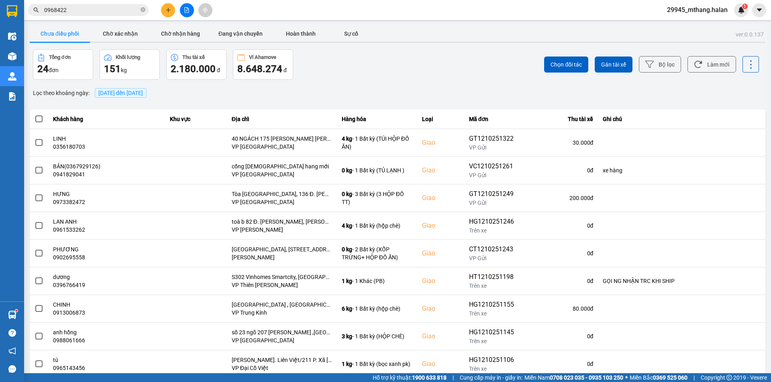
click at [102, 8] on input "0968422" at bounding box center [91, 10] width 95 height 9
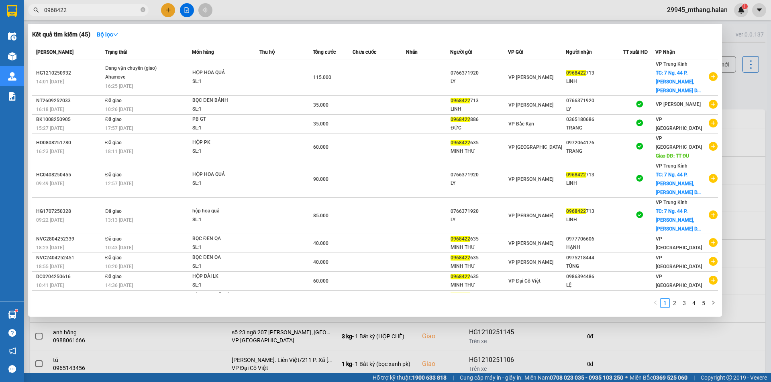
click at [102, 8] on input "0968422" at bounding box center [91, 10] width 95 height 9
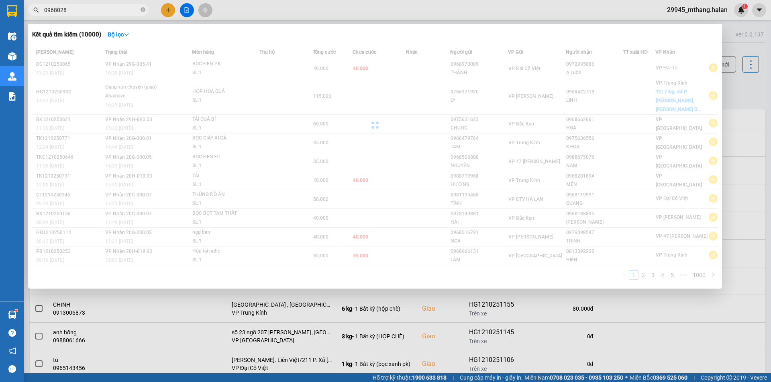
click at [112, 14] on input "0968028" at bounding box center [91, 10] width 95 height 9
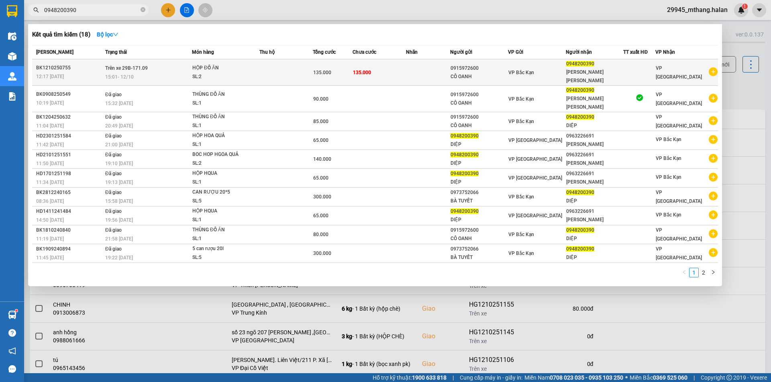
click at [173, 73] on div "15:01 - 12/10" at bounding box center [148, 77] width 86 height 9
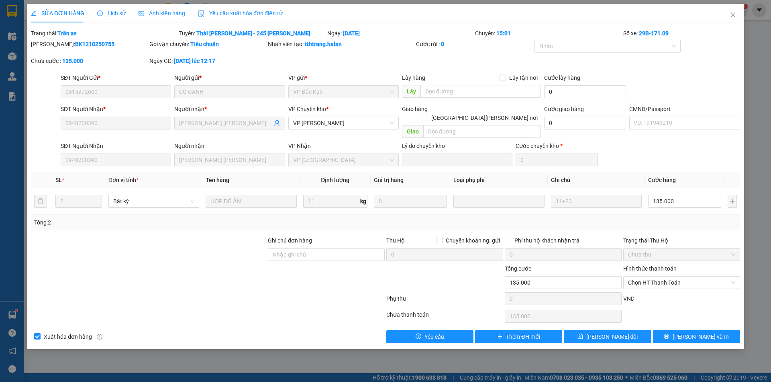
click at [115, 13] on span "Lịch sử" at bounding box center [111, 13] width 28 height 6
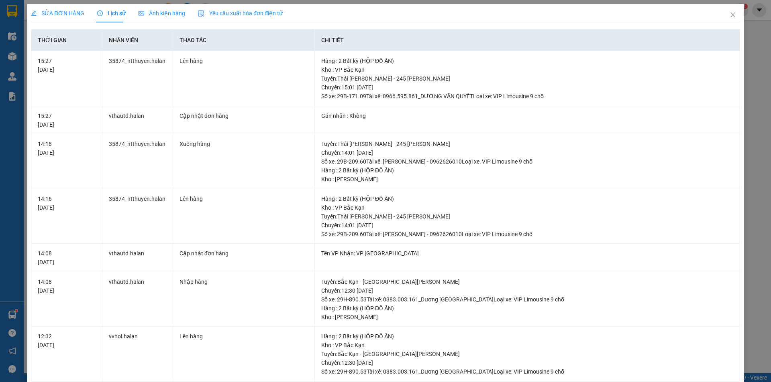
click at [65, 13] on span "SỬA ĐƠN HÀNG" at bounding box center [57, 13] width 53 height 6
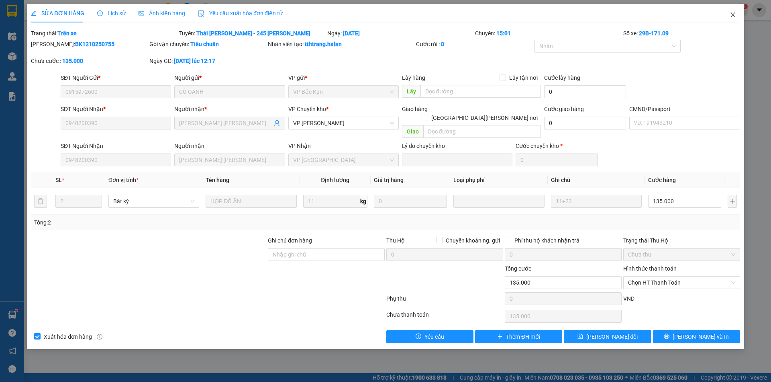
drag, startPoint x: 734, startPoint y: 16, endPoint x: 706, endPoint y: 14, distance: 28.1
click at [733, 16] on icon "close" at bounding box center [732, 15] width 6 height 6
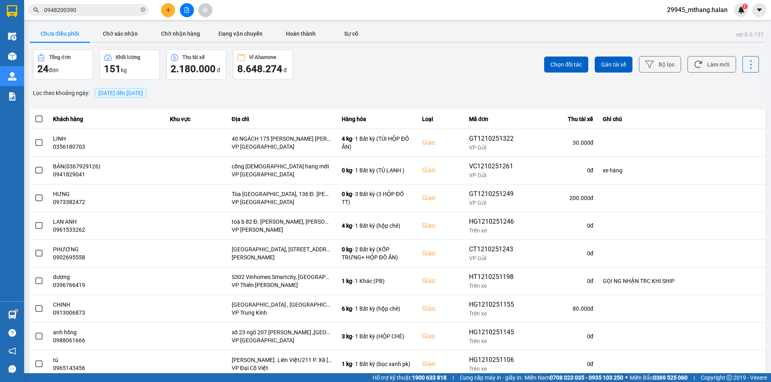
click at [316, 58] on div "Tổng đơn 24 đơn Khối lượng 151 kg Thu tài xế 2.180.000 đ Ví Ahamove 8.648.274 đ" at bounding box center [214, 64] width 363 height 31
click at [90, 11] on input "0948200390" at bounding box center [91, 10] width 95 height 9
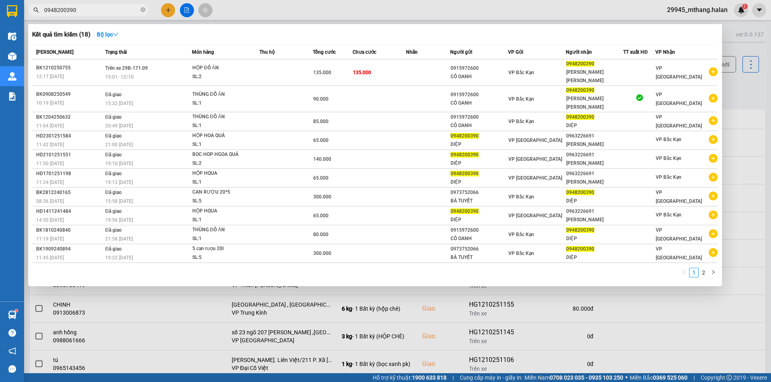
click at [90, 11] on input "0948200390" at bounding box center [91, 10] width 95 height 9
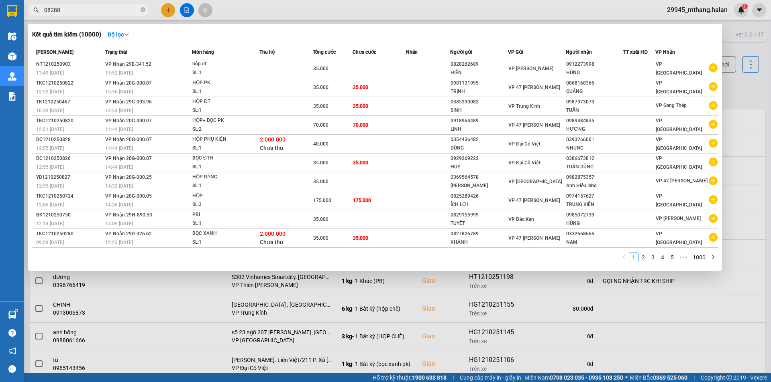
click at [90, 11] on input "08288" at bounding box center [91, 10] width 95 height 9
click at [90, 10] on input "08288" at bounding box center [91, 10] width 95 height 9
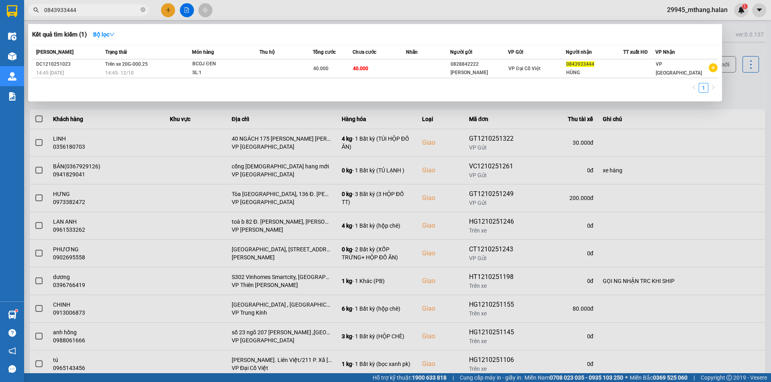
click at [96, 13] on input "0843933444" at bounding box center [91, 10] width 95 height 9
click at [742, 84] on div at bounding box center [385, 191] width 771 height 382
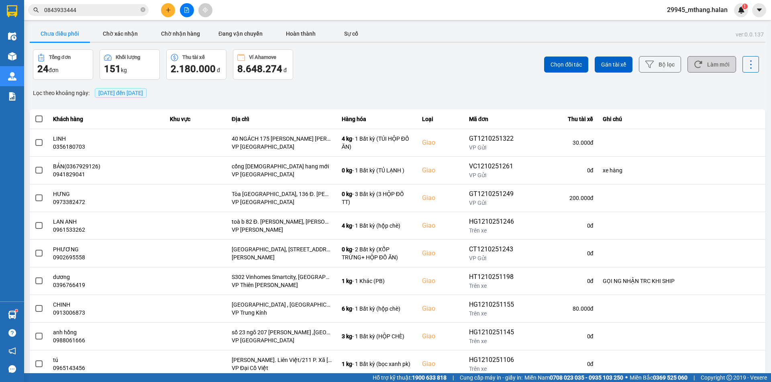
click at [694, 73] on button "Làm mới" at bounding box center [711, 64] width 49 height 16
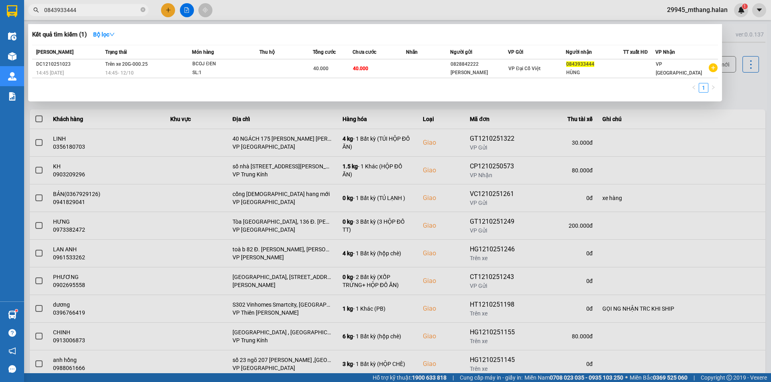
click at [81, 10] on input "0843933444" at bounding box center [91, 10] width 95 height 9
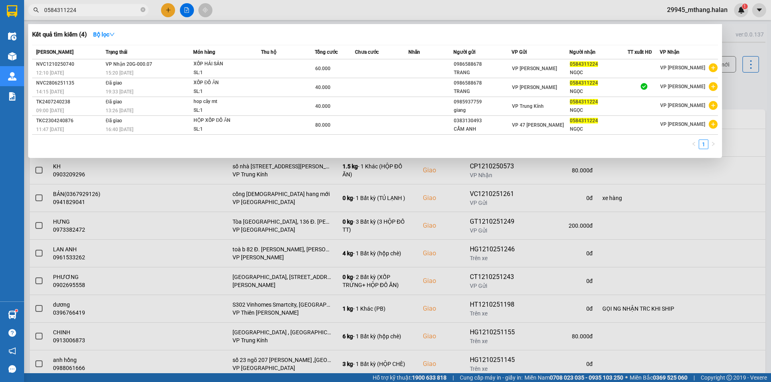
click at [93, 10] on input "0584311224" at bounding box center [91, 10] width 95 height 9
click at [108, 12] on input "0584311224" at bounding box center [91, 10] width 95 height 9
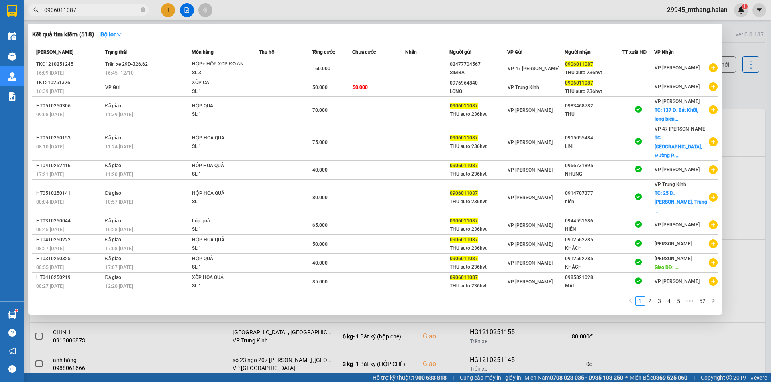
click at [108, 11] on input "0906011087" at bounding box center [91, 10] width 95 height 9
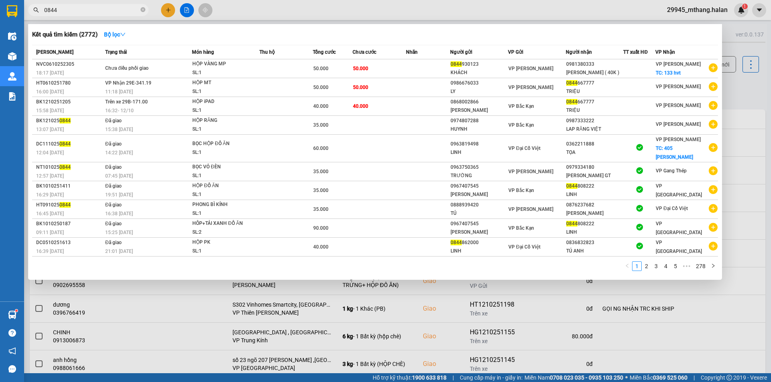
click at [104, 12] on input "0844" at bounding box center [91, 10] width 95 height 9
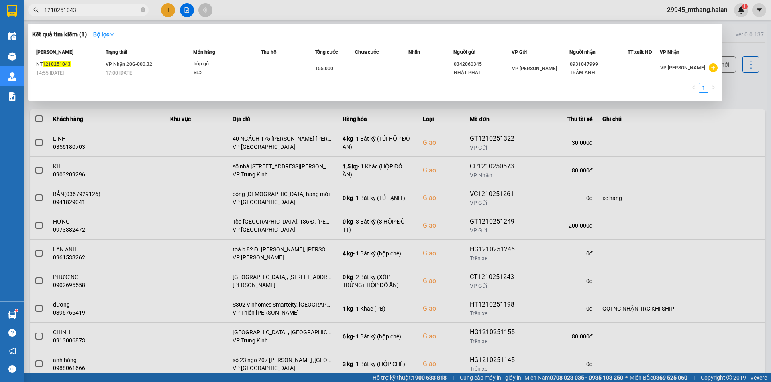
click at [106, 6] on input "1210251043" at bounding box center [91, 10] width 95 height 9
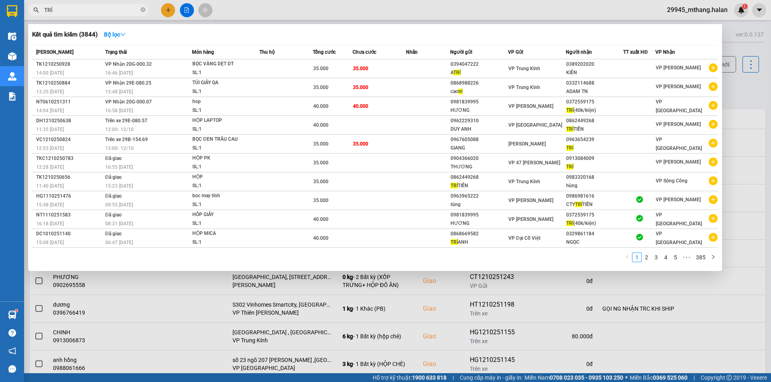
click at [741, 92] on div at bounding box center [385, 191] width 771 height 382
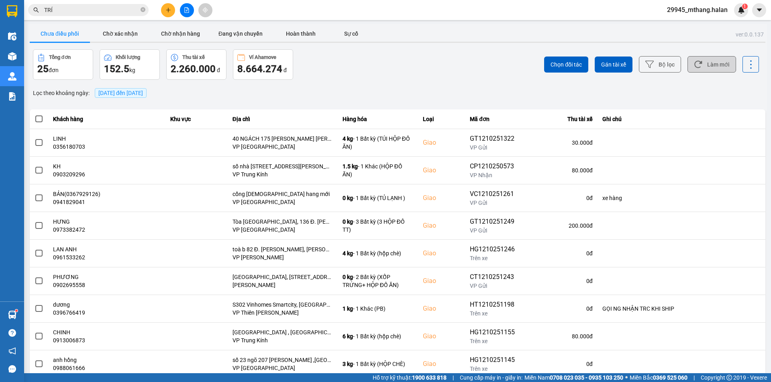
click at [708, 66] on button "Làm mới" at bounding box center [711, 64] width 49 height 16
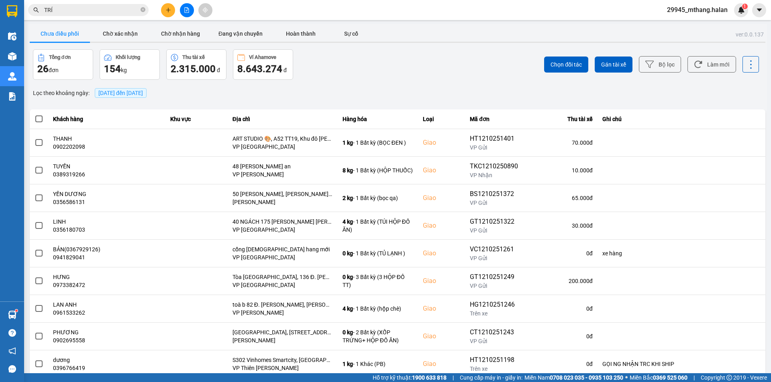
click at [319, 94] on div "Lọc theo khoảng ngày : 12/10/2025 đến 12/10/2025" at bounding box center [397, 93] width 735 height 14
click at [687, 62] on button "Làm mới" at bounding box center [711, 64] width 49 height 16
click at [307, 87] on div "Lọc theo khoảng ngày : 12/10/2025 đến 12/10/2025" at bounding box center [397, 93] width 735 height 14
click at [78, 12] on input "TRÍ" at bounding box center [91, 10] width 95 height 9
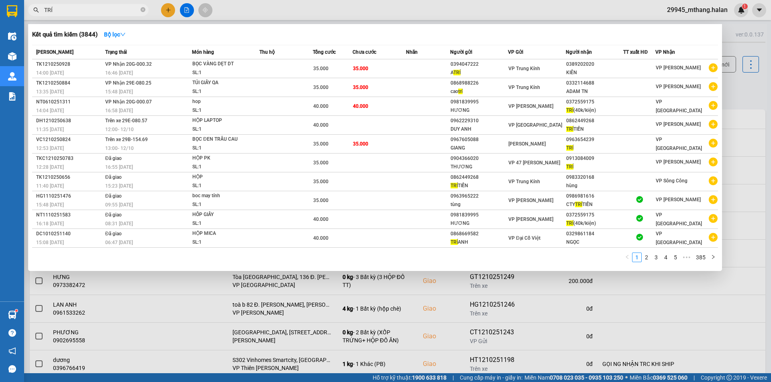
click at [78, 12] on input "TRÍ" at bounding box center [91, 10] width 95 height 9
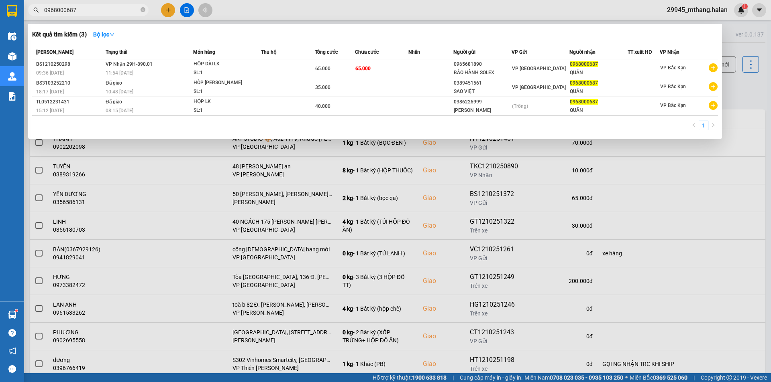
click at [103, 14] on span "0968000687" at bounding box center [88, 10] width 120 height 12
click at [103, 11] on input "0968000687" at bounding box center [91, 10] width 95 height 9
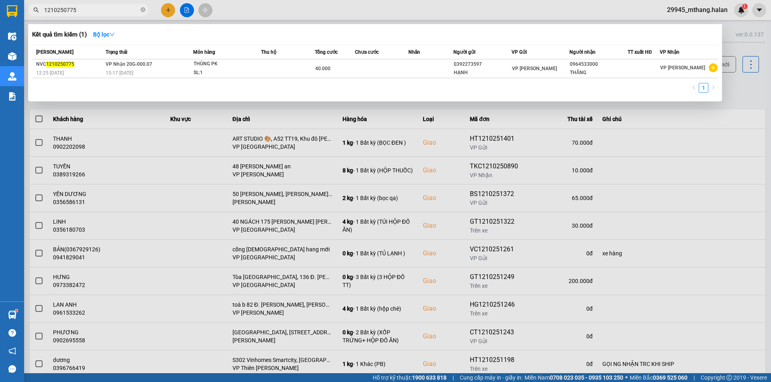
click at [747, 98] on div at bounding box center [385, 191] width 771 height 382
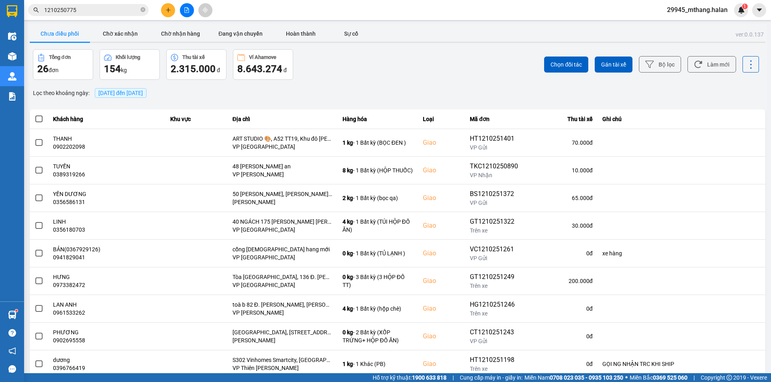
click at [330, 80] on div "ver: 0.0.137 Chưa điều phối Chờ xác nhận Chờ nhận hàng Đang vận chuyển Hoàn thà…" at bounding box center [397, 222] width 739 height 397
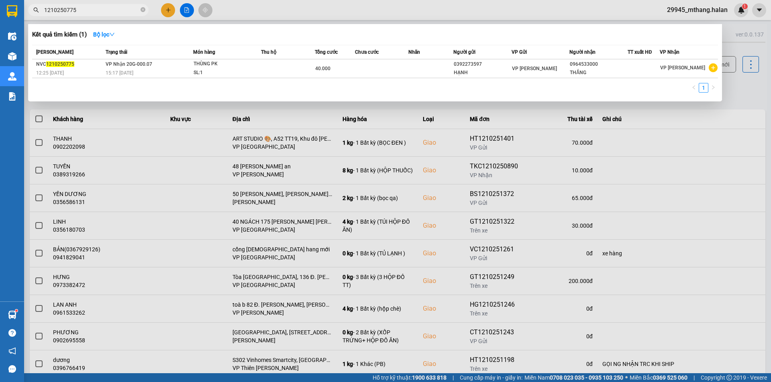
click at [98, 10] on input "1210250775" at bounding box center [91, 10] width 95 height 9
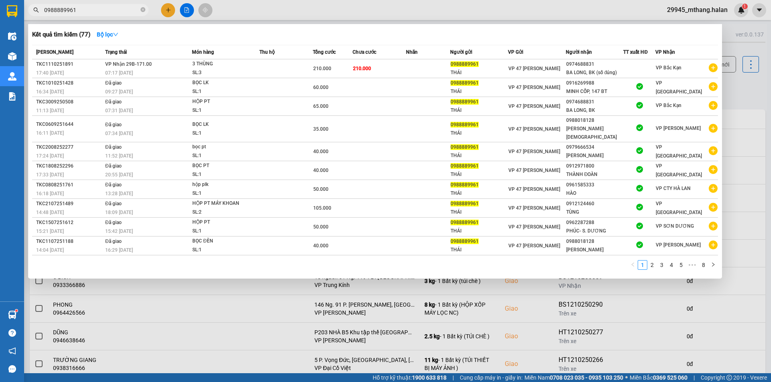
click at [98, 9] on input "0988889961" at bounding box center [91, 10] width 95 height 9
click at [285, 7] on div at bounding box center [385, 191] width 771 height 382
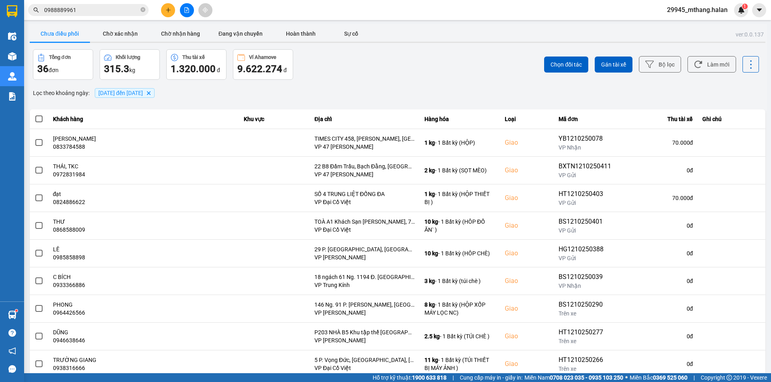
click at [122, 9] on input "0988889961" at bounding box center [91, 10] width 95 height 9
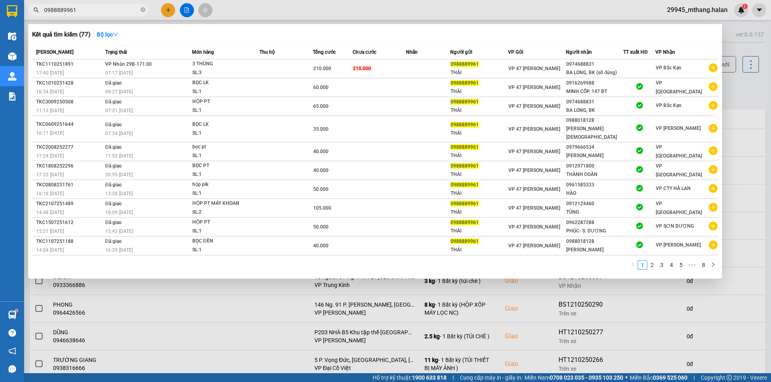
click at [122, 9] on input "0988889961" at bounding box center [91, 10] width 95 height 9
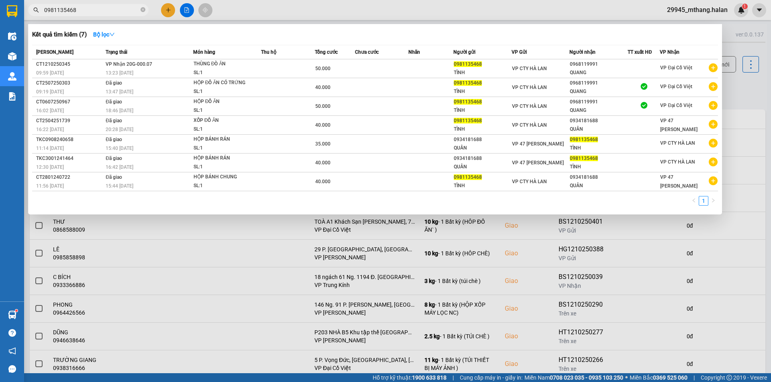
click at [83, 8] on input "0981135468" at bounding box center [91, 10] width 95 height 9
drag, startPoint x: 83, startPoint y: 8, endPoint x: 90, endPoint y: 6, distance: 6.7
click at [84, 8] on input "0981135468" at bounding box center [91, 10] width 95 height 9
click at [87, 12] on input "0981135468" at bounding box center [91, 10] width 95 height 9
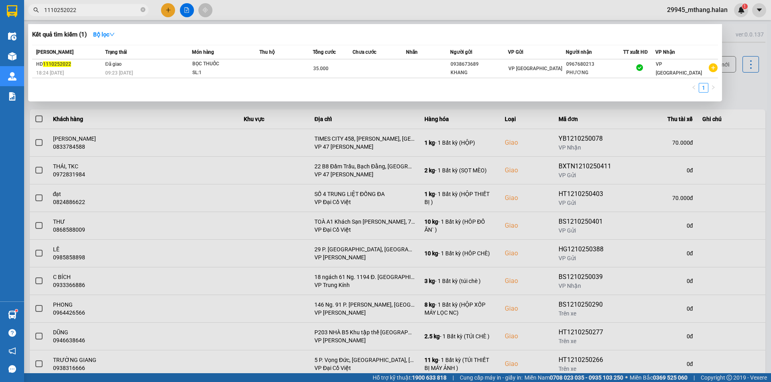
click at [745, 76] on div at bounding box center [385, 191] width 771 height 382
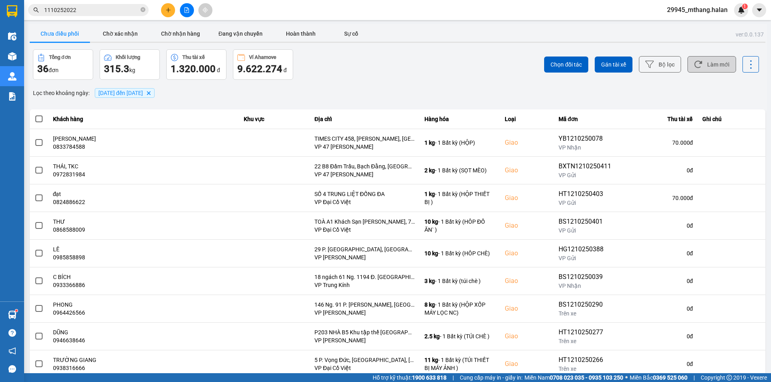
click at [702, 67] on button "Làm mới" at bounding box center [711, 64] width 49 height 16
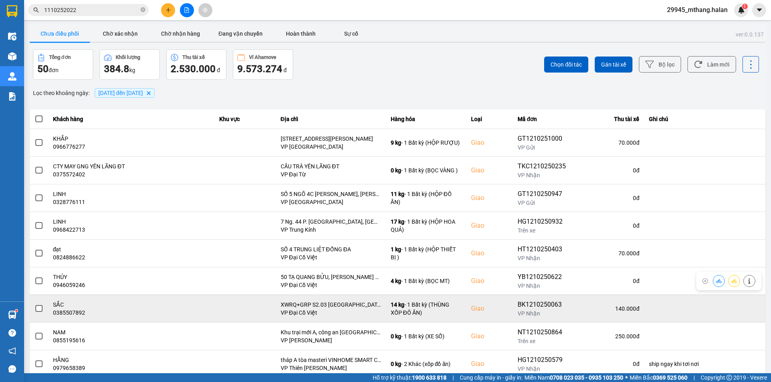
scroll to position [51, 0]
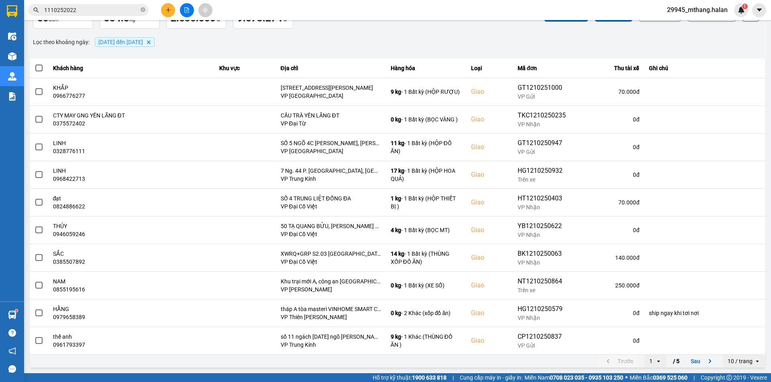
click at [94, 9] on input "1110252022" at bounding box center [91, 10] width 95 height 9
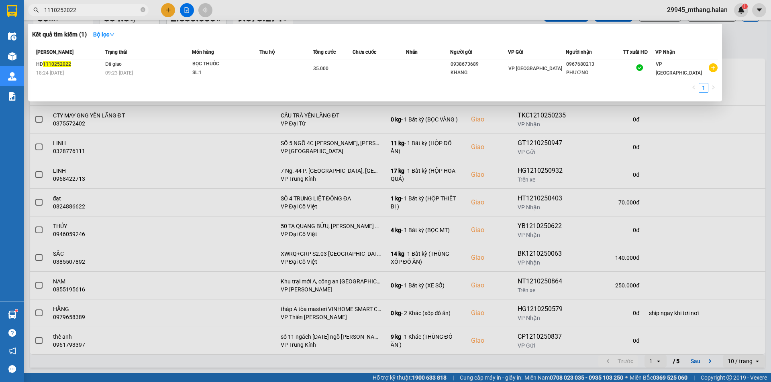
click at [94, 9] on input "1110252022" at bounding box center [91, 10] width 95 height 9
type input "+0"
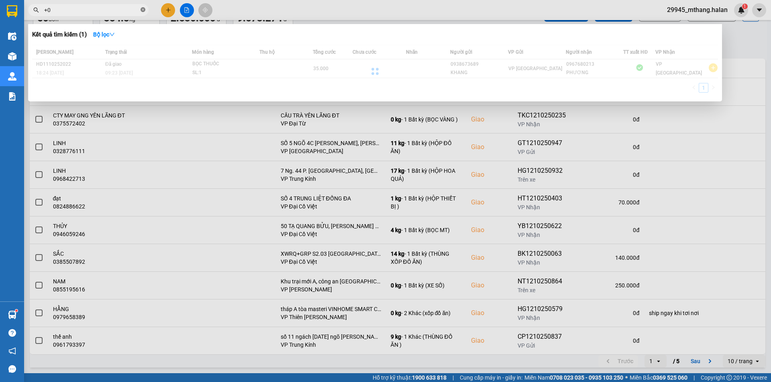
click at [143, 10] on icon "close-circle" at bounding box center [142, 9] width 5 height 5
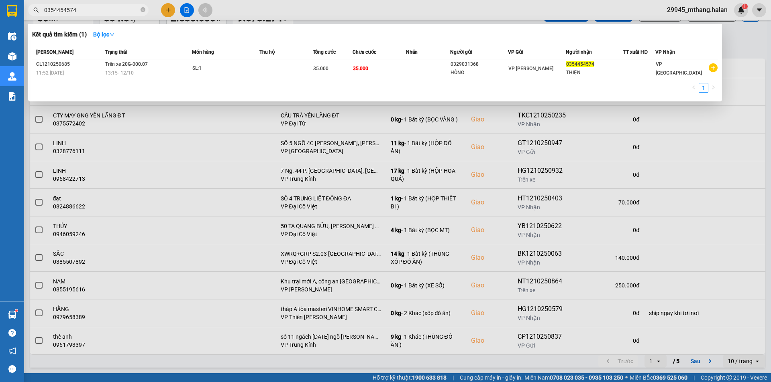
type input "0354454574"
click at [244, 66] on div "SL: 1" at bounding box center [222, 68] width 60 height 9
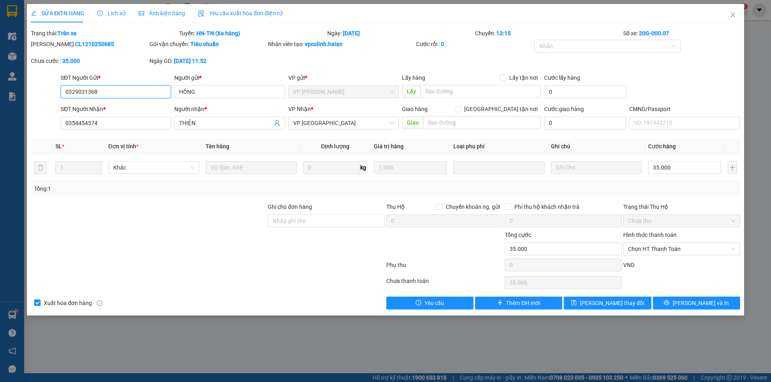
type input "0329031368"
type input "HỒNG"
type input "0354454574"
type input "THIỆN"
type input "0"
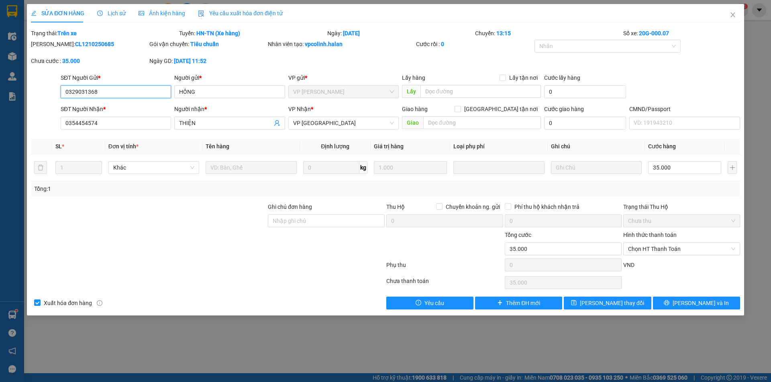
type input "35.000"
click at [733, 16] on icon "close" at bounding box center [732, 14] width 4 height 5
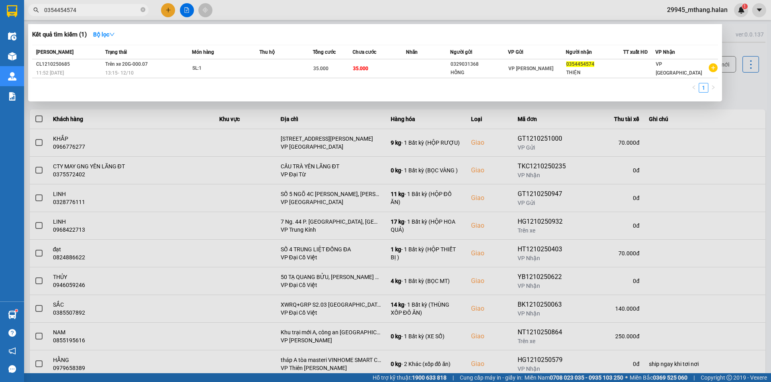
click at [108, 10] on input "0354454574" at bounding box center [91, 10] width 95 height 9
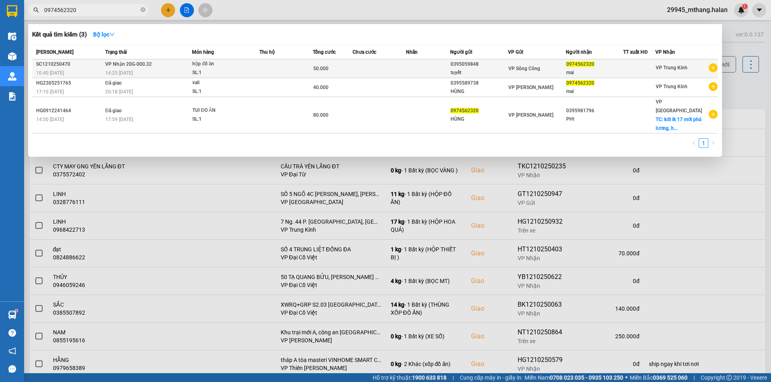
type input "0974562320"
click at [256, 71] on span "hộp đồ ăn SL: 1" at bounding box center [225, 68] width 67 height 17
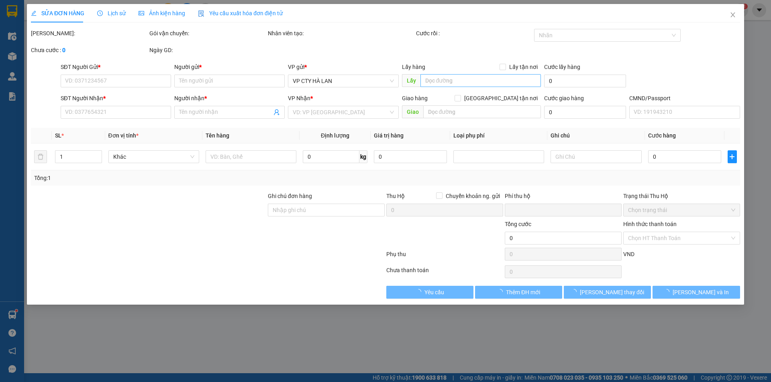
type input "0395059848"
type input "tuyết"
type input "0974562320"
type input "mai"
type input "0"
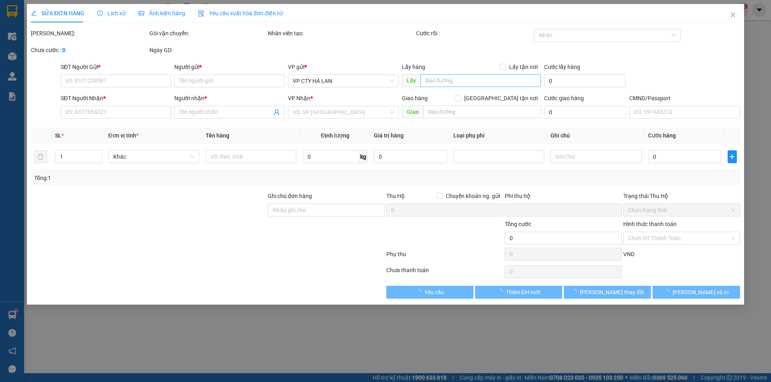
type input "50.000"
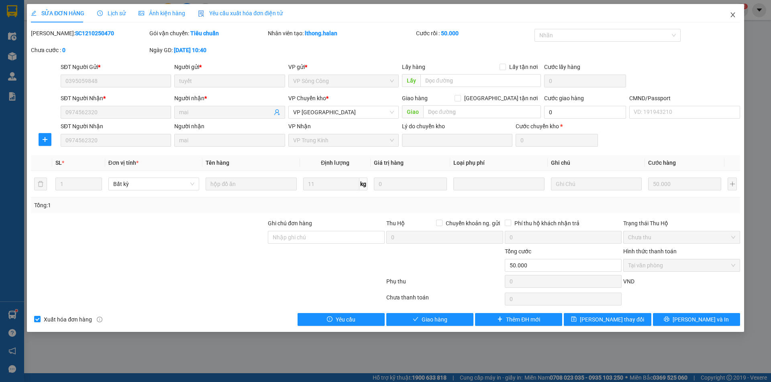
drag, startPoint x: 731, startPoint y: 16, endPoint x: 737, endPoint y: 17, distance: 5.4
click at [731, 15] on icon "close" at bounding box center [732, 15] width 6 height 6
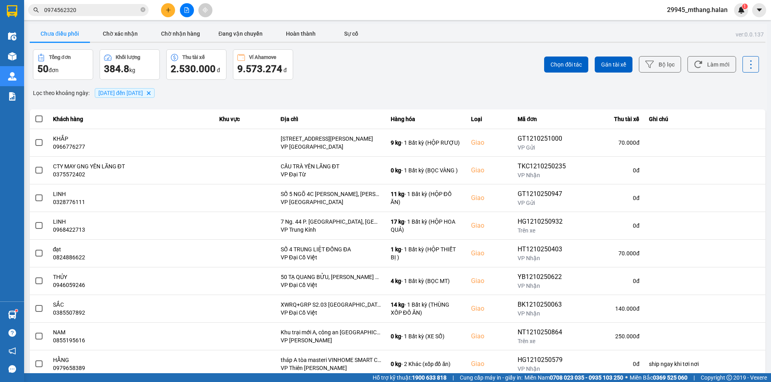
click at [100, 8] on input "0974562320" at bounding box center [91, 10] width 95 height 9
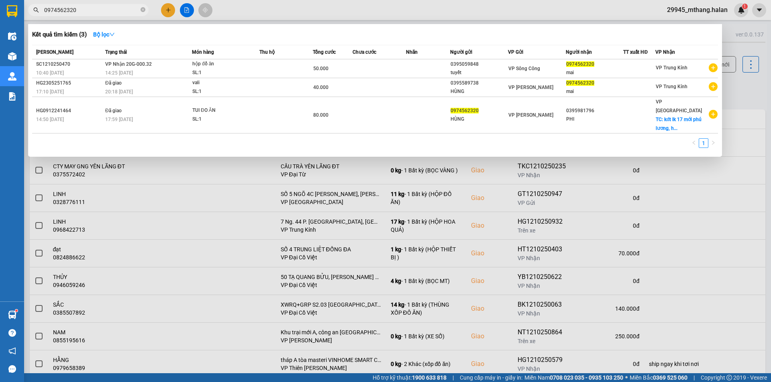
click at [747, 88] on div at bounding box center [385, 191] width 771 height 382
click at [98, 10] on input "0974562320" at bounding box center [91, 10] width 95 height 9
click at [751, 98] on div at bounding box center [385, 191] width 771 height 382
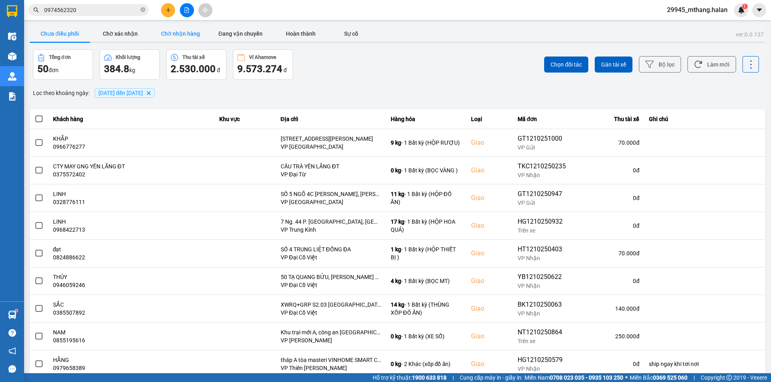
click at [167, 31] on button "Chờ nhận hàng" at bounding box center [180, 34] width 60 height 16
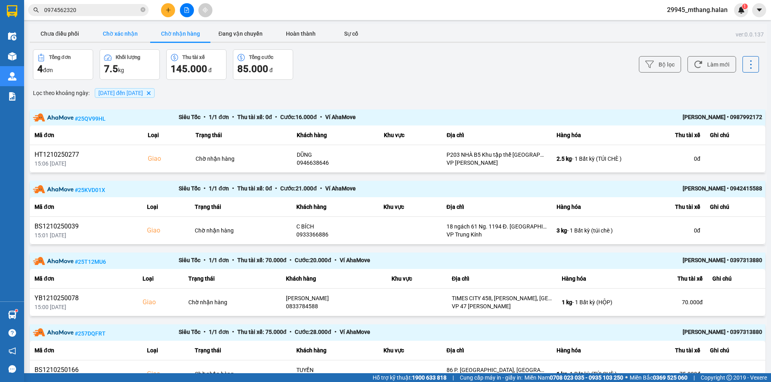
click at [122, 29] on button "Chờ xác nhận" at bounding box center [120, 34] width 60 height 16
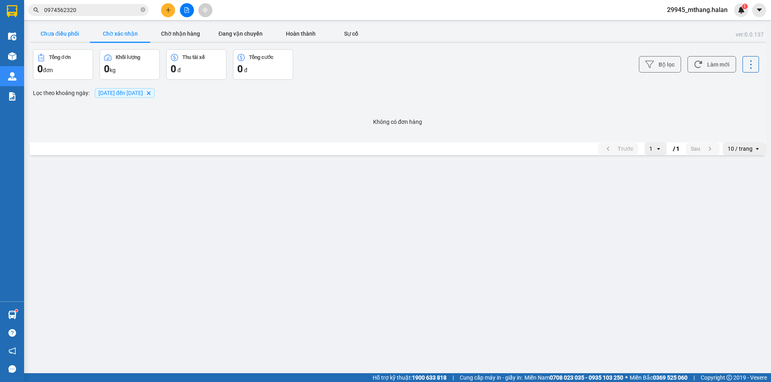
drag, startPoint x: 55, startPoint y: 35, endPoint x: 169, endPoint y: 53, distance: 115.3
click at [57, 35] on button "Chưa điều phối" at bounding box center [60, 34] width 60 height 16
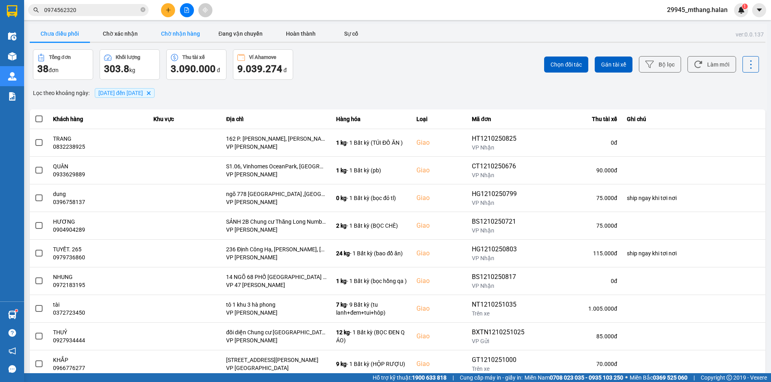
click at [179, 34] on button "Chờ nhận hàng" at bounding box center [180, 34] width 60 height 16
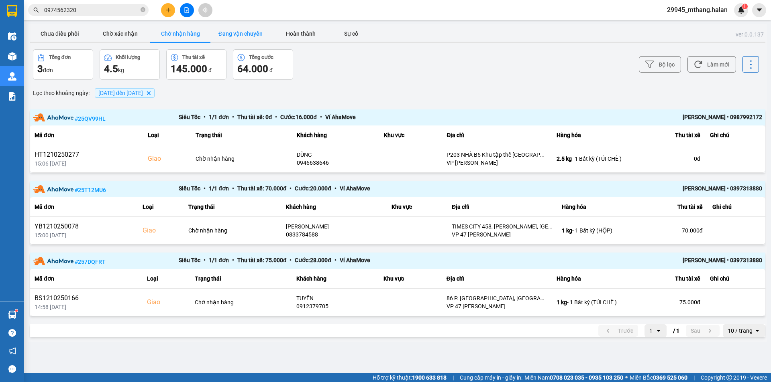
click at [237, 35] on button "Đang vận chuyển" at bounding box center [240, 34] width 60 height 16
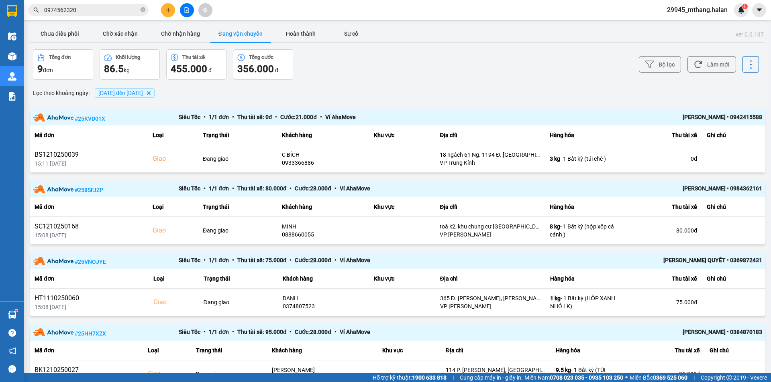
click at [105, 13] on input "0974562320" at bounding box center [91, 10] width 95 height 9
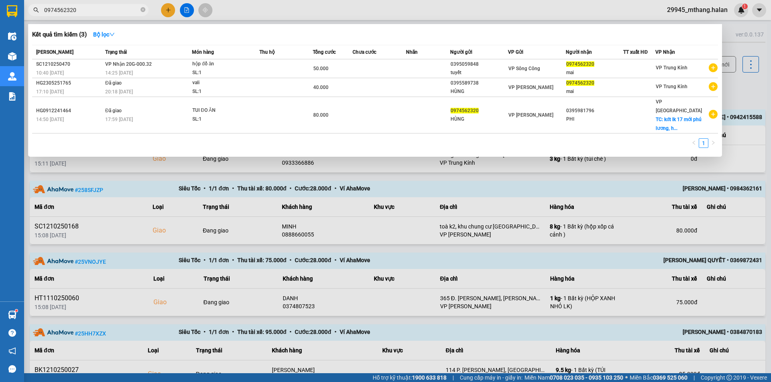
click at [105, 13] on input "0974562320" at bounding box center [91, 10] width 95 height 9
click at [94, 11] on input "0974562320" at bounding box center [91, 10] width 95 height 9
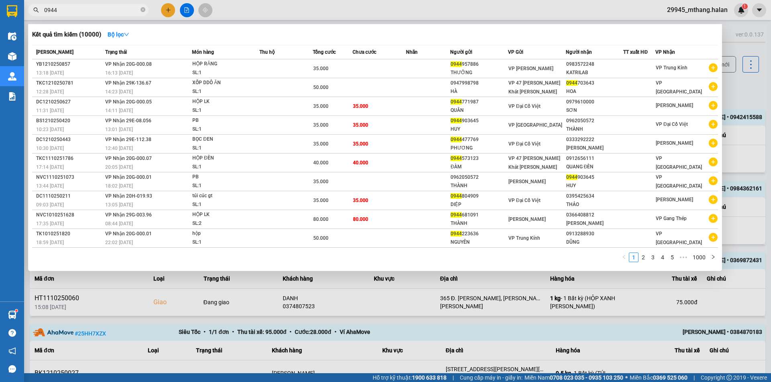
click at [92, 10] on input "0944" at bounding box center [91, 10] width 95 height 9
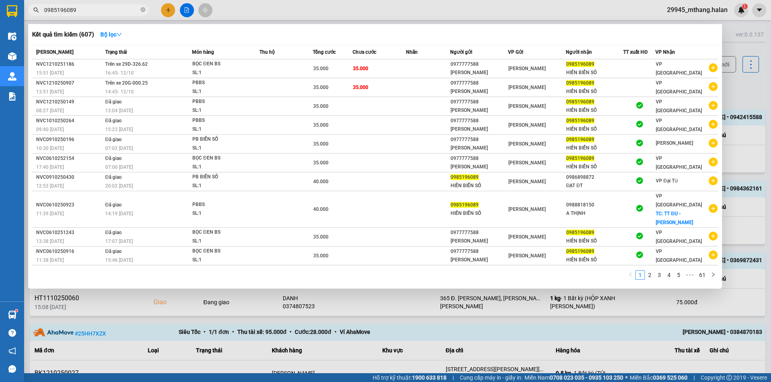
click at [106, 12] on input "0985196089" at bounding box center [91, 10] width 95 height 9
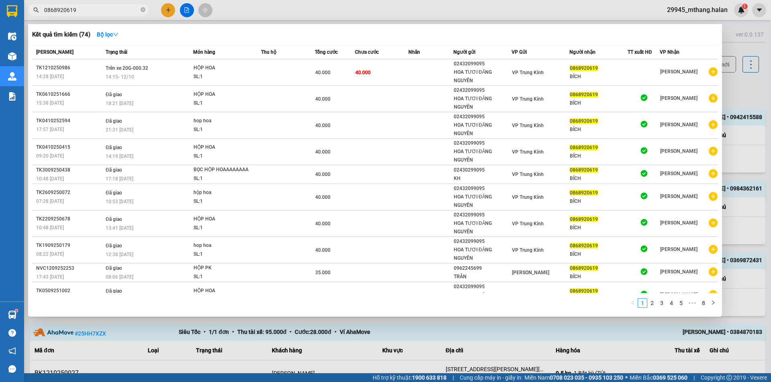
click at [97, 11] on input "0868920619" at bounding box center [91, 10] width 95 height 9
click at [96, 12] on input "0868920619" at bounding box center [91, 10] width 95 height 9
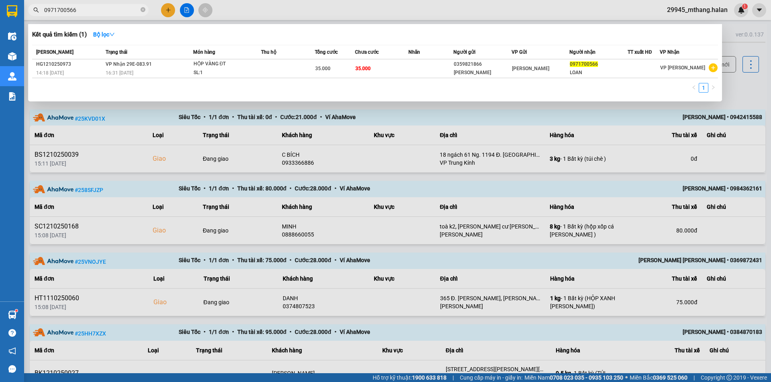
click at [740, 84] on div at bounding box center [385, 191] width 771 height 382
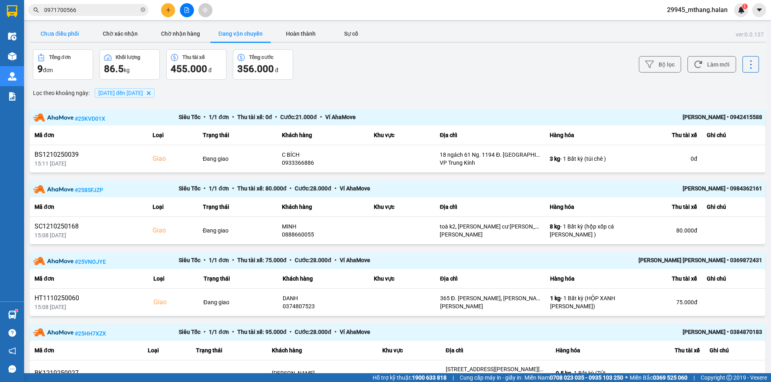
click at [71, 35] on button "Chưa điều phối" at bounding box center [60, 34] width 60 height 16
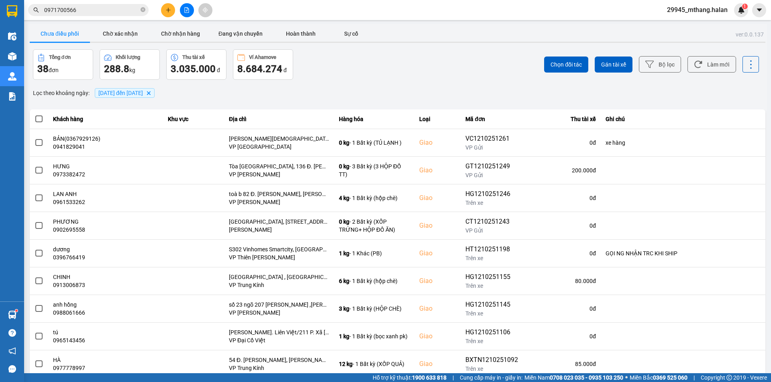
click at [105, 10] on input "0971700566" at bounding box center [91, 10] width 95 height 9
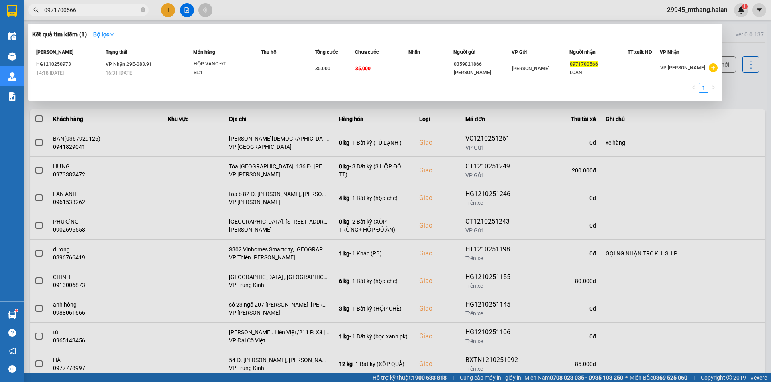
click at [105, 10] on input "0971700566" at bounding box center [91, 10] width 95 height 9
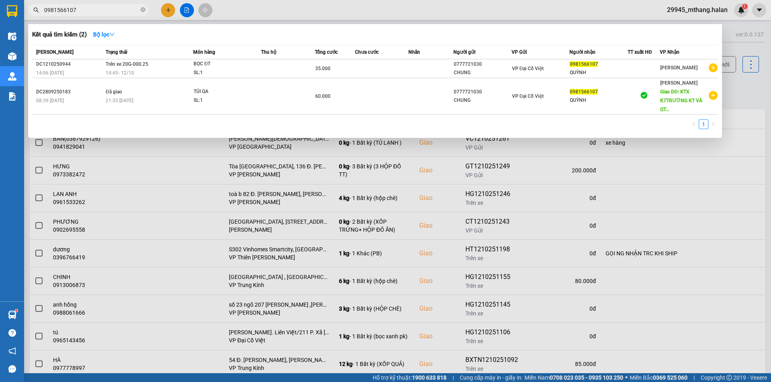
click at [92, 10] on input "0981566107" at bounding box center [91, 10] width 95 height 9
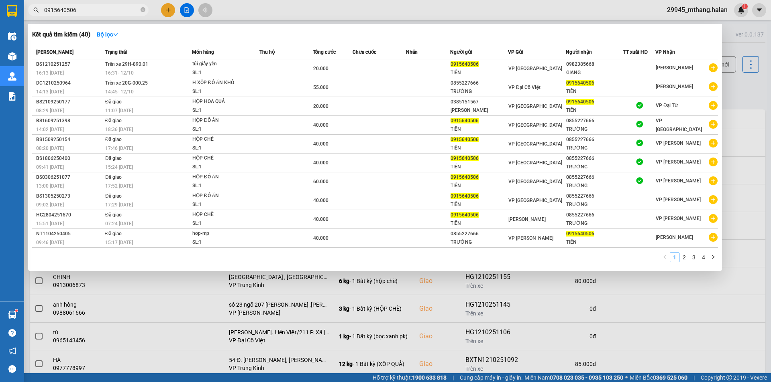
type input "0915640506"
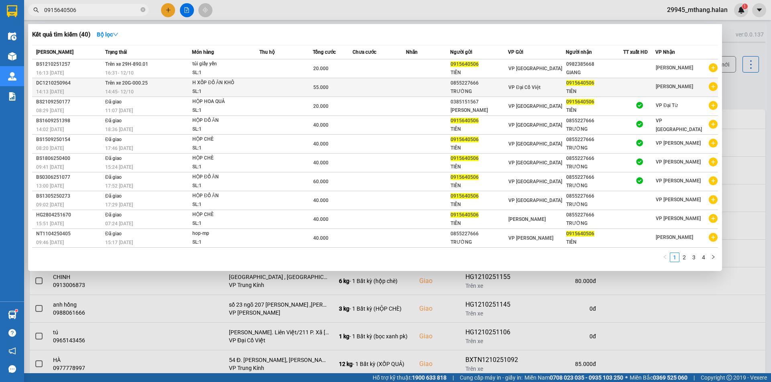
click at [162, 90] on div "14:45 - 12/10" at bounding box center [148, 91] width 86 height 9
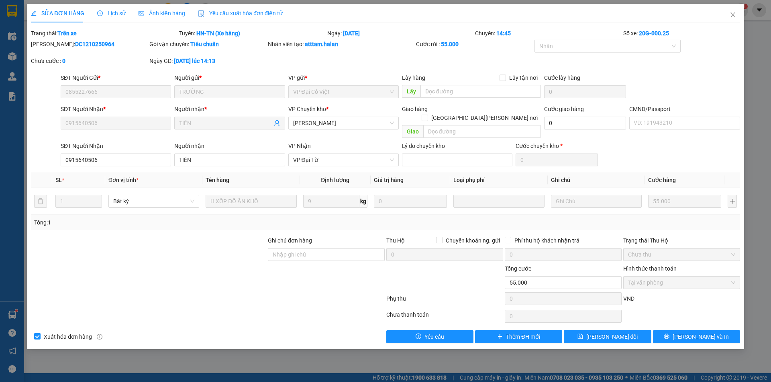
type input "0855227666"
type input "TRƯỜNG"
type input "0915640506"
type input "TIÊN"
type input "0"
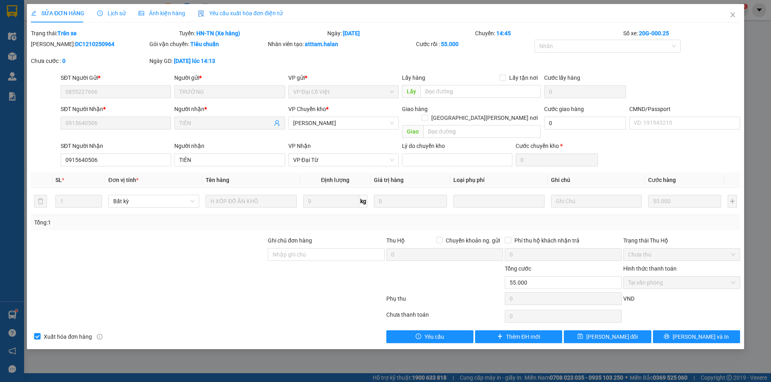
type input "55.000"
click at [734, 16] on icon "close" at bounding box center [732, 15] width 6 height 6
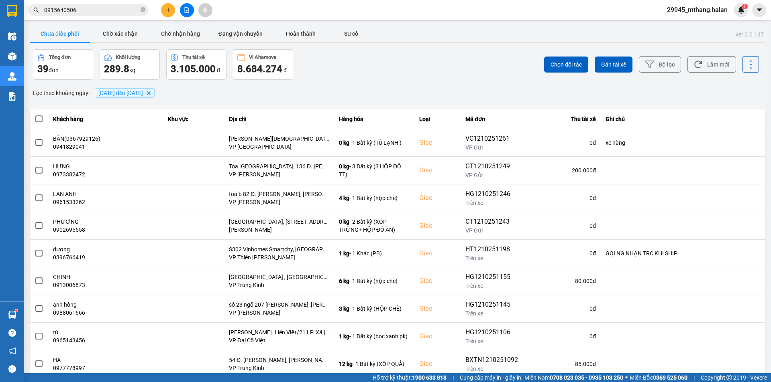
click at [264, 94] on div "Lọc theo khoảng ngày : 01/10/2025 đến 12/10/2025 Delete" at bounding box center [397, 93] width 735 height 14
click at [94, 12] on input "0915640506" at bounding box center [91, 10] width 95 height 9
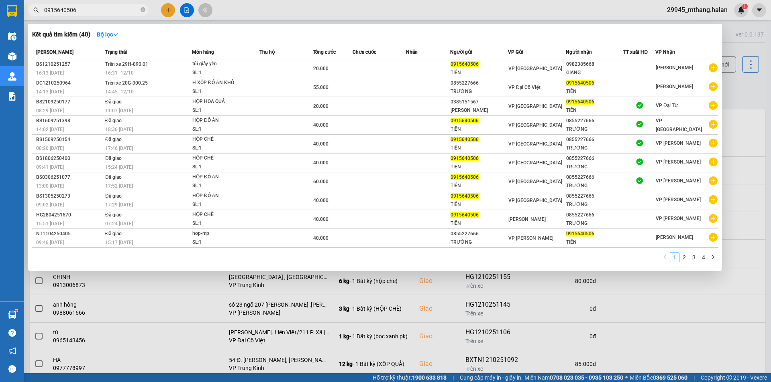
click at [94, 12] on input "0915640506" at bounding box center [91, 10] width 95 height 9
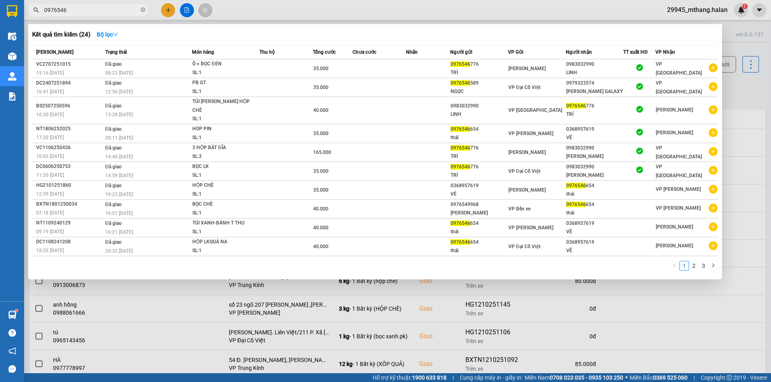
click at [94, 12] on input "0976546" at bounding box center [91, 10] width 95 height 9
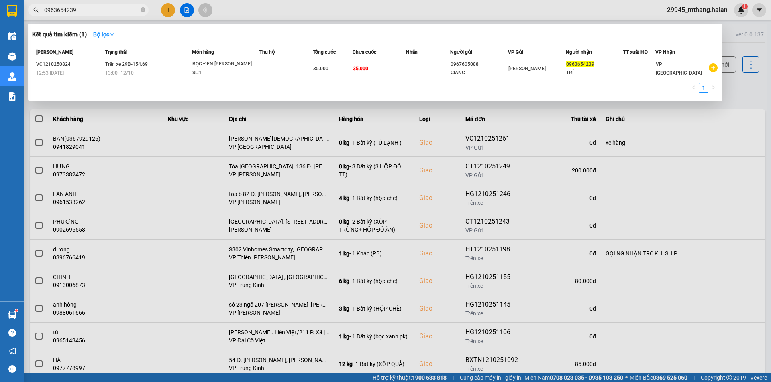
type input "0963654239"
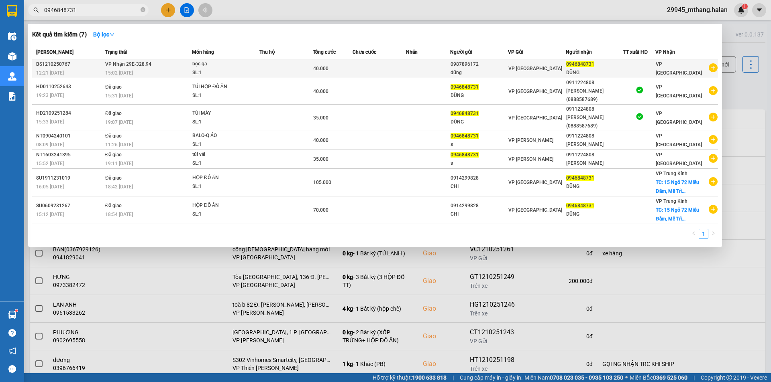
type input "0946848731"
click at [233, 66] on div "bọc qa" at bounding box center [222, 64] width 60 height 9
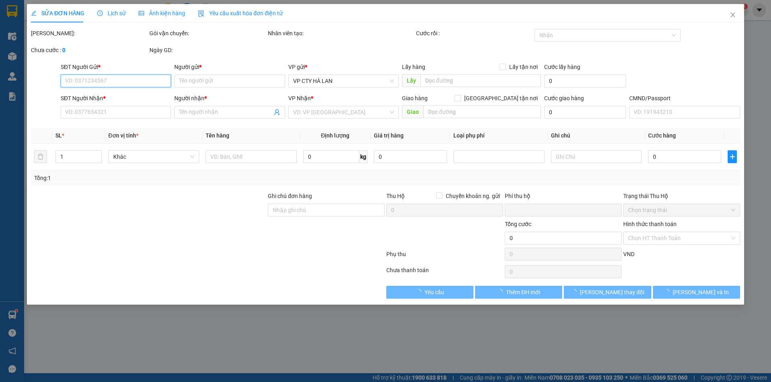
type input "0987896172"
type input "dũng"
type input "0946848731"
type input "DŨNG"
type input "0"
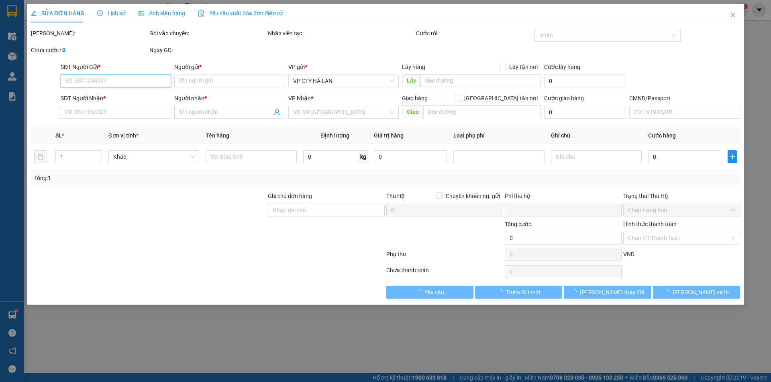
type input "40.000"
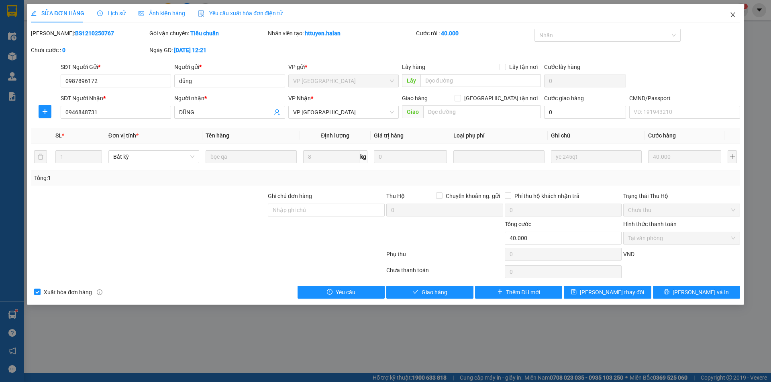
click at [737, 14] on span "Close" at bounding box center [732, 15] width 22 height 22
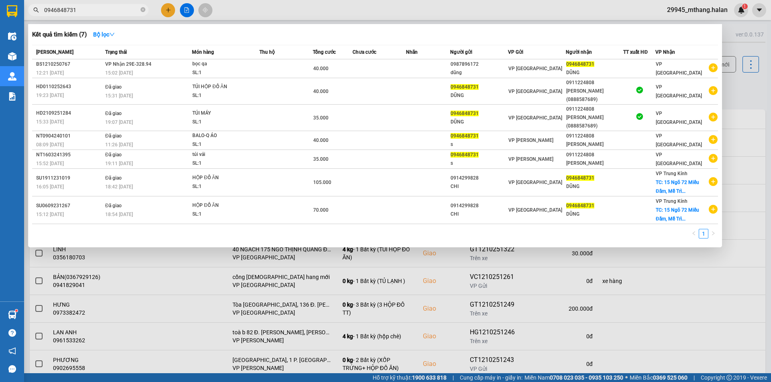
click at [100, 12] on input "0946848731" at bounding box center [91, 10] width 95 height 9
click at [733, 87] on div at bounding box center [385, 191] width 771 height 382
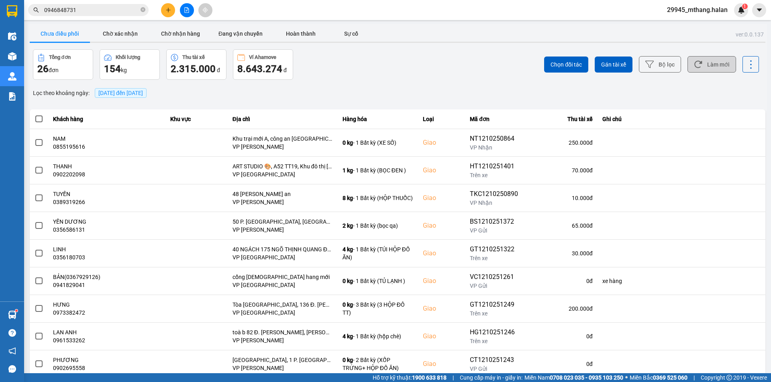
click at [713, 58] on button "Làm mới" at bounding box center [711, 64] width 49 height 16
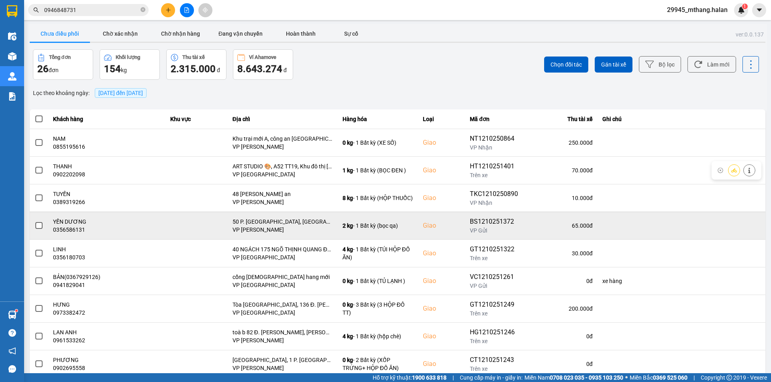
scroll to position [51, 0]
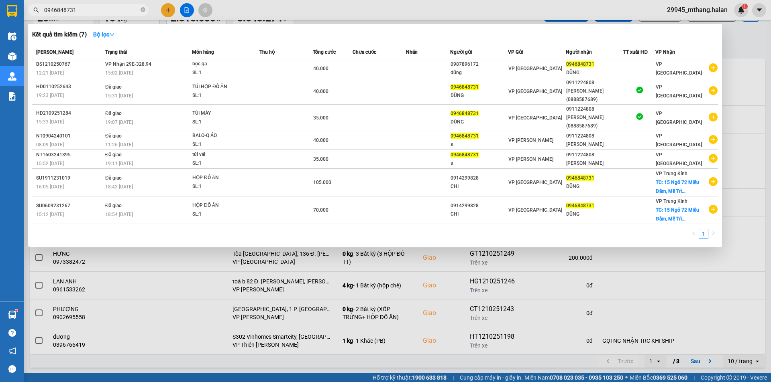
click at [104, 13] on input "0946848731" at bounding box center [91, 10] width 95 height 9
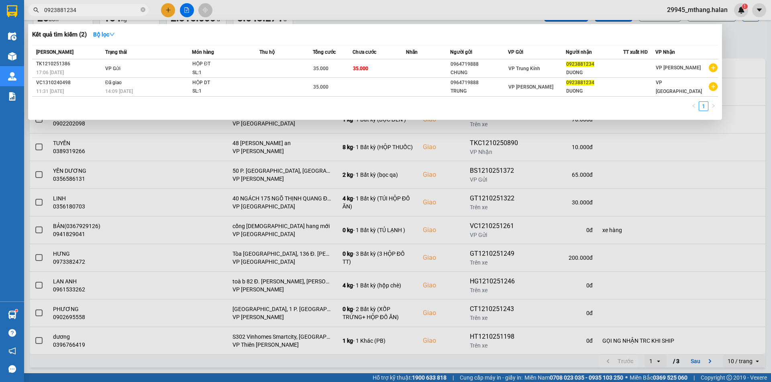
type input "0923881234"
click at [745, 59] on div at bounding box center [385, 191] width 771 height 382
